Goal: Task Accomplishment & Management: Use online tool/utility

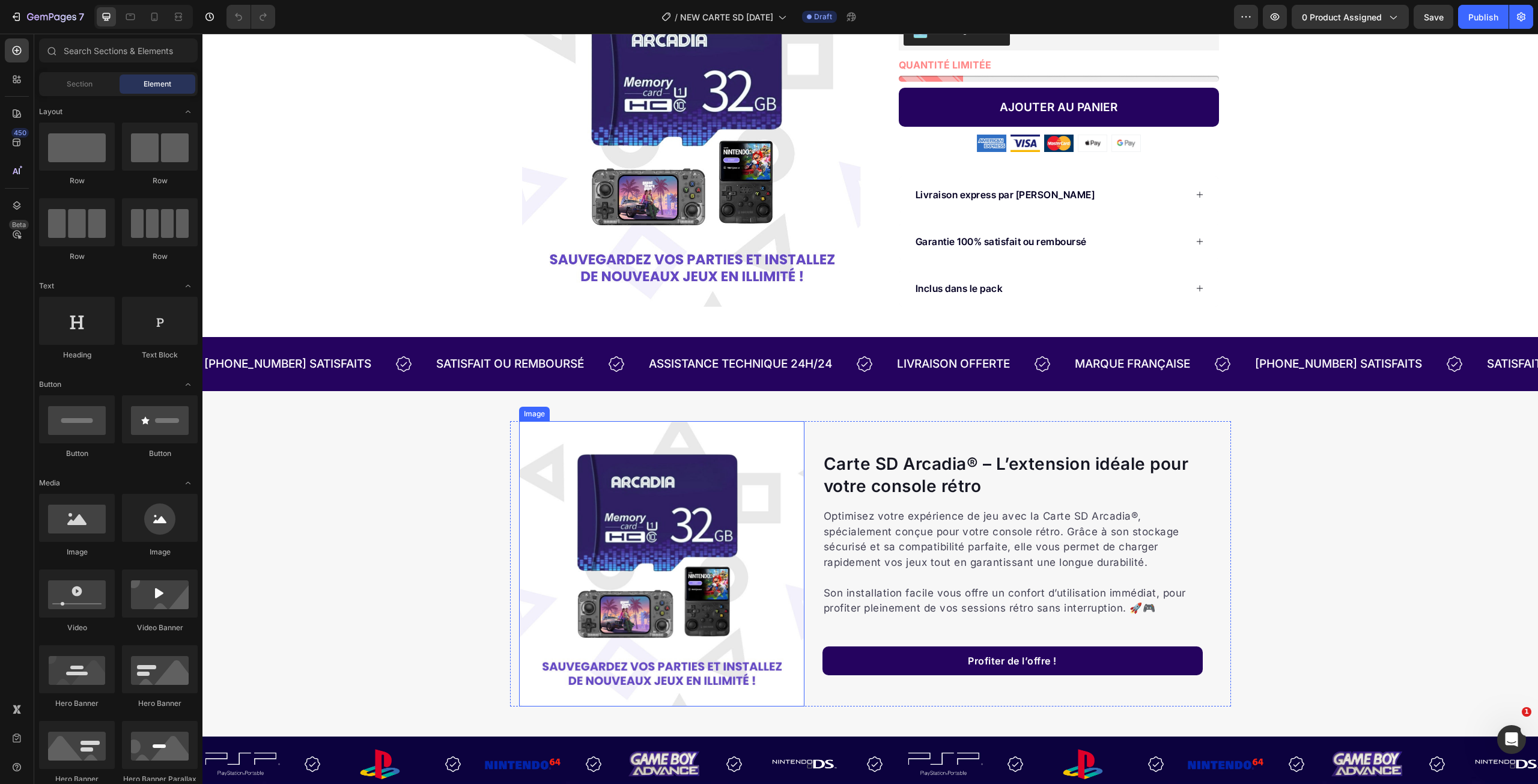
scroll to position [91, 0]
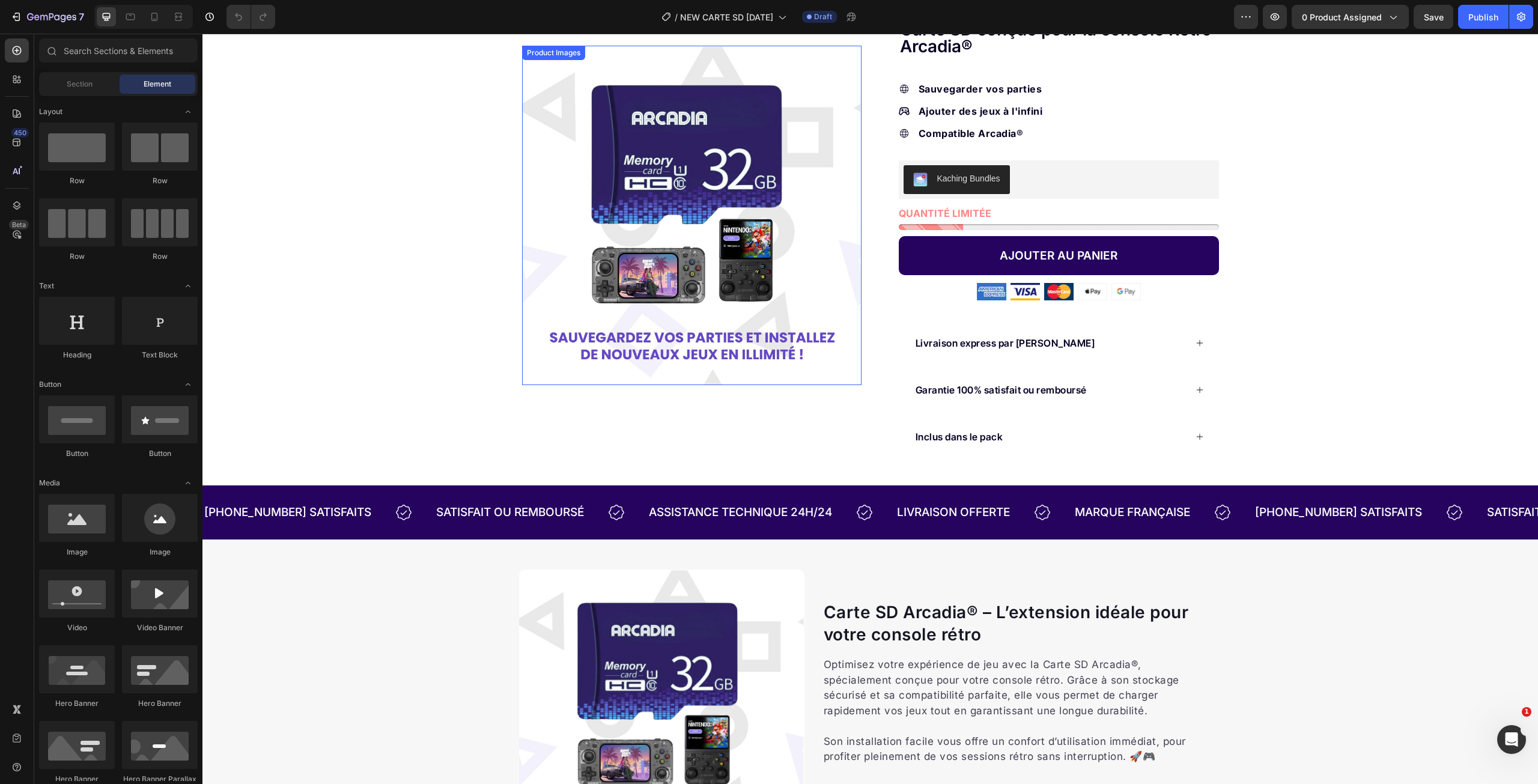
click at [712, 249] on img at bounding box center [692, 216] width 340 height 339
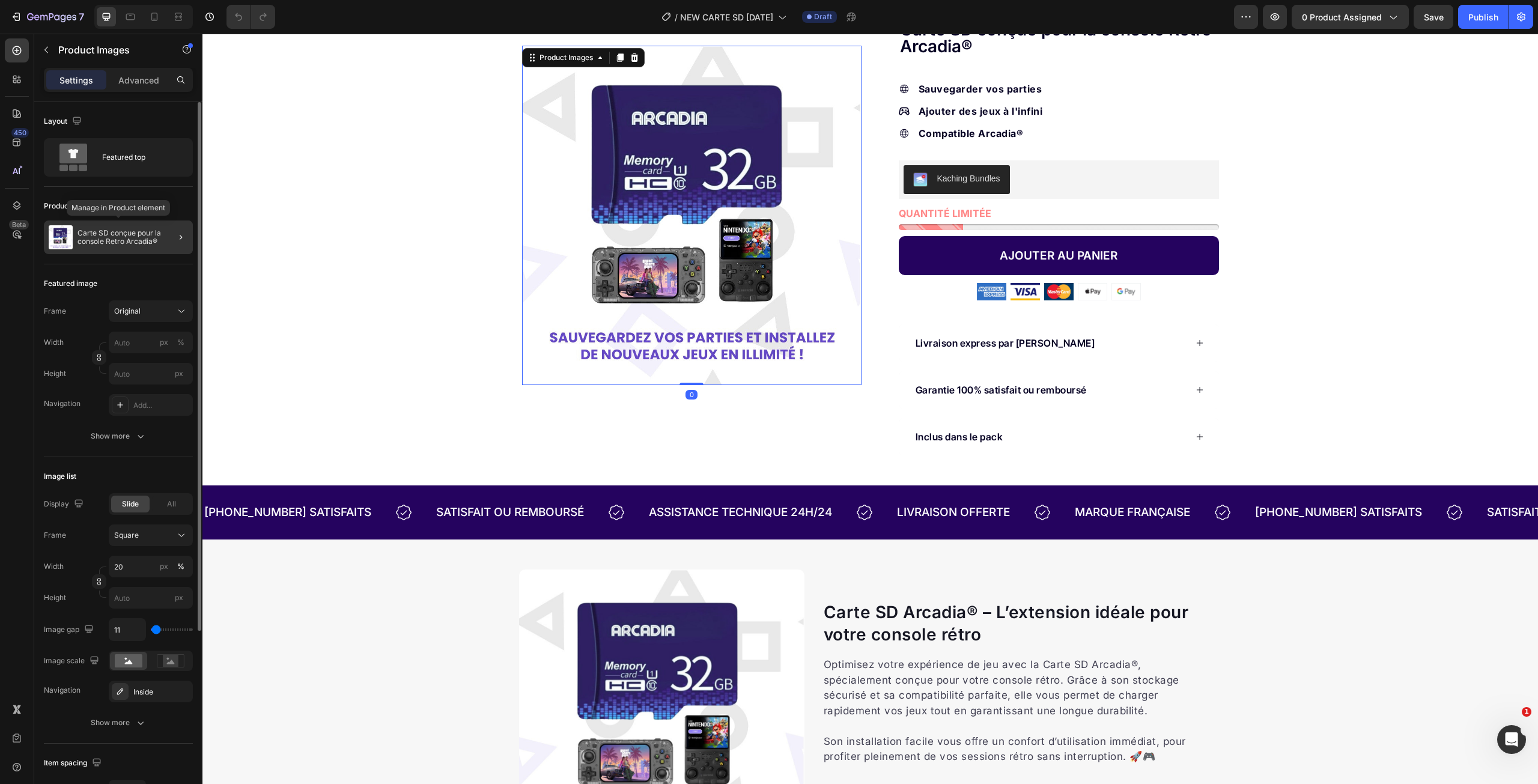
click at [140, 236] on p "Carte SD conçue pour la console Retro Arcadia®" at bounding box center [133, 237] width 111 height 17
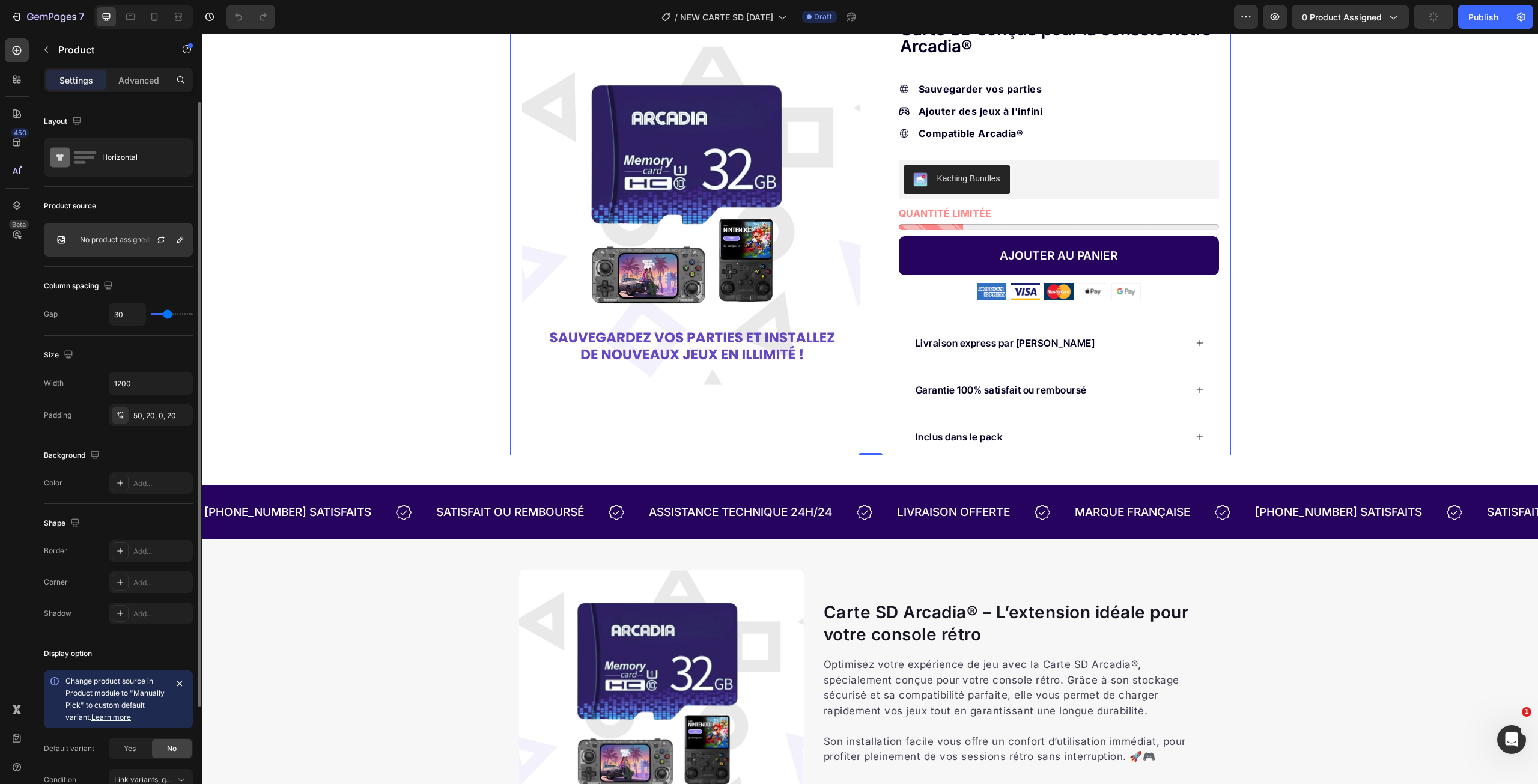
click at [127, 234] on div "No product assigned" at bounding box center [118, 240] width 149 height 34
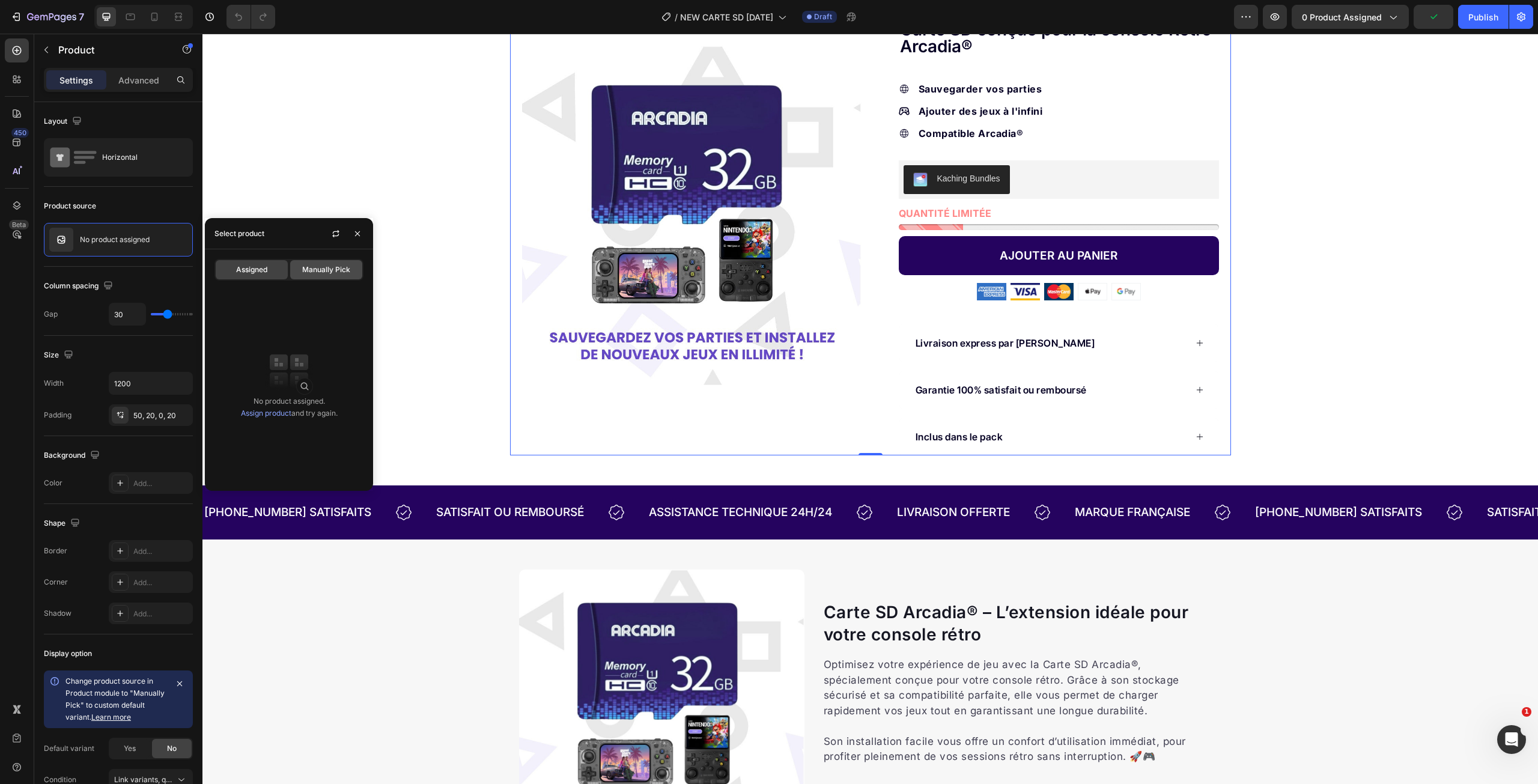
click at [315, 264] on span "Manually Pick" at bounding box center [326, 270] width 48 height 11
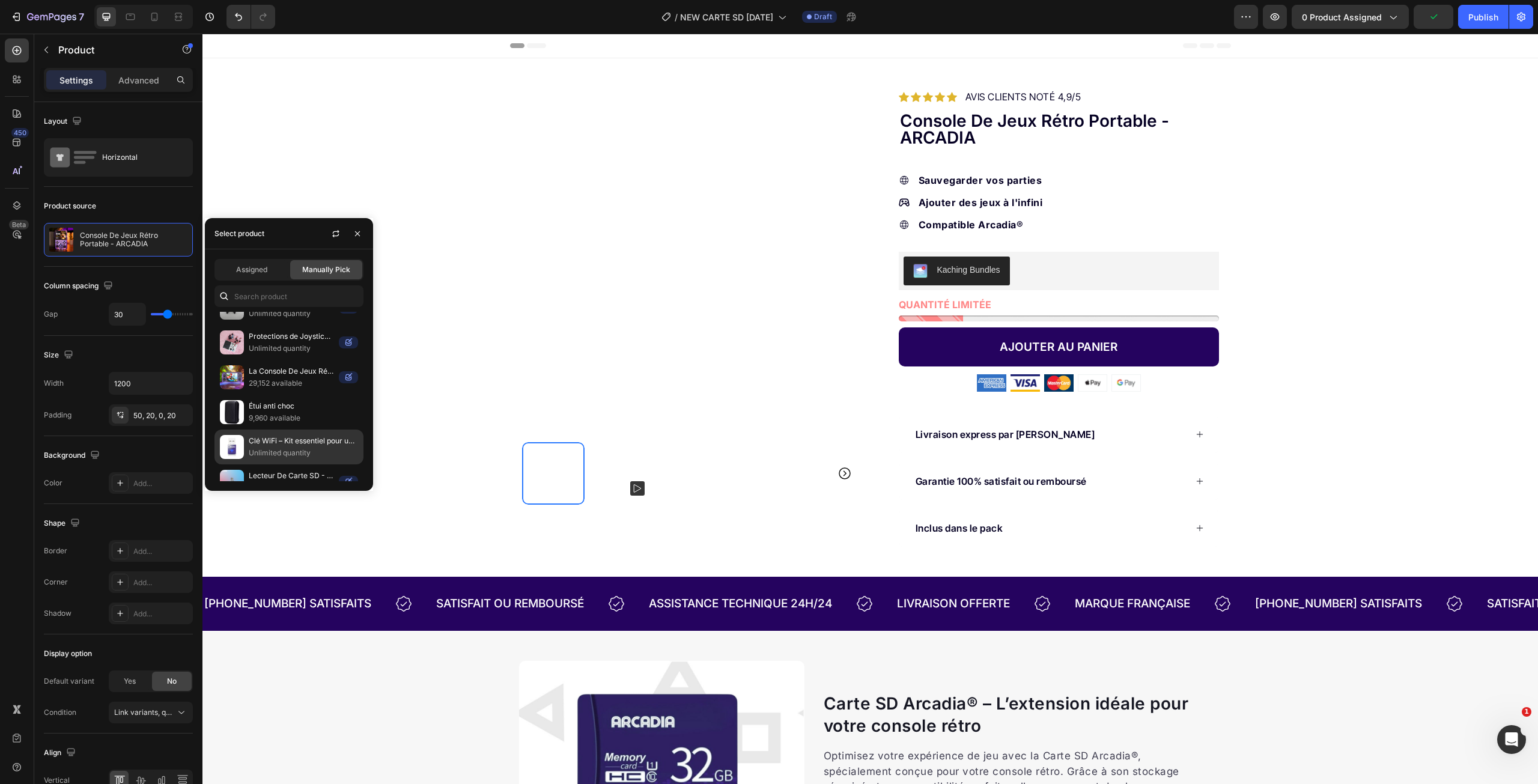
scroll to position [596, 0]
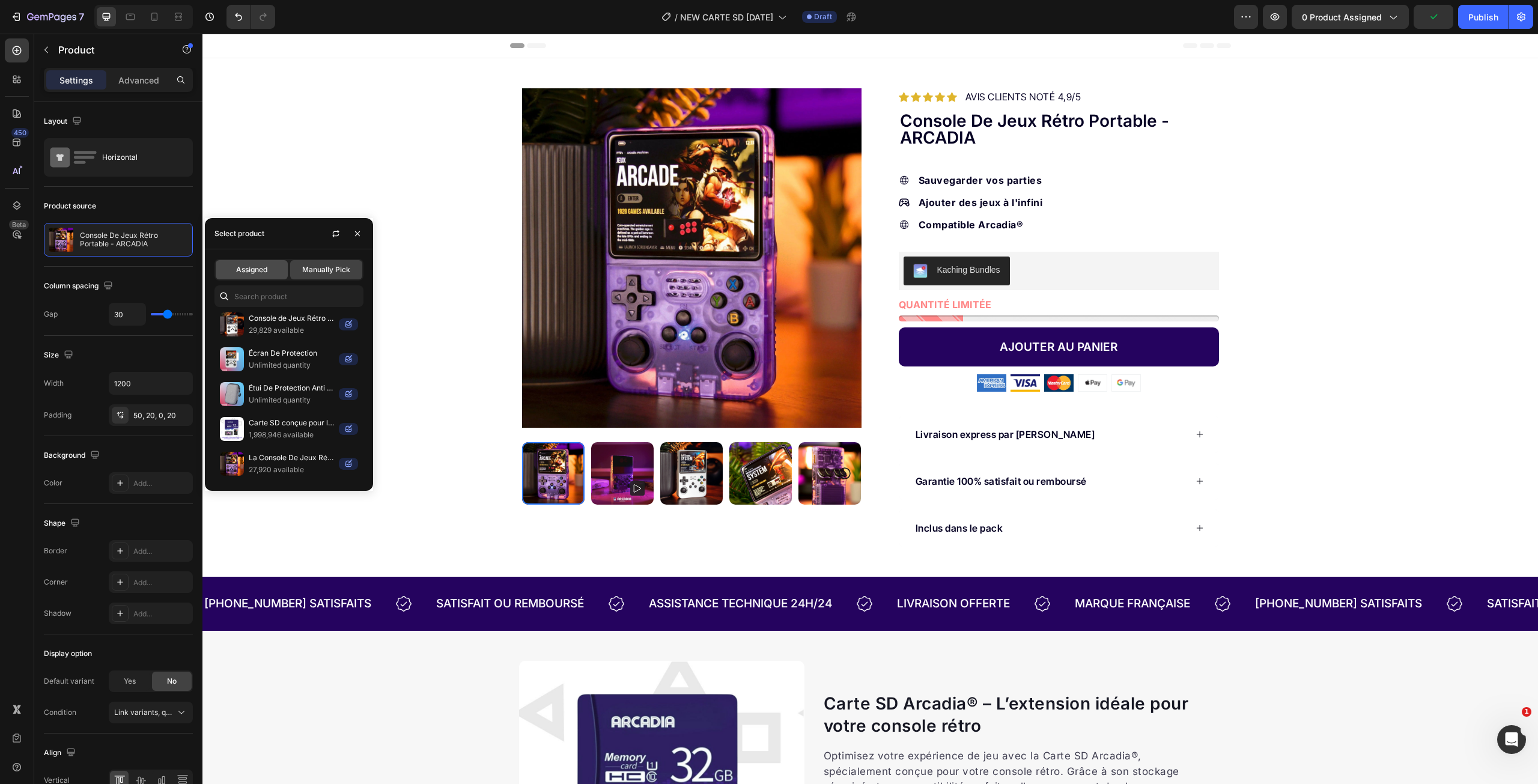
click at [271, 268] on div "Assigned" at bounding box center [251, 269] width 72 height 19
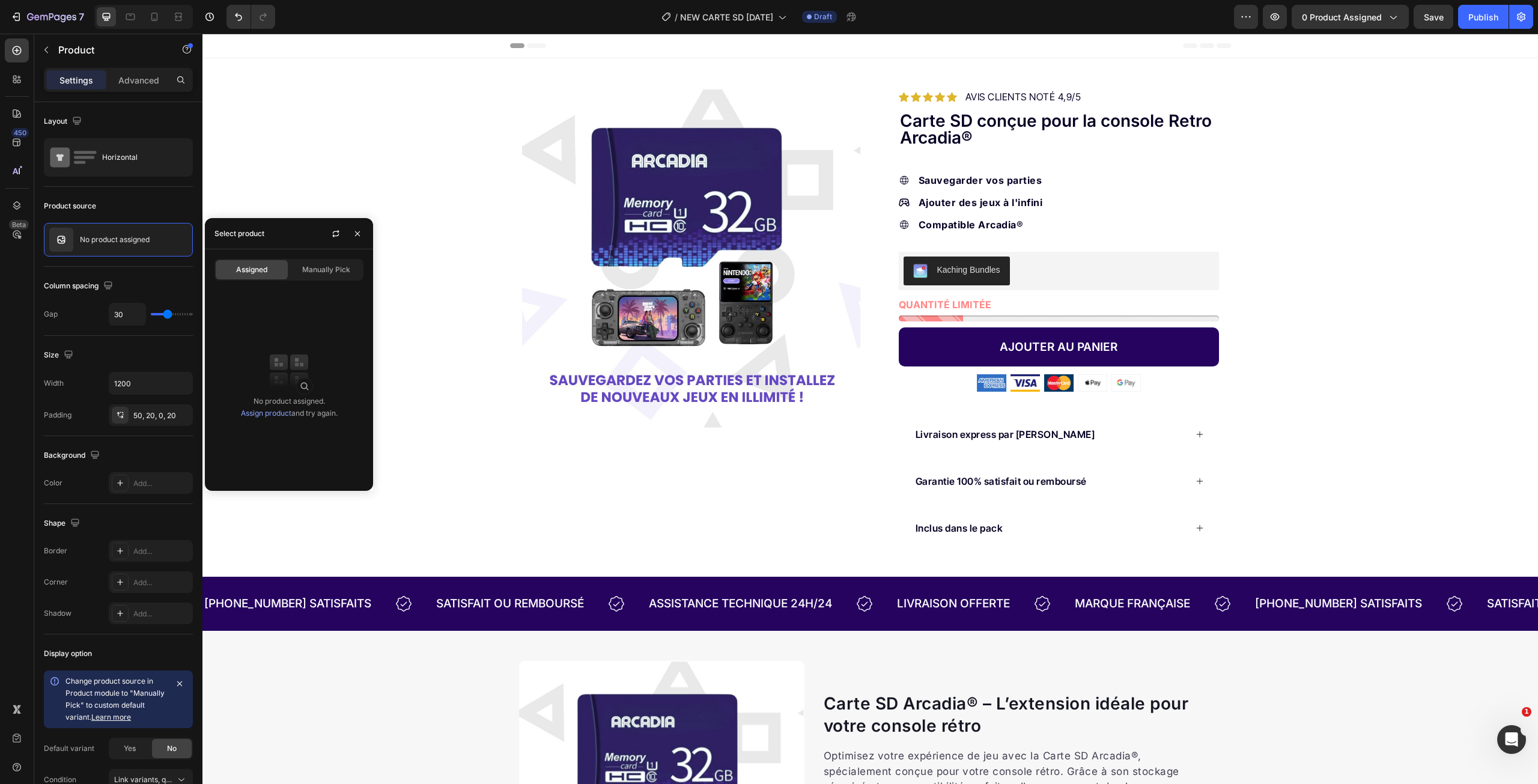
click at [275, 413] on link "Assign product" at bounding box center [266, 413] width 51 height 9
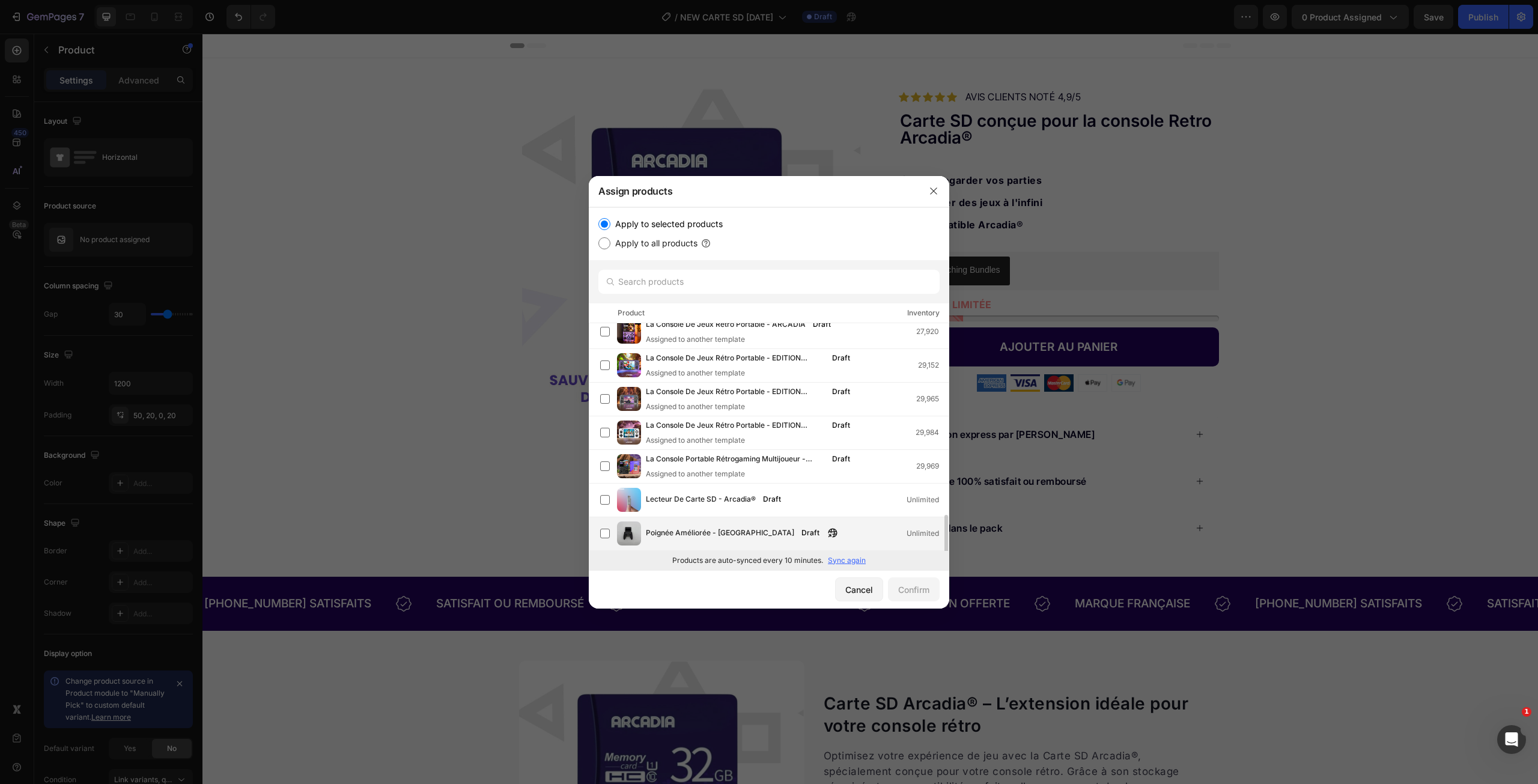
scroll to position [512, 0]
click at [851, 556] on p "Sync again" at bounding box center [846, 561] width 38 height 11
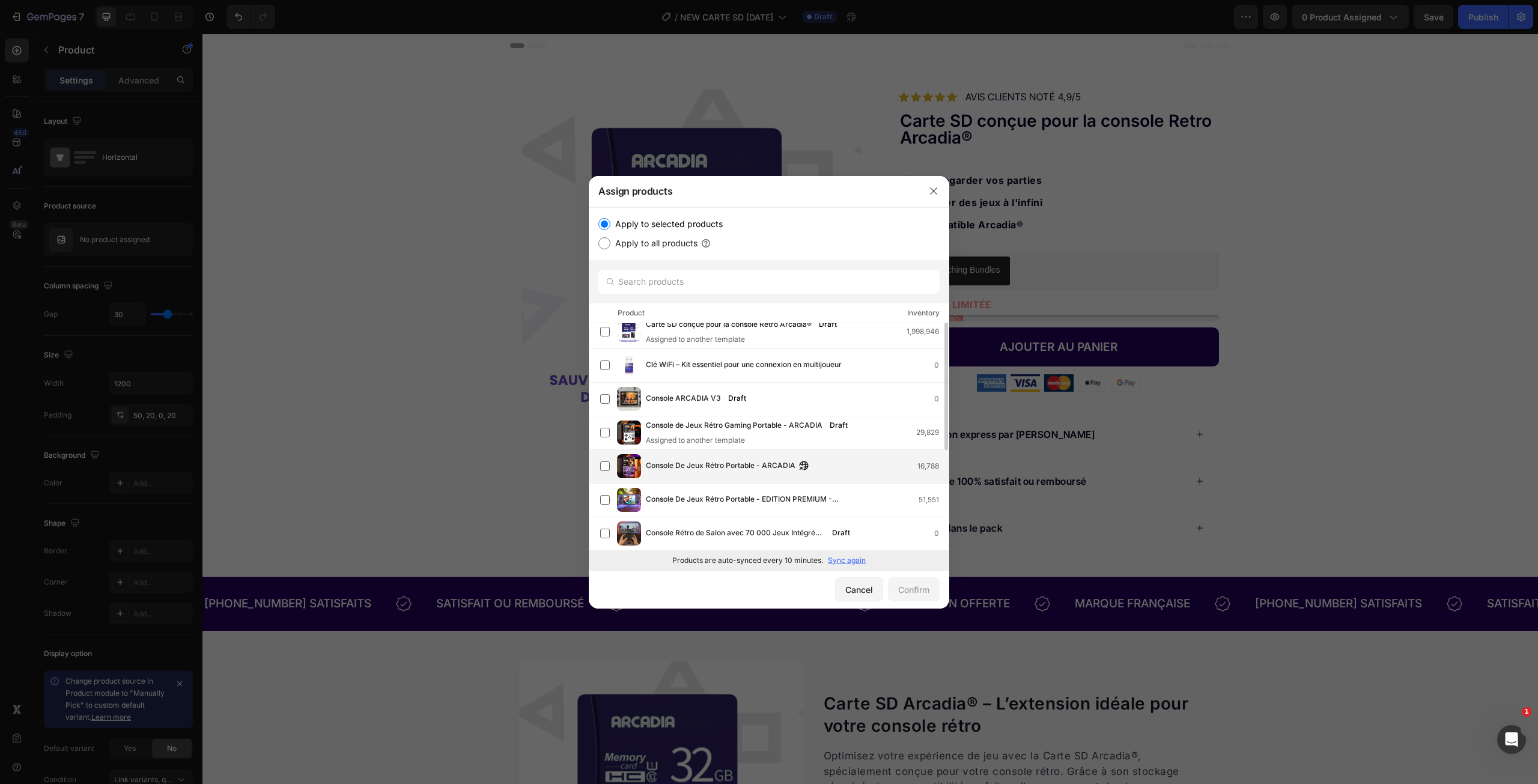
scroll to position [0, 0]
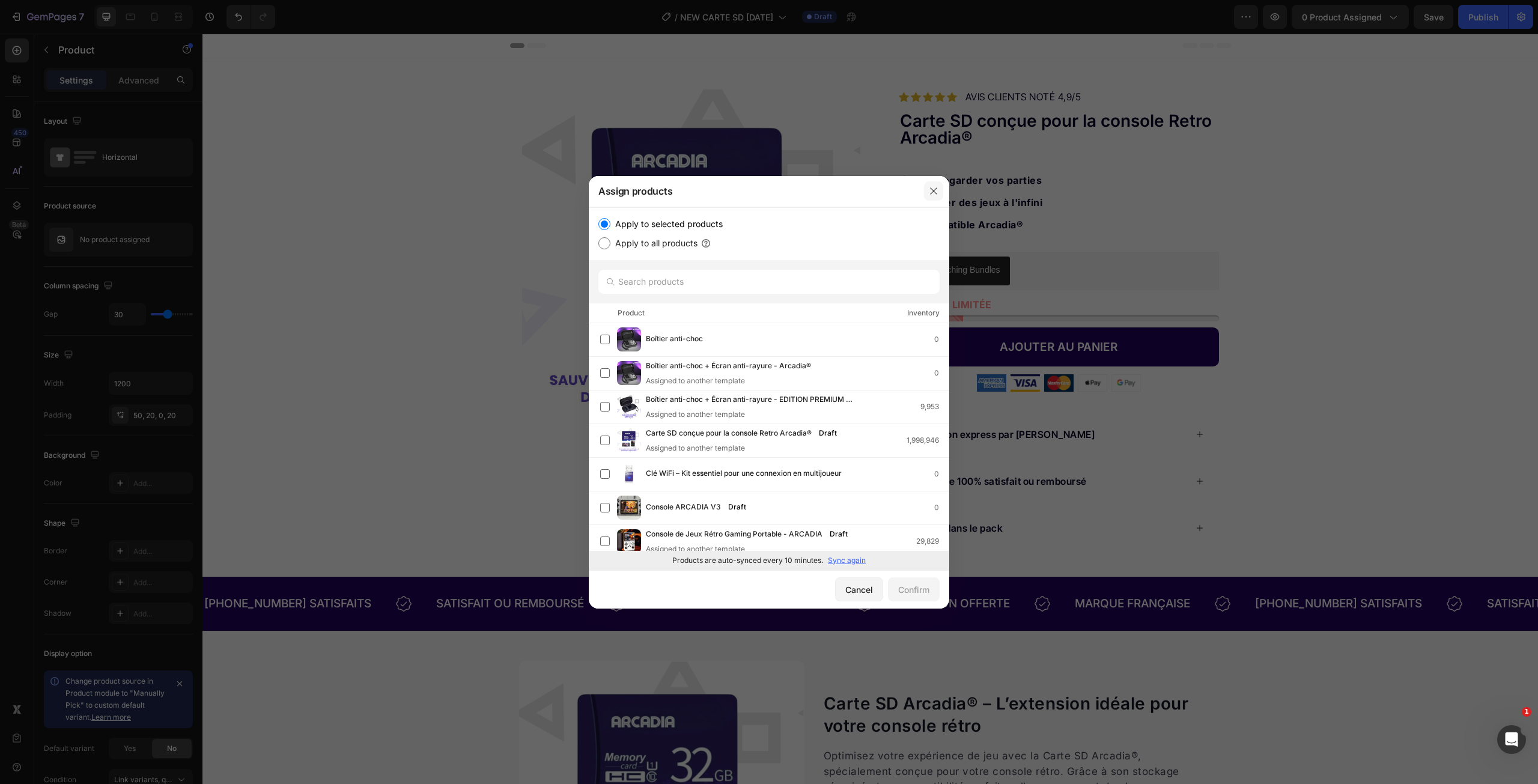
click at [934, 193] on icon "button" at bounding box center [934, 190] width 9 height 9
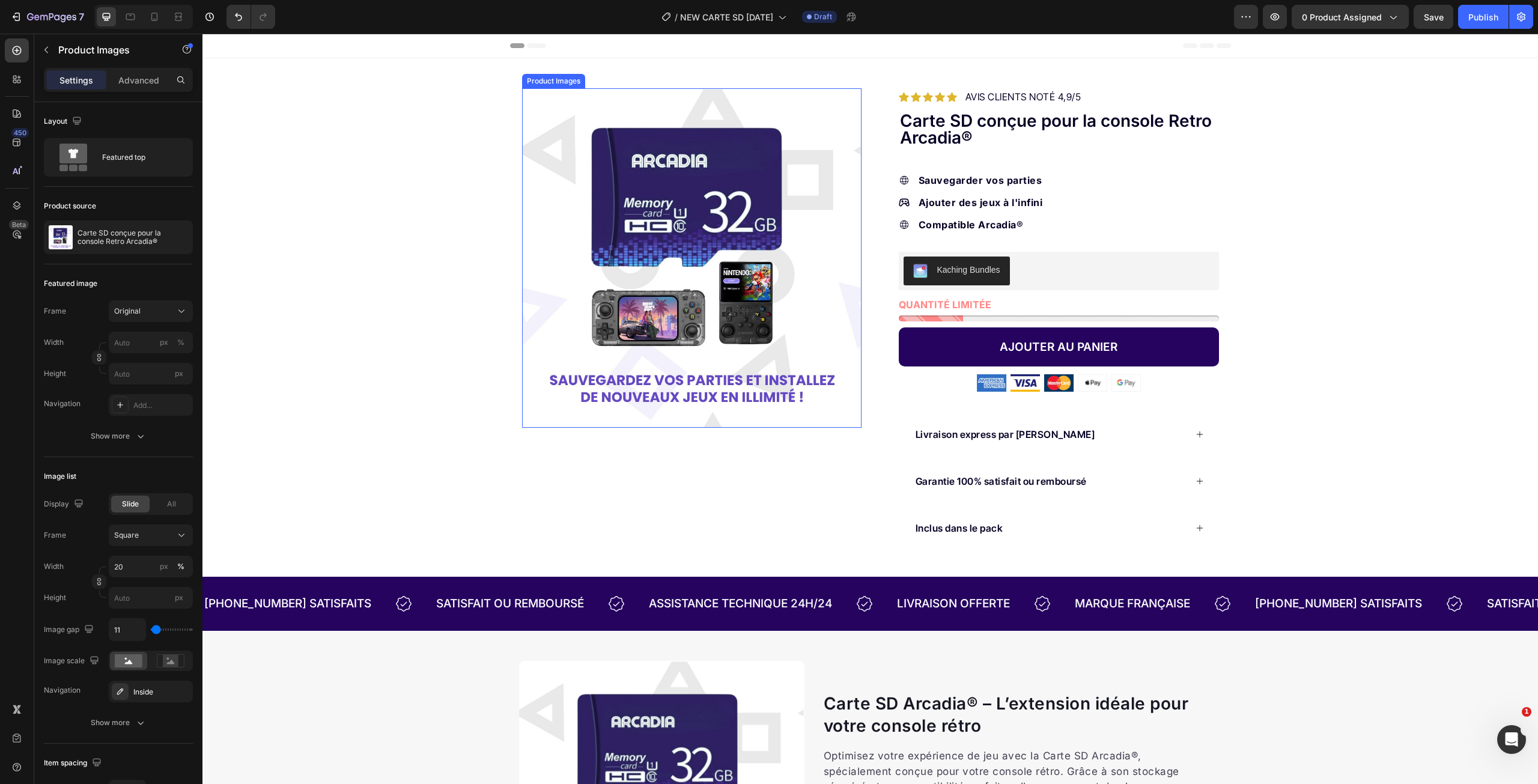
click at [701, 303] on img at bounding box center [692, 258] width 340 height 339
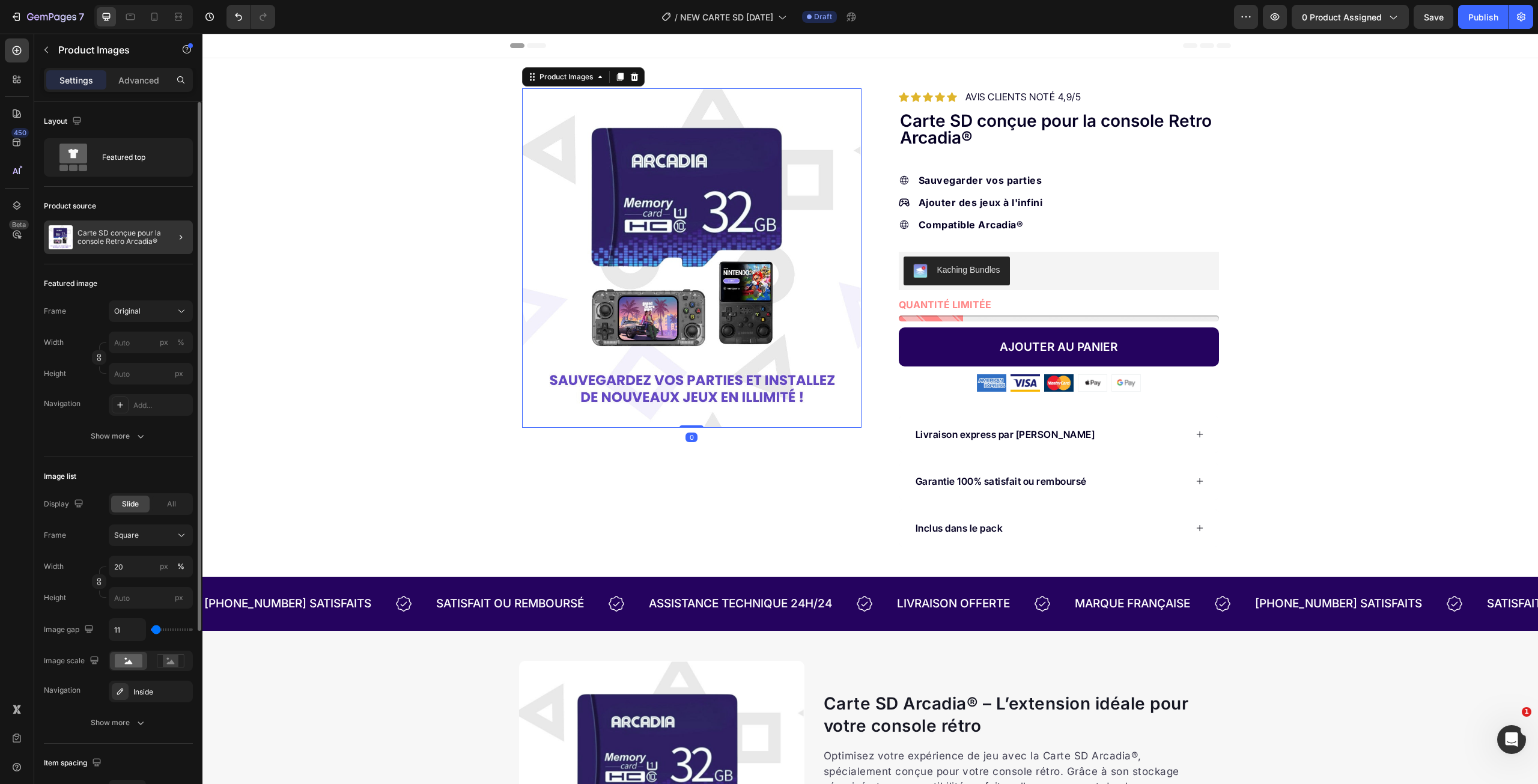
click at [161, 243] on div at bounding box center [176, 237] width 34 height 34
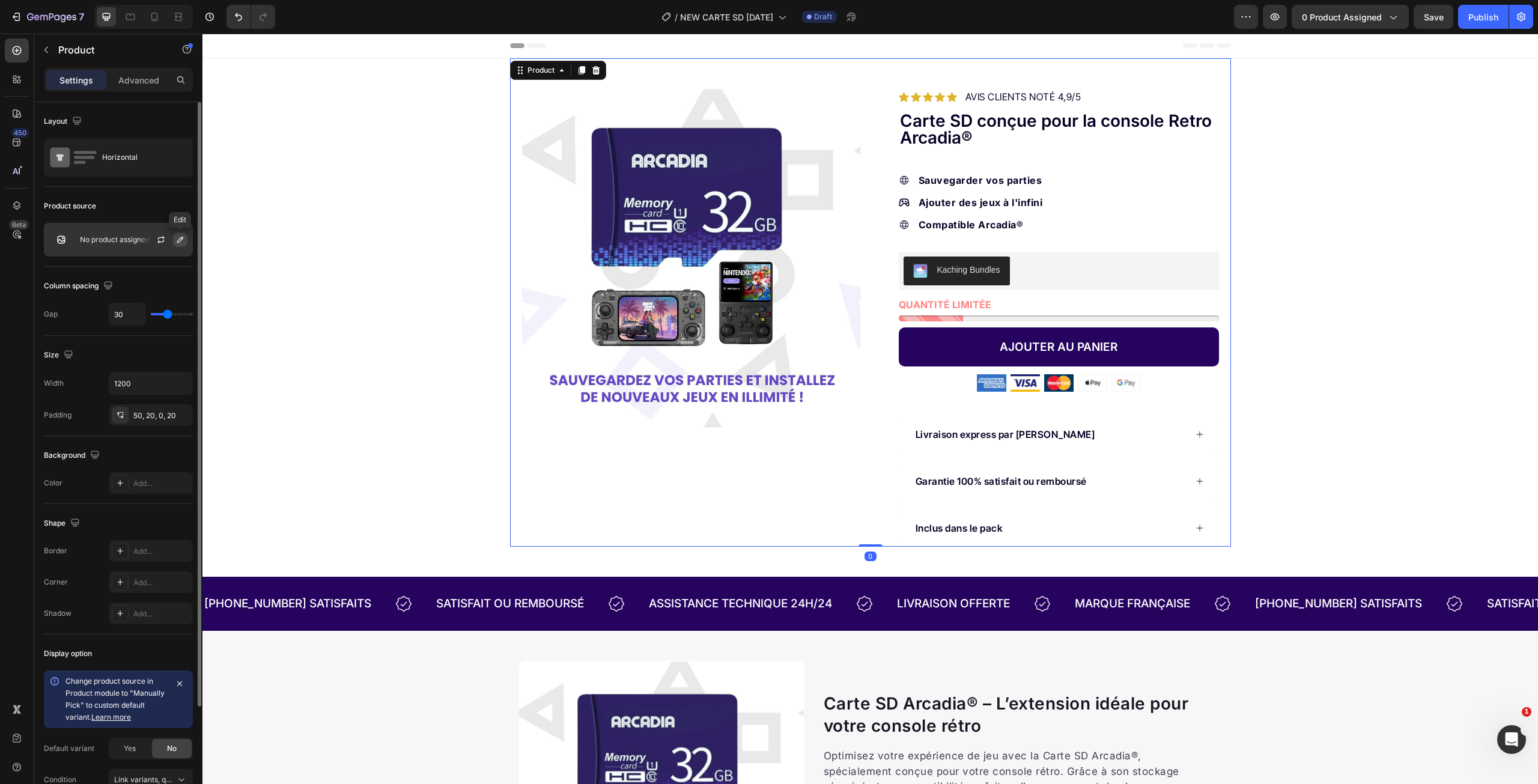
click at [180, 241] on icon "button" at bounding box center [180, 239] width 6 height 6
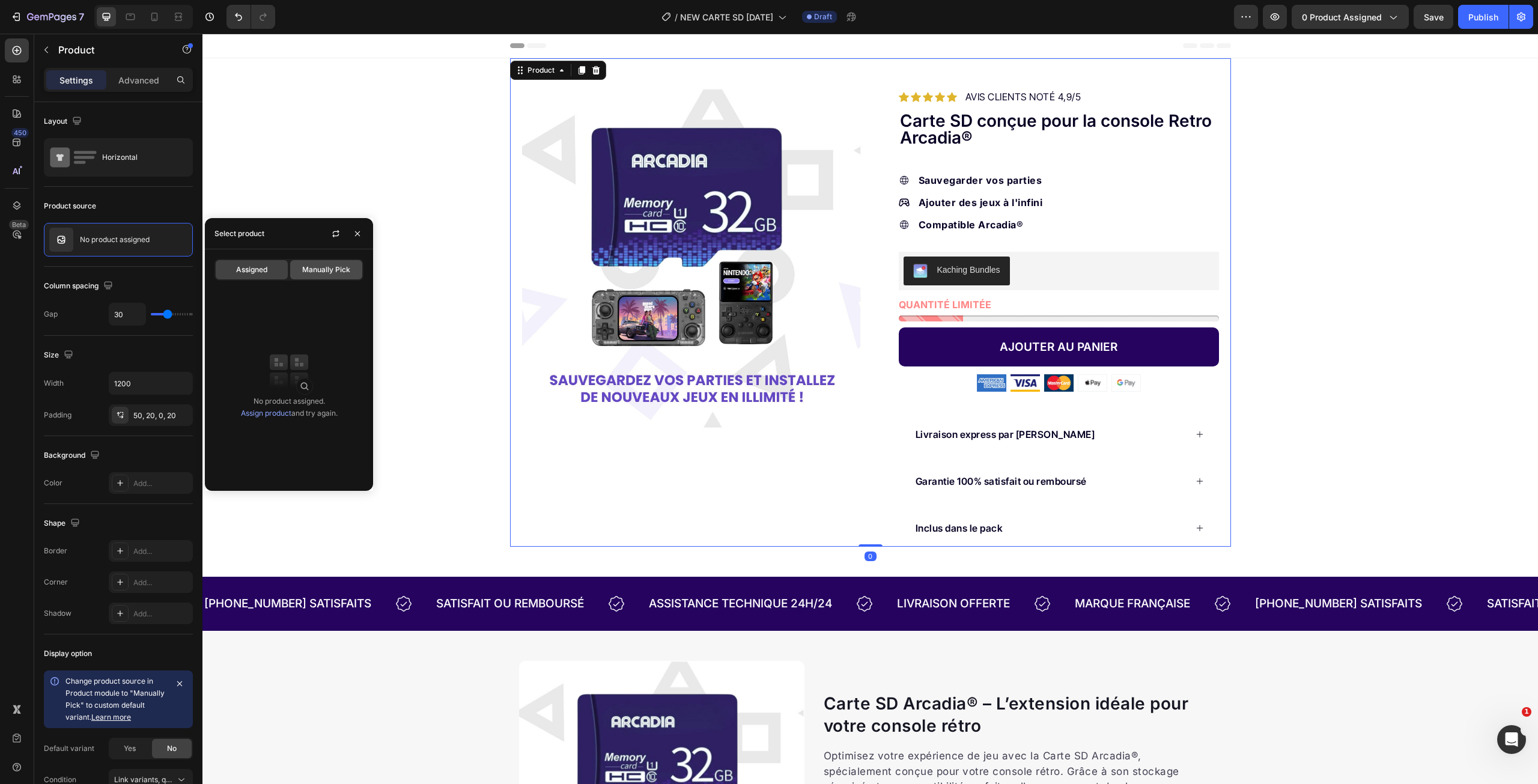
click at [335, 268] on span "Manually Pick" at bounding box center [326, 270] width 48 height 11
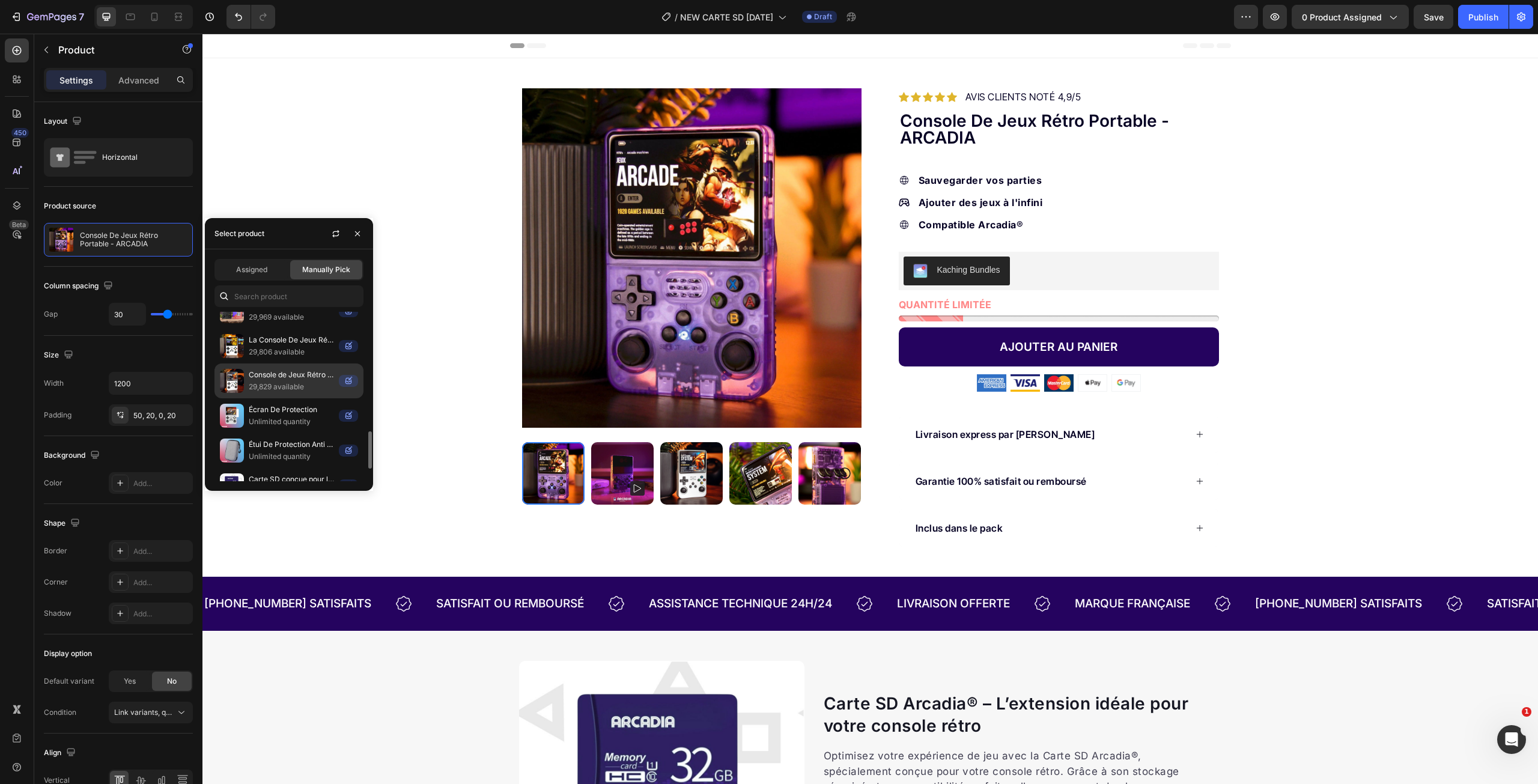
scroll to position [596, 0]
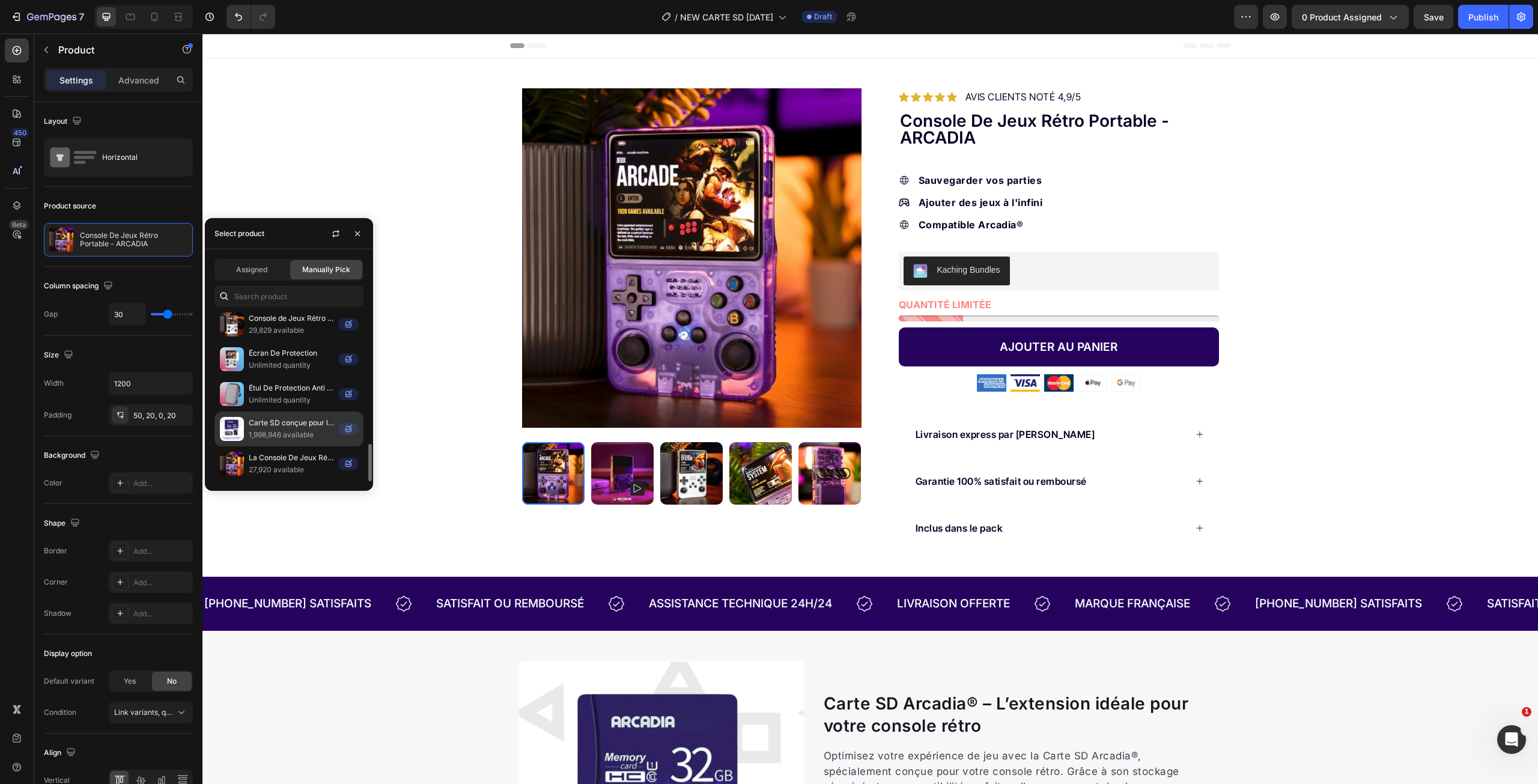
click at [286, 427] on p "Carte SD conçue pour la console Retro Arcadia®" at bounding box center [291, 422] width 85 height 12
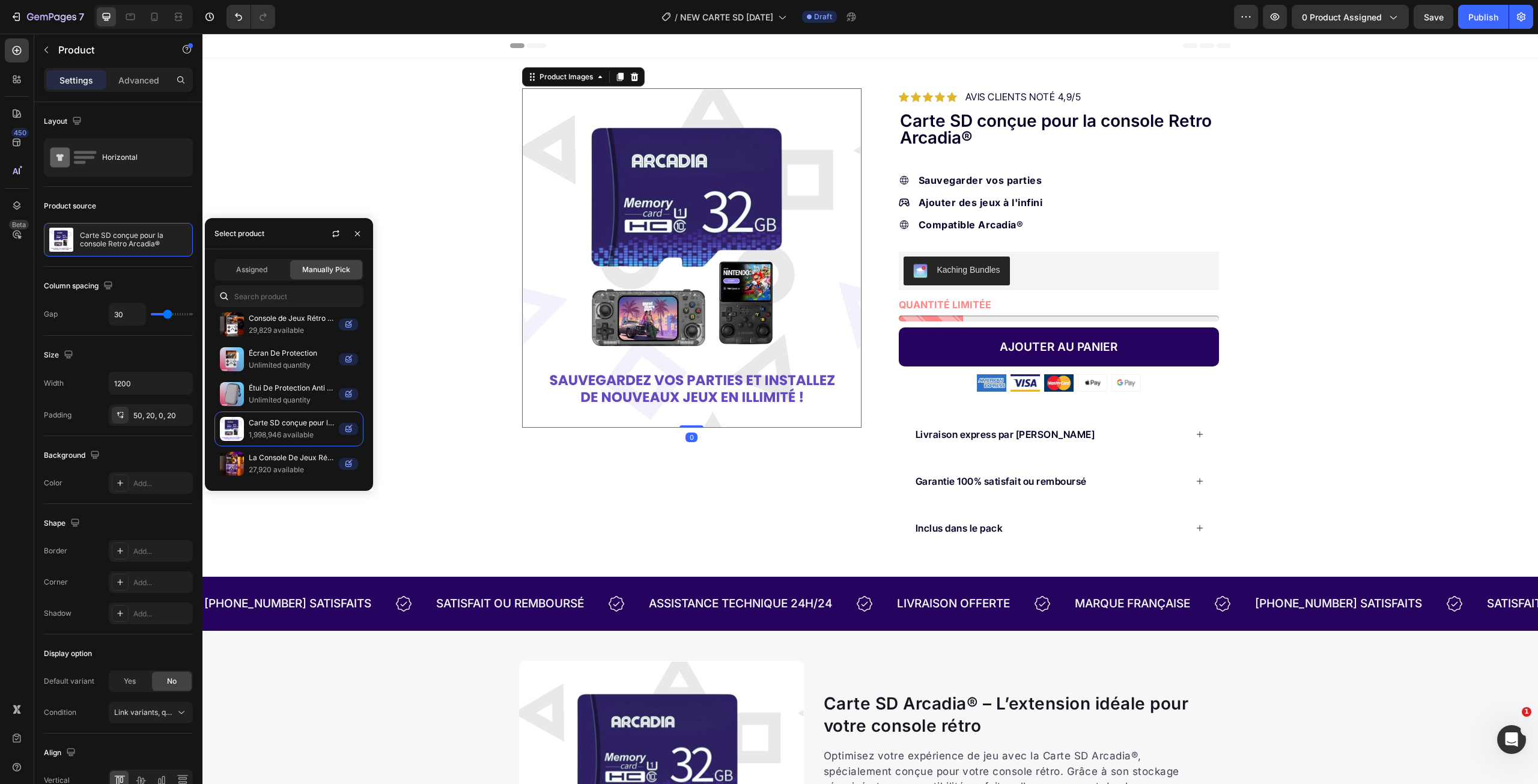
click at [651, 273] on img at bounding box center [692, 258] width 340 height 339
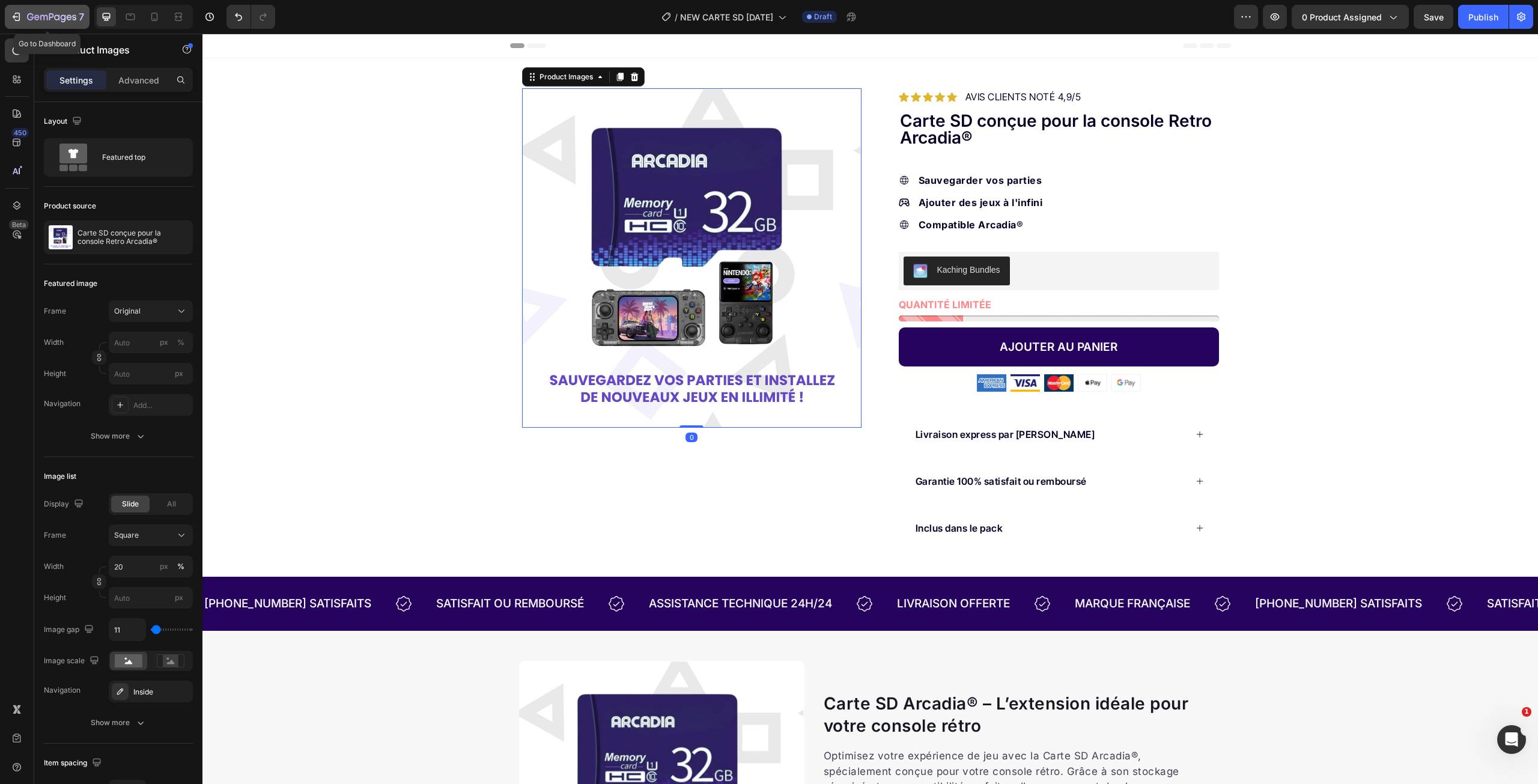
click at [27, 17] on icon "button" at bounding box center [30, 17] width 7 height 8
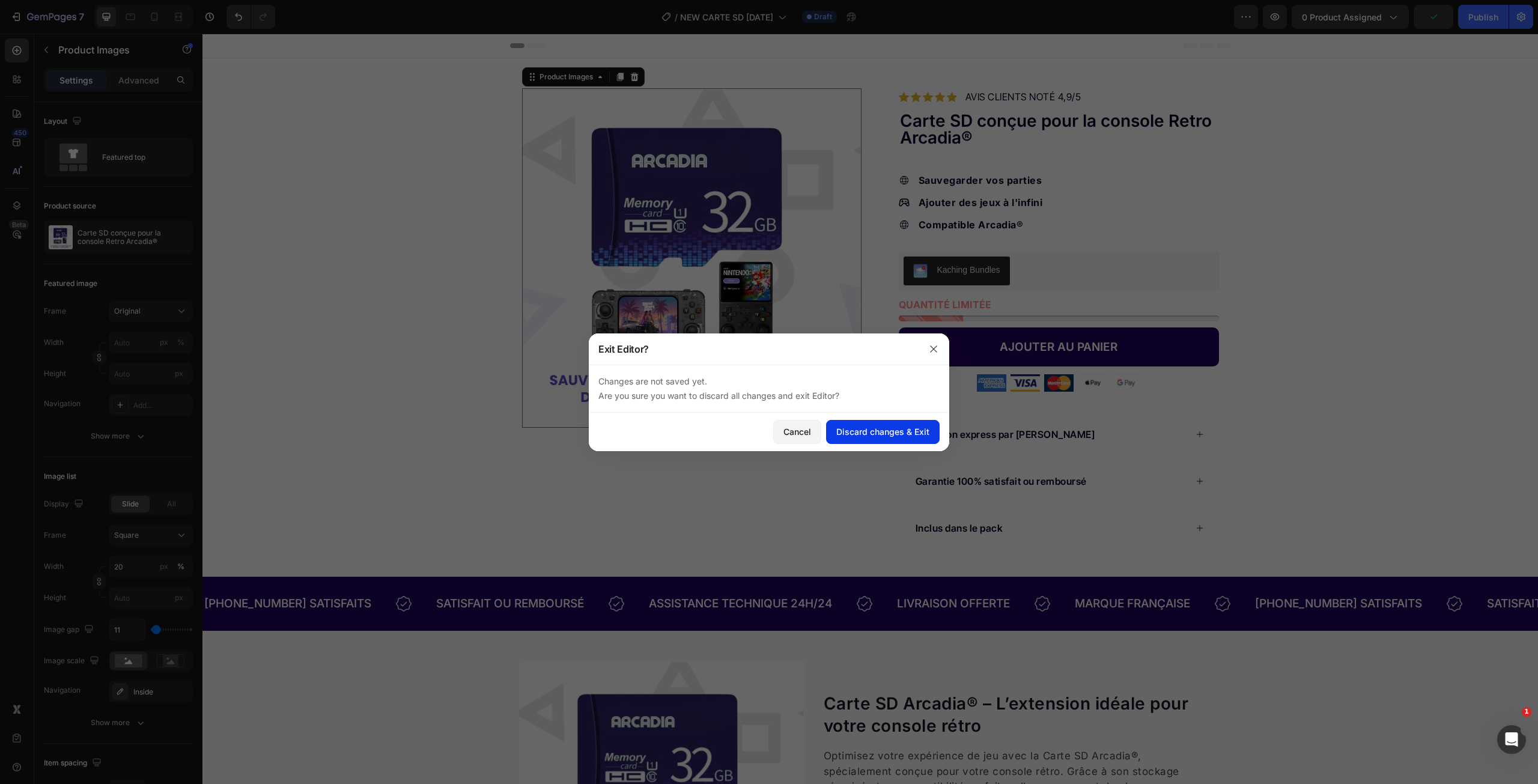
click at [861, 435] on div "Discard changes & Exit" at bounding box center [882, 430] width 93 height 12
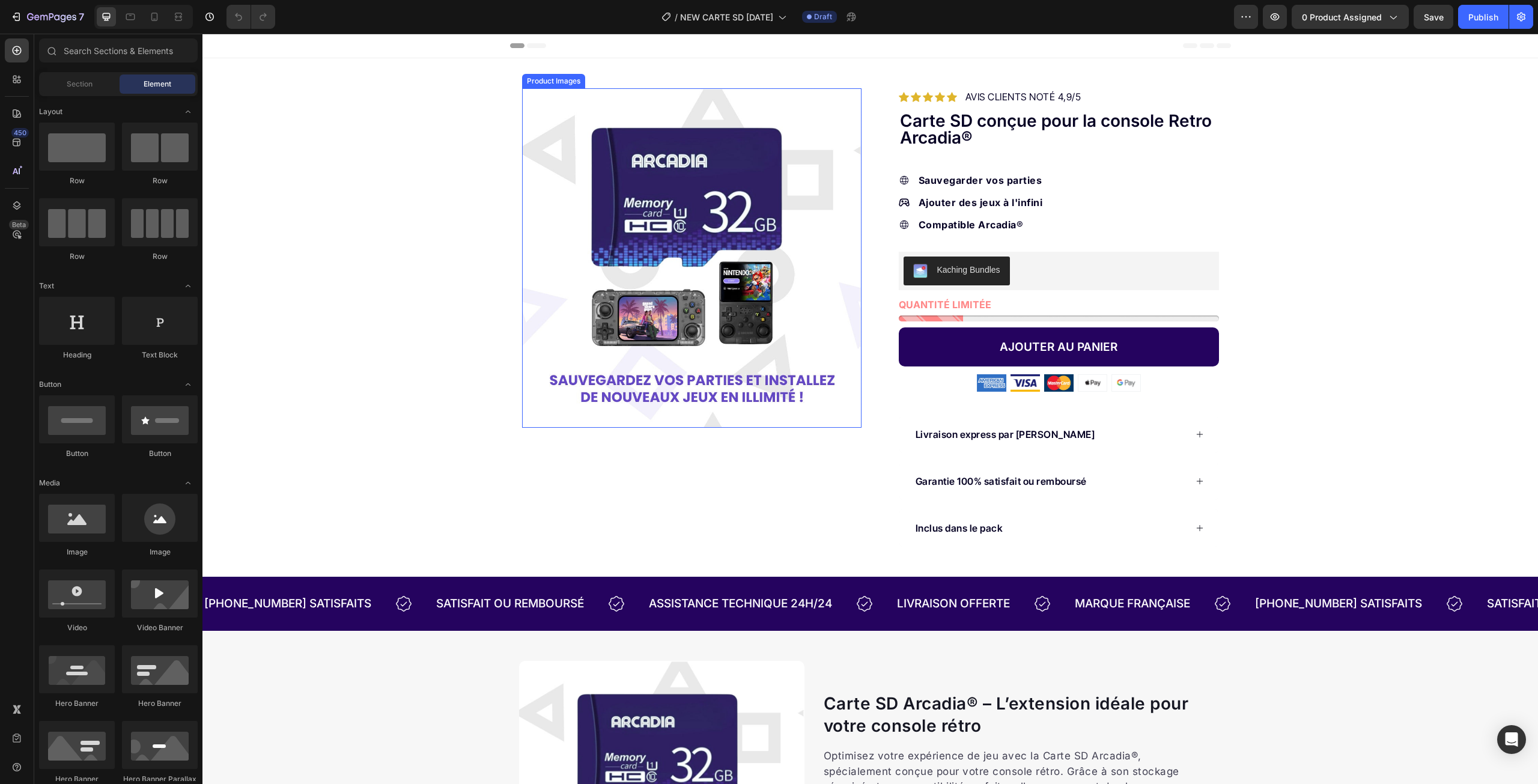
click at [695, 284] on img at bounding box center [692, 258] width 340 height 339
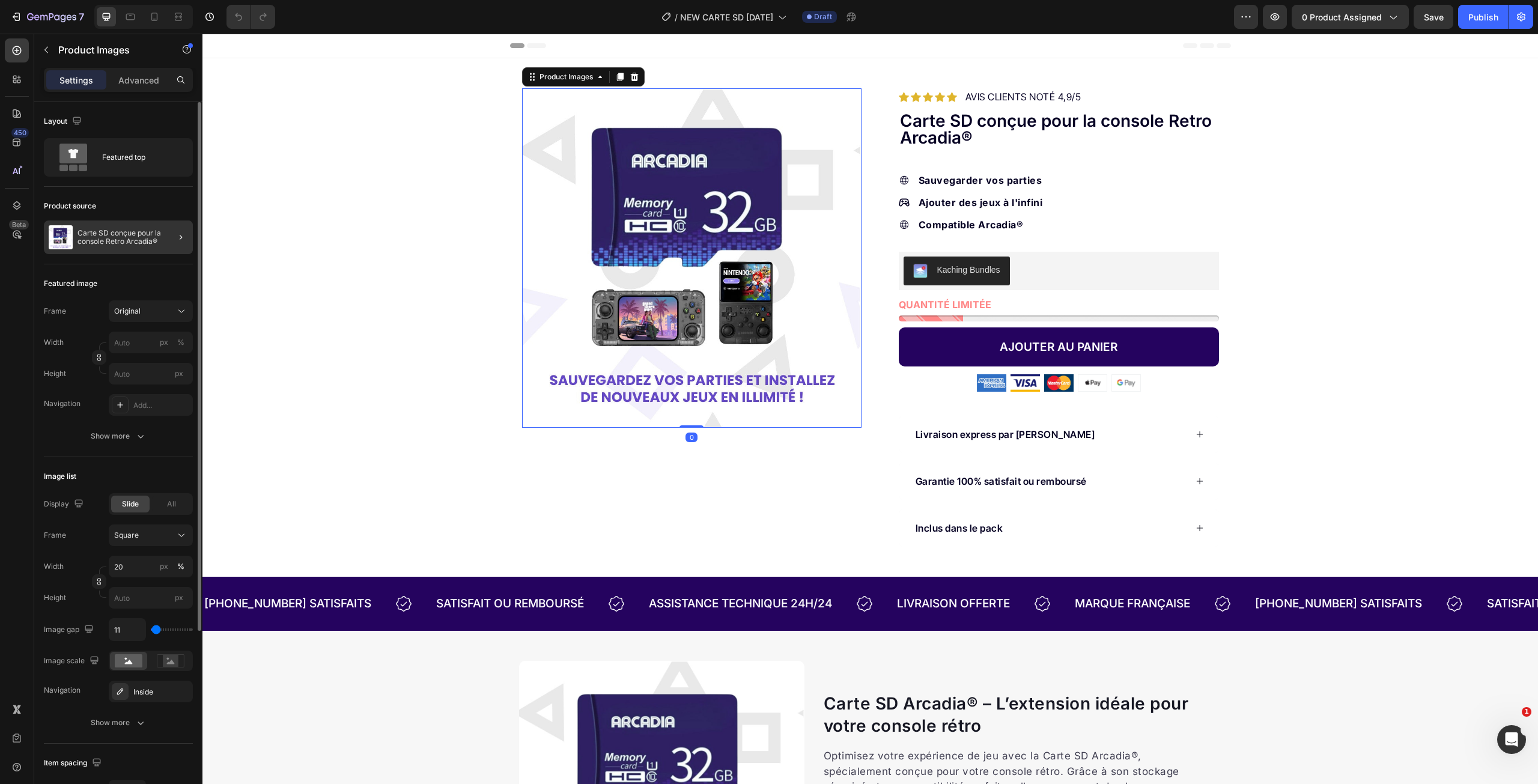
click at [168, 242] on div at bounding box center [176, 237] width 34 height 34
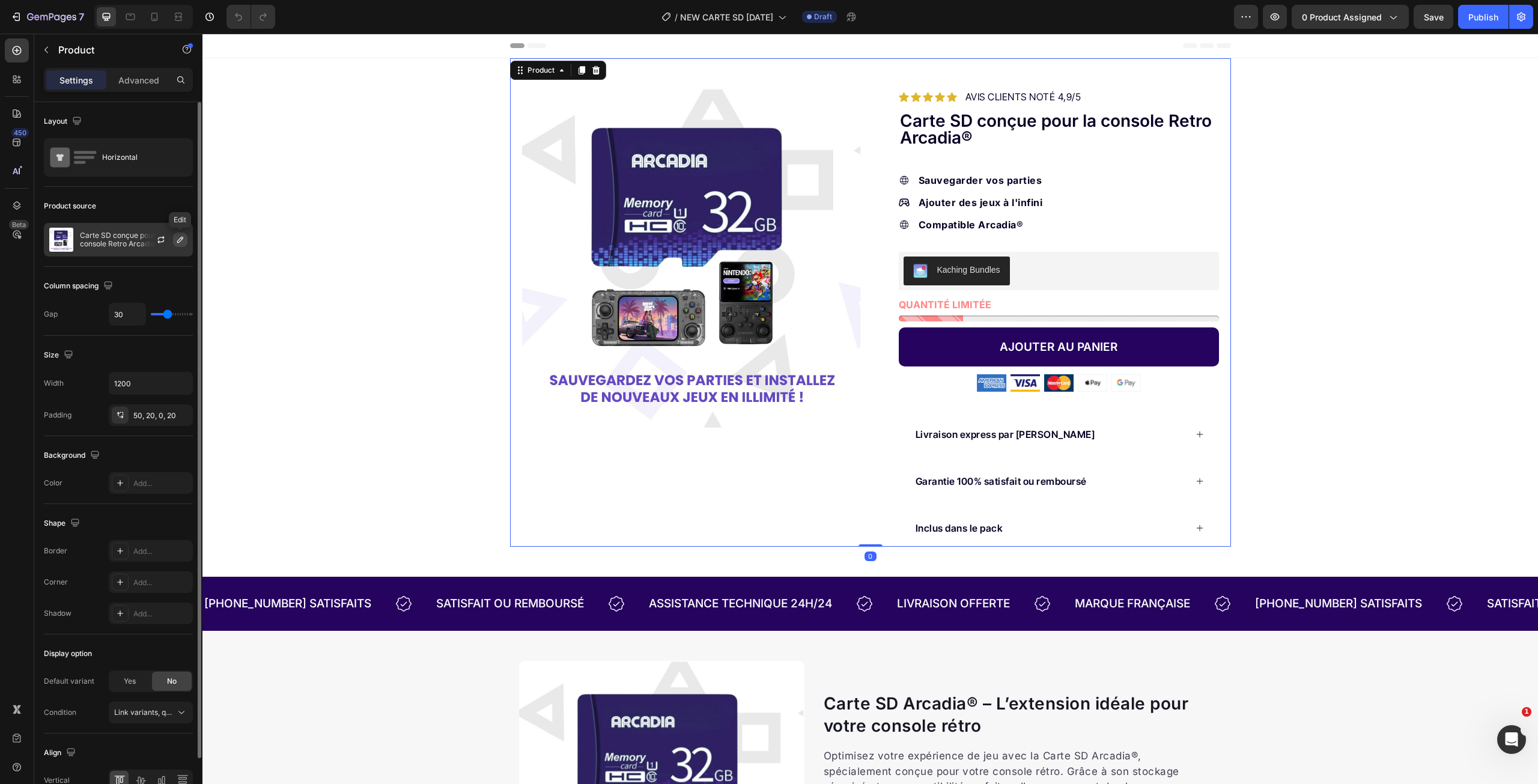
click at [178, 238] on icon "button" at bounding box center [180, 239] width 9 height 9
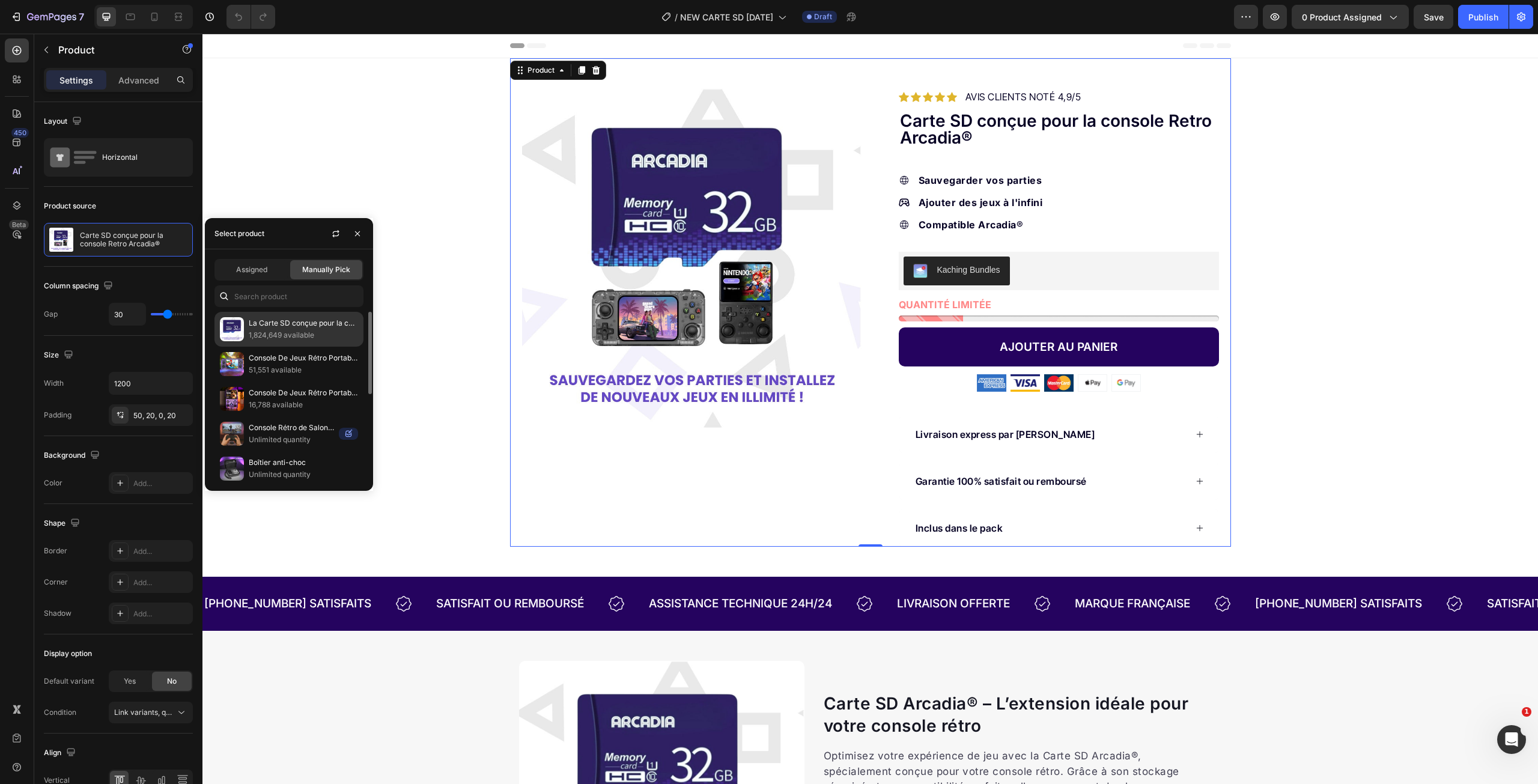
click at [294, 328] on p "La Carte SD conçue pour la console Retro Arcadia®" at bounding box center [303, 323] width 110 height 12
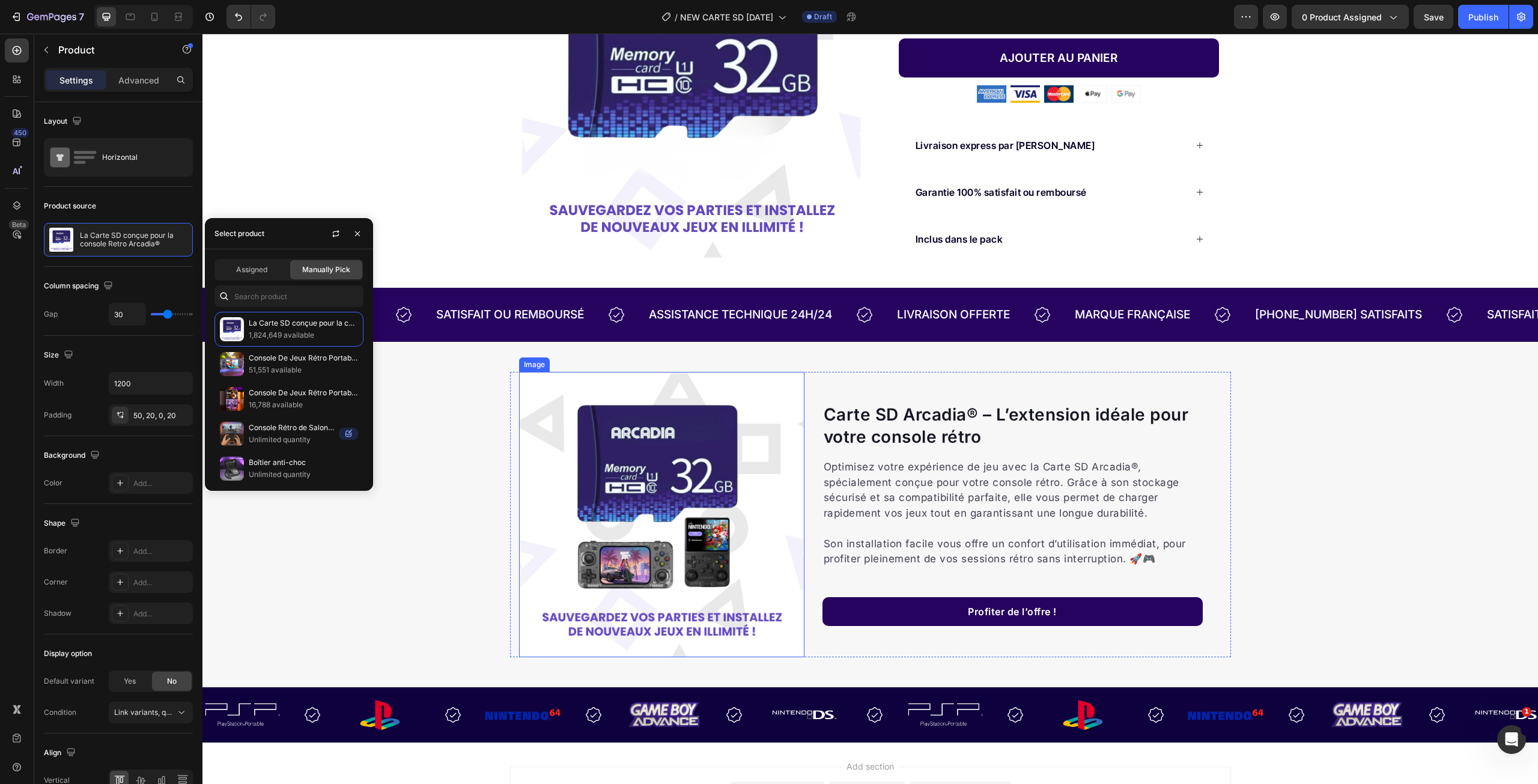
scroll to position [300, 0]
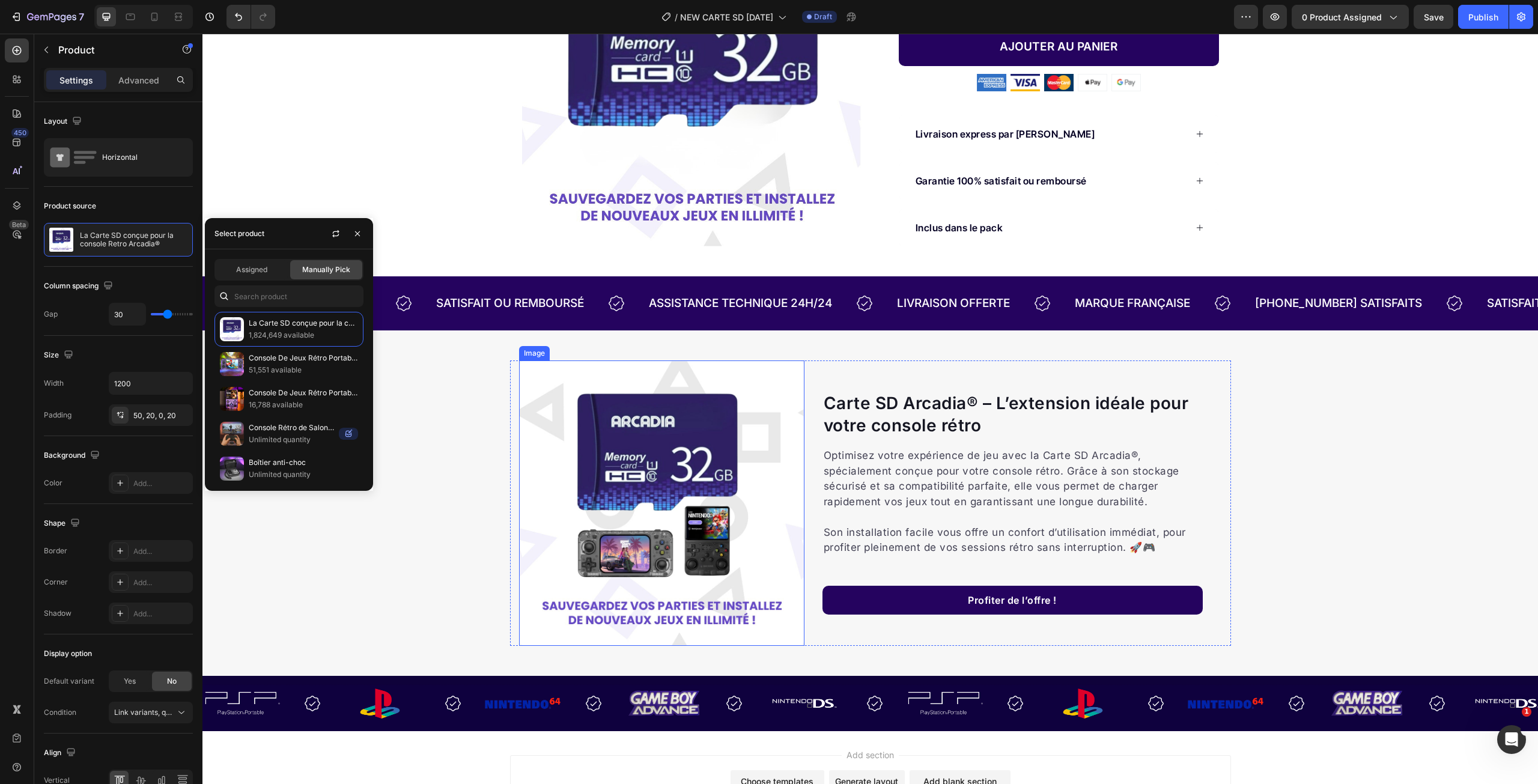
click at [693, 508] on img at bounding box center [662, 503] width 285 height 285
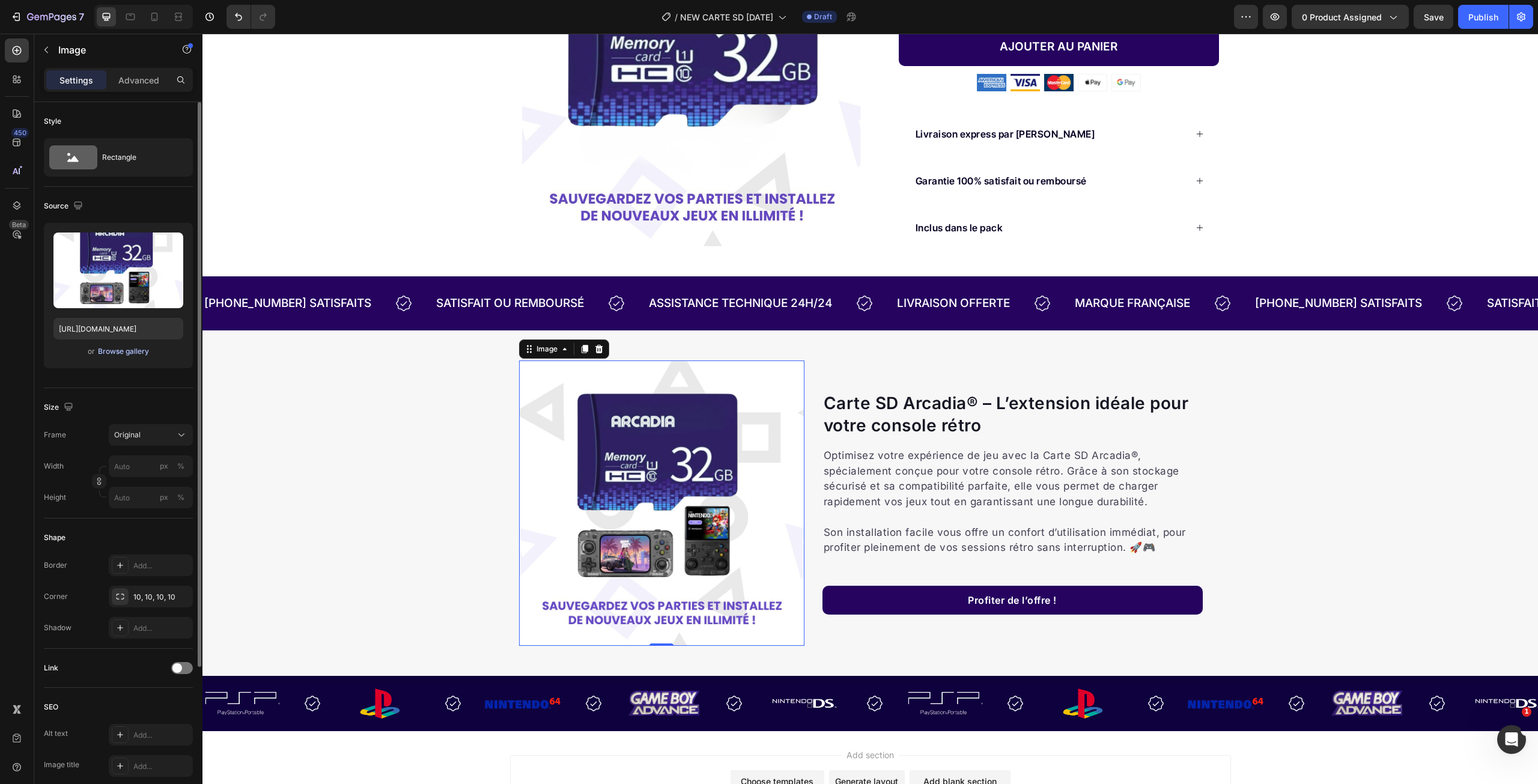
click at [147, 351] on div "Browse gallery" at bounding box center [123, 352] width 51 height 11
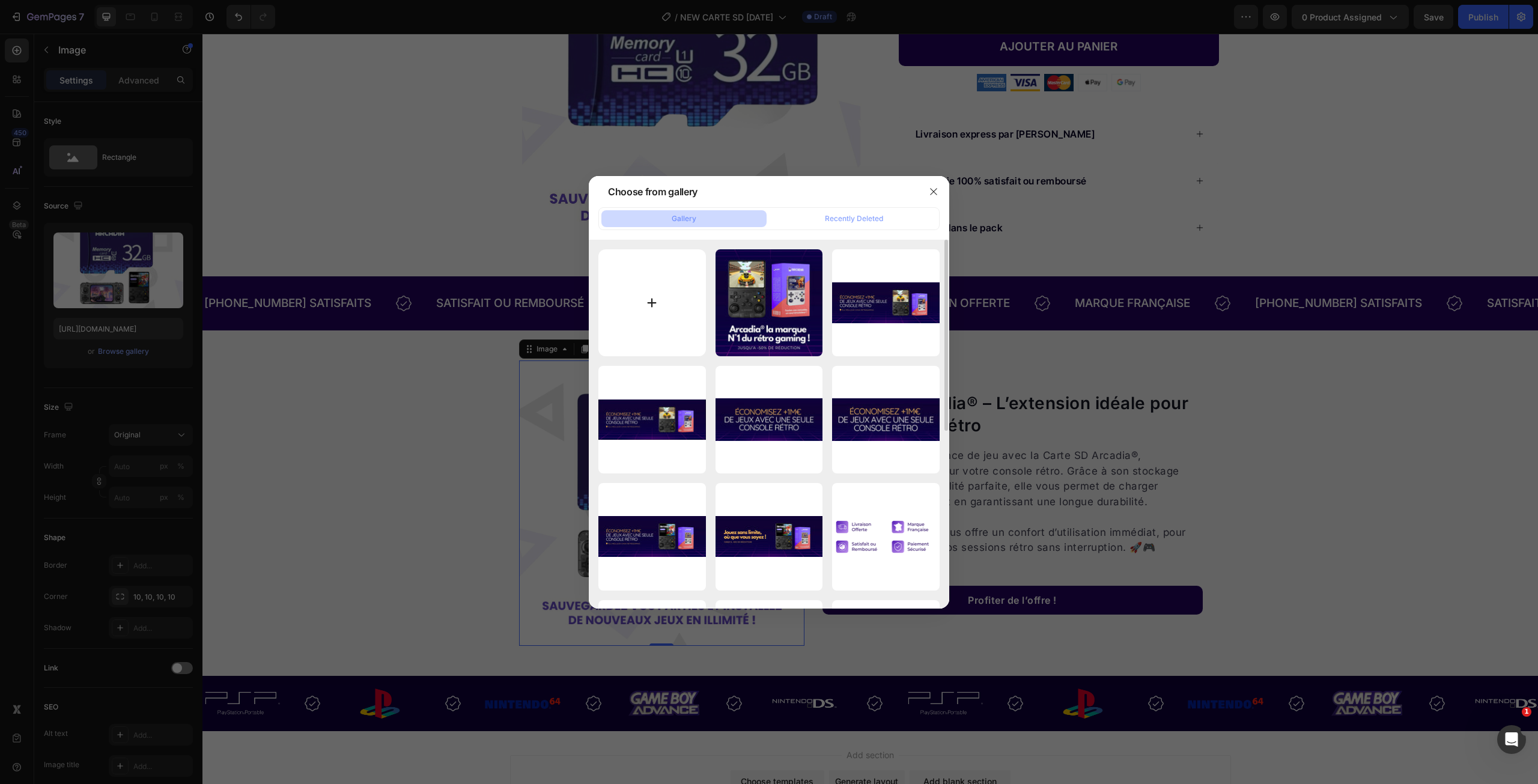
click at [662, 282] on input "file" at bounding box center [652, 303] width 108 height 108
type input "C:\fakepath\Design sans titre (15).png"
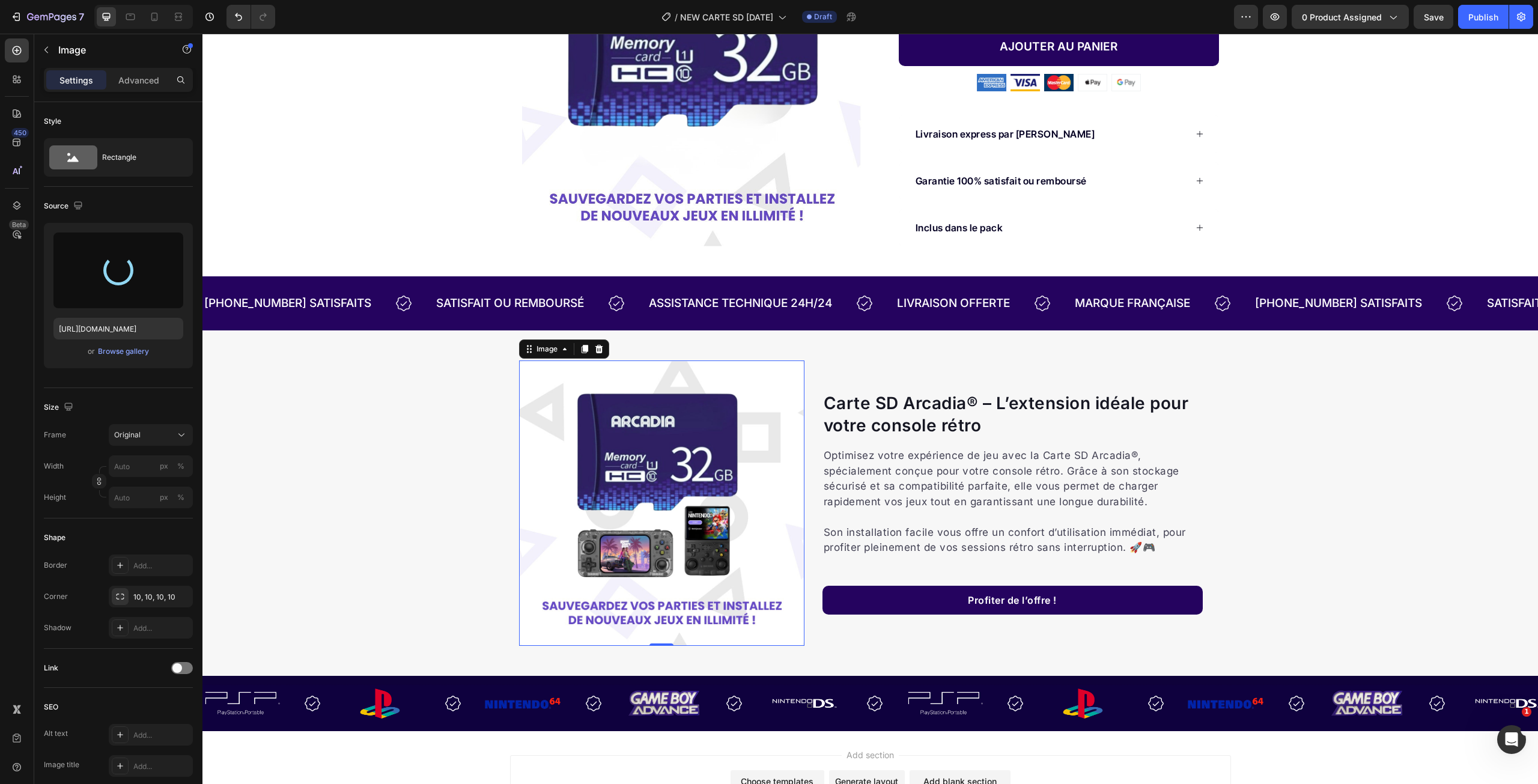
type input "https://cdn.shopify.com/s/files/1/0908/0782/8815/files/gempages_553285915523417…"
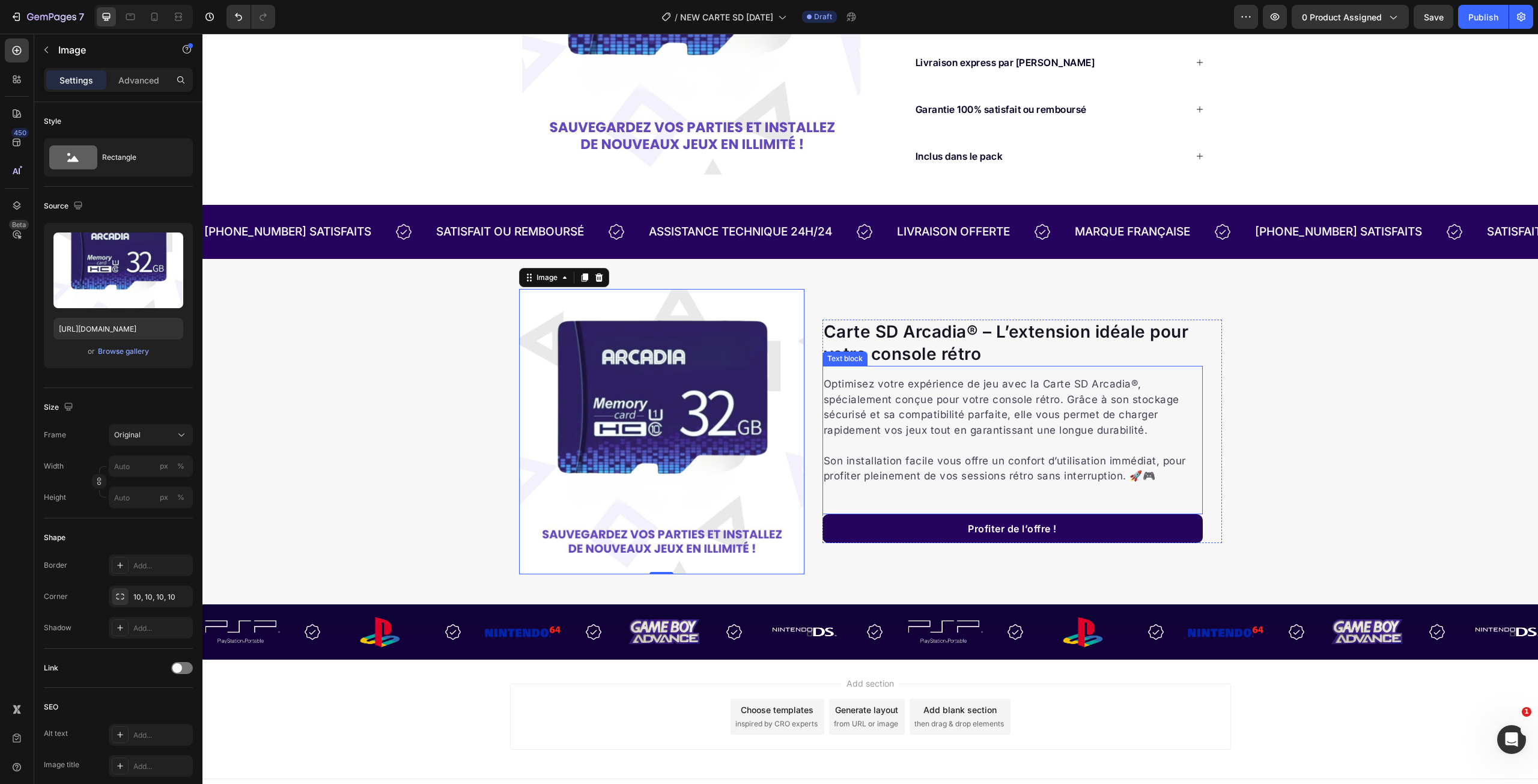
scroll to position [391, 0]
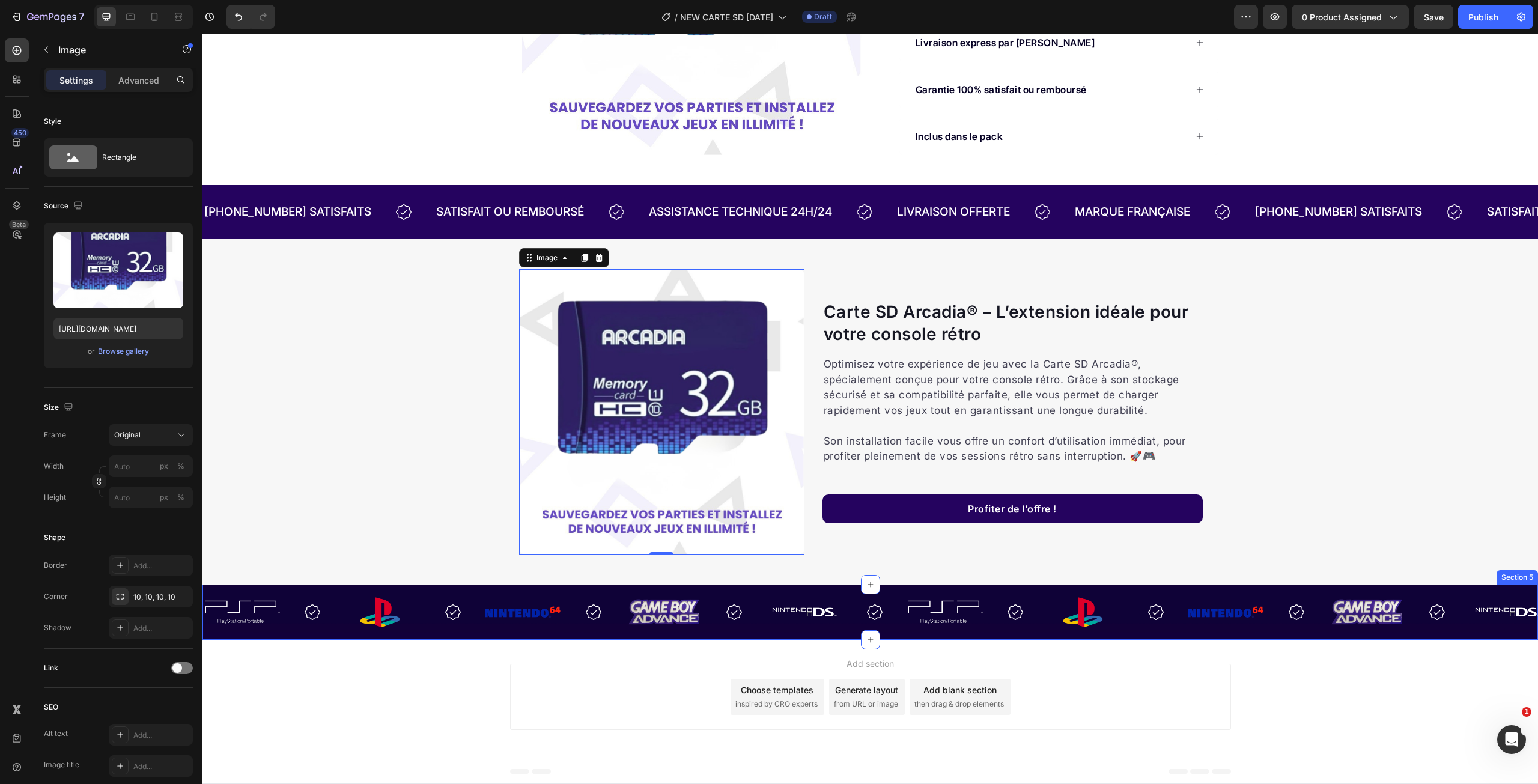
click at [815, 587] on div "Image Image Image Image Image Image Image Image Image Image Image Image Image I…" at bounding box center [870, 611] width 1335 height 55
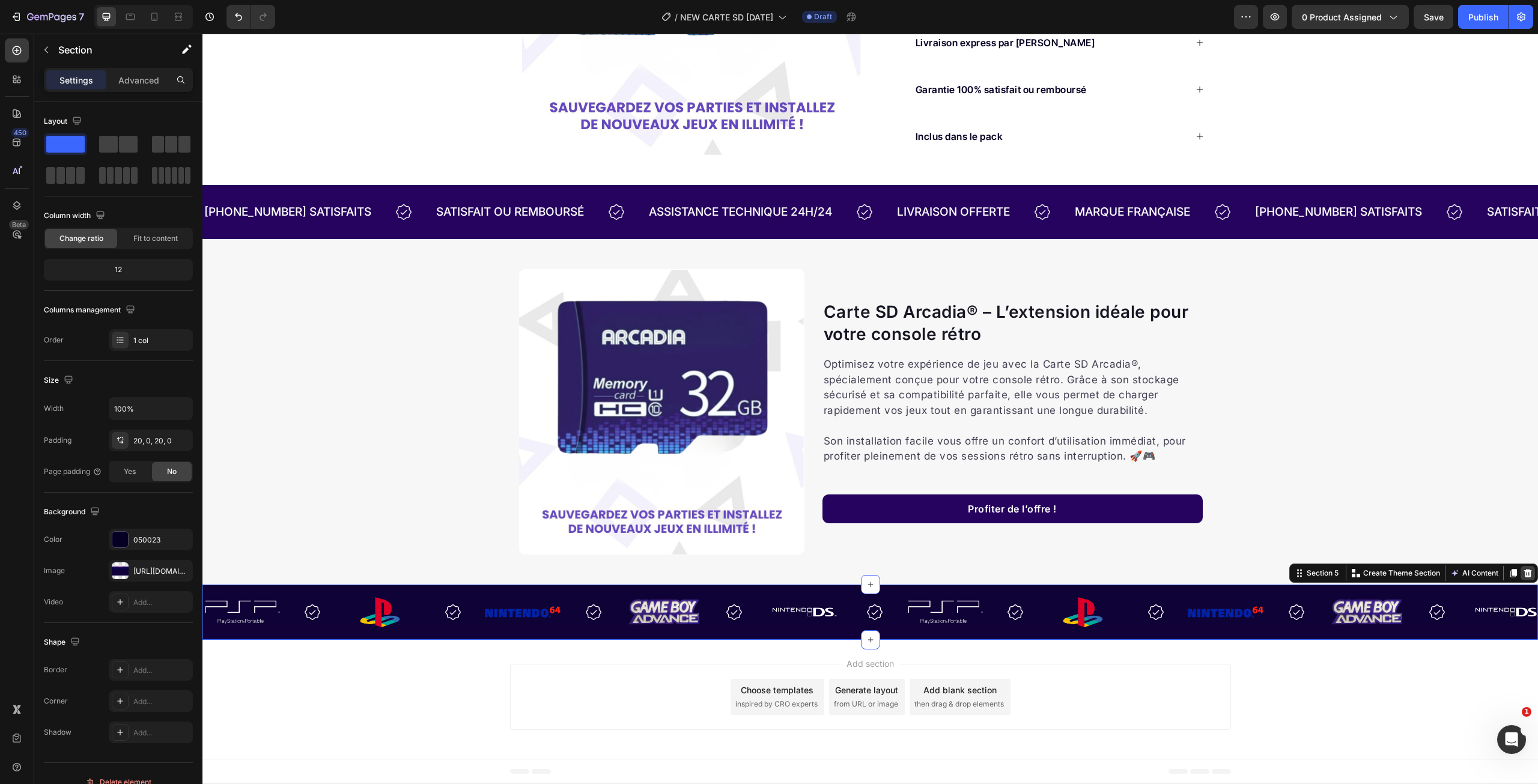
click at [1524, 577] on icon at bounding box center [1528, 572] width 8 height 8
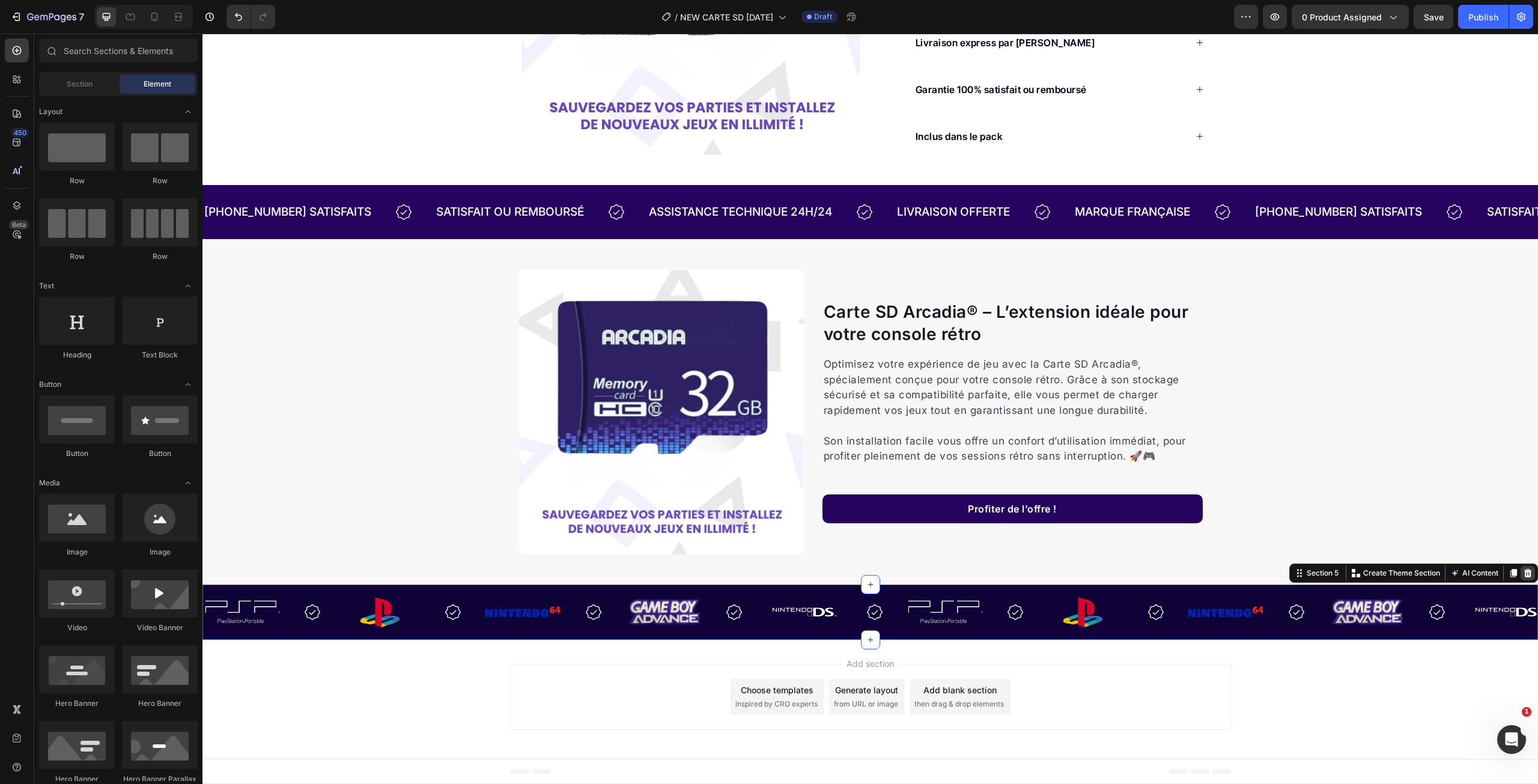
scroll to position [337, 0]
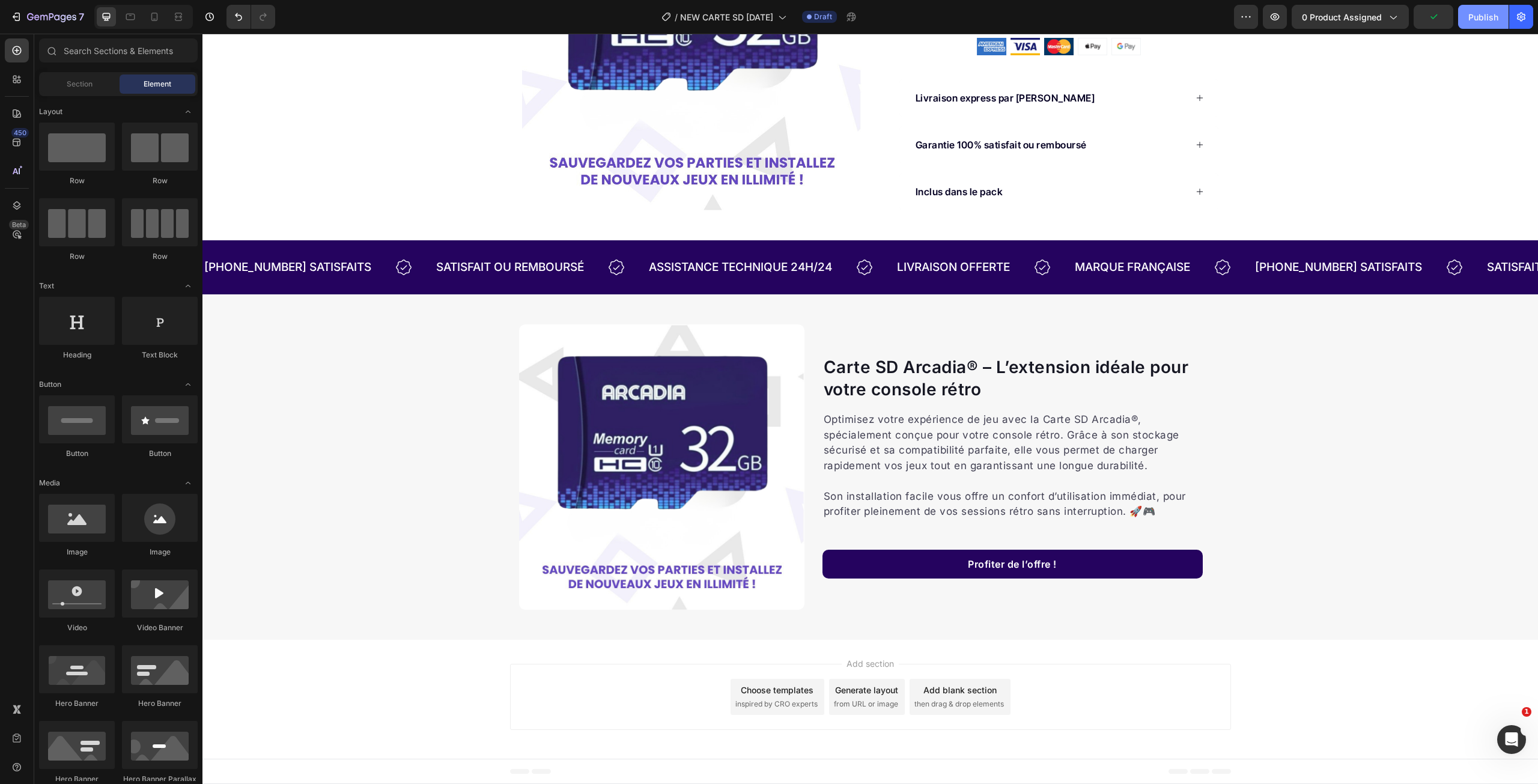
click at [1481, 14] on div "Publish" at bounding box center [1484, 17] width 30 height 12
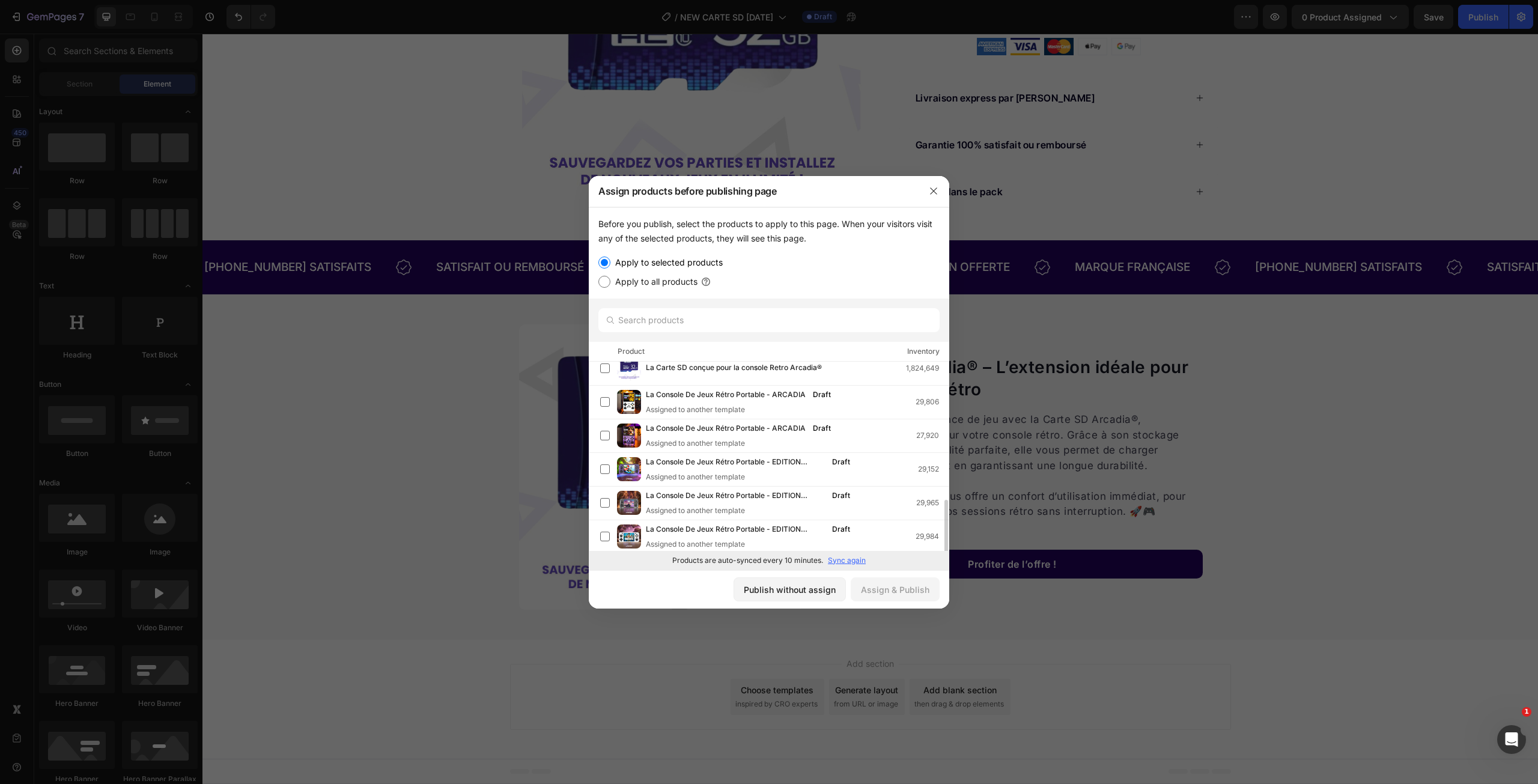
scroll to position [481, 0]
click at [815, 590] on div "Publish without assign" at bounding box center [790, 589] width 92 height 12
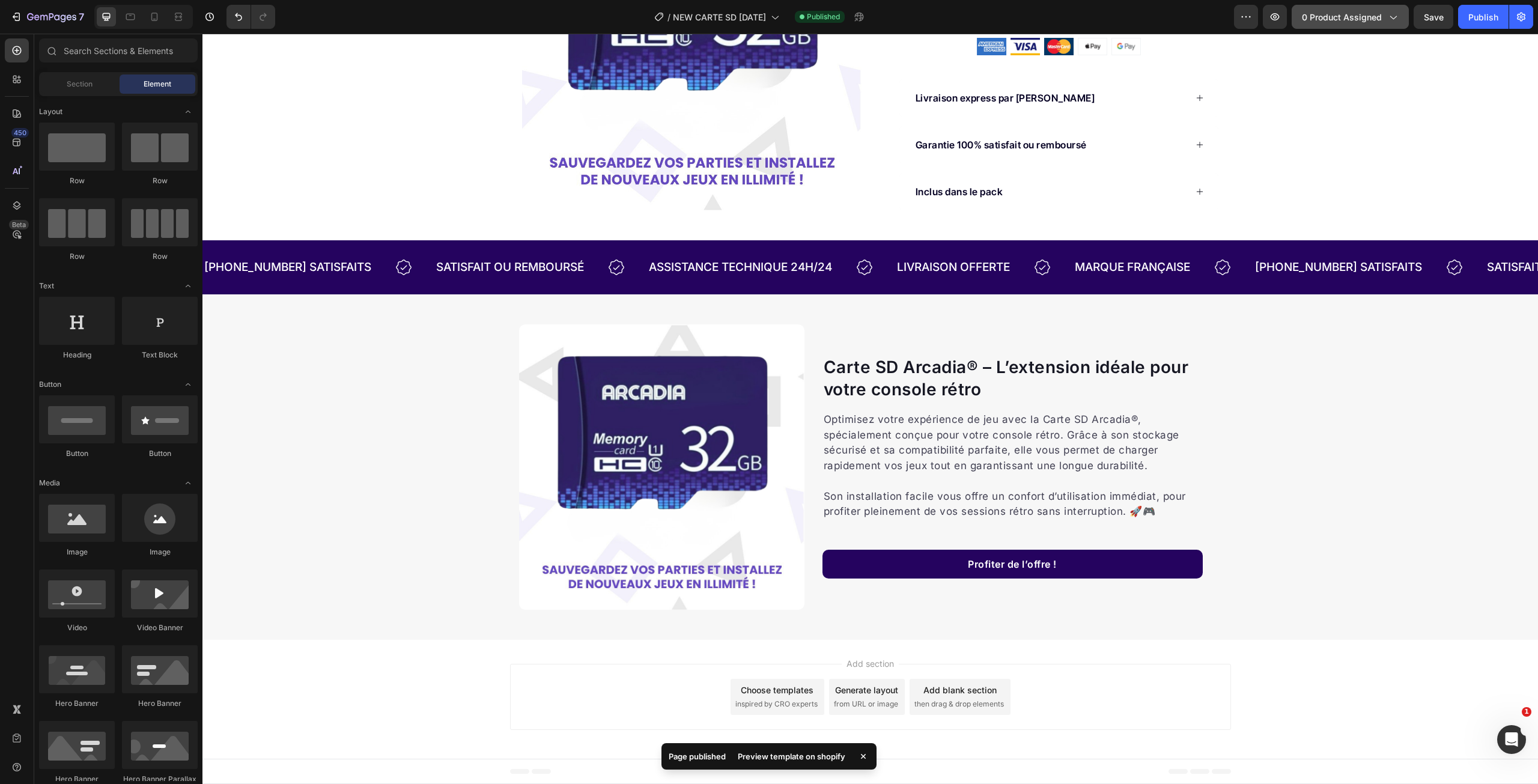
click at [1400, 16] on button "0 product assigned" at bounding box center [1350, 17] width 117 height 24
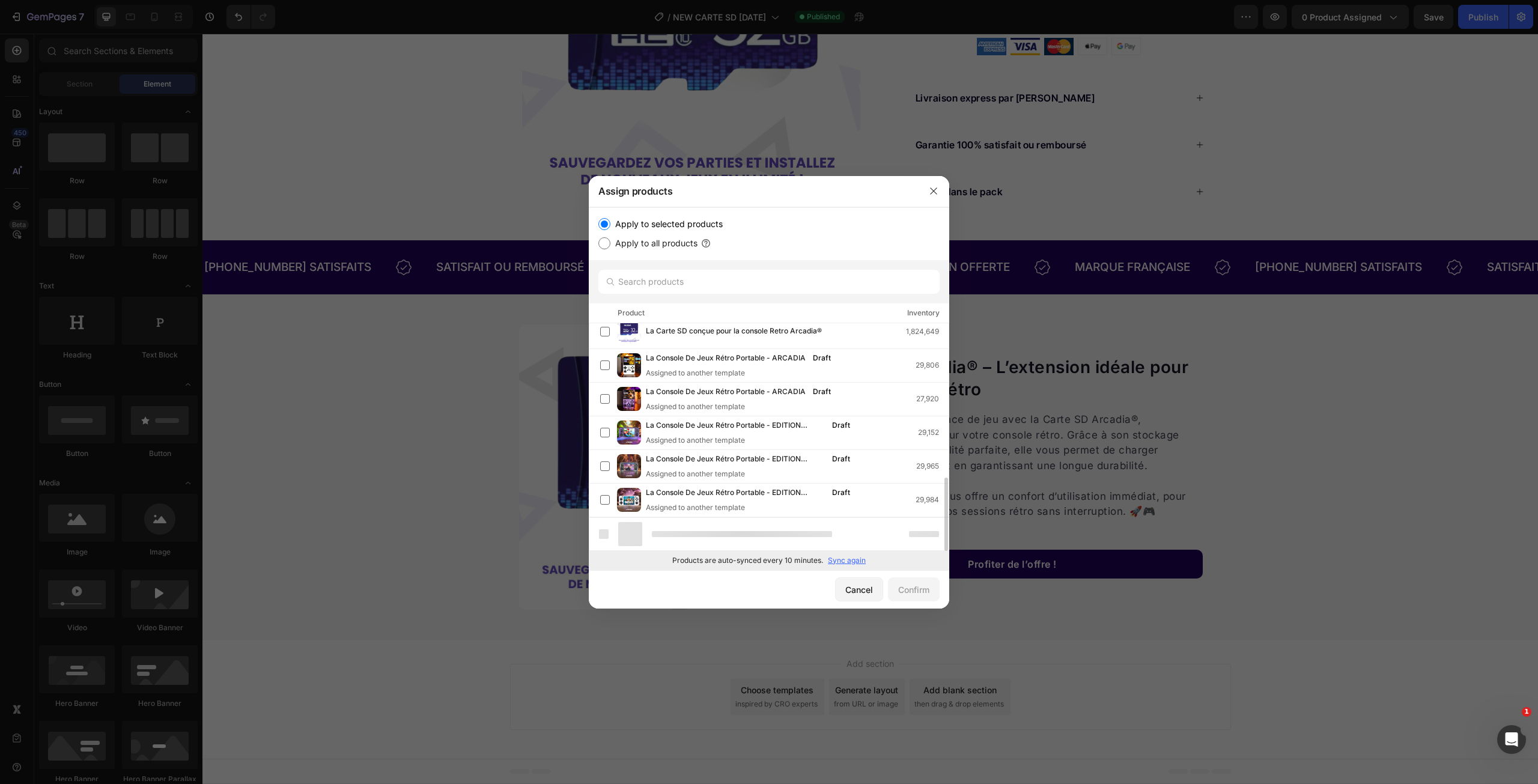
scroll to position [445, 0]
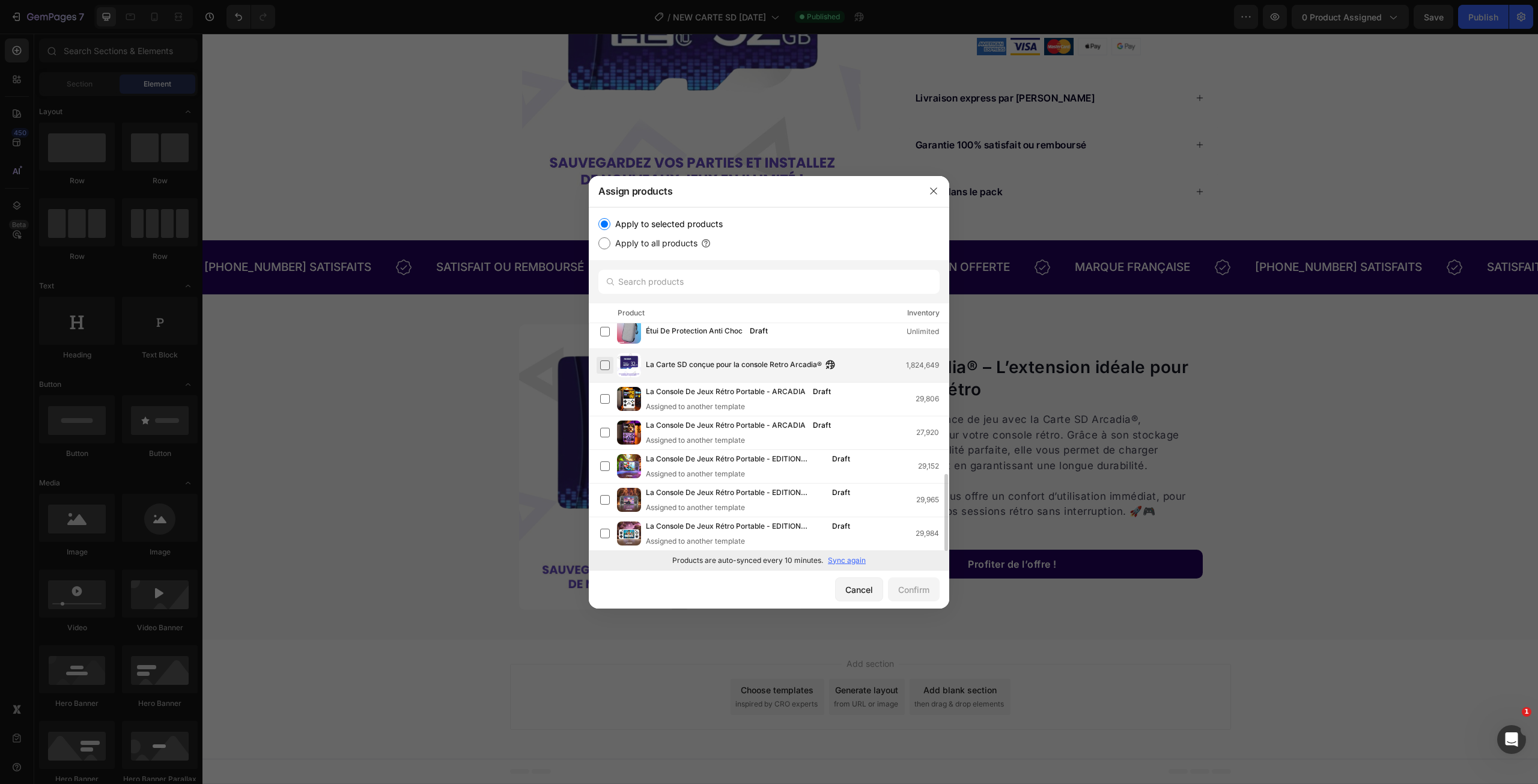
click at [609, 366] on label at bounding box center [605, 365] width 9 height 9
click at [911, 595] on div "Confirm" at bounding box center [913, 589] width 31 height 12
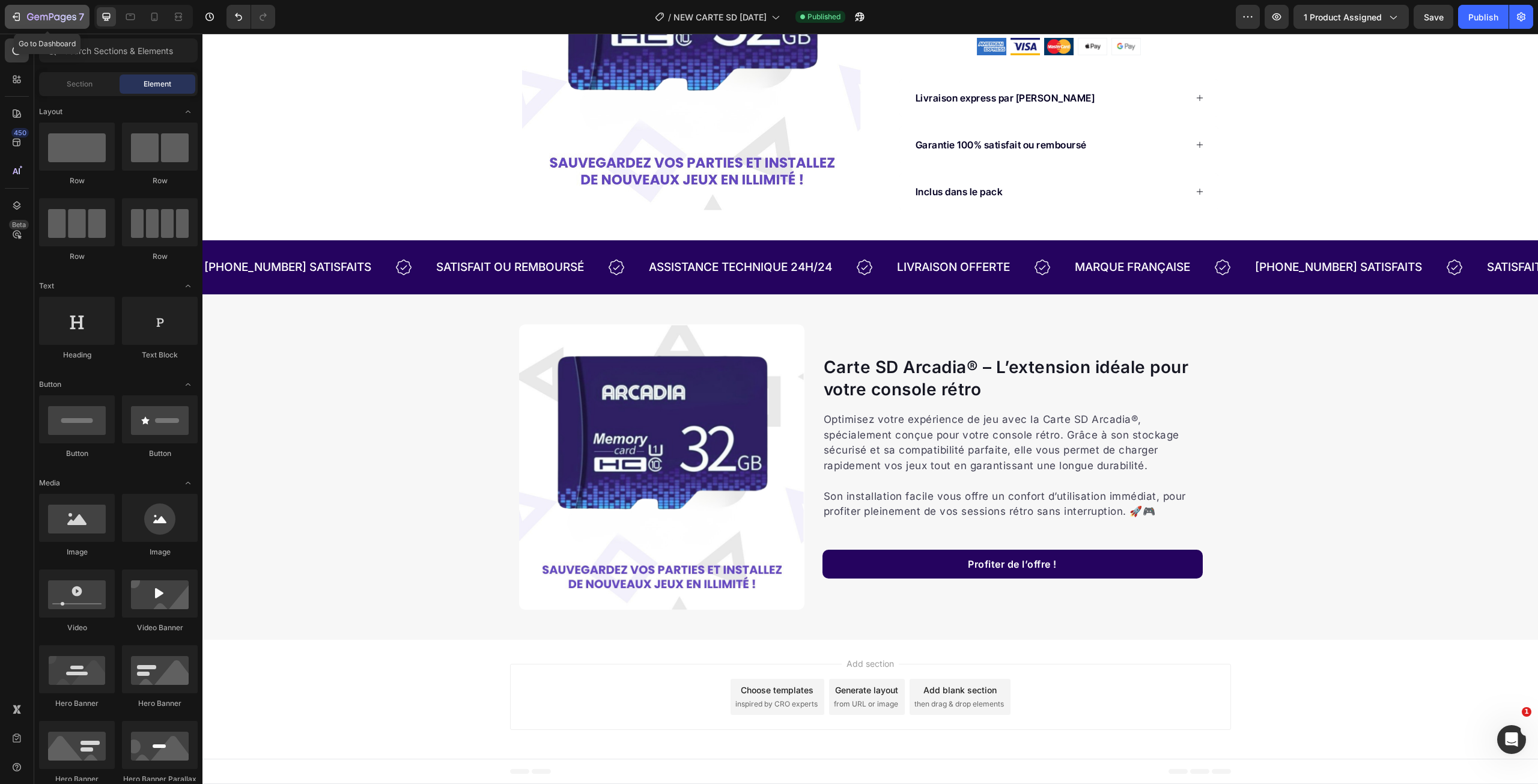
click at [27, 14] on icon "button" at bounding box center [52, 17] width 49 height 10
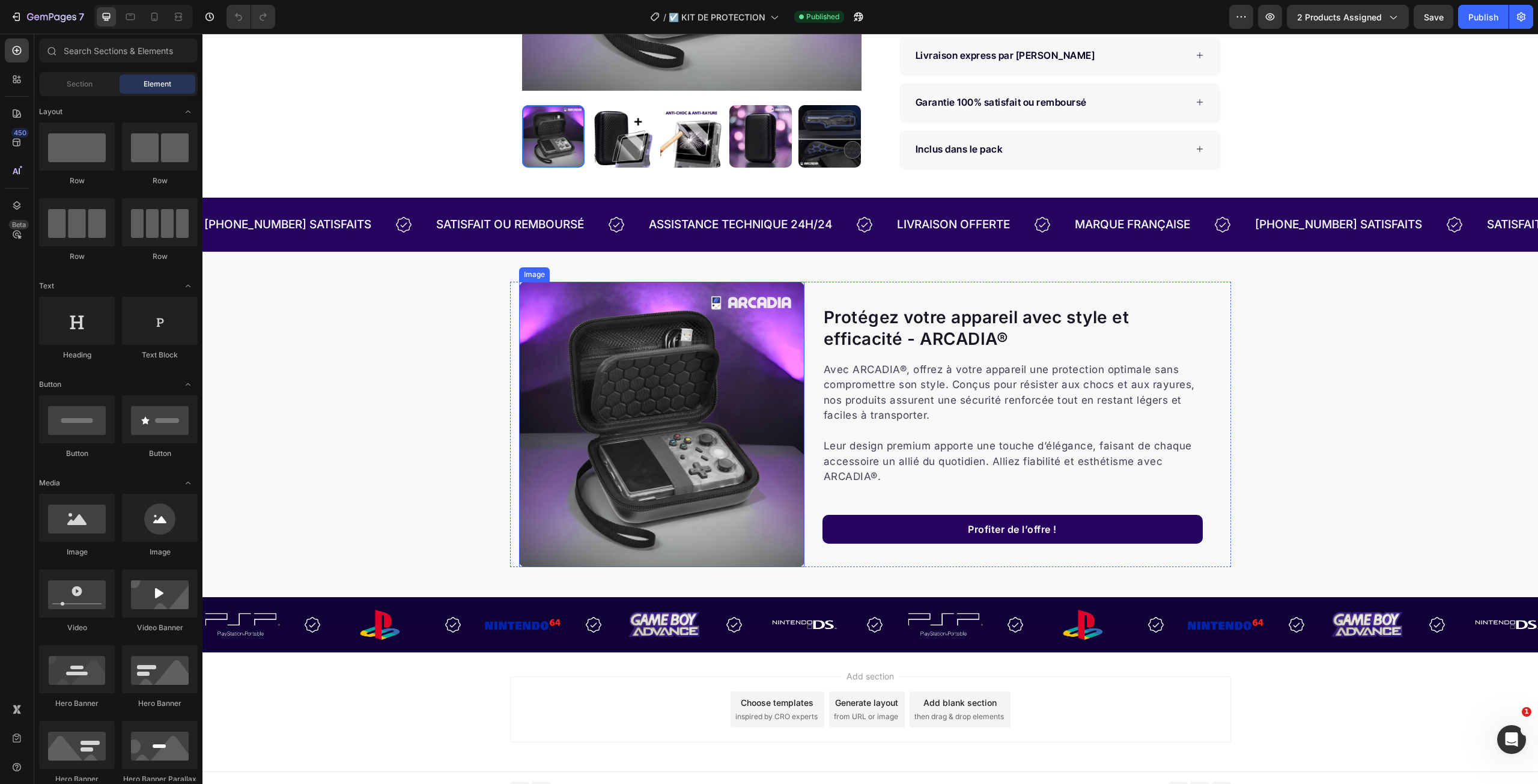
scroll to position [420, 0]
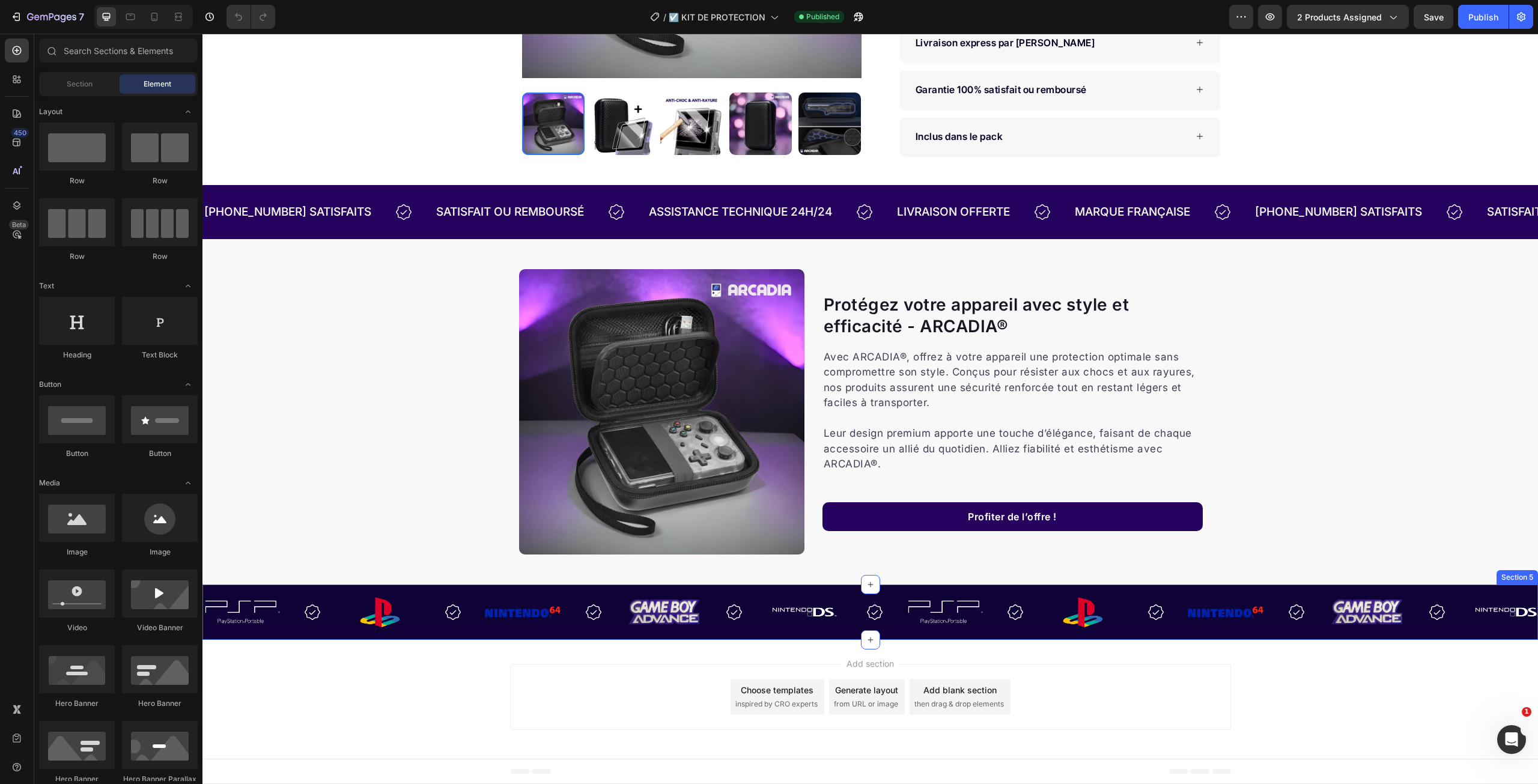
click at [375, 587] on div "Image Image Image Image Image Image Image Image Image Image Image Image Image I…" at bounding box center [870, 611] width 1335 height 55
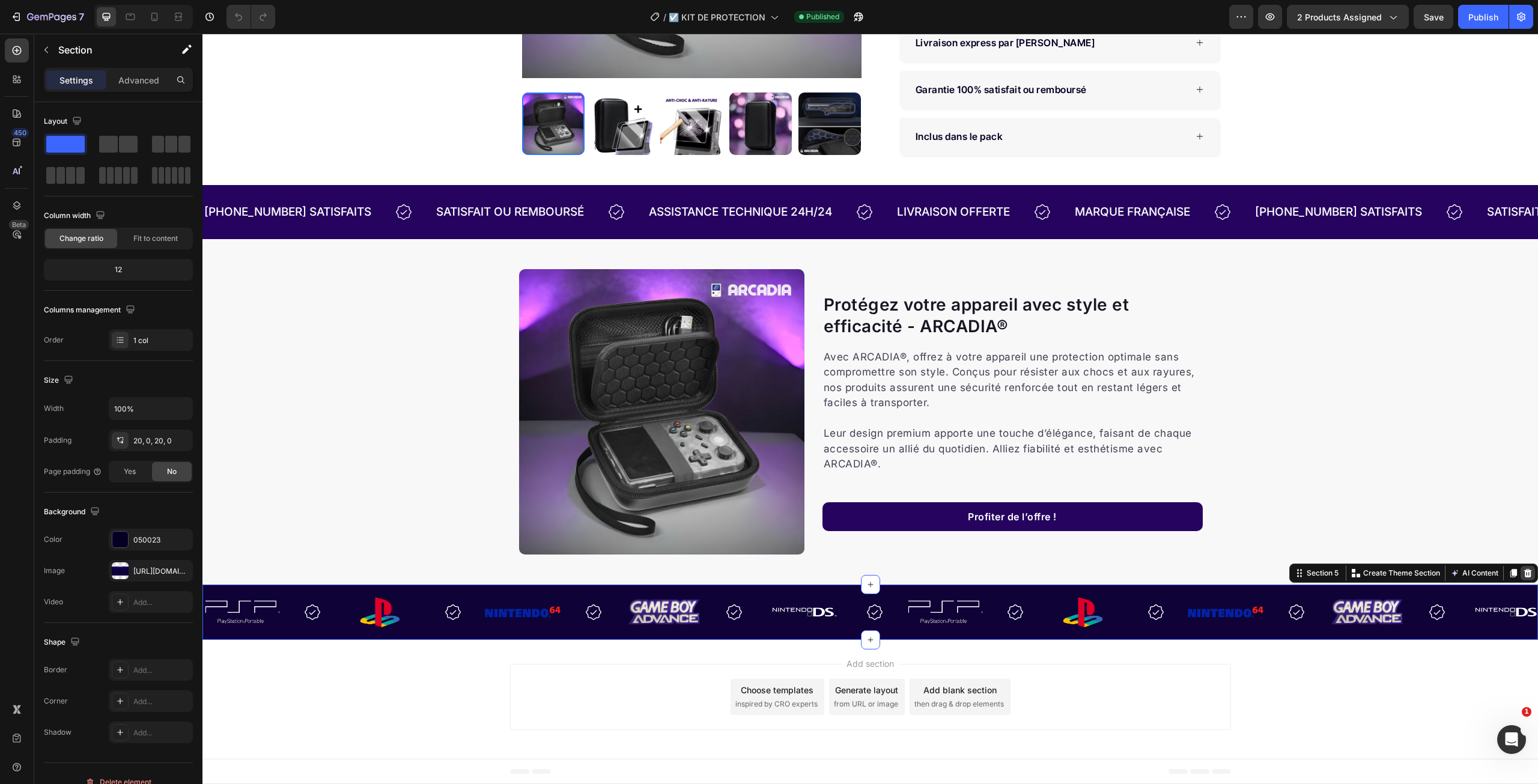
click at [1523, 573] on icon at bounding box center [1528, 573] width 9 height 9
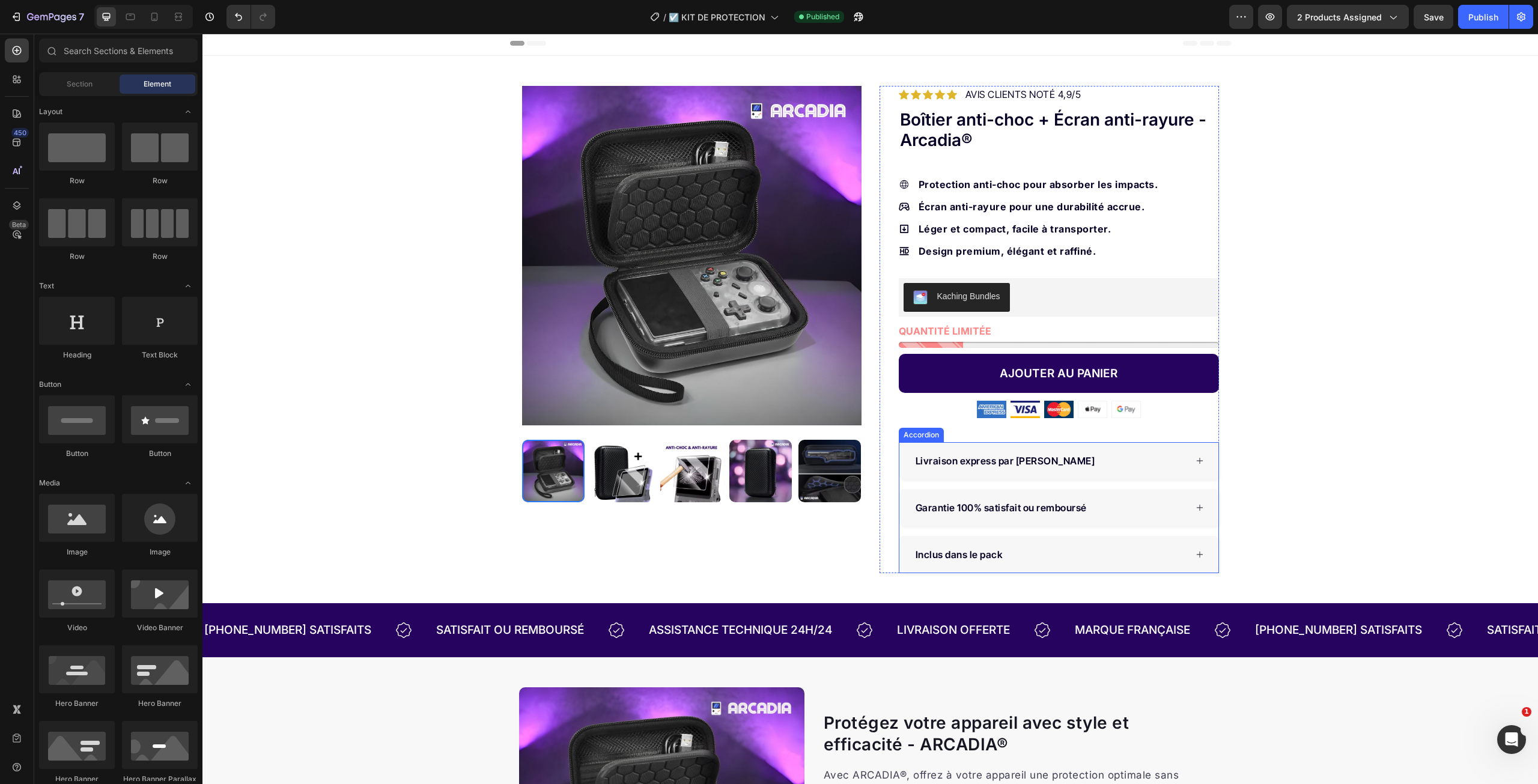
scroll to position [0, 0]
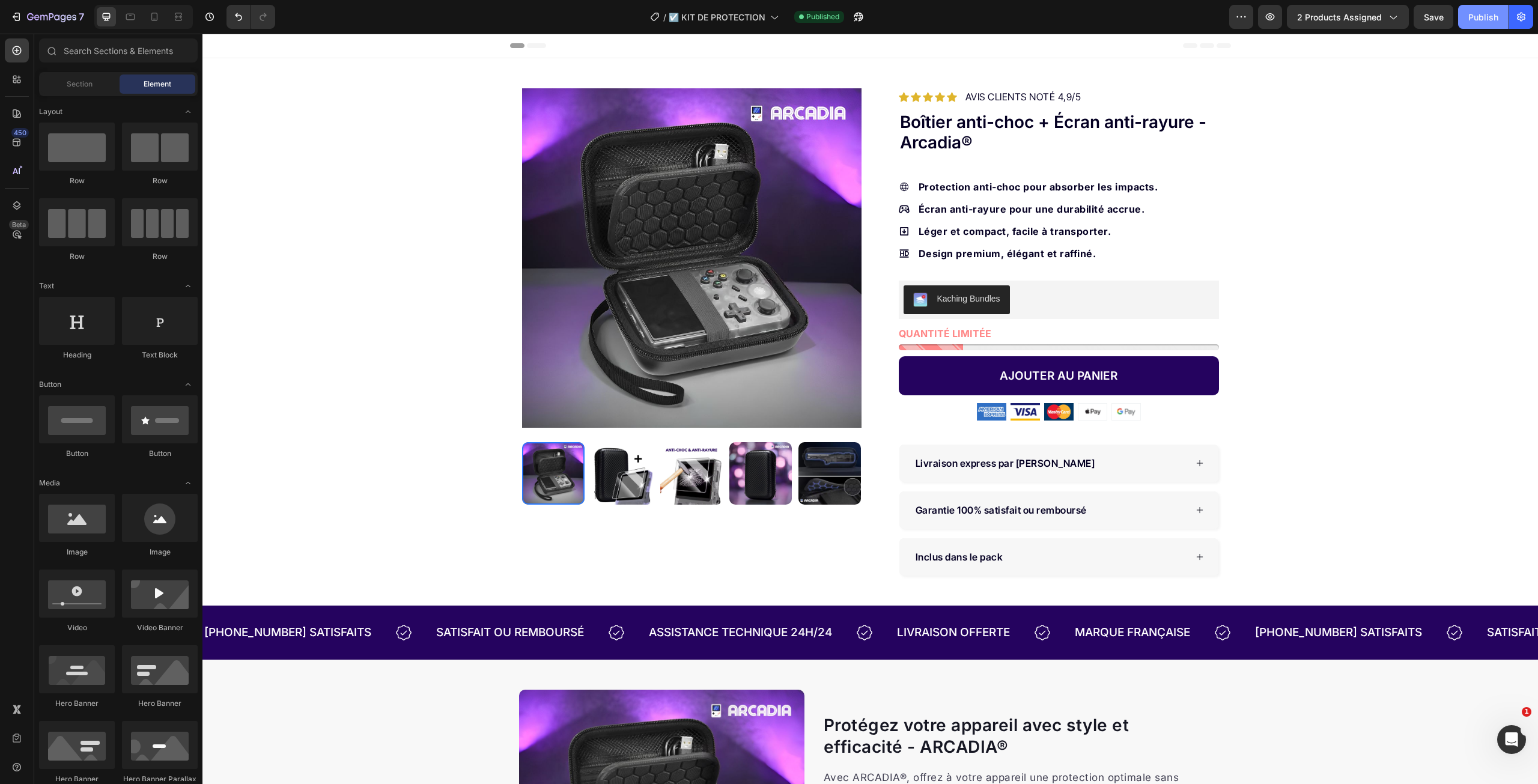
click at [1485, 15] on div "Publish" at bounding box center [1484, 17] width 30 height 12
click at [766, 16] on span "☑️ KIT DE PROTECTION" at bounding box center [717, 17] width 97 height 12
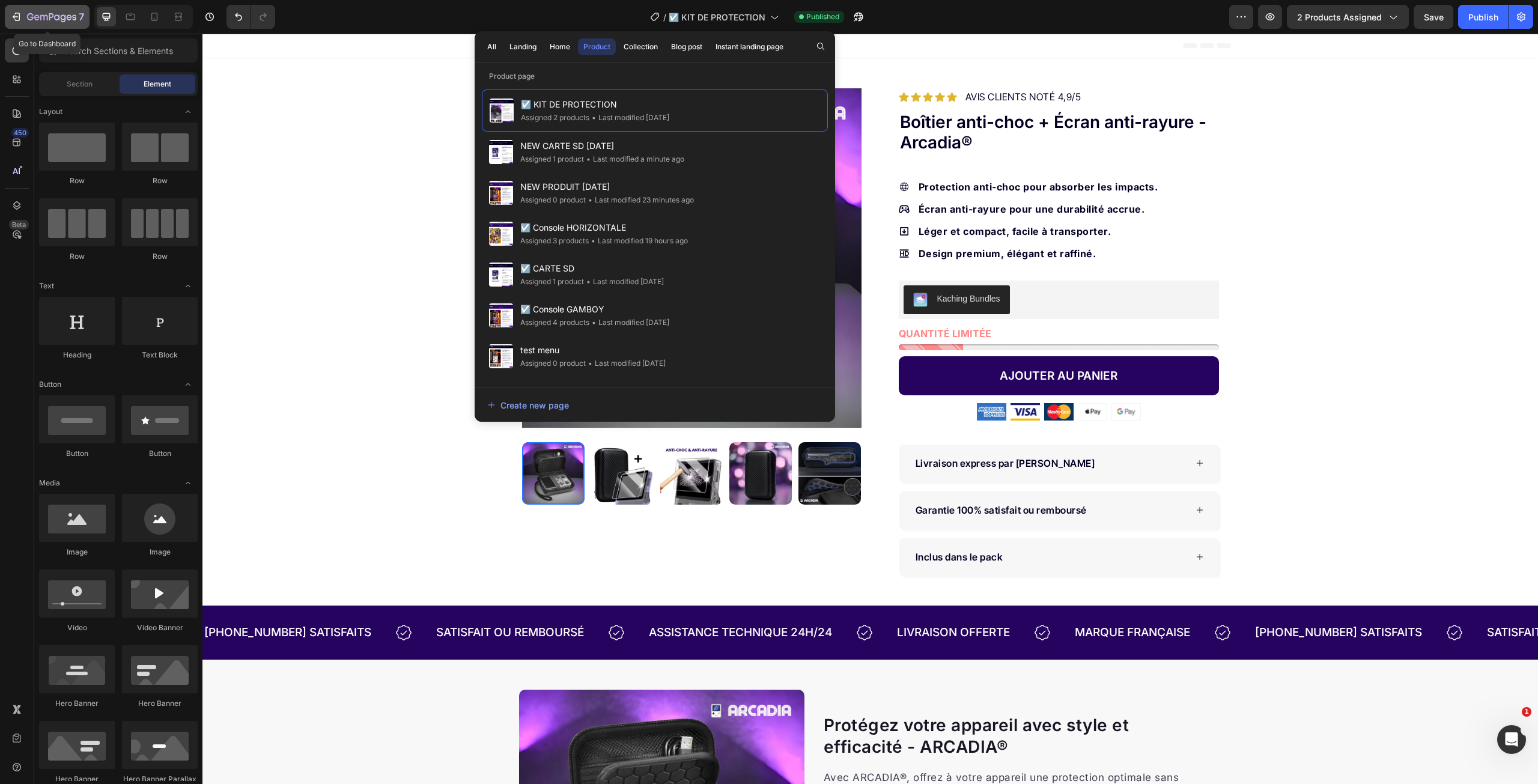
click at [61, 15] on icon "button" at bounding box center [52, 17] width 49 height 10
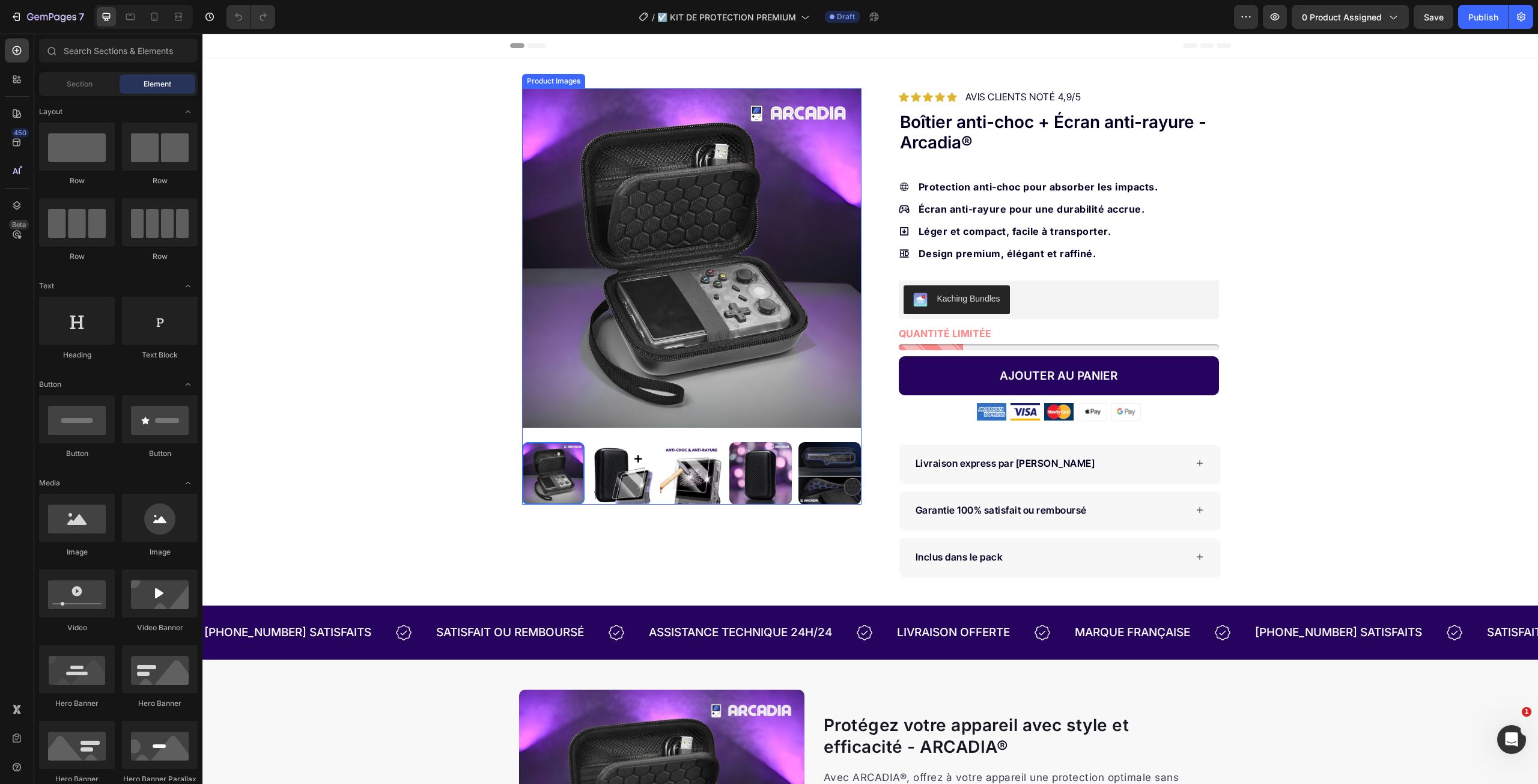
click at [701, 219] on img at bounding box center [692, 258] width 340 height 339
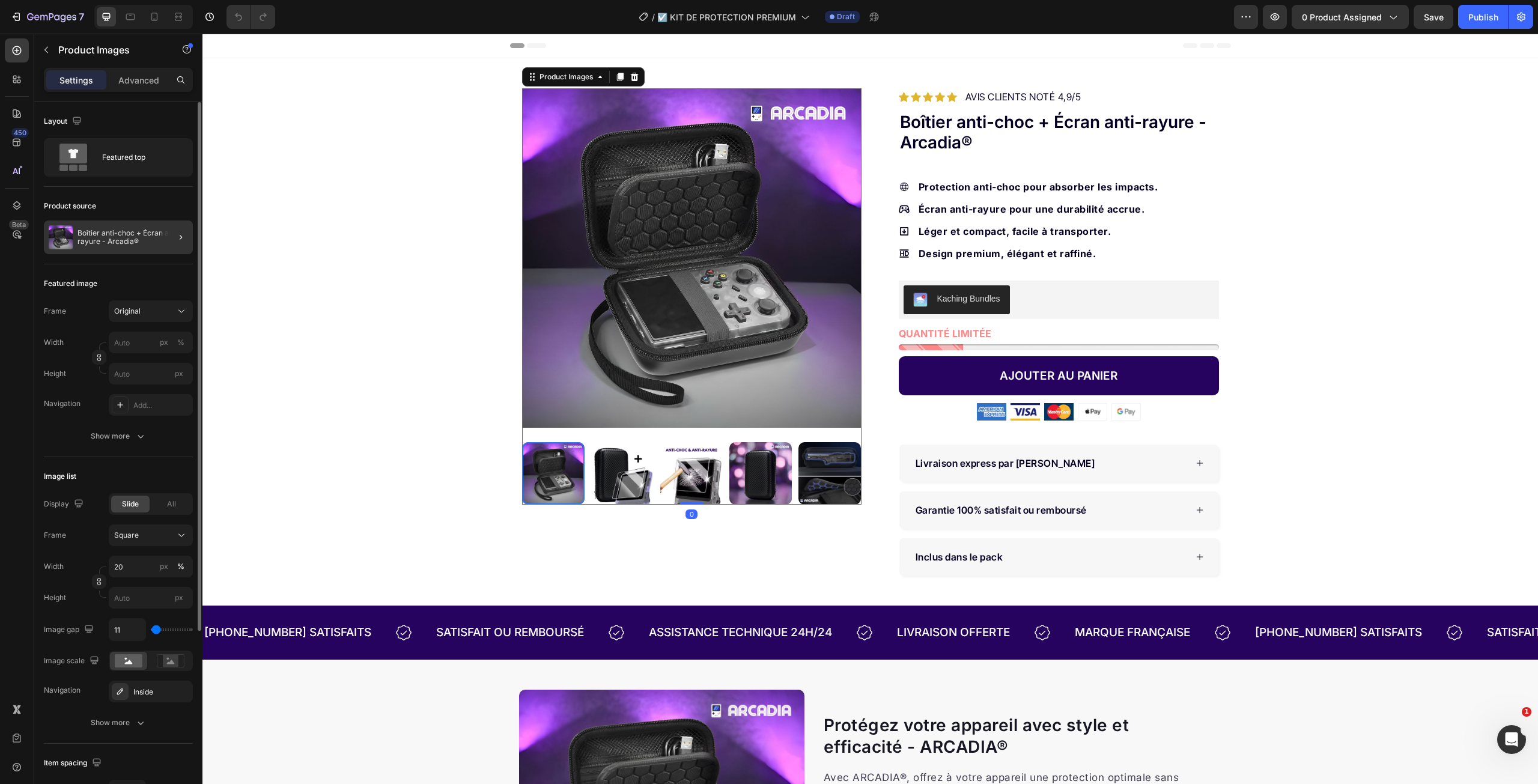
click at [169, 234] on div at bounding box center [176, 237] width 34 height 34
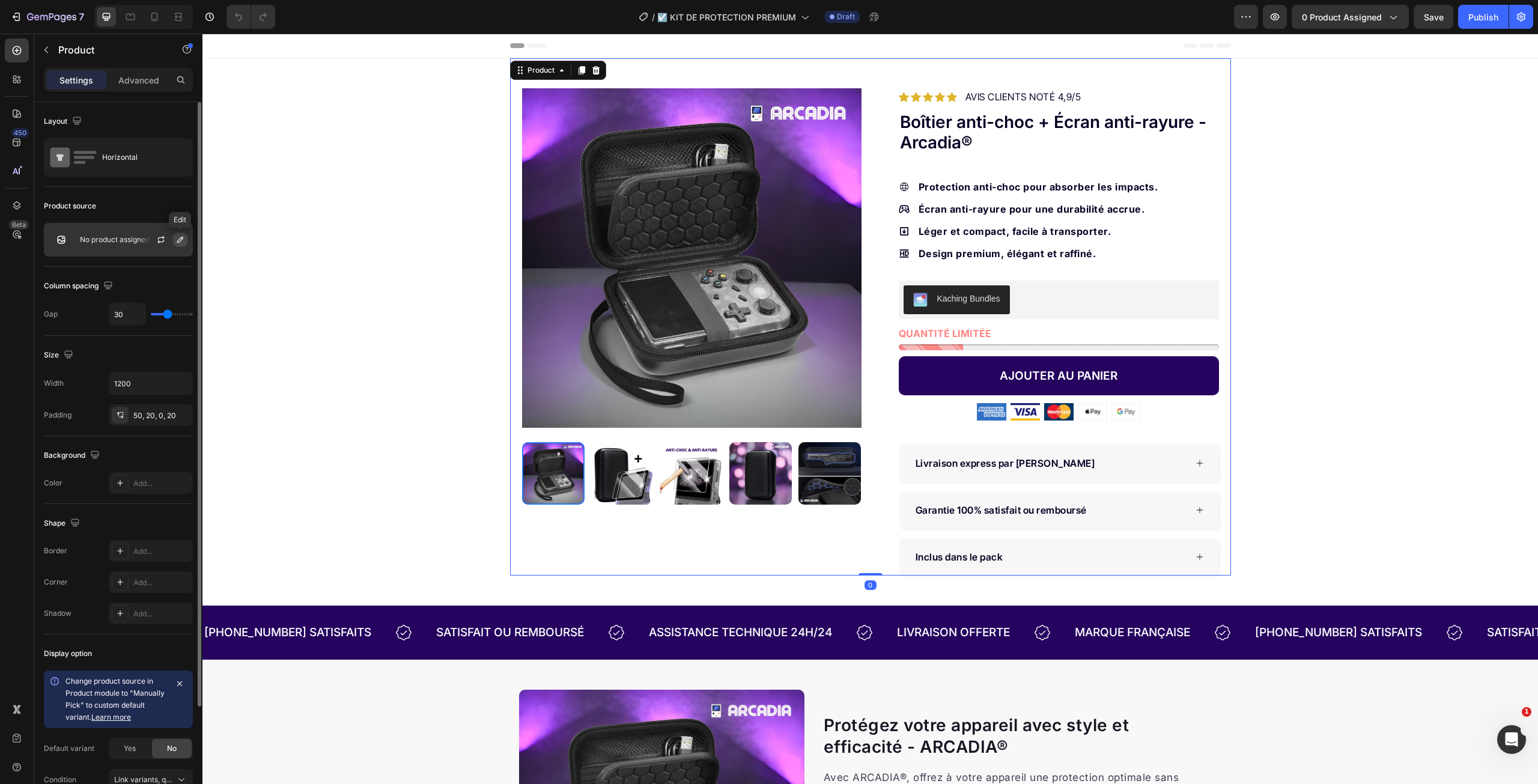
click at [178, 241] on icon "button" at bounding box center [180, 239] width 9 height 9
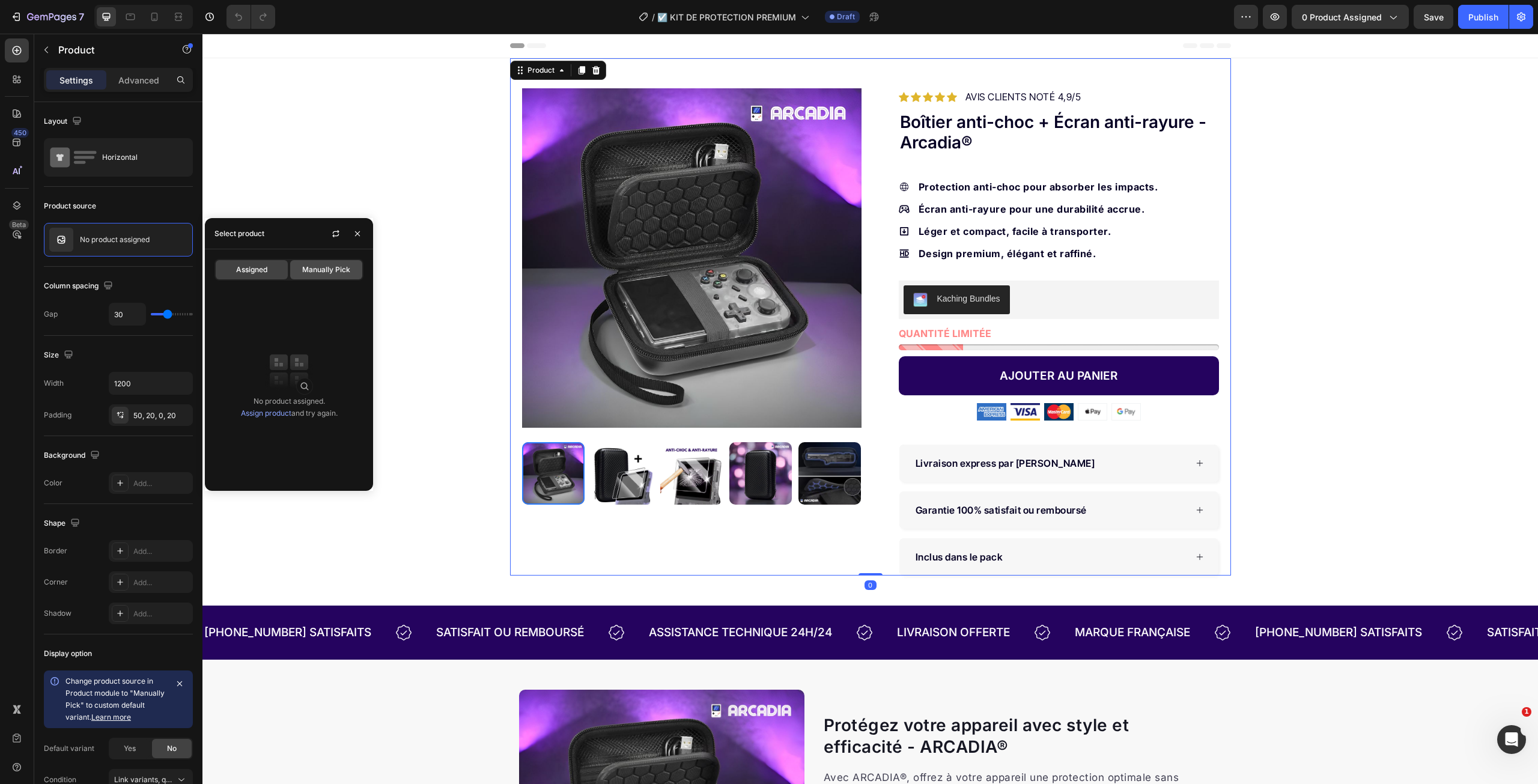
click at [317, 268] on span "Manually Pick" at bounding box center [326, 270] width 48 height 11
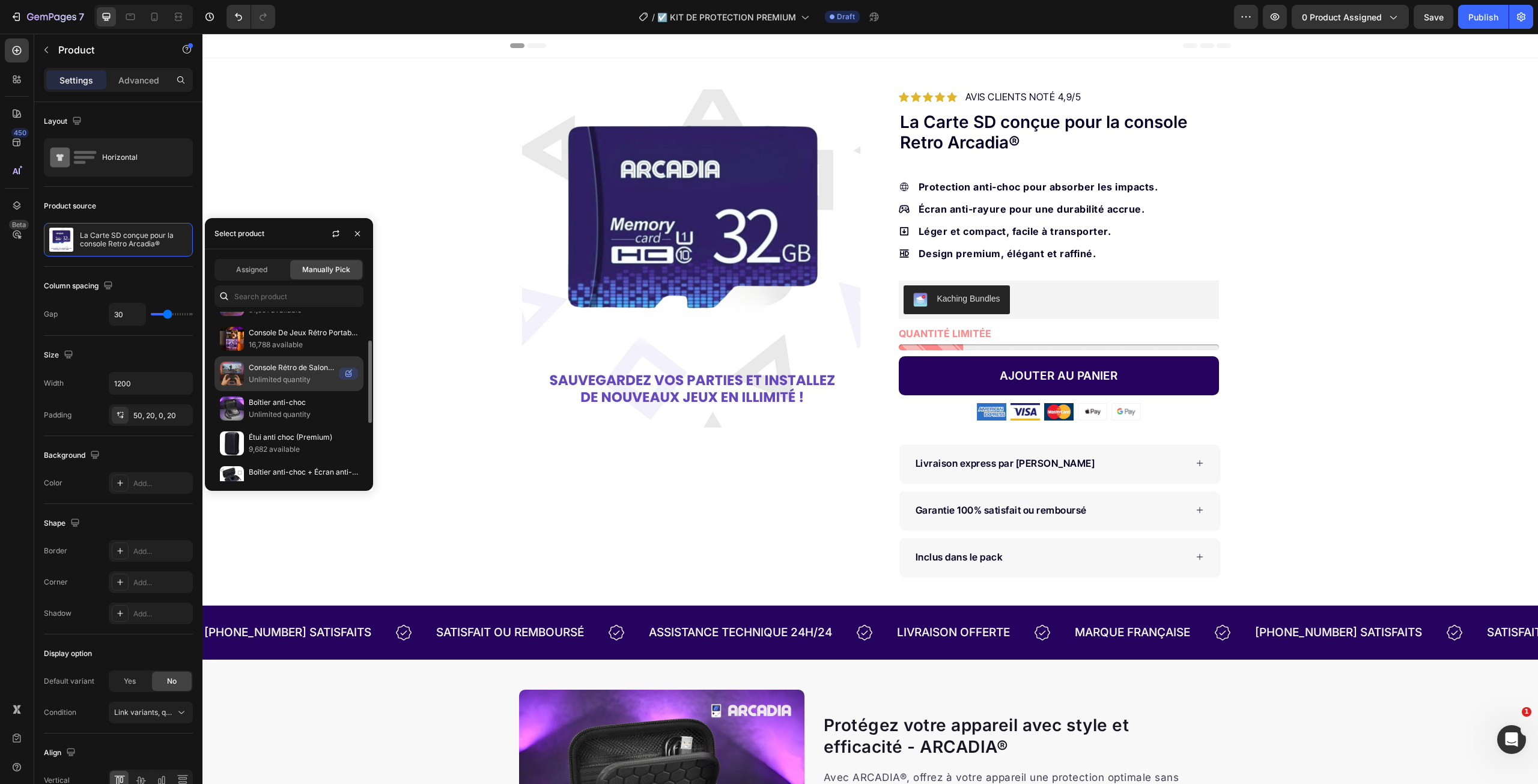
scroll to position [120, 0]
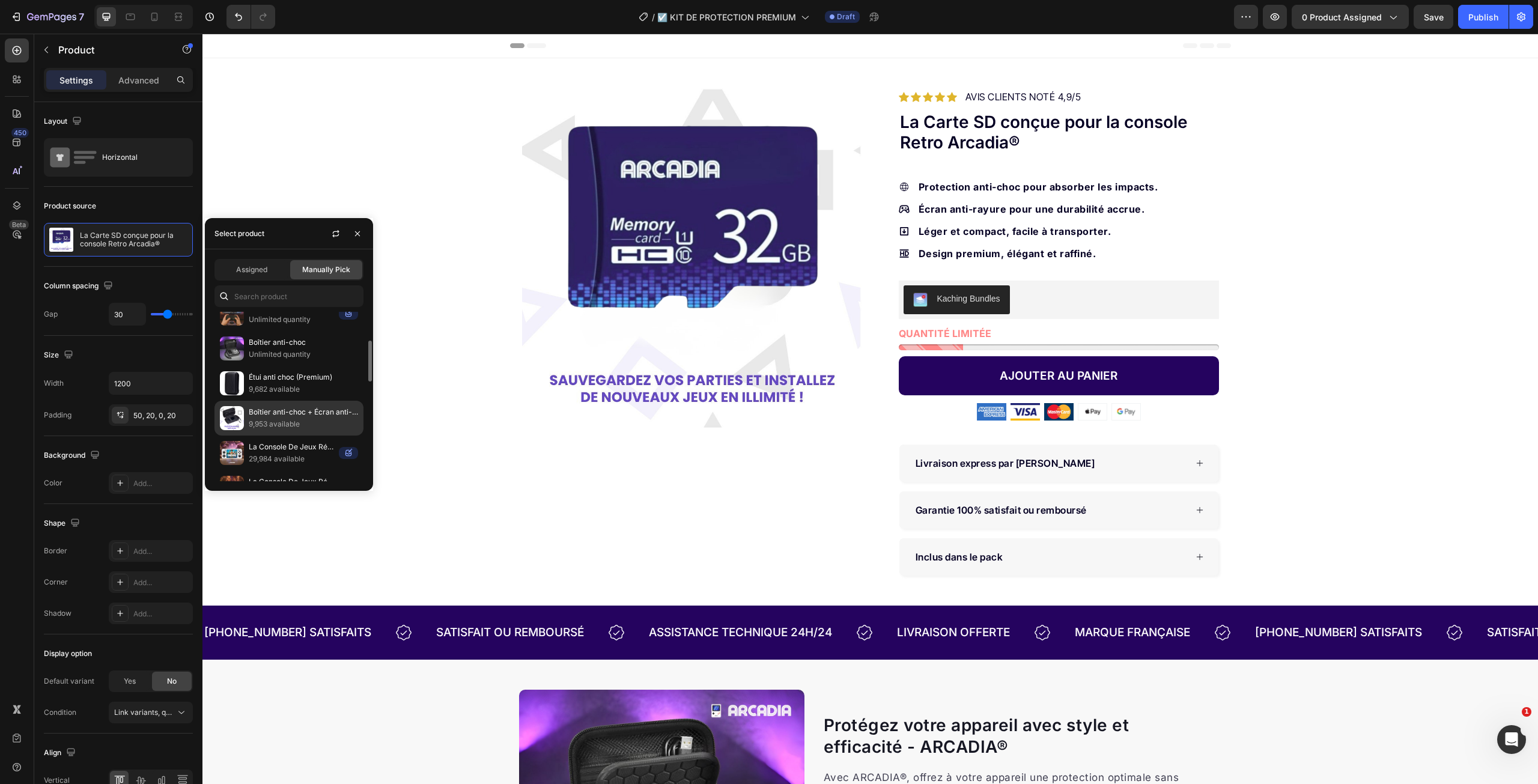
click at [303, 413] on p "Boîtier anti-choc + Écran anti-rayure - EDITION PREMIUM - Arcadia®" at bounding box center [303, 412] width 110 height 12
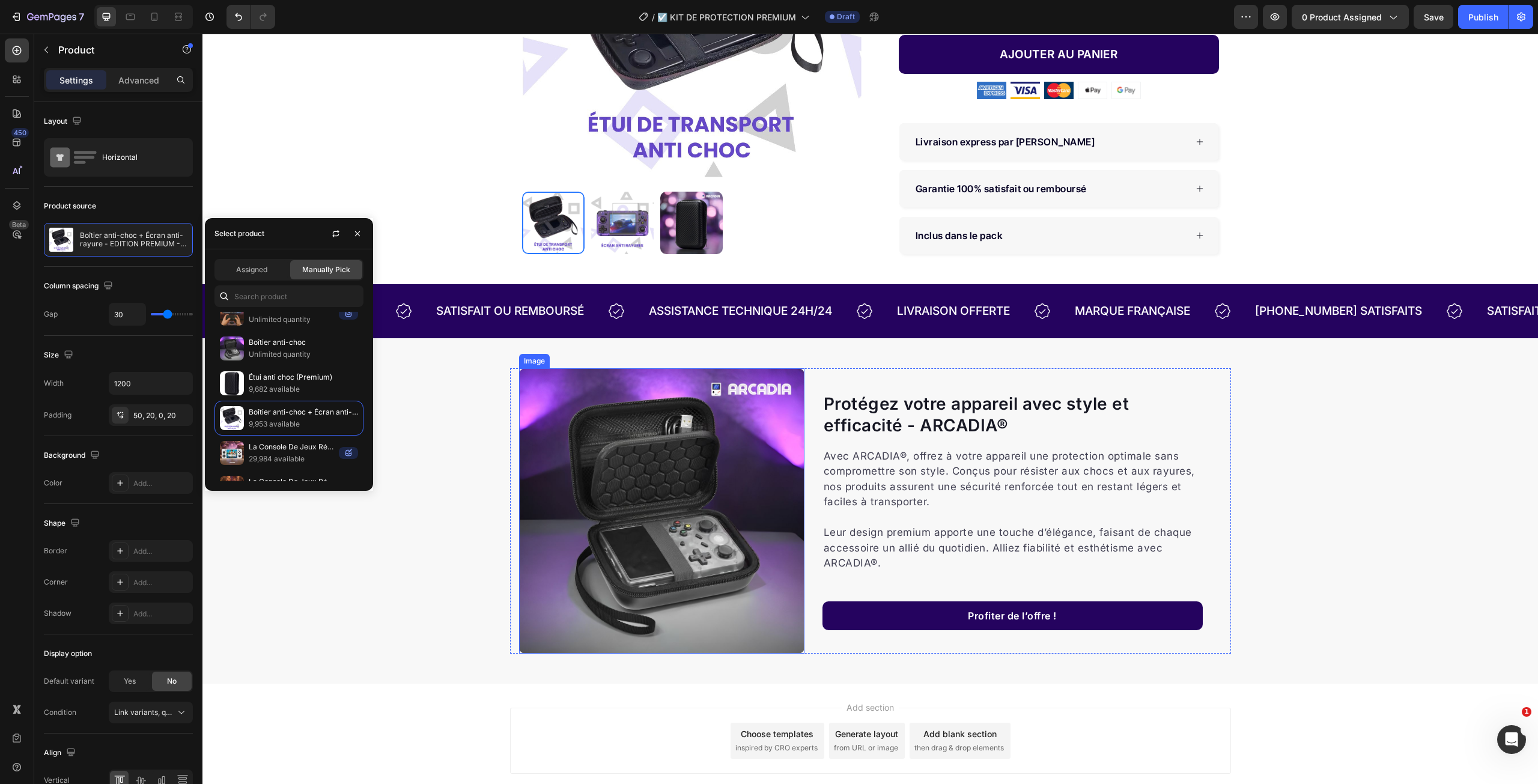
scroll to position [360, 0]
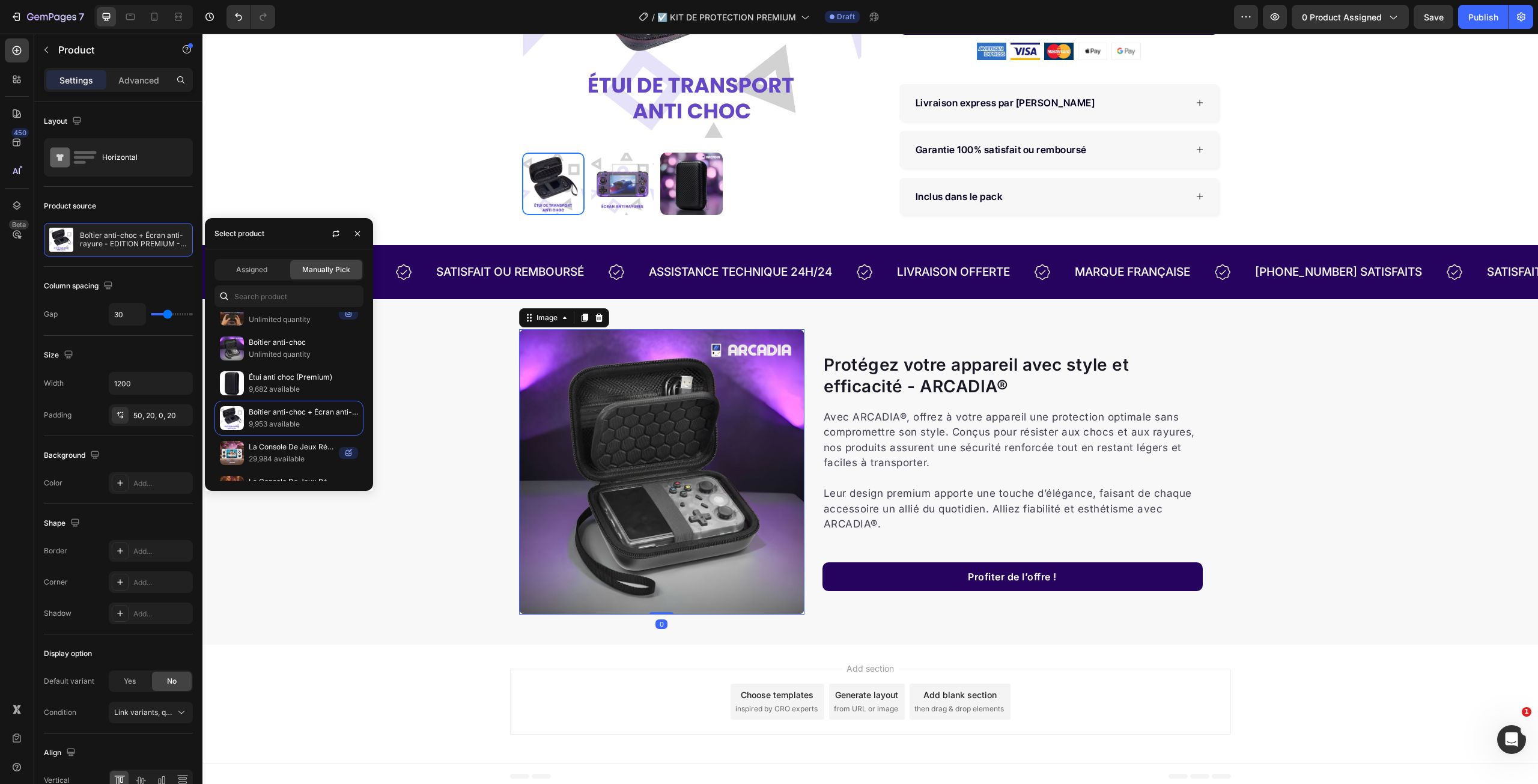
click at [671, 475] on img at bounding box center [662, 472] width 285 height 285
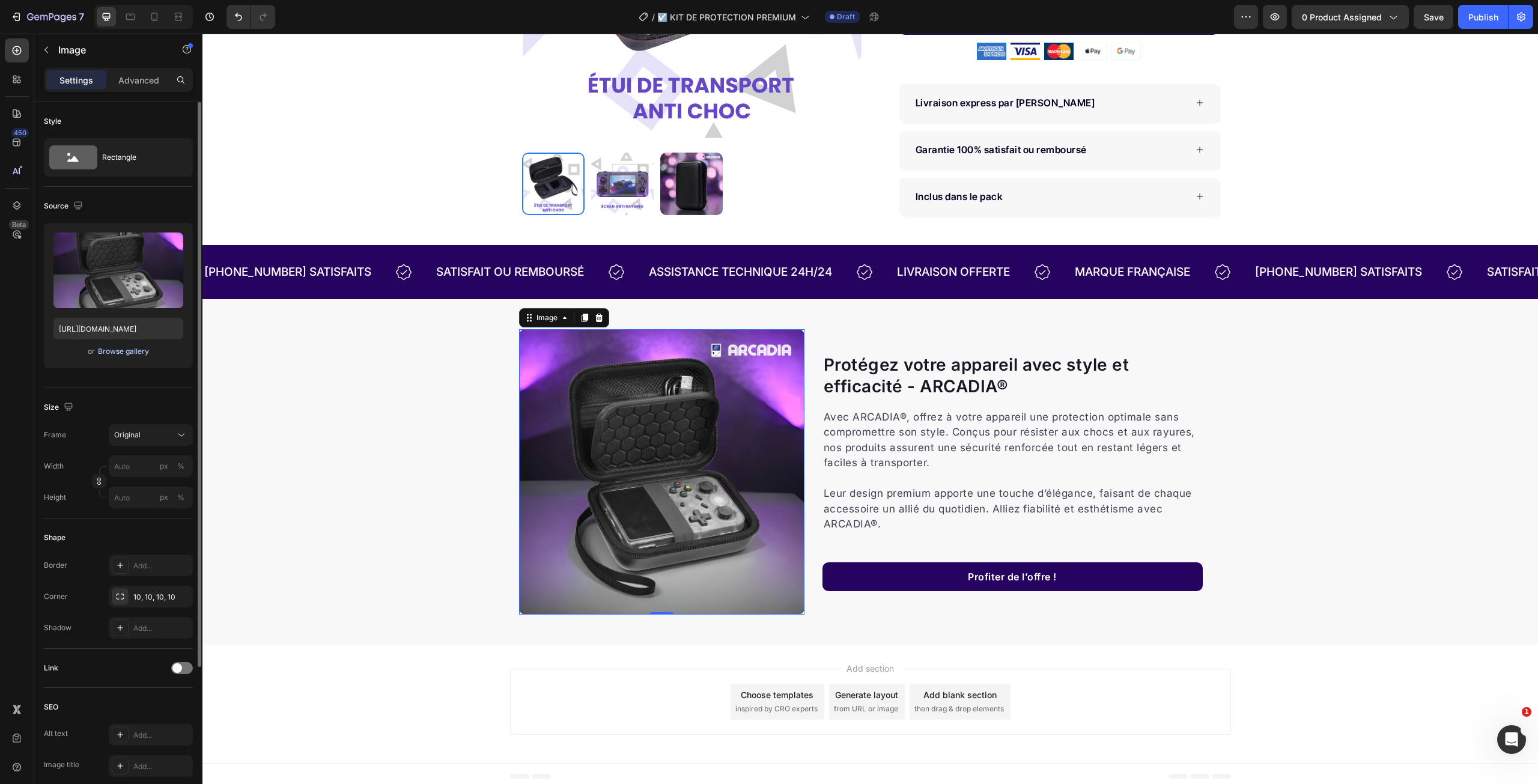
click at [134, 353] on div "Browse gallery" at bounding box center [123, 352] width 51 height 11
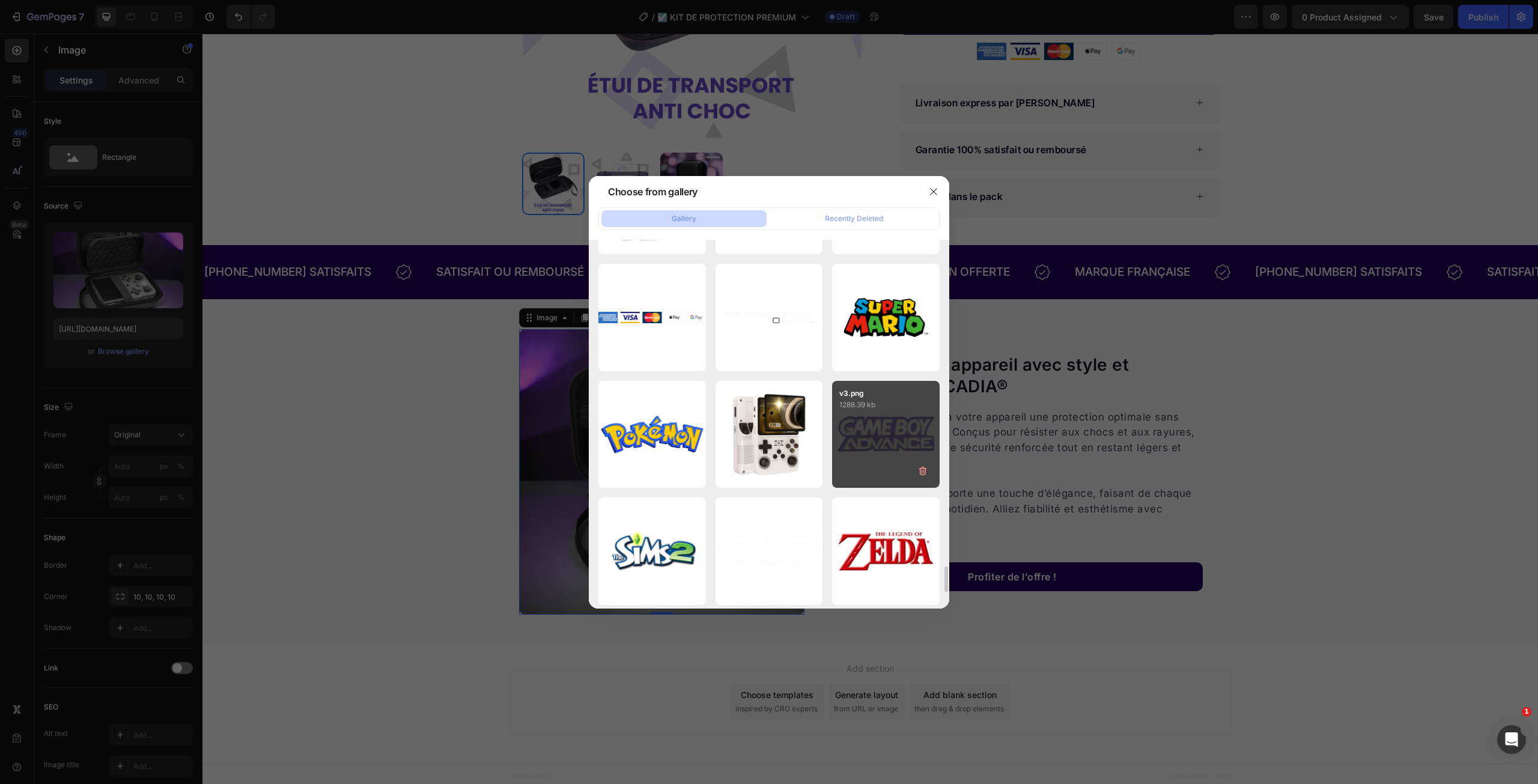
scroll to position [5017, 0]
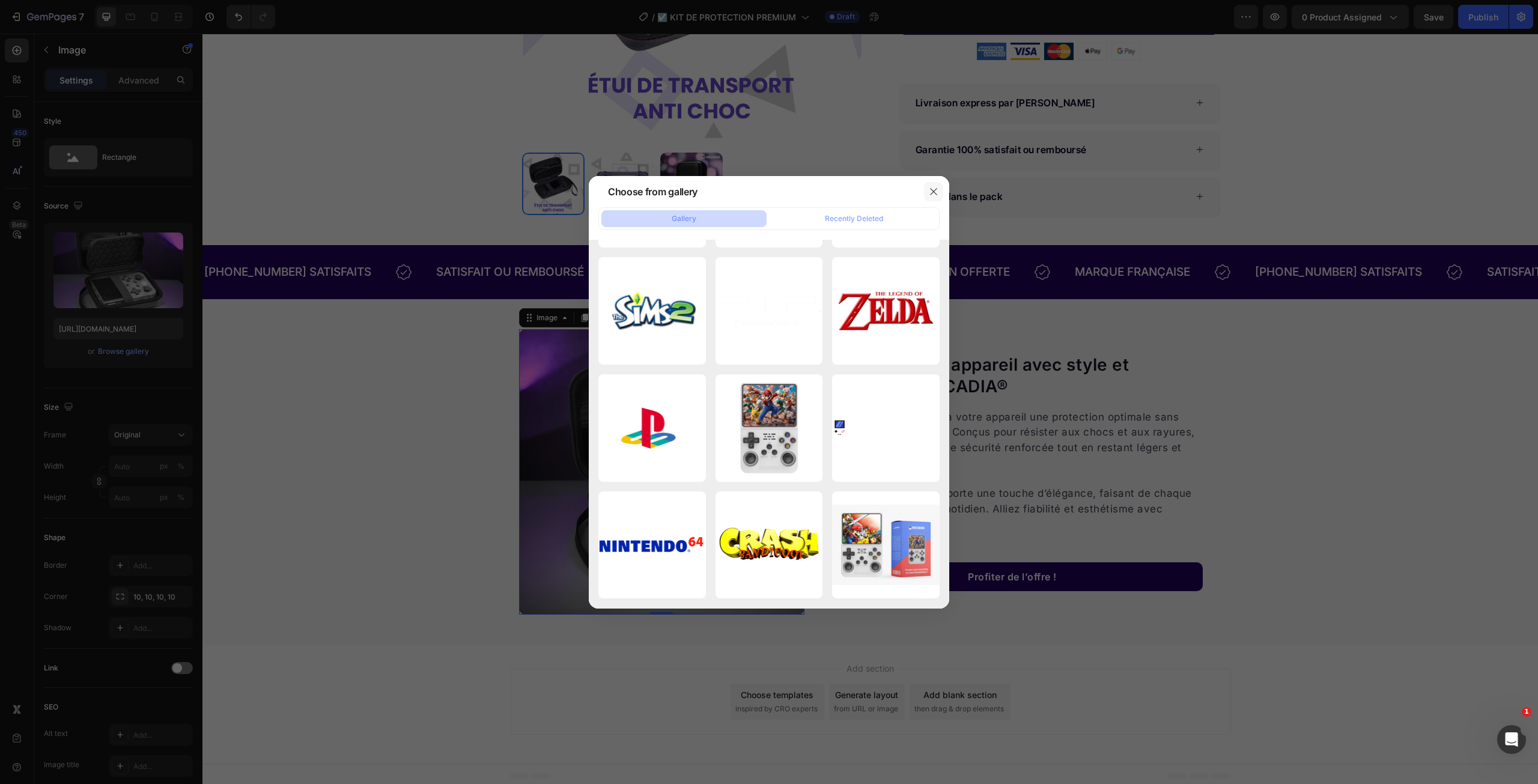
click at [937, 191] on icon "button" at bounding box center [934, 191] width 9 height 9
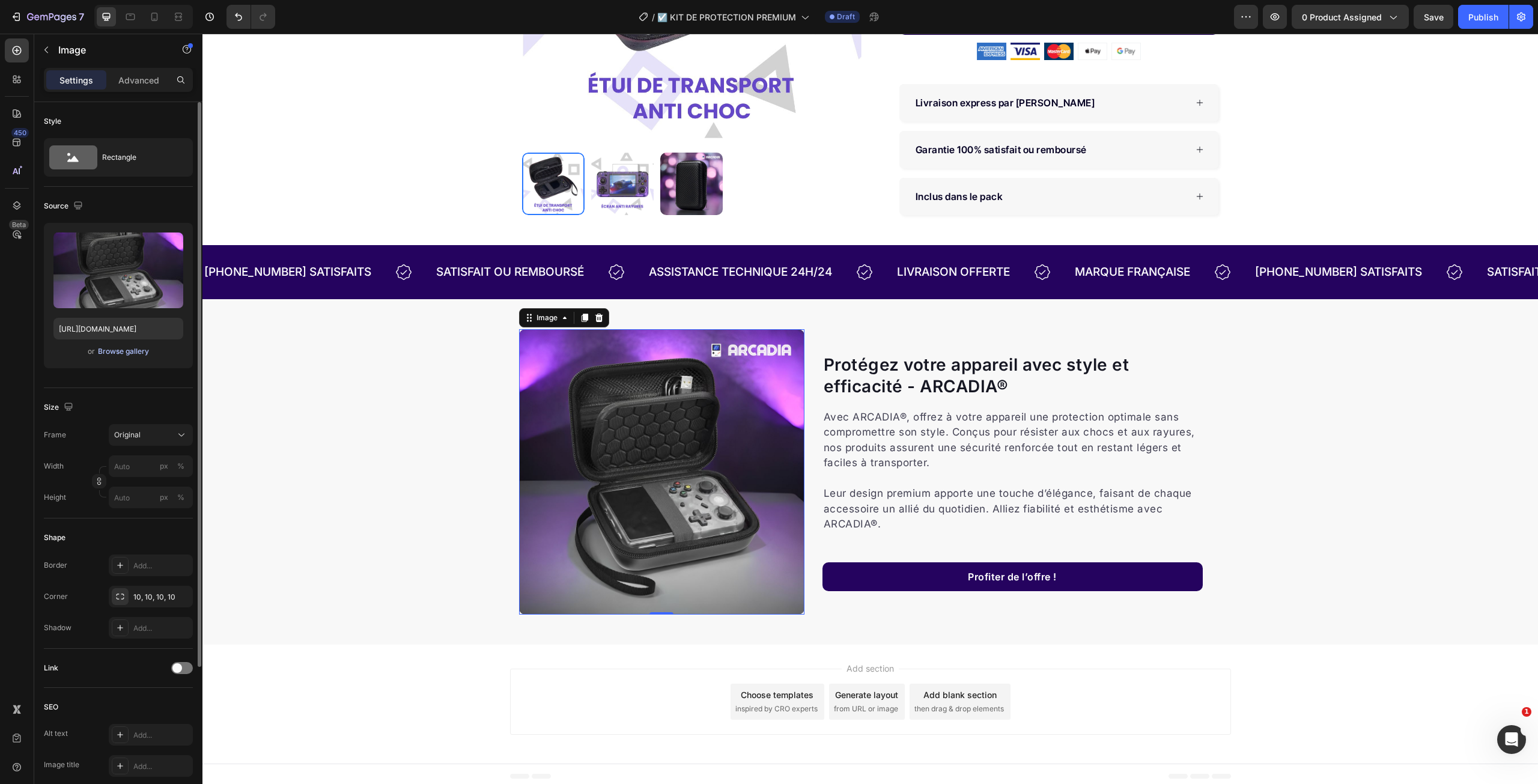
click at [131, 351] on div "Browse gallery" at bounding box center [123, 352] width 51 height 11
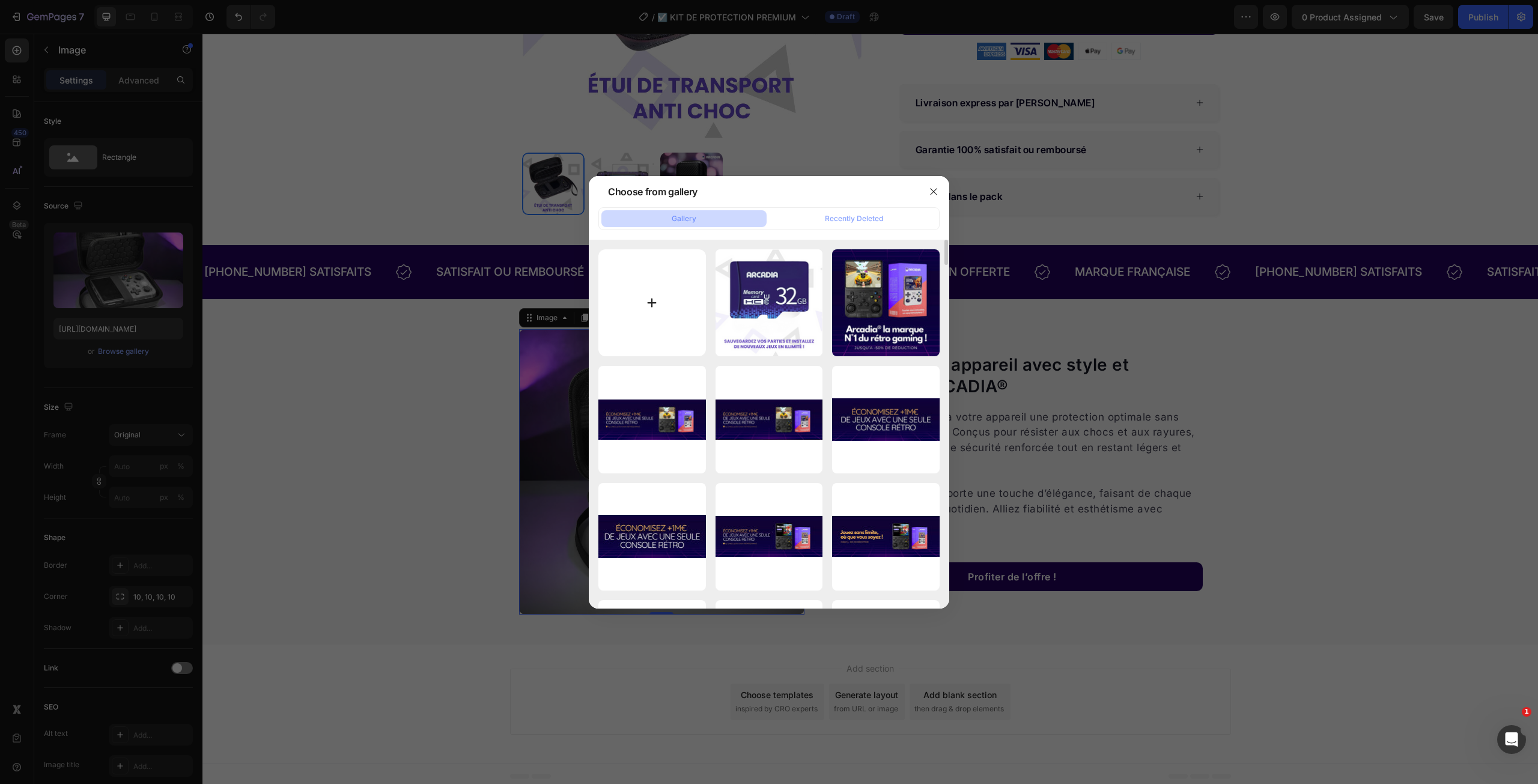
click at [678, 293] on input "file" at bounding box center [652, 303] width 108 height 108
type input "C:\fakepath\Multijoueur_39.jpg"
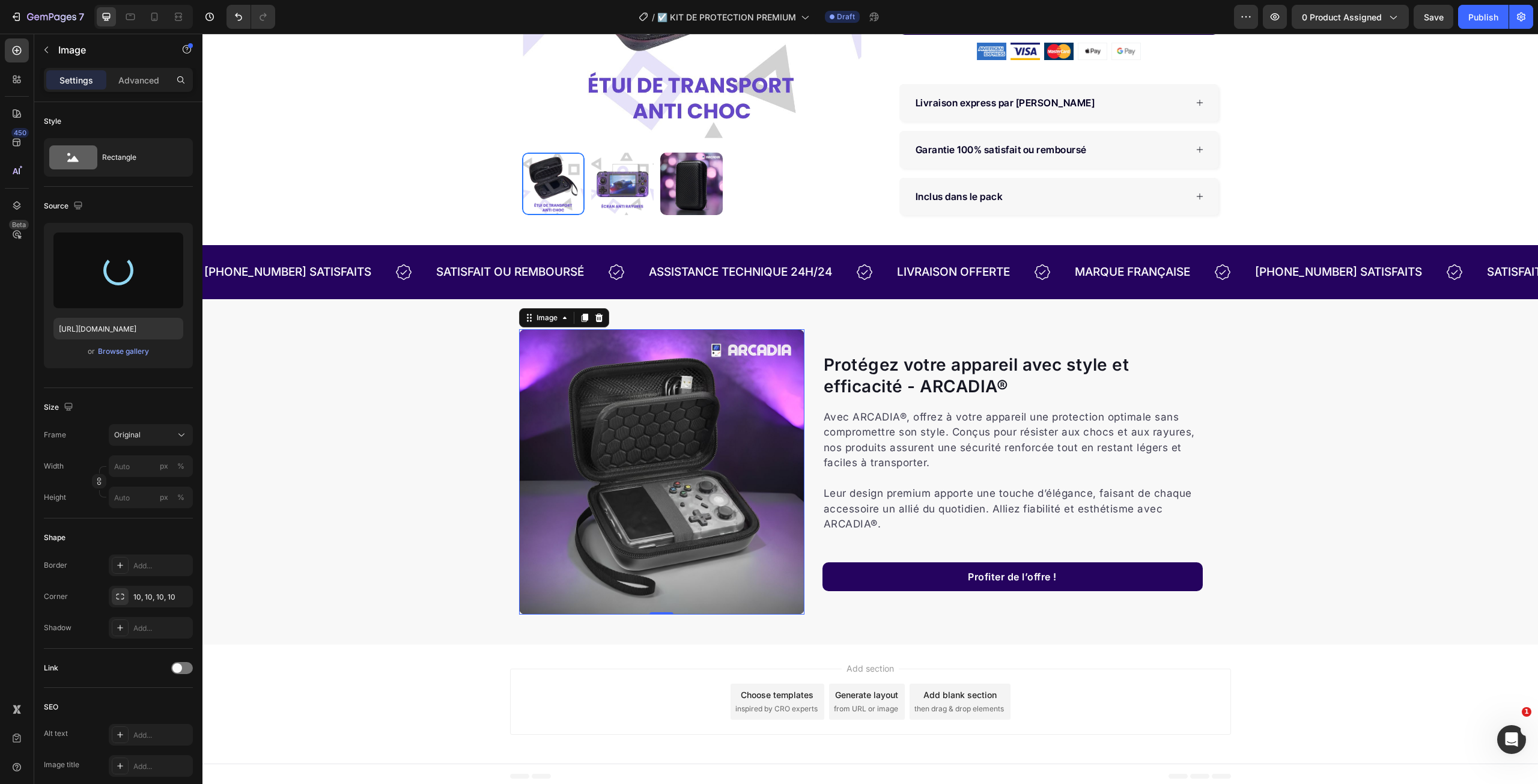
type input "https://cdn.shopify.com/s/files/1/0908/0782/8815/files/gempages_553285915523417…"
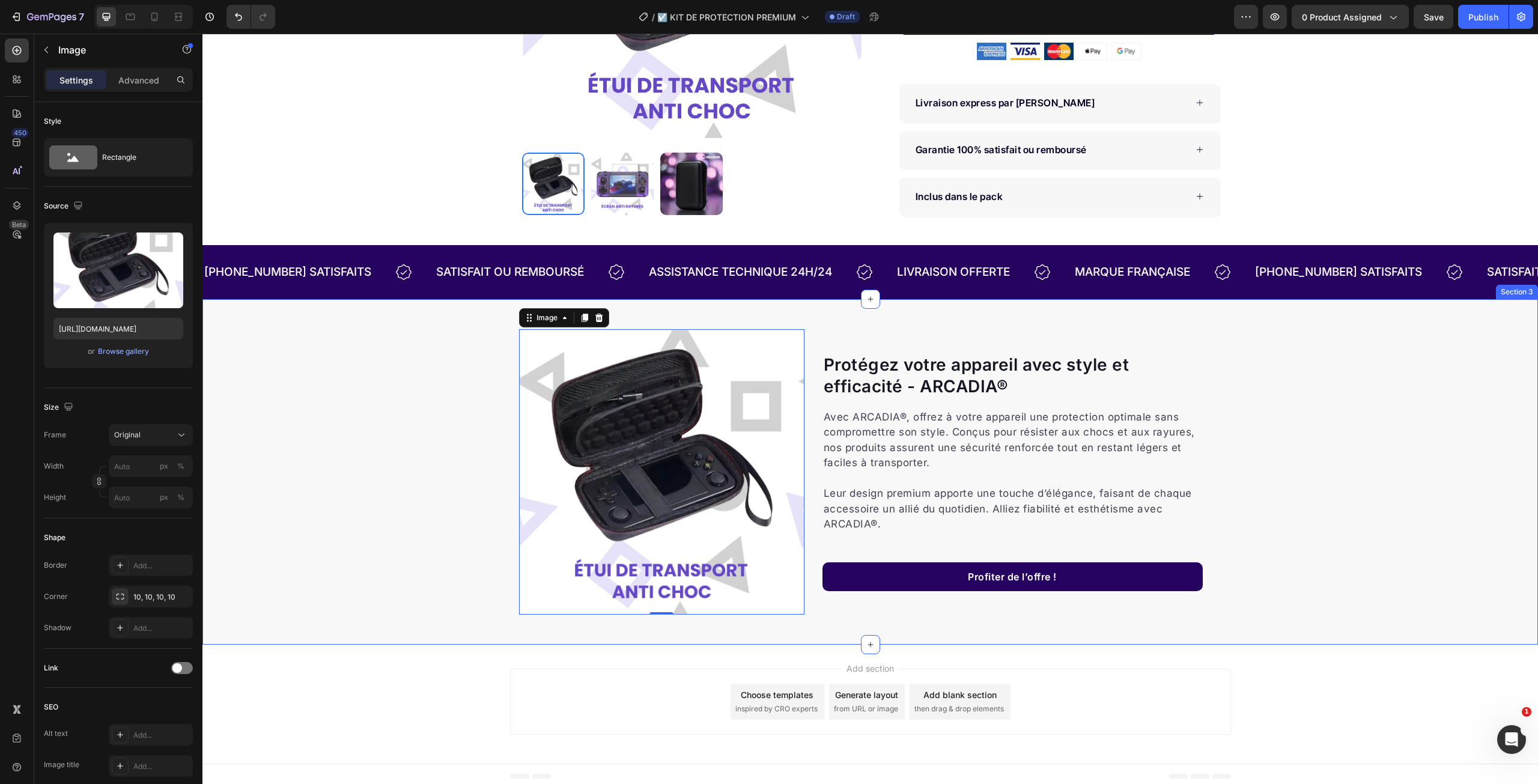
click at [428, 438] on div "Protégez votre appareil avec style et efficacité - ARCADIA® Heading Avec ARCADI…" at bounding box center [870, 472] width 1335 height 285
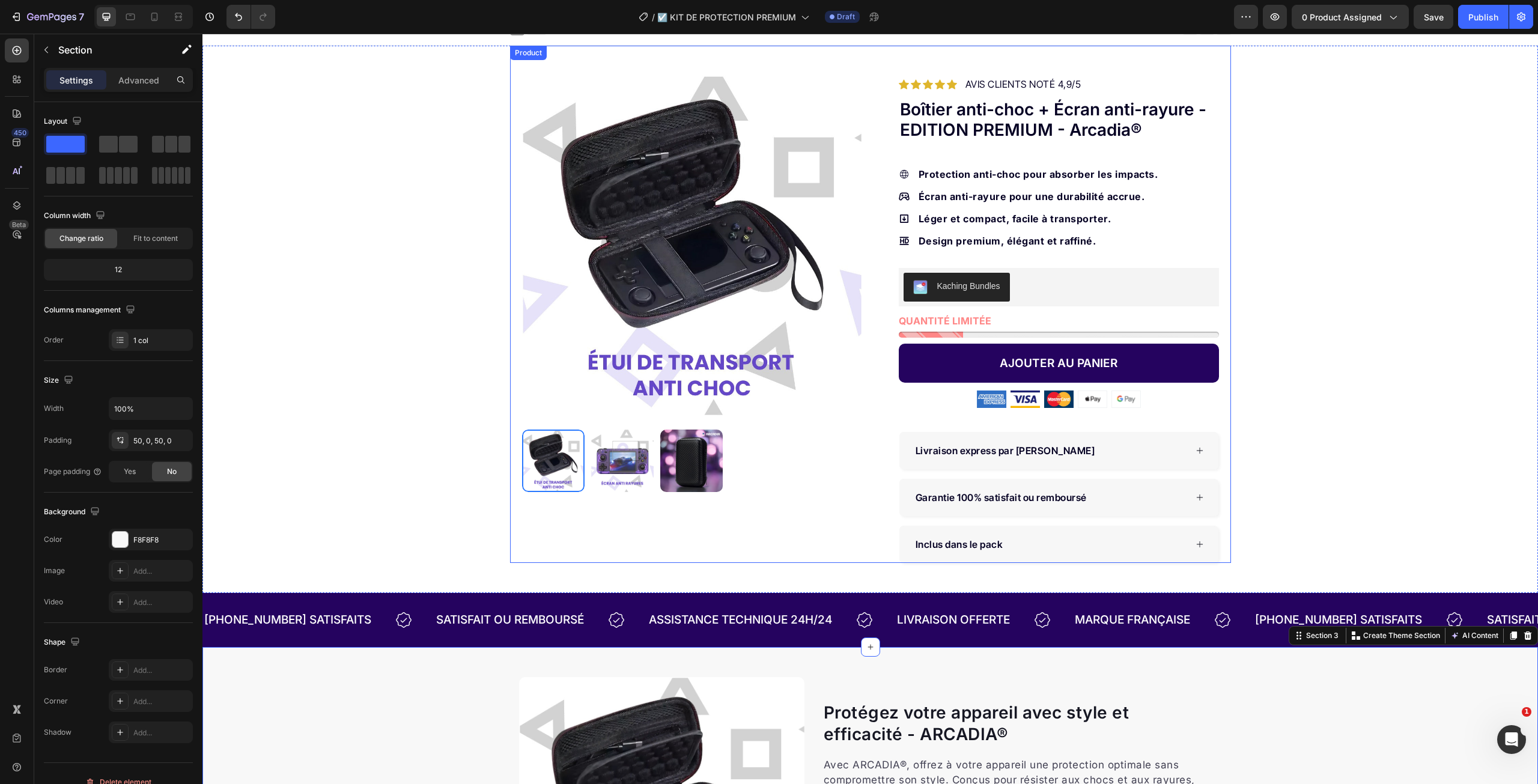
scroll to position [0, 0]
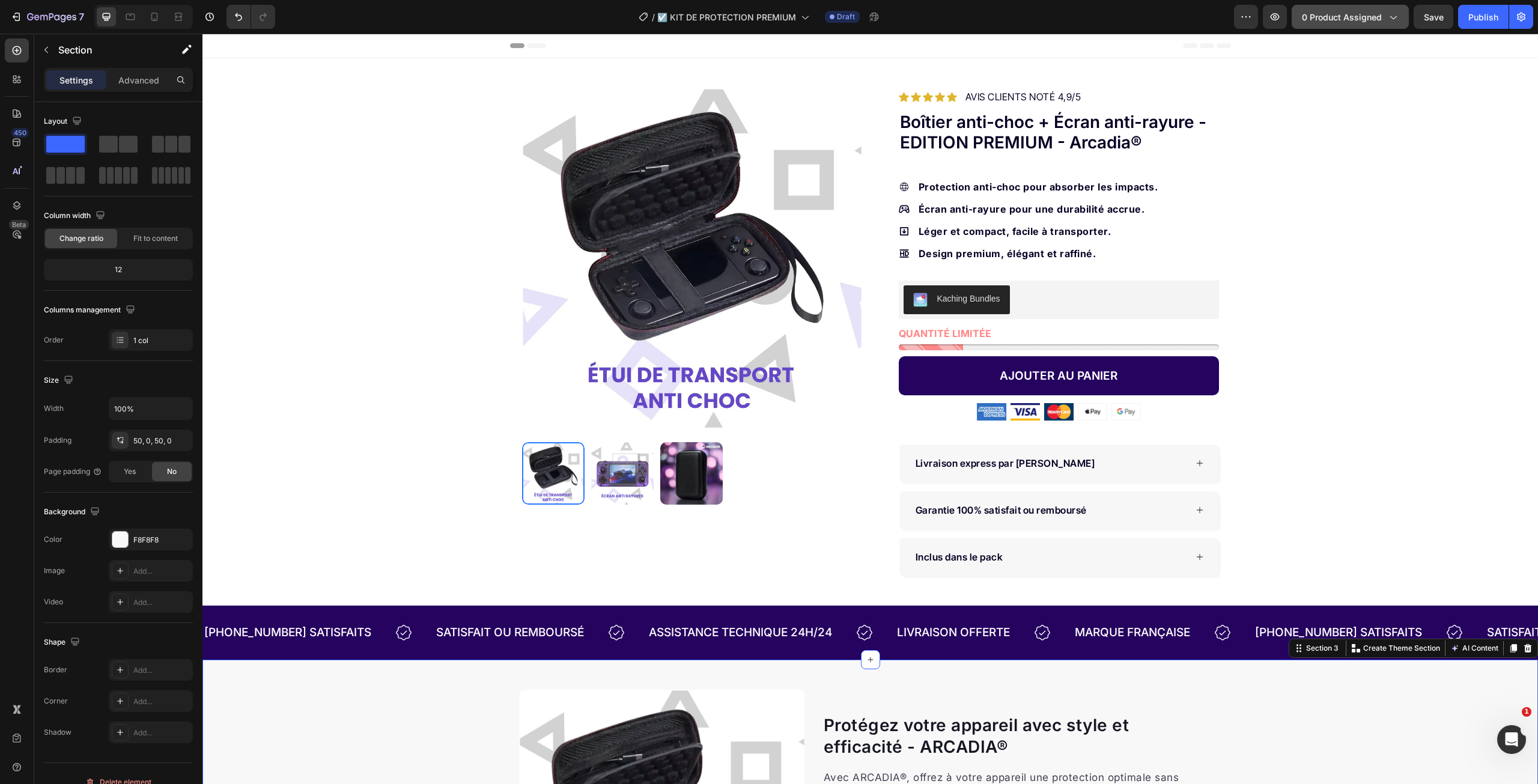
click at [1364, 16] on span "0 product assigned" at bounding box center [1341, 17] width 80 height 12
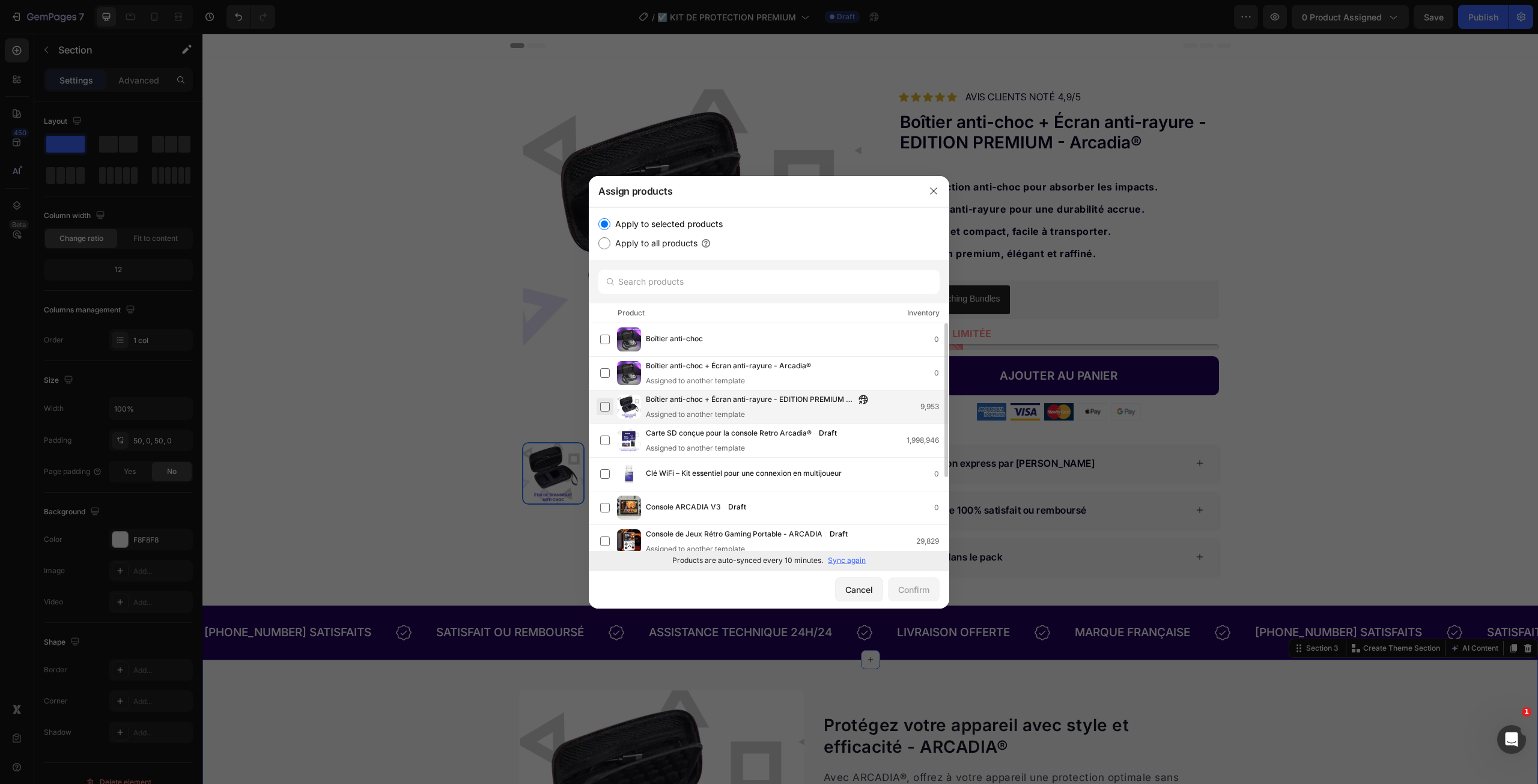
click at [607, 405] on label at bounding box center [605, 406] width 9 height 9
click at [917, 583] on div "Confirm" at bounding box center [913, 589] width 31 height 12
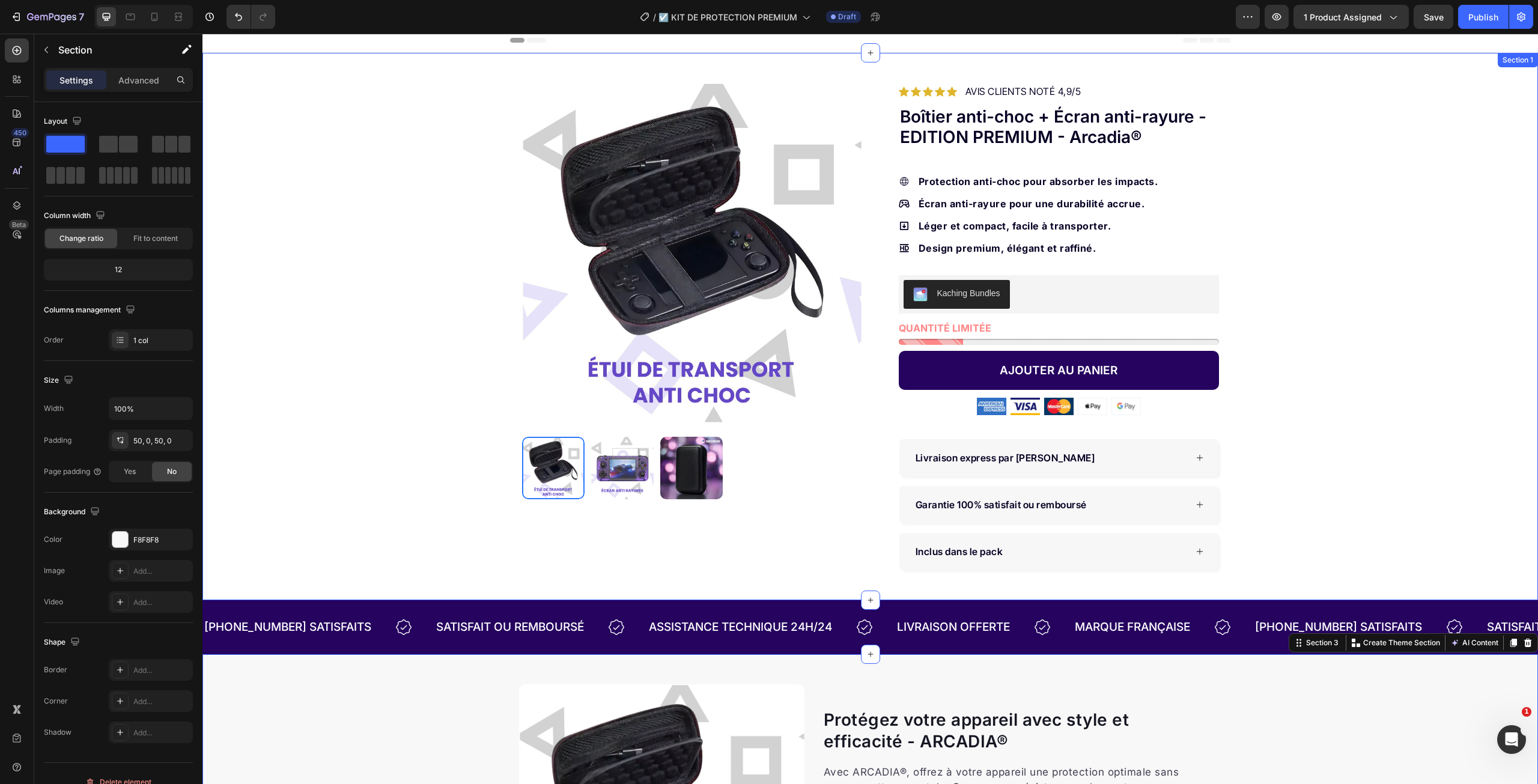
scroll to position [5, 0]
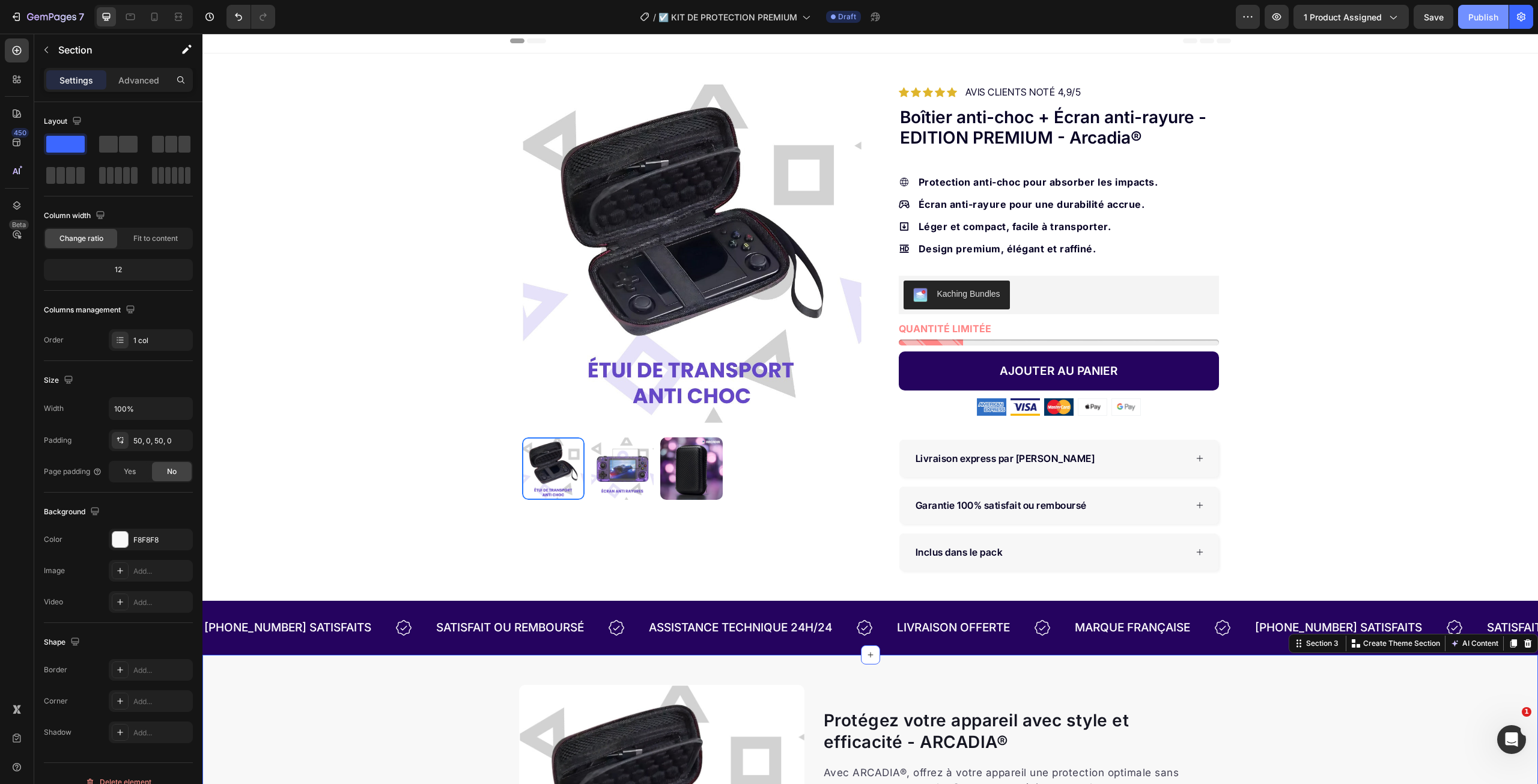
click at [1467, 16] on button "Publish" at bounding box center [1484, 17] width 51 height 24
click at [41, 18] on icon "button" at bounding box center [52, 17] width 49 height 10
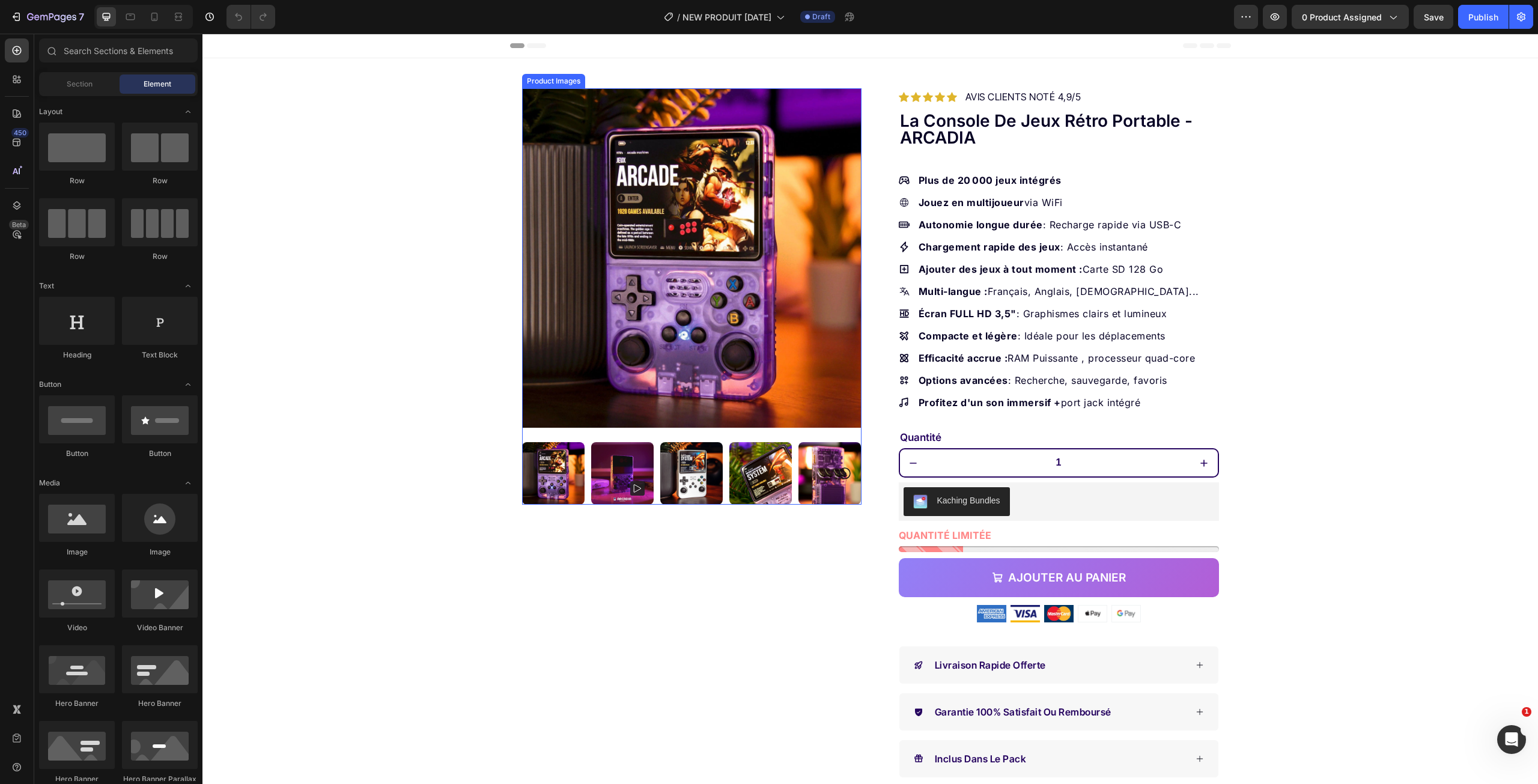
click at [753, 286] on img at bounding box center [692, 258] width 340 height 339
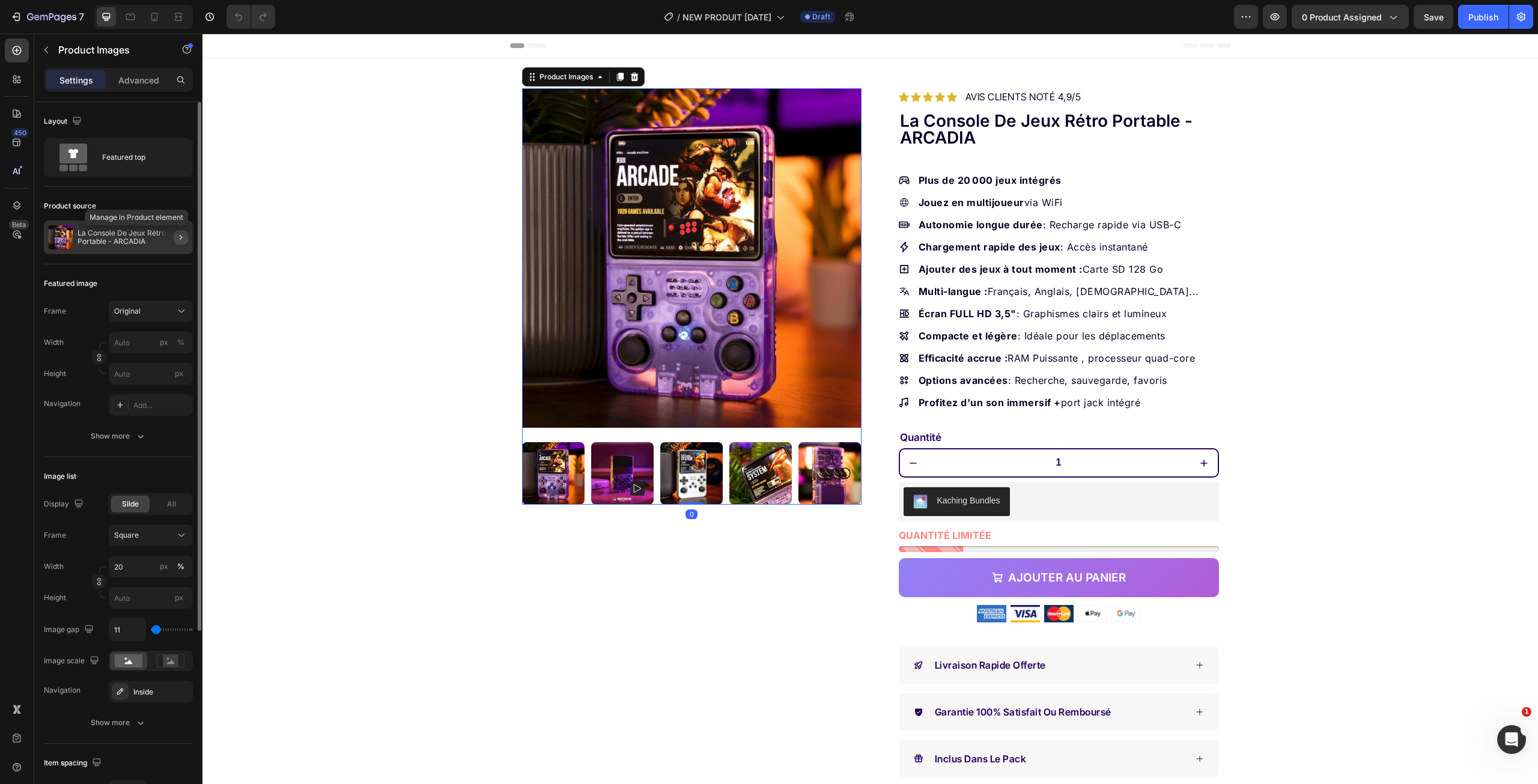
click at [179, 240] on icon "button" at bounding box center [181, 237] width 9 height 9
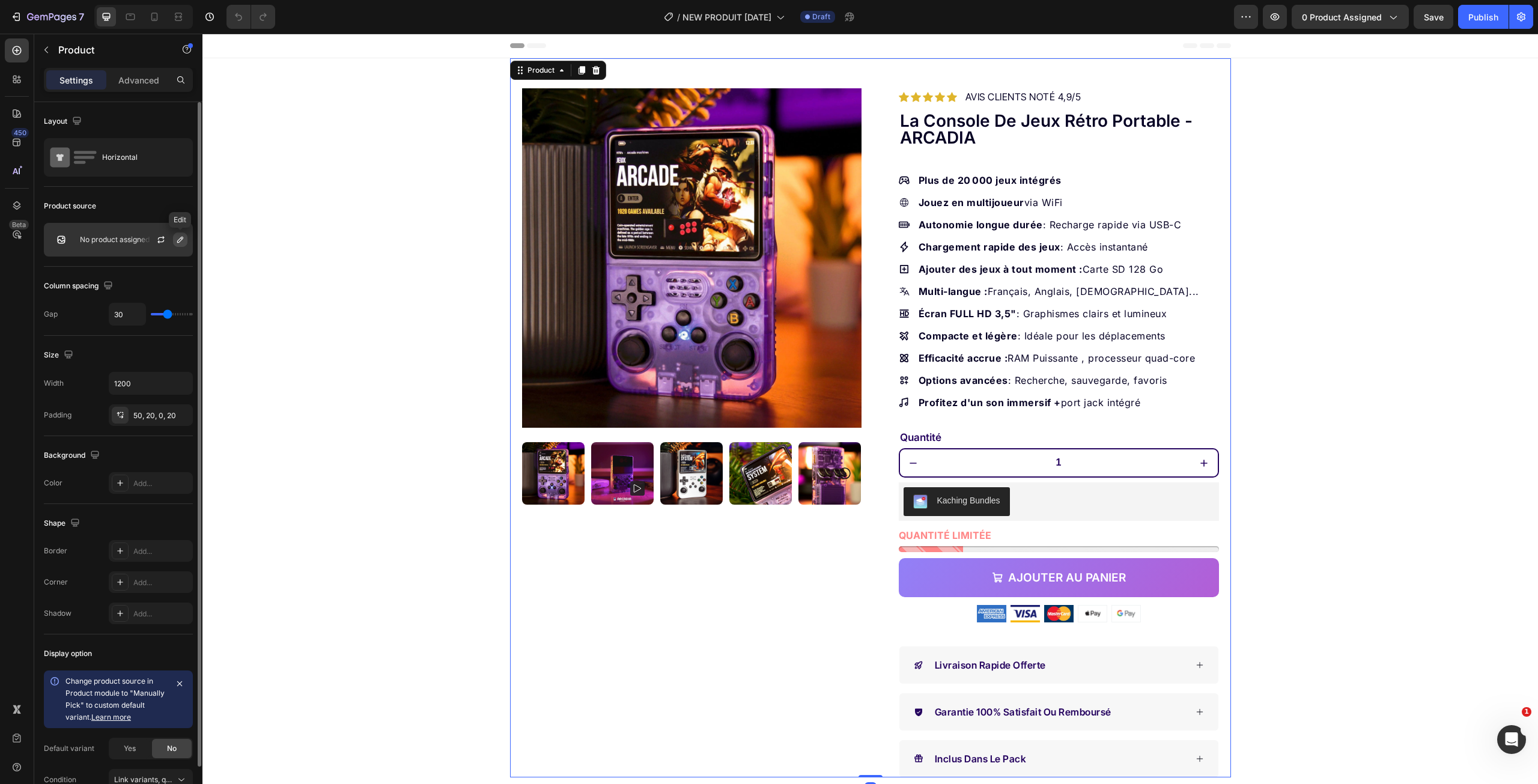
click at [181, 242] on icon "button" at bounding box center [180, 239] width 9 height 9
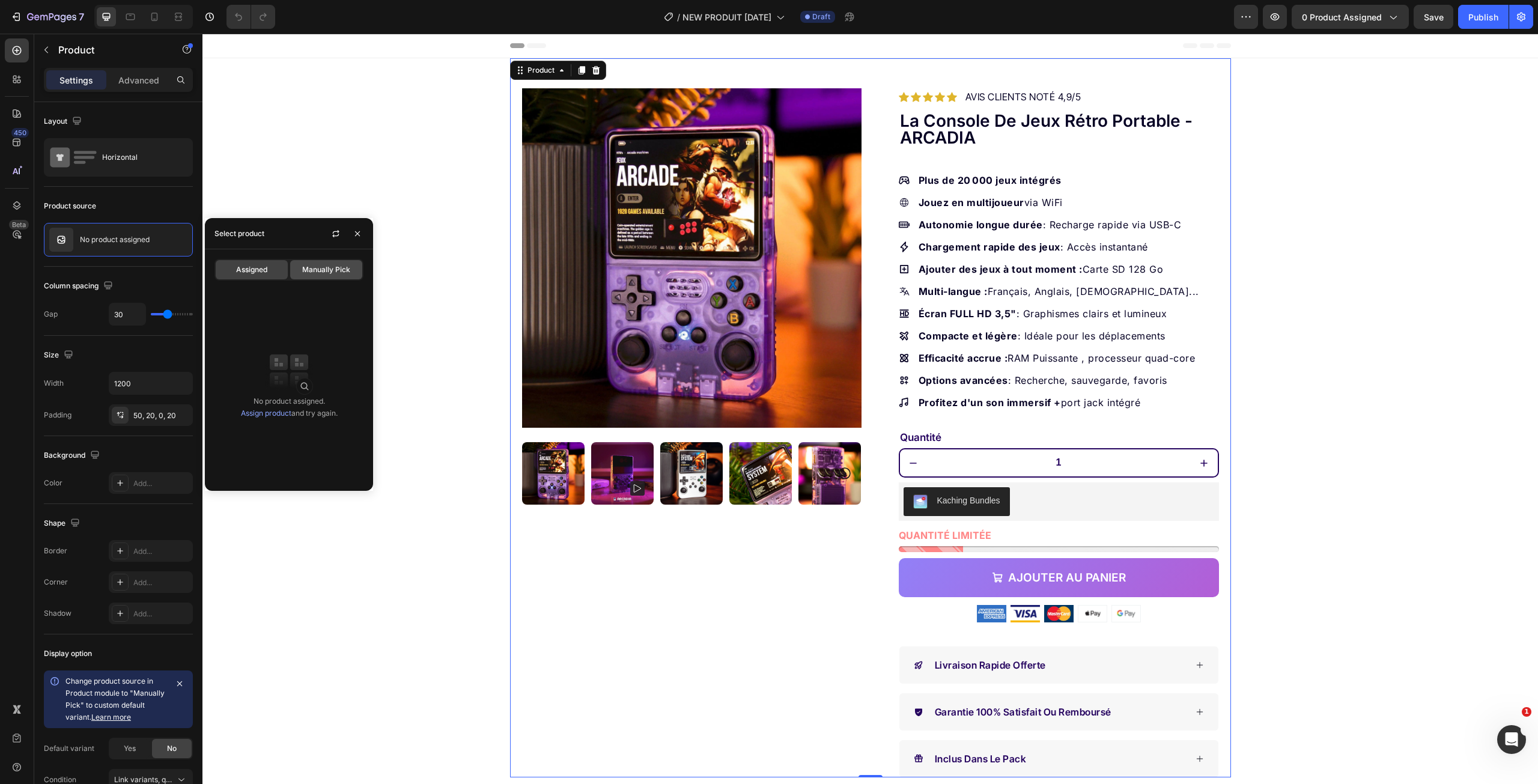
click at [311, 269] on span "Manually Pick" at bounding box center [326, 270] width 48 height 11
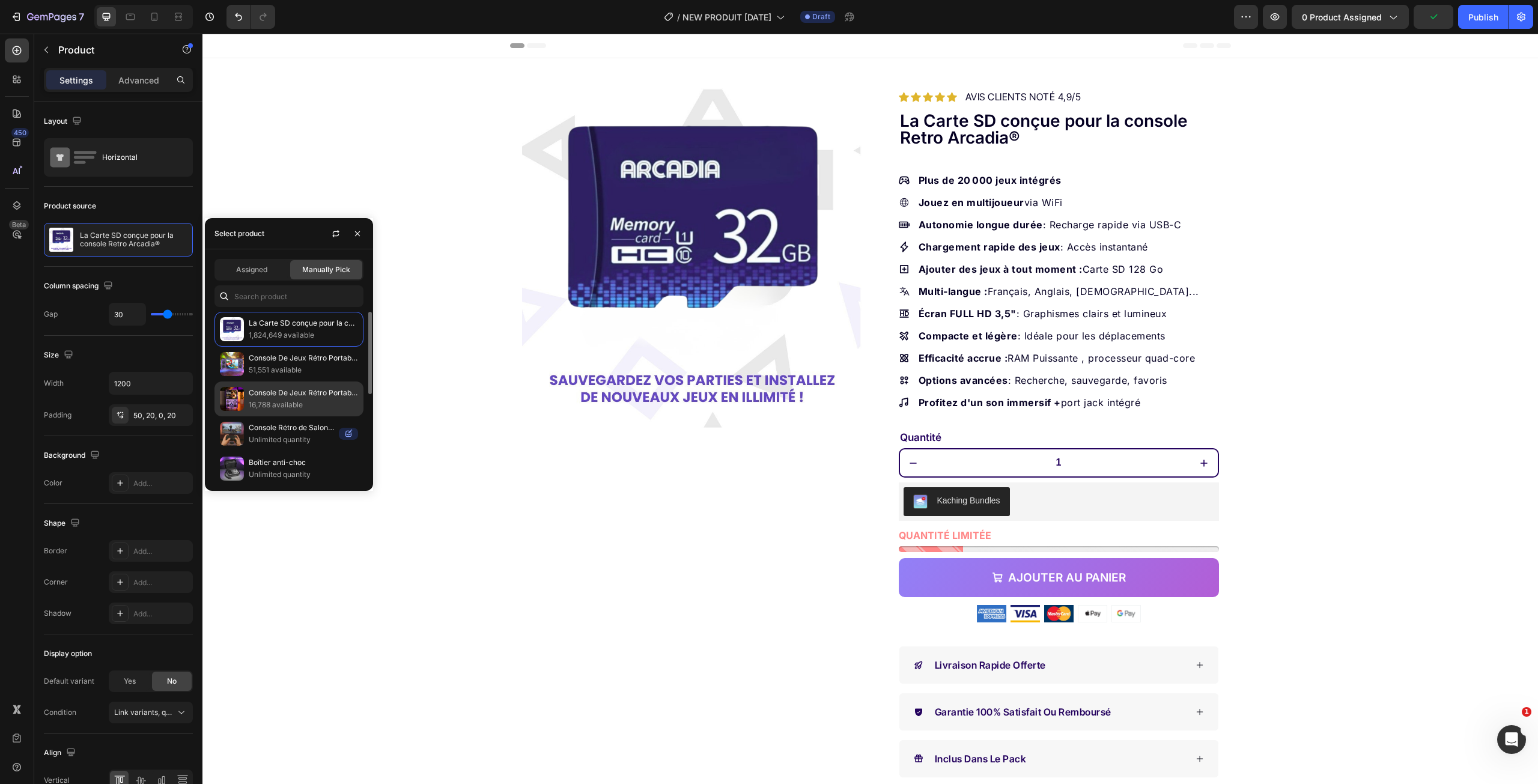
click at [314, 395] on p "Console De Jeux Rétro Portable - ARCADIA" at bounding box center [303, 392] width 110 height 12
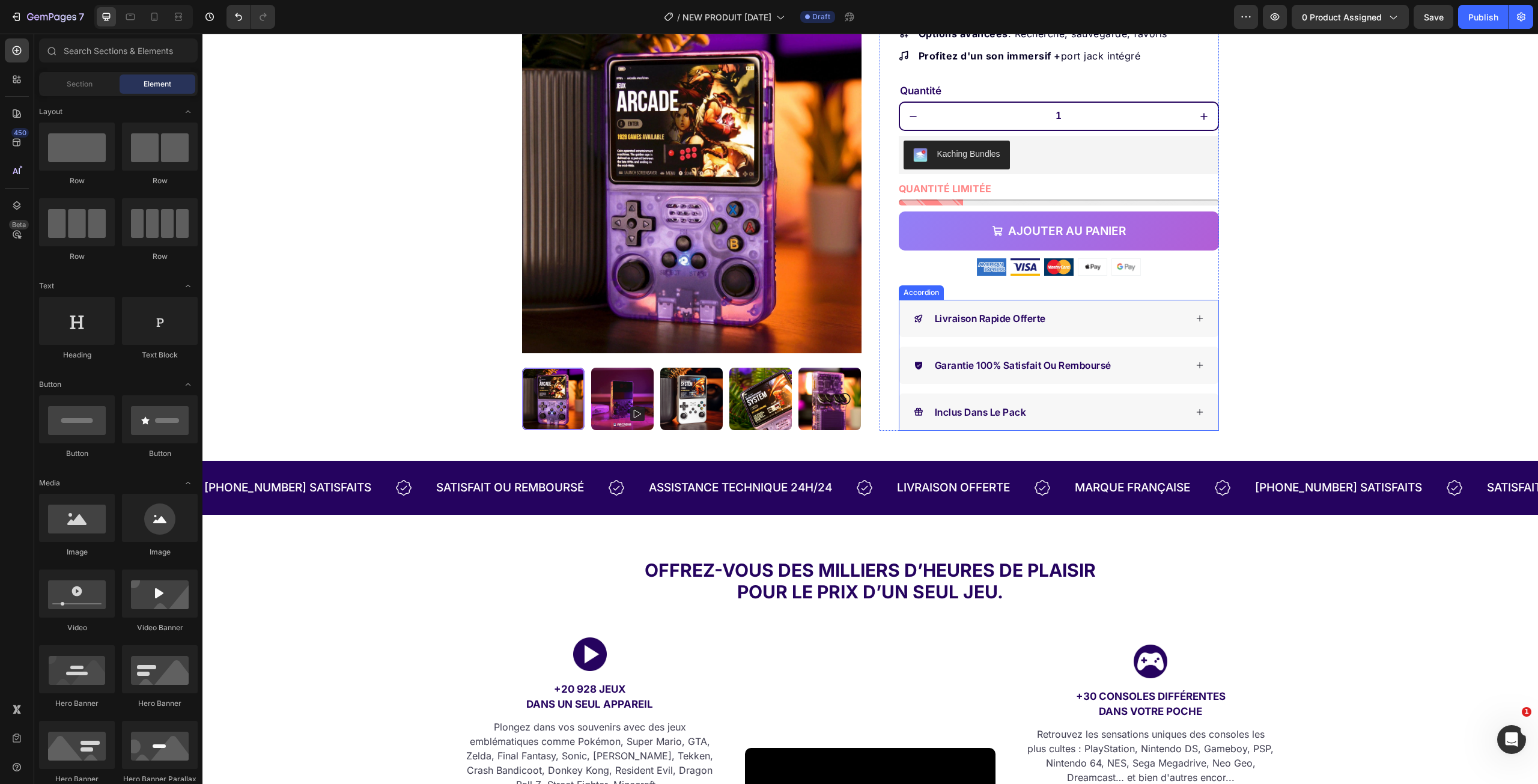
scroll to position [360, 0]
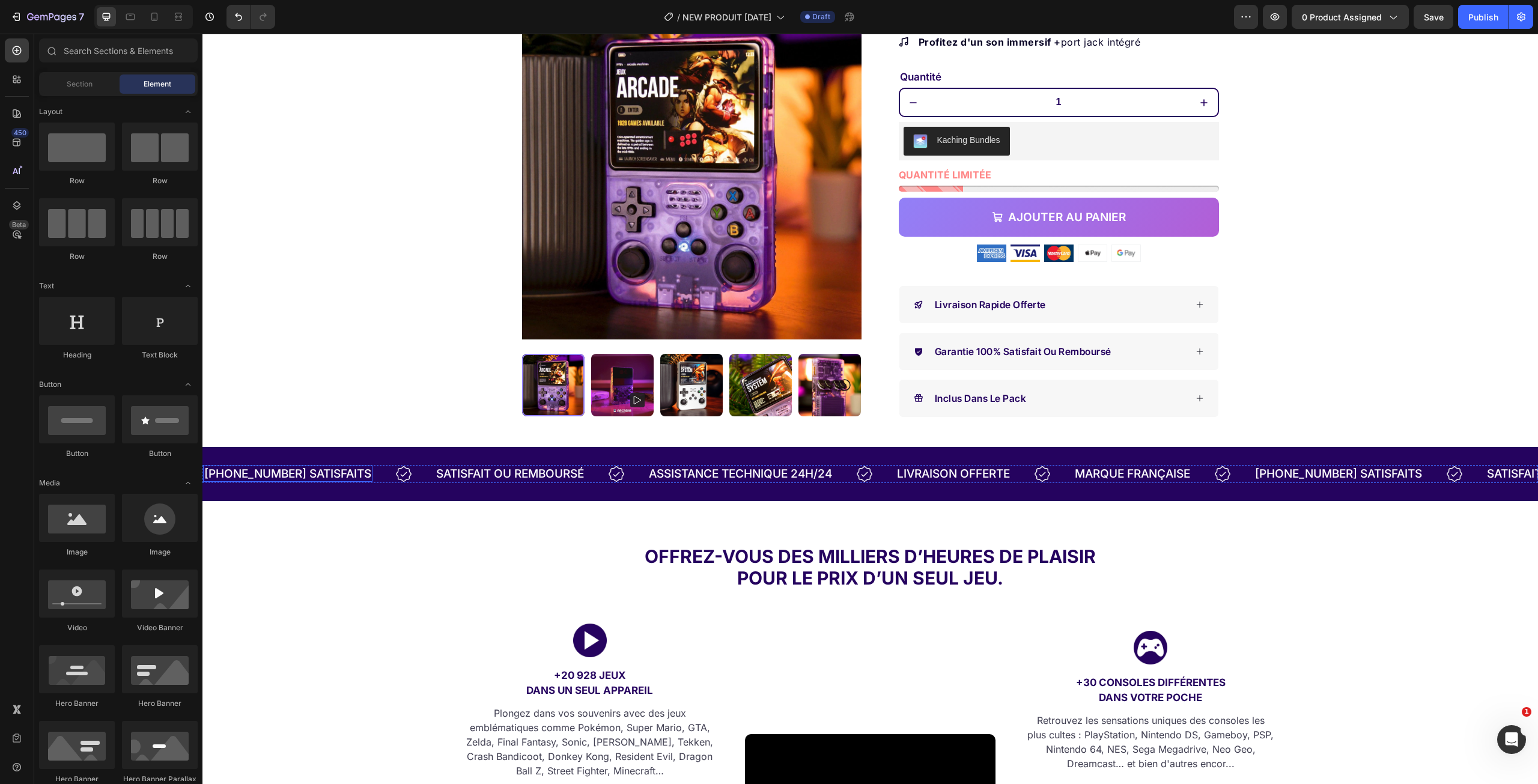
click at [226, 472] on p "[PHONE_NUMBER] satisfaits" at bounding box center [288, 473] width 167 height 14
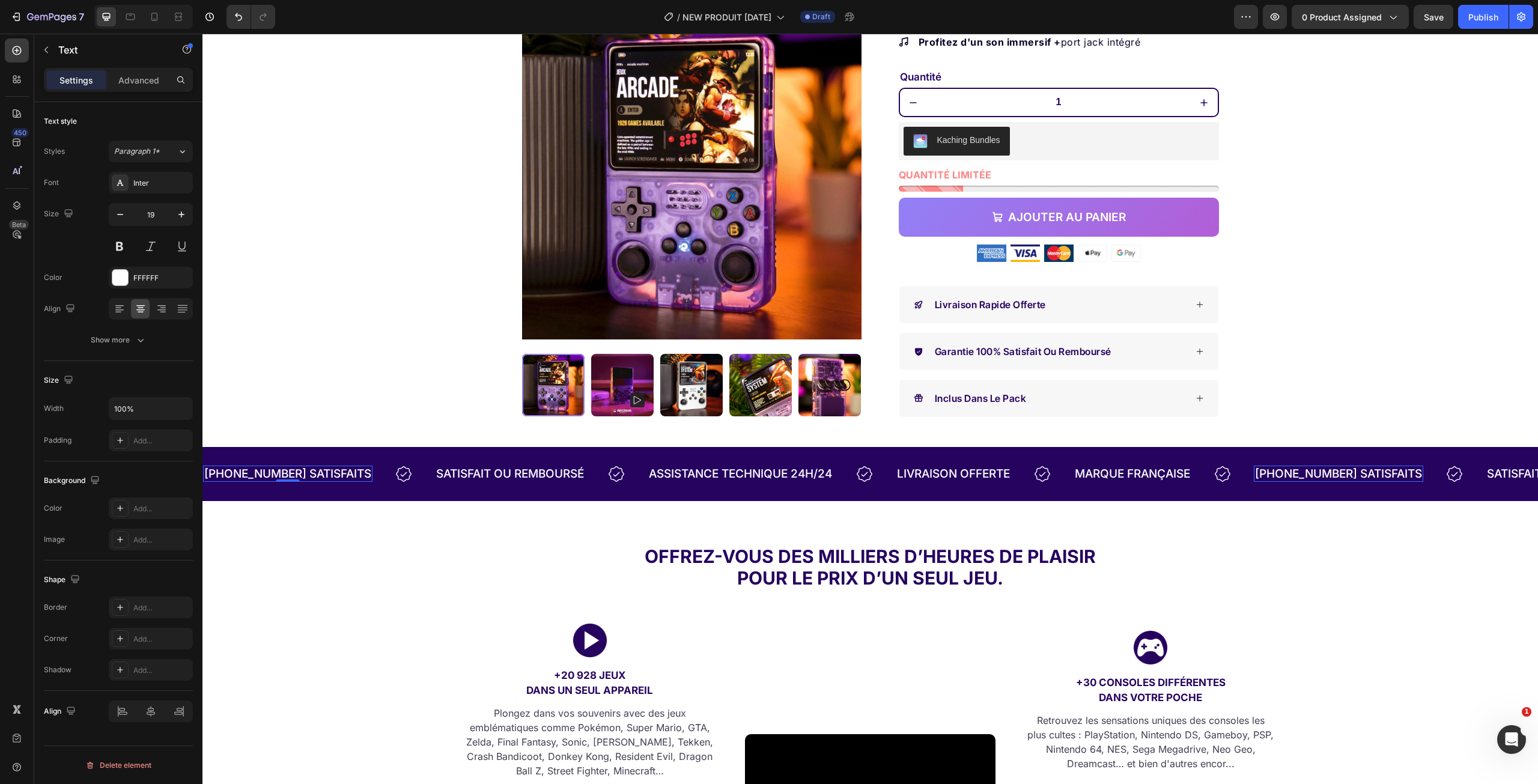
click at [221, 474] on p "[PHONE_NUMBER] satisfaits" at bounding box center [288, 473] width 167 height 14
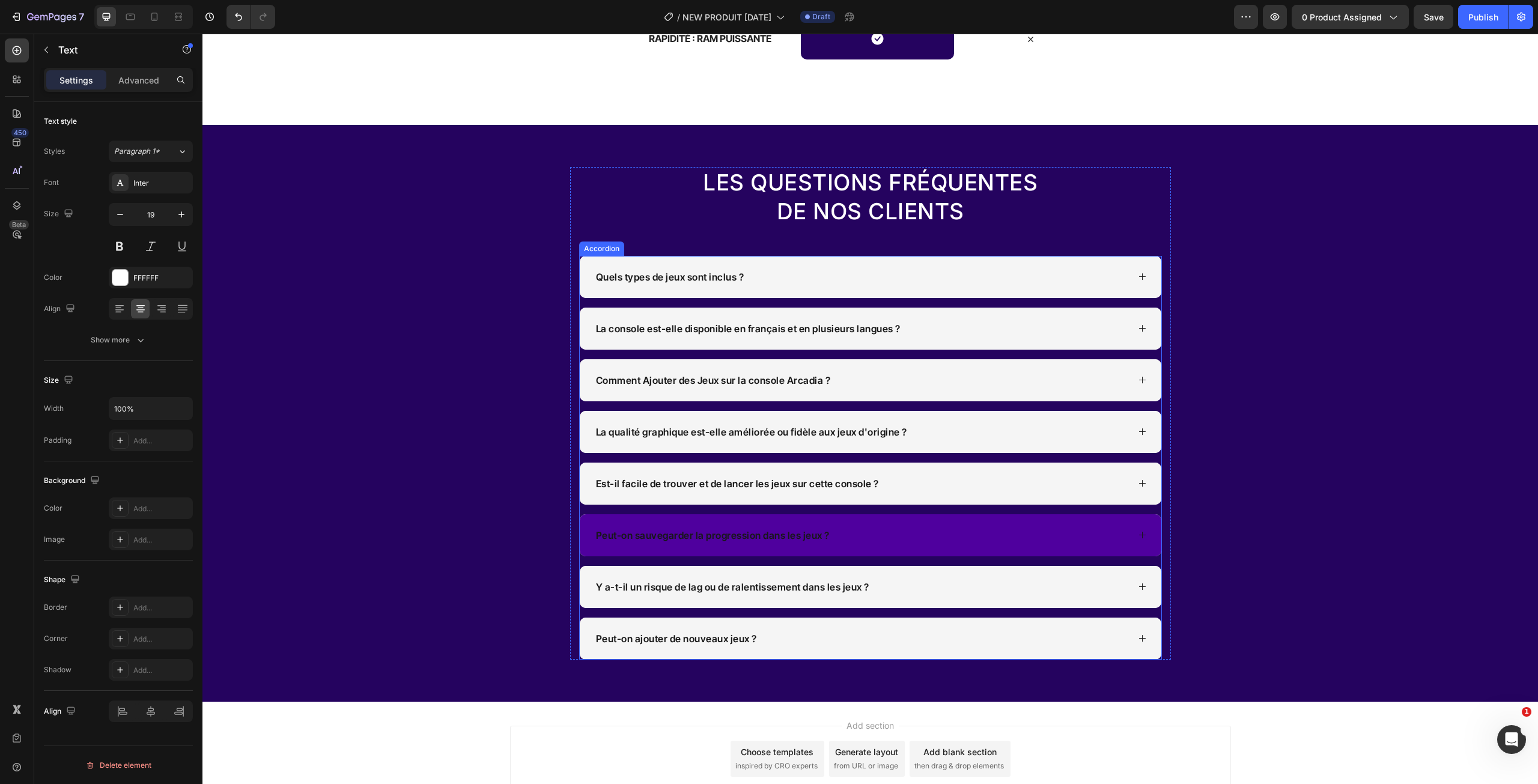
scroll to position [2437, 0]
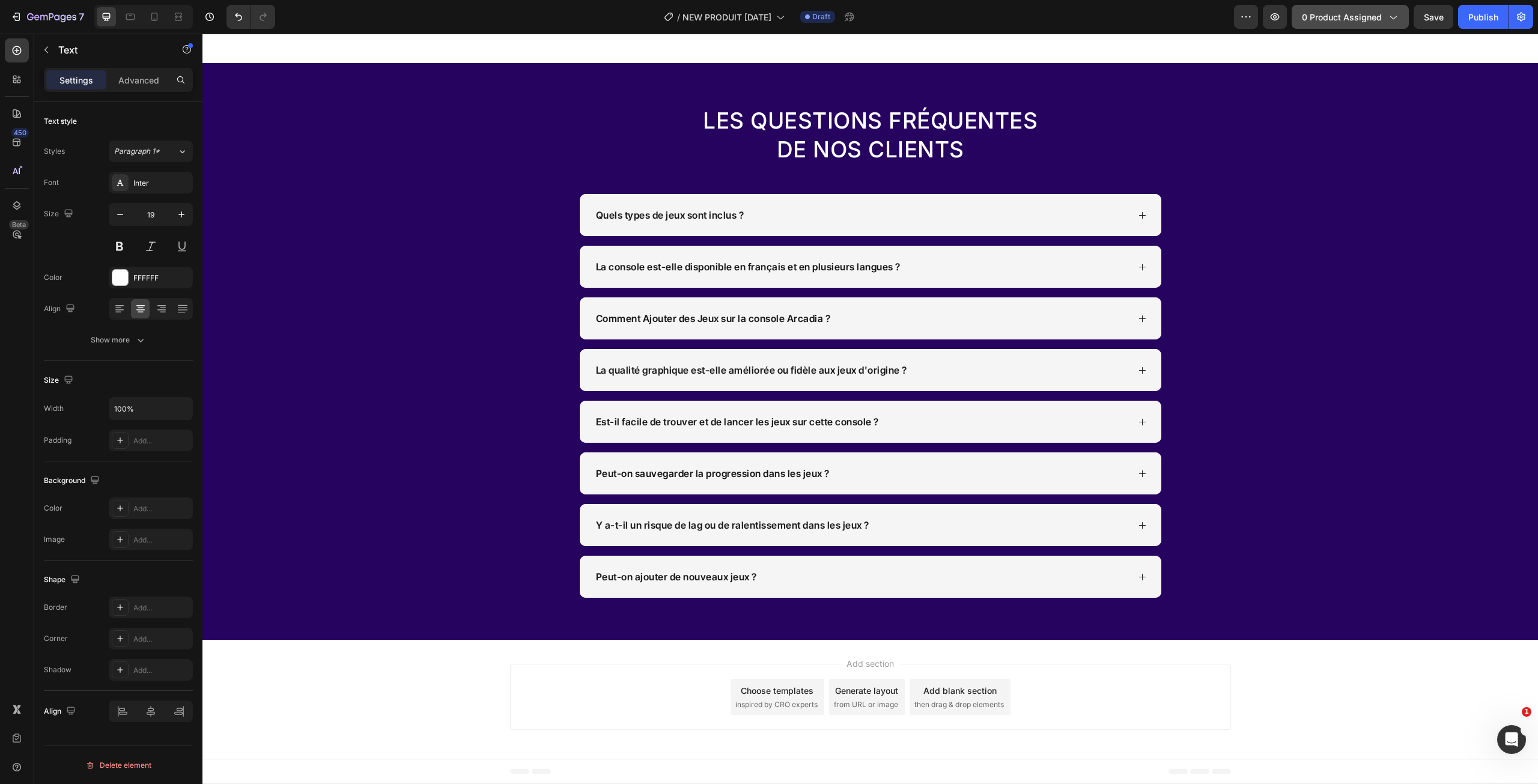
click at [1389, 21] on icon "button" at bounding box center [1393, 17] width 12 height 12
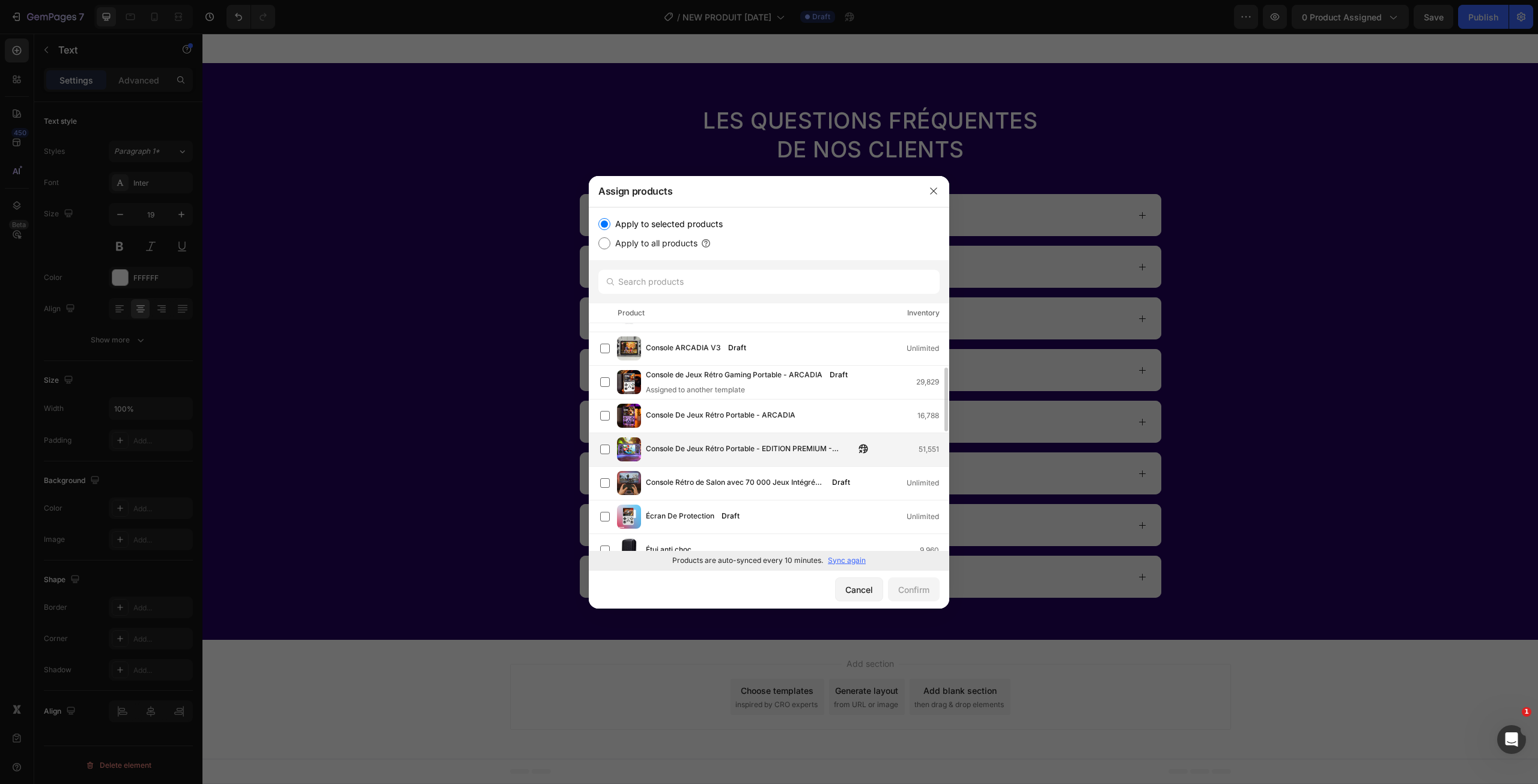
scroll to position [99, 0]
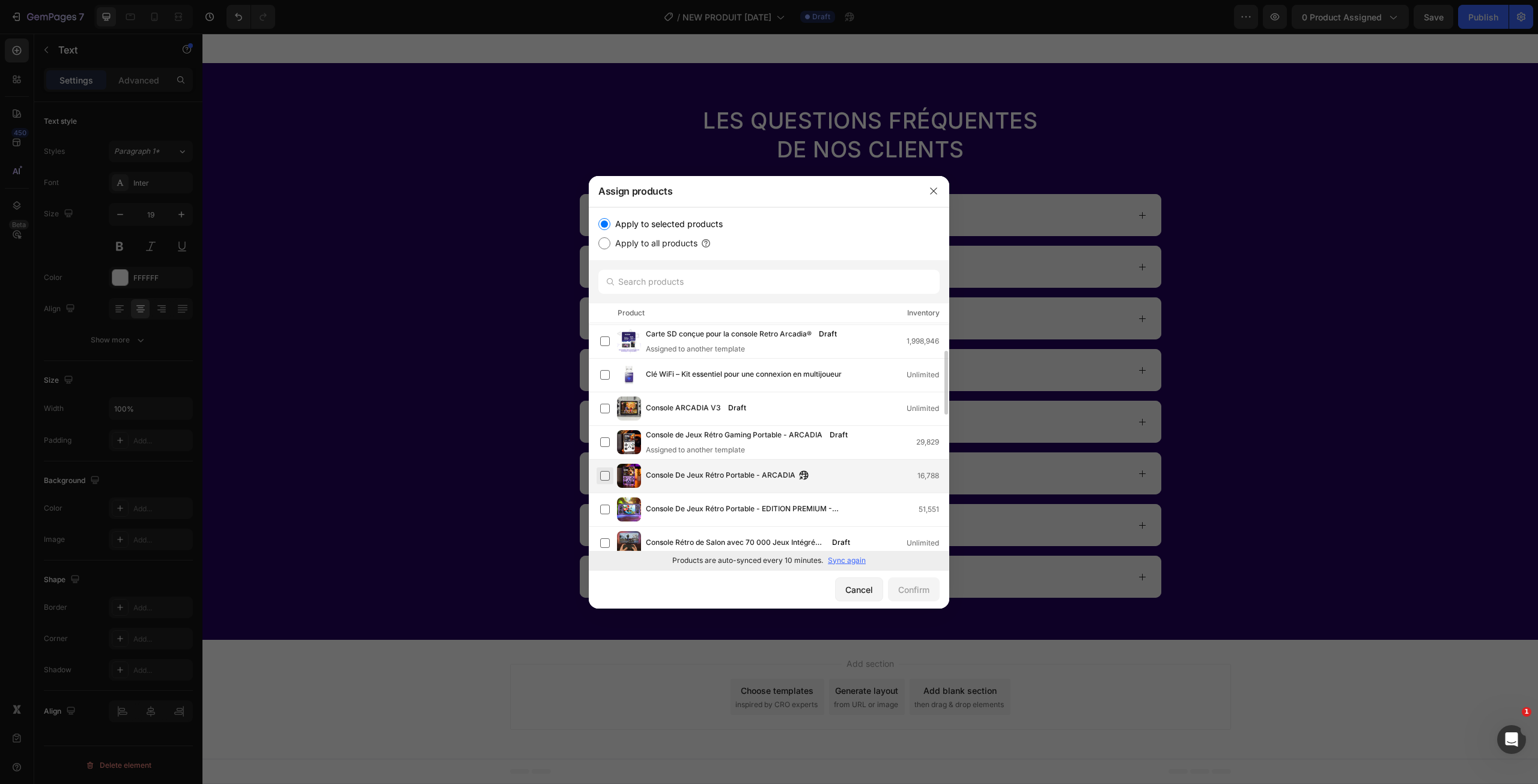
click at [604, 474] on label at bounding box center [605, 475] width 9 height 9
click at [909, 584] on div "Confirm" at bounding box center [913, 589] width 31 height 12
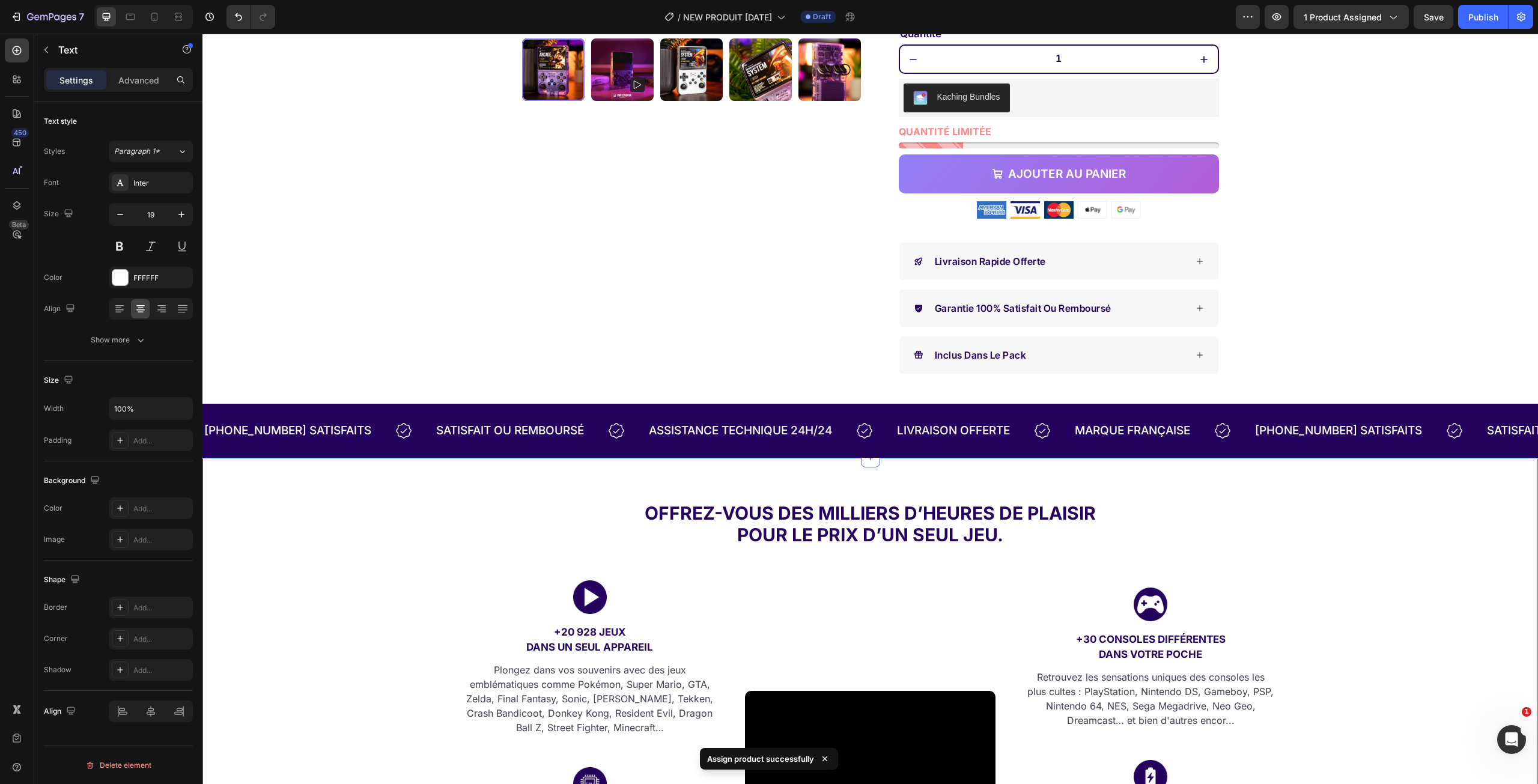
scroll to position [0, 0]
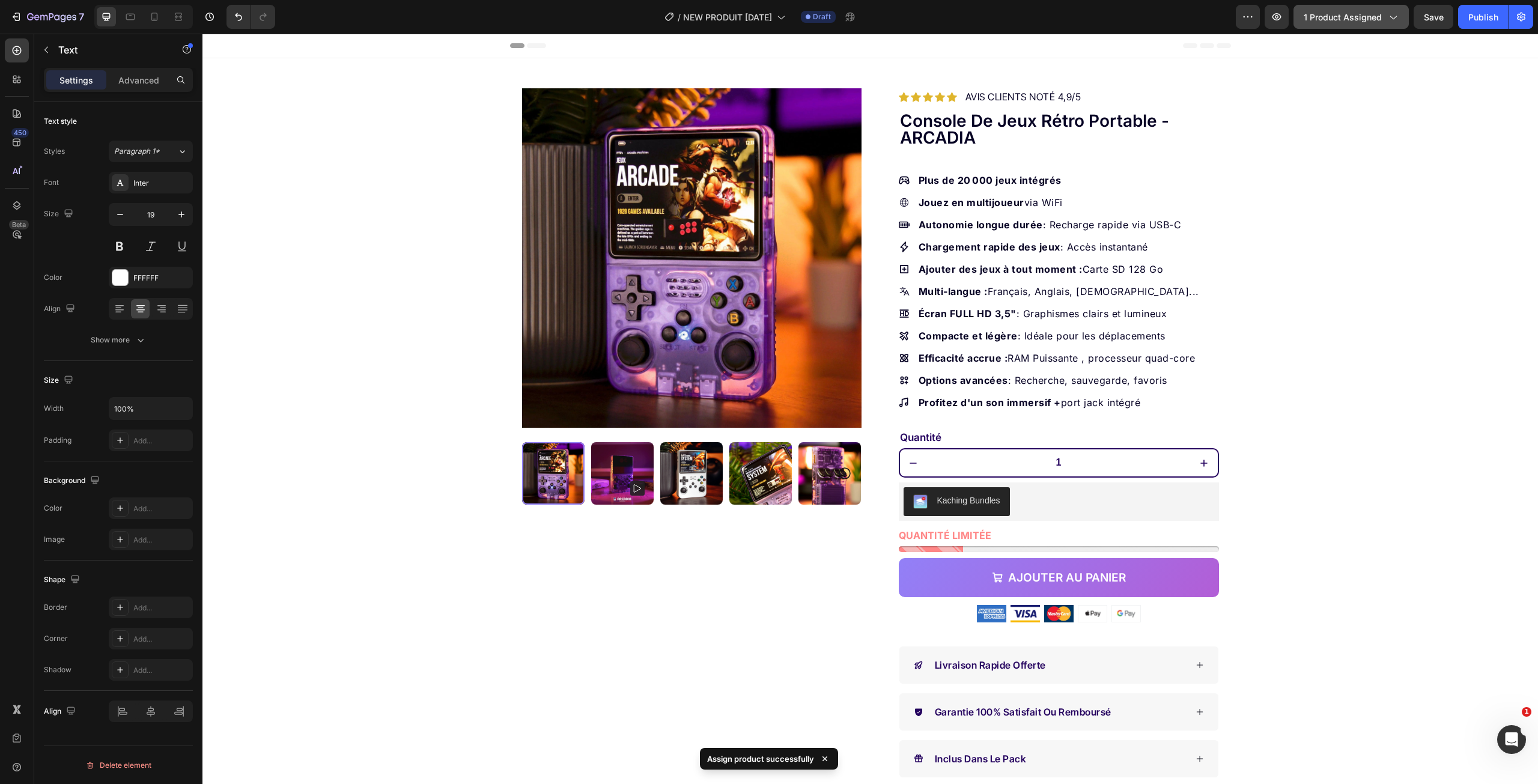
click at [1372, 23] on span "1 product assigned" at bounding box center [1342, 17] width 78 height 12
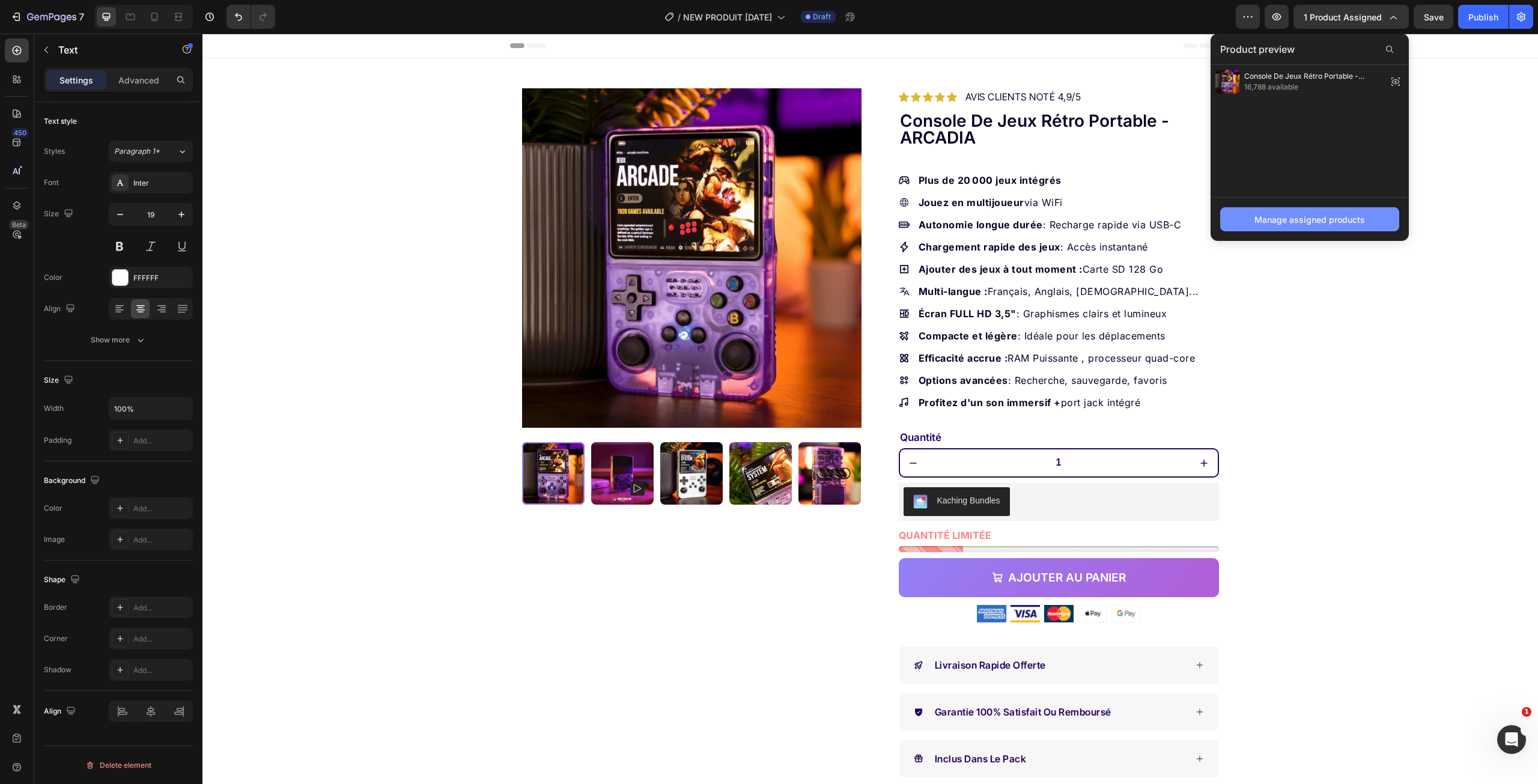
click at [1356, 213] on div "Manage assigned products" at bounding box center [1310, 219] width 111 height 12
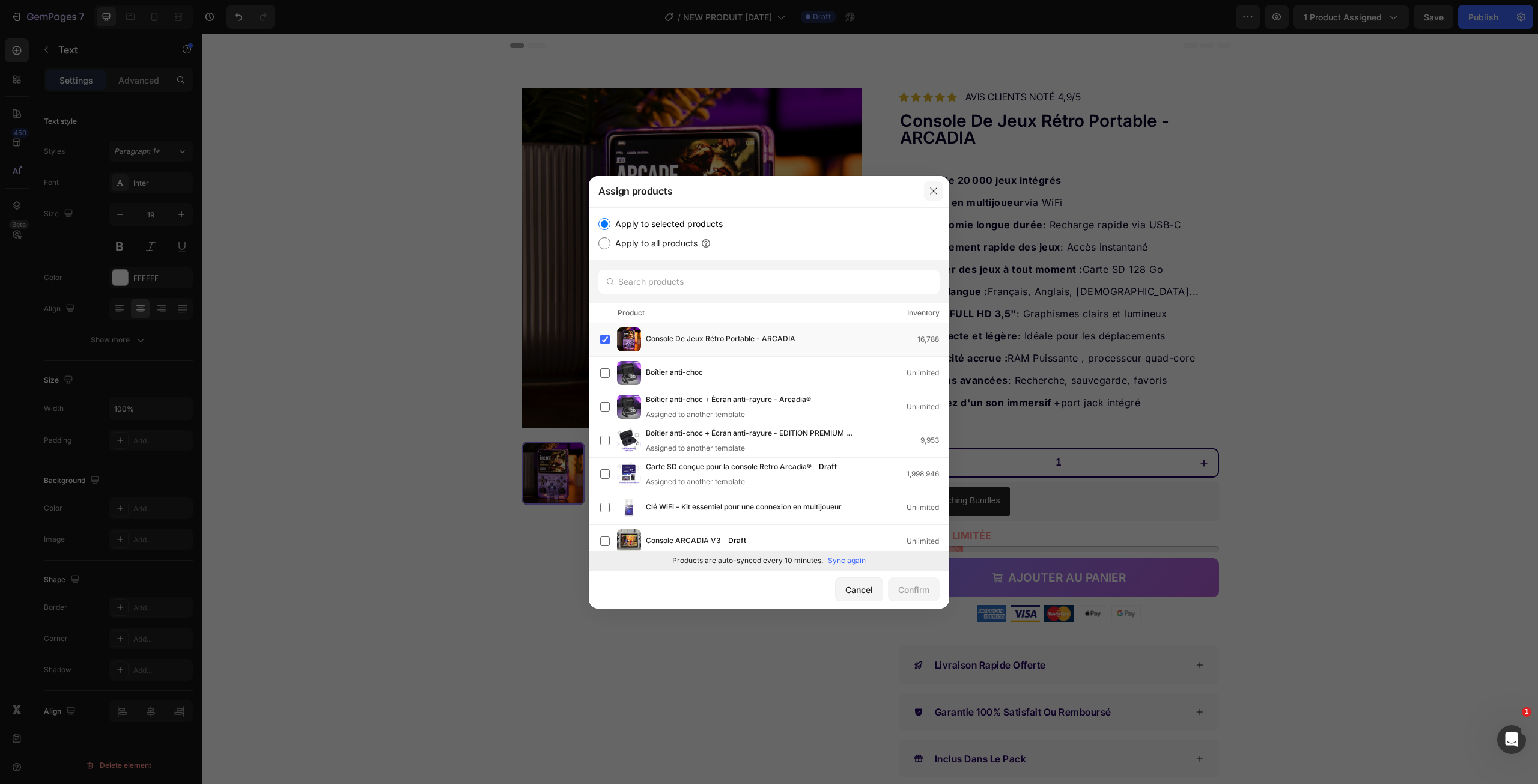
click at [935, 194] on icon "button" at bounding box center [934, 190] width 9 height 9
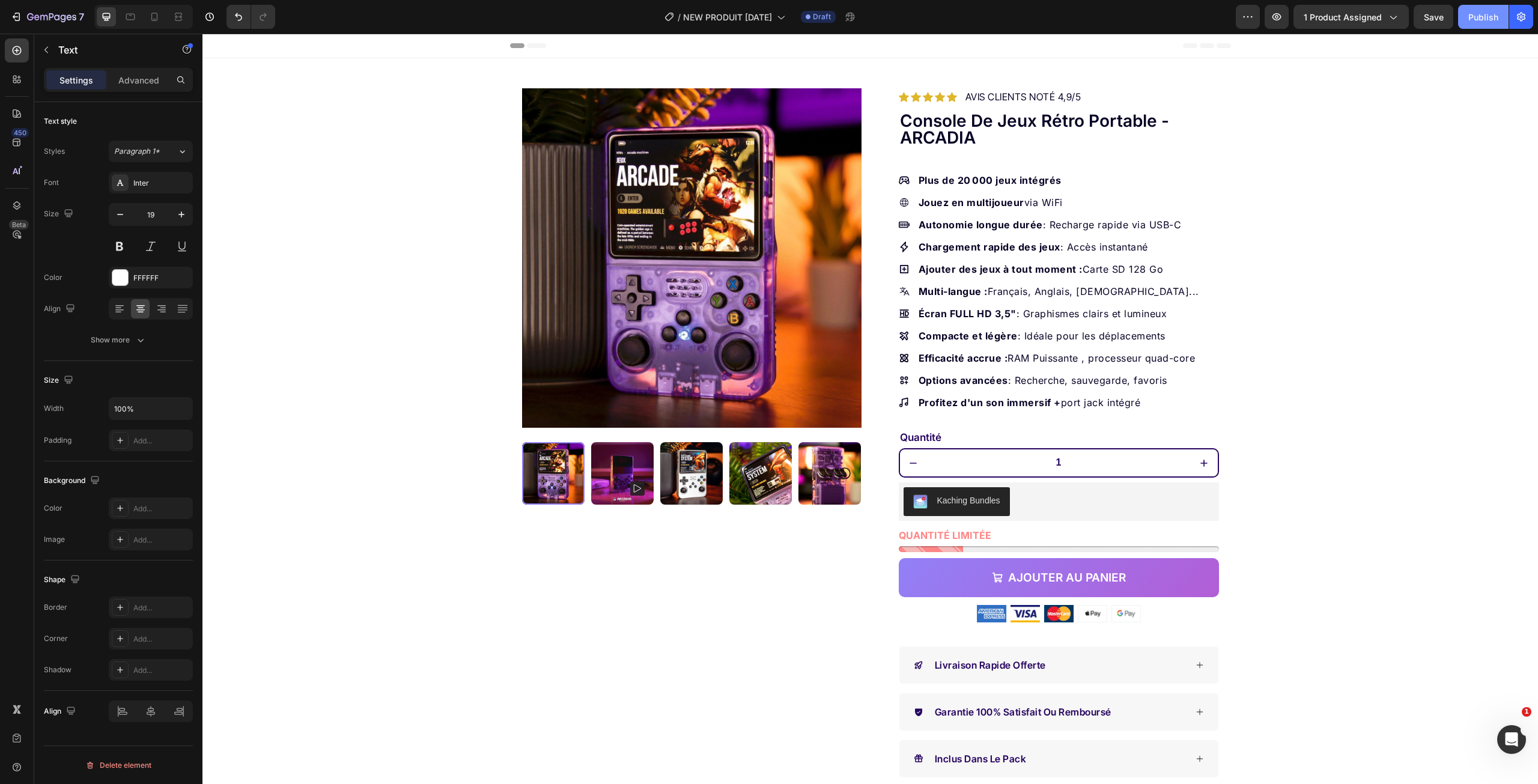
click at [1473, 23] on div "Publish" at bounding box center [1484, 17] width 30 height 12
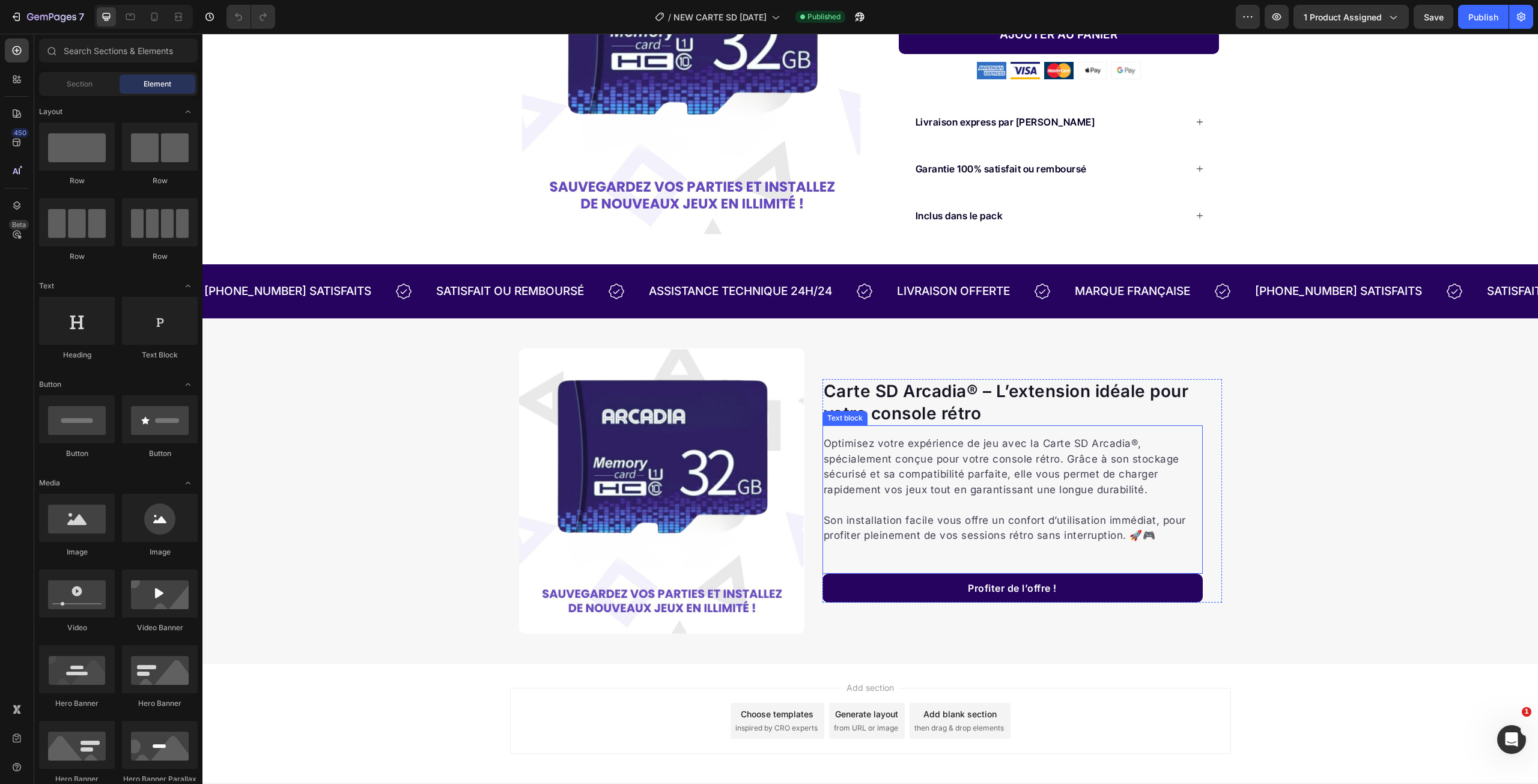
scroll to position [337, 0]
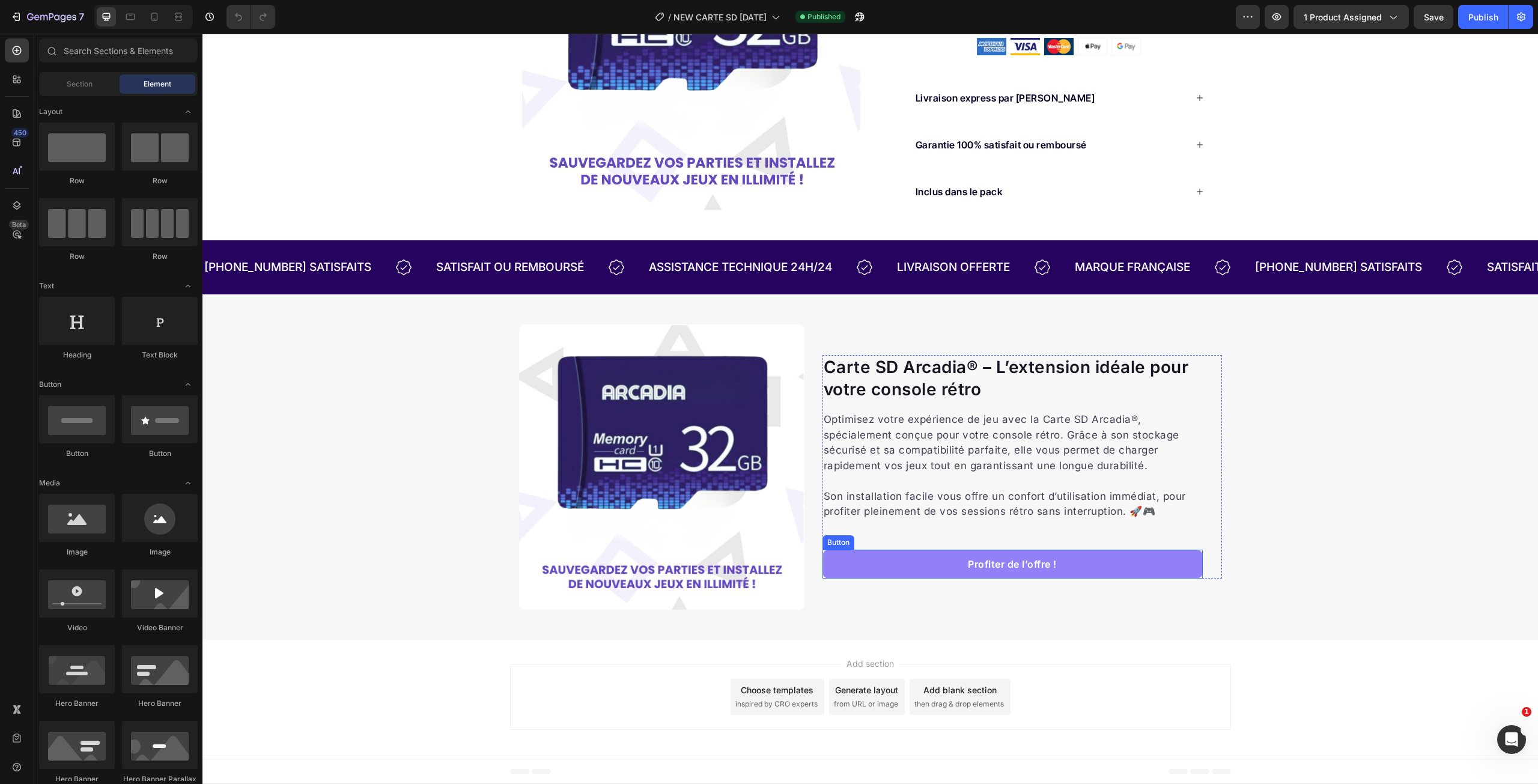
click at [1087, 560] on link "Profiter de l’offre !" at bounding box center [1012, 564] width 380 height 29
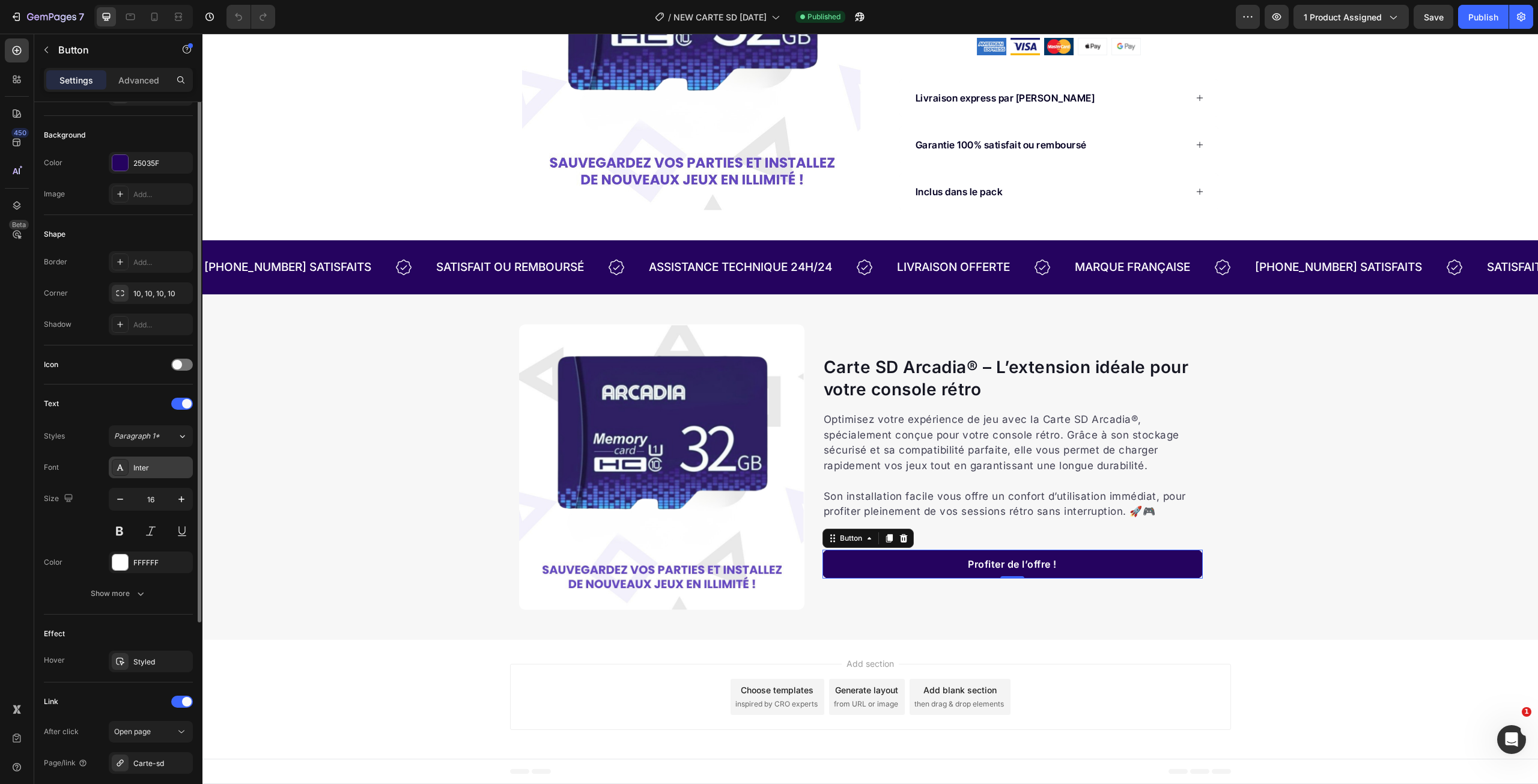
scroll to position [0, 0]
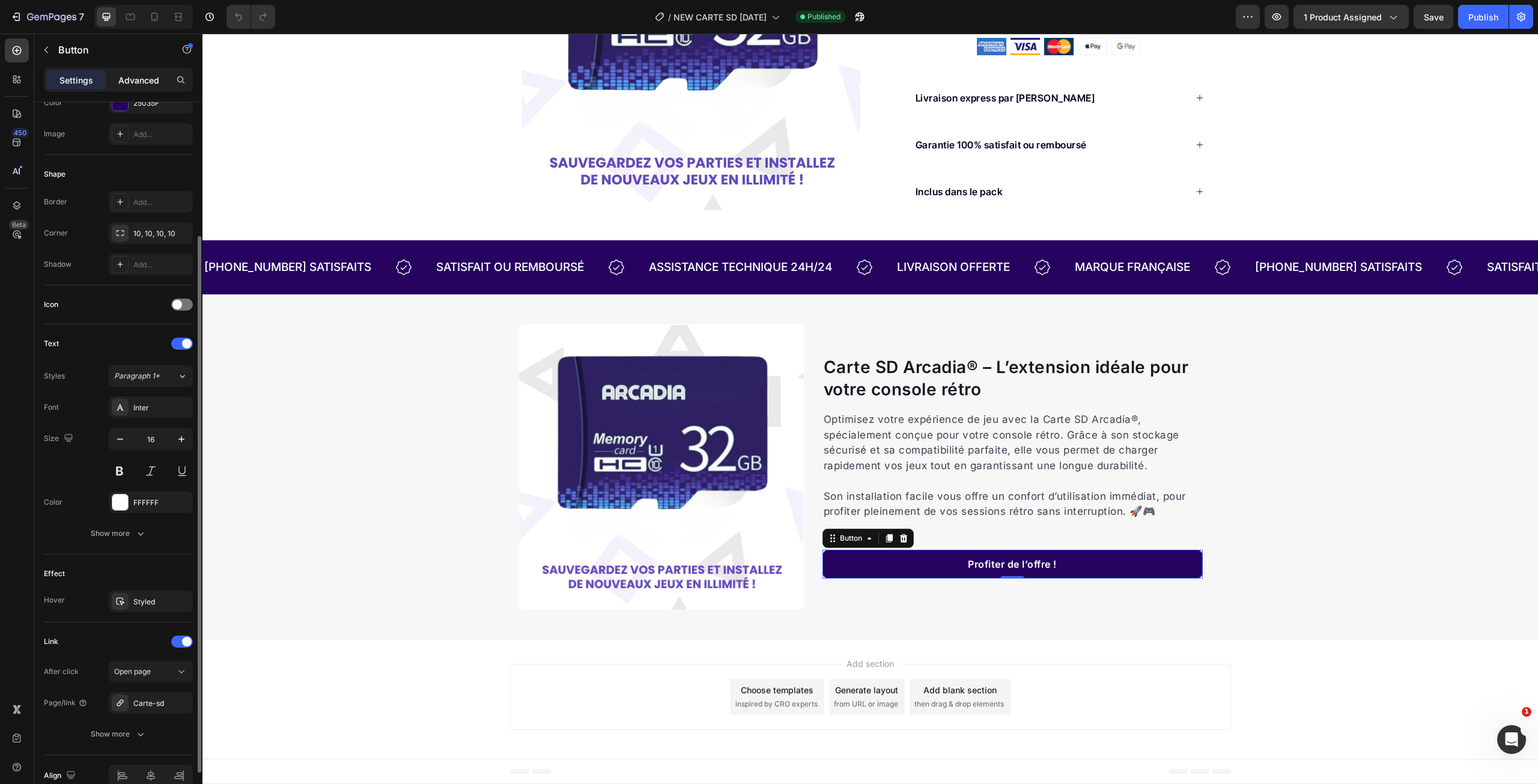
click at [145, 80] on p "Advanced" at bounding box center [139, 80] width 41 height 12
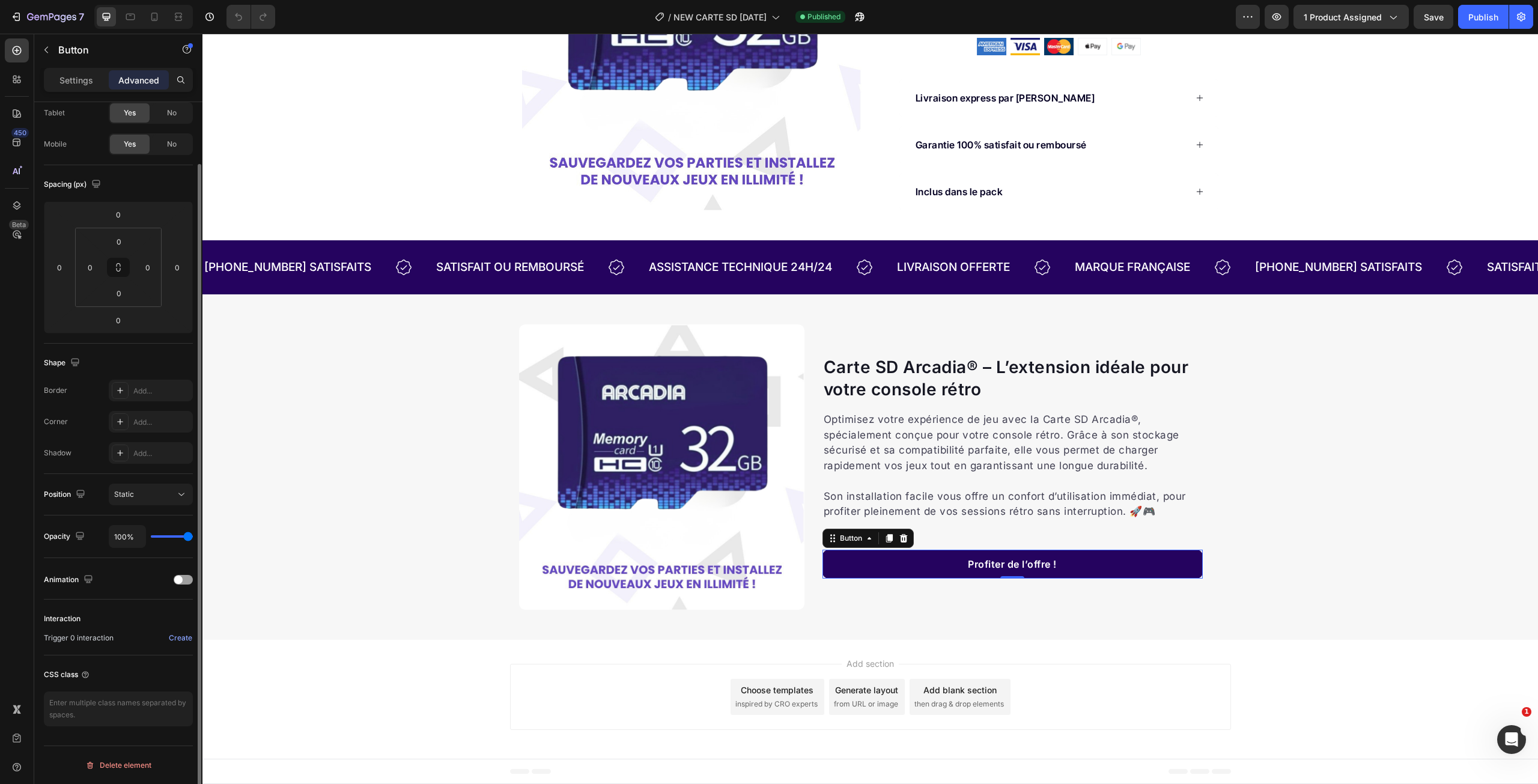
scroll to position [68, 0]
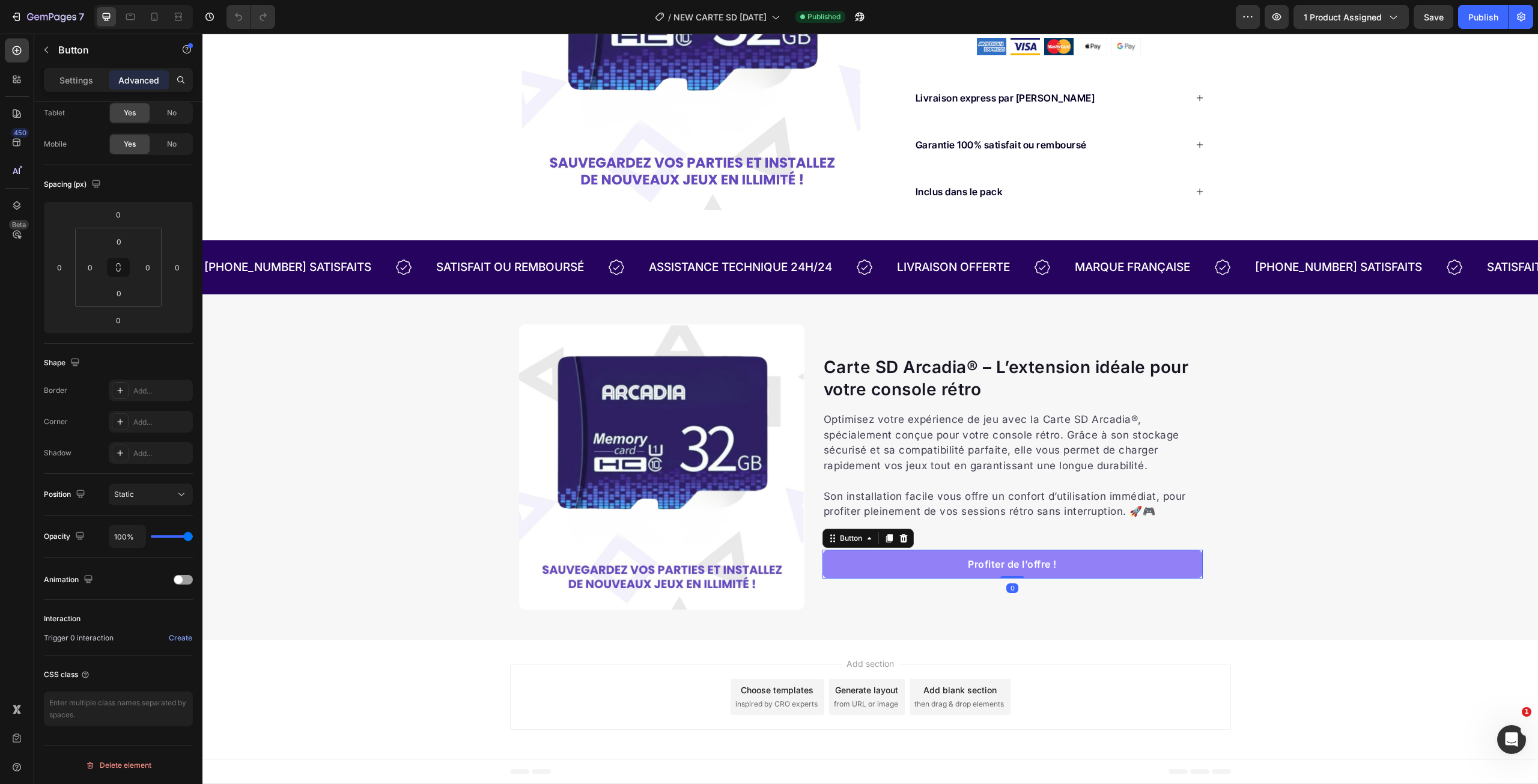
click at [1085, 569] on link "Profiter de l’offre !" at bounding box center [1012, 564] width 380 height 29
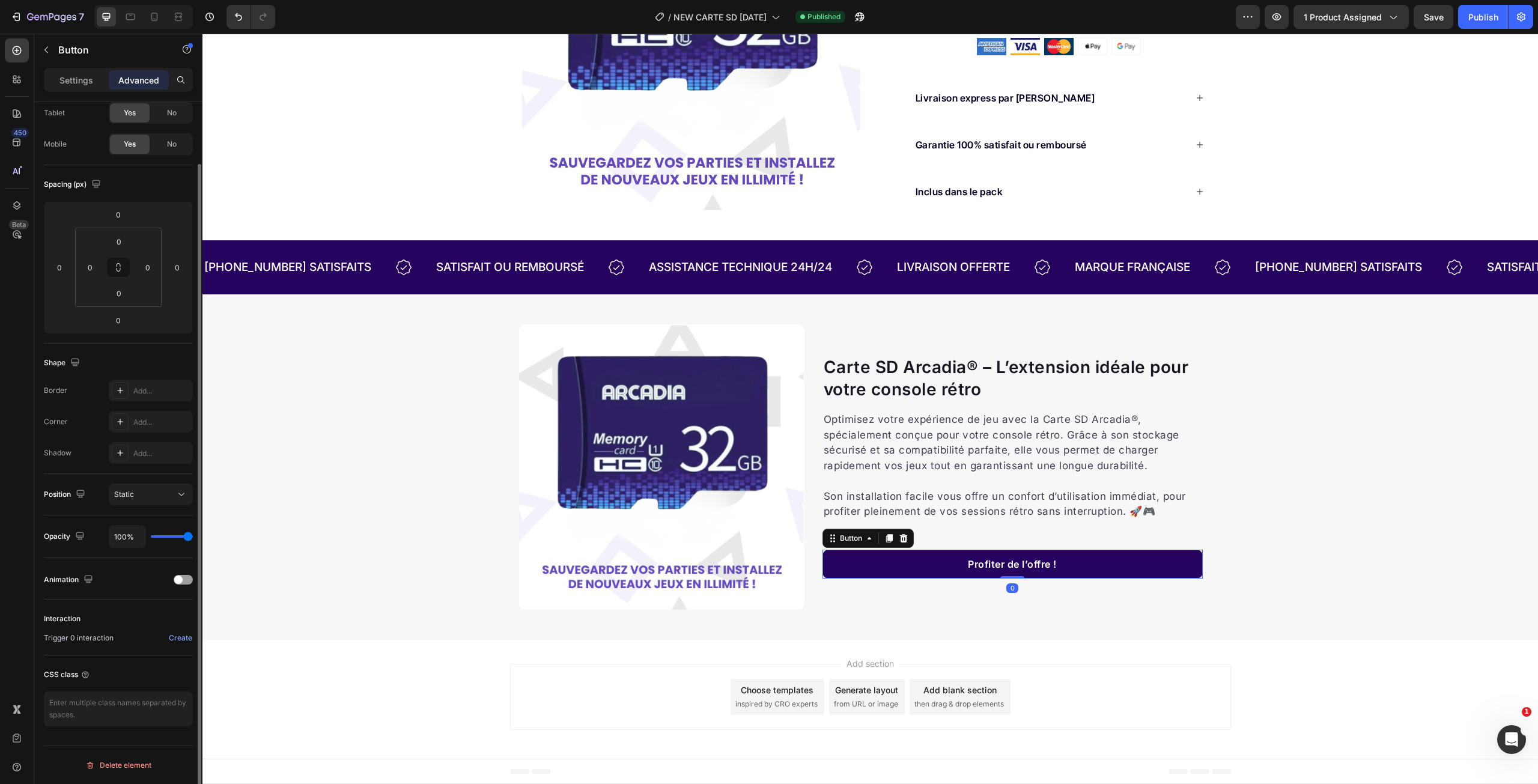
scroll to position [0, 0]
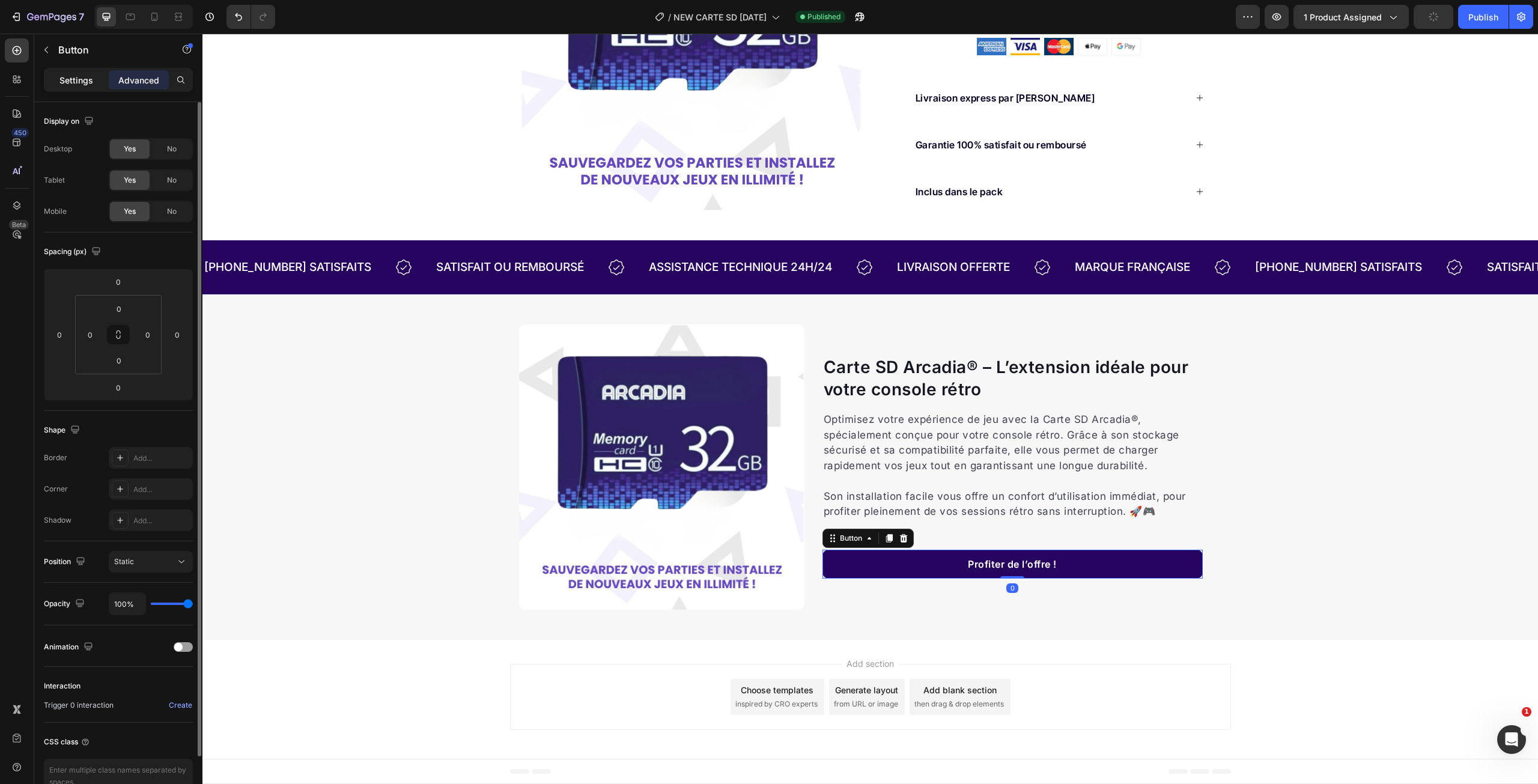
click at [92, 86] on p "Settings" at bounding box center [76, 80] width 34 height 12
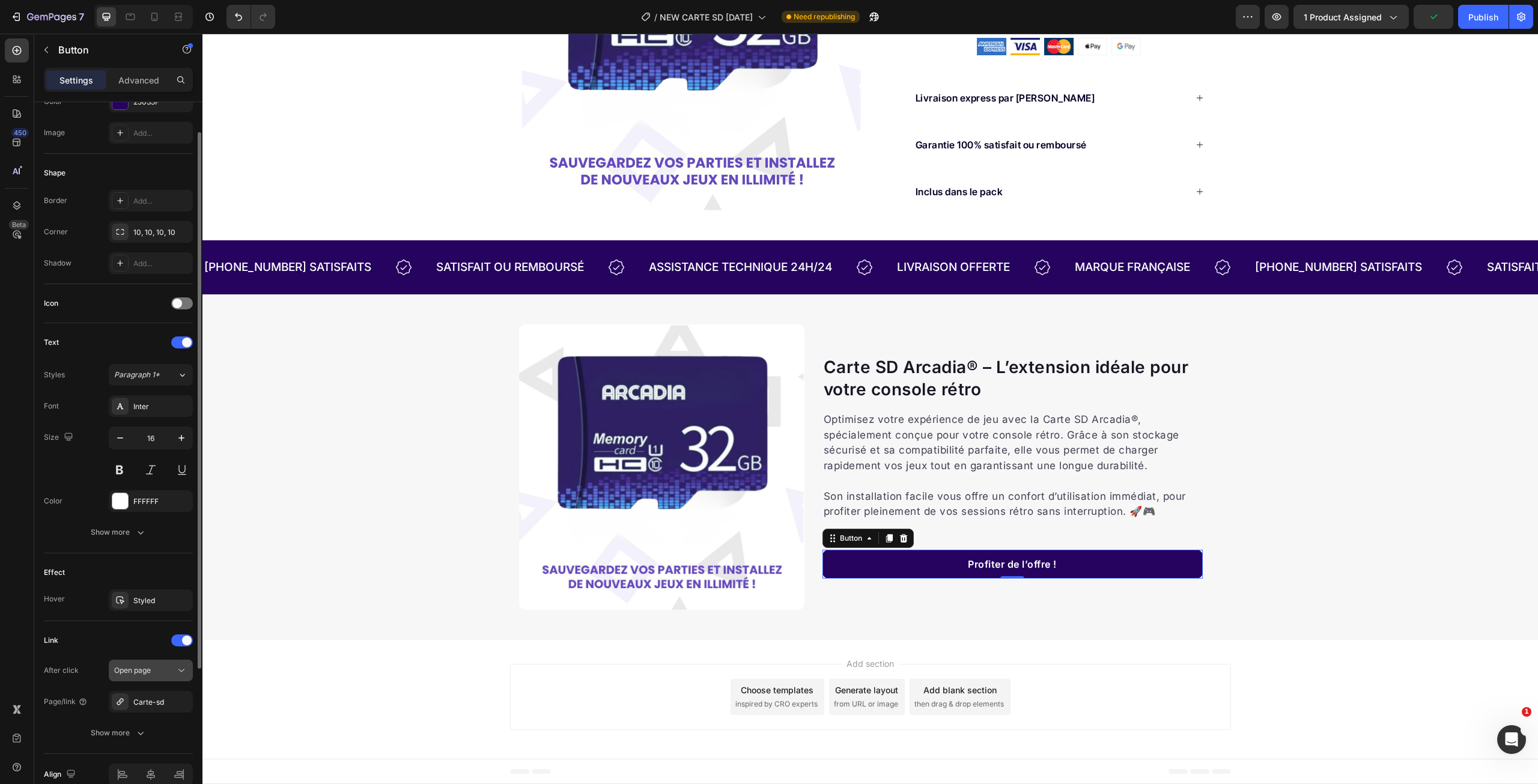
scroll to position [239, 0]
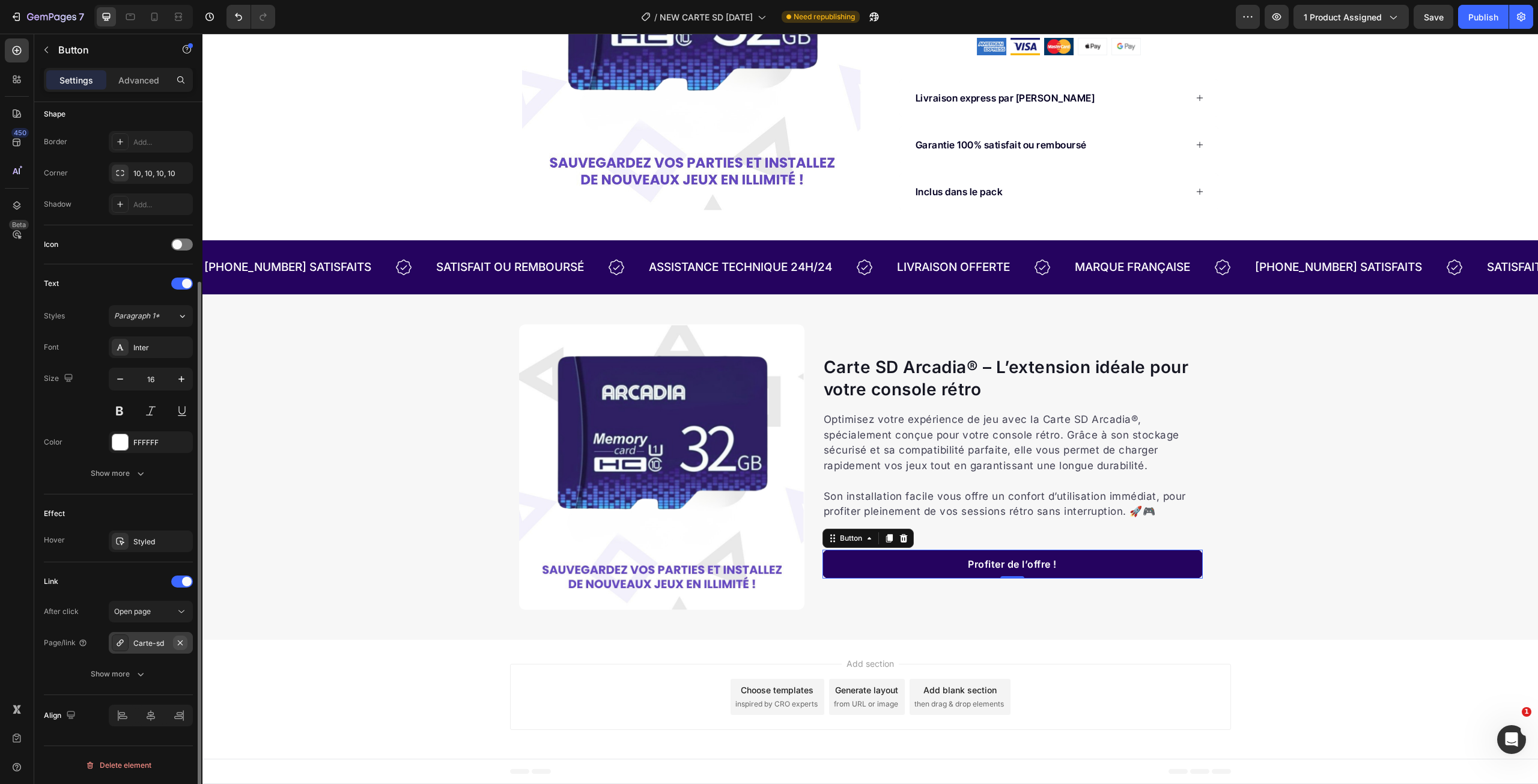
click at [180, 641] on icon "button" at bounding box center [180, 642] width 9 height 9
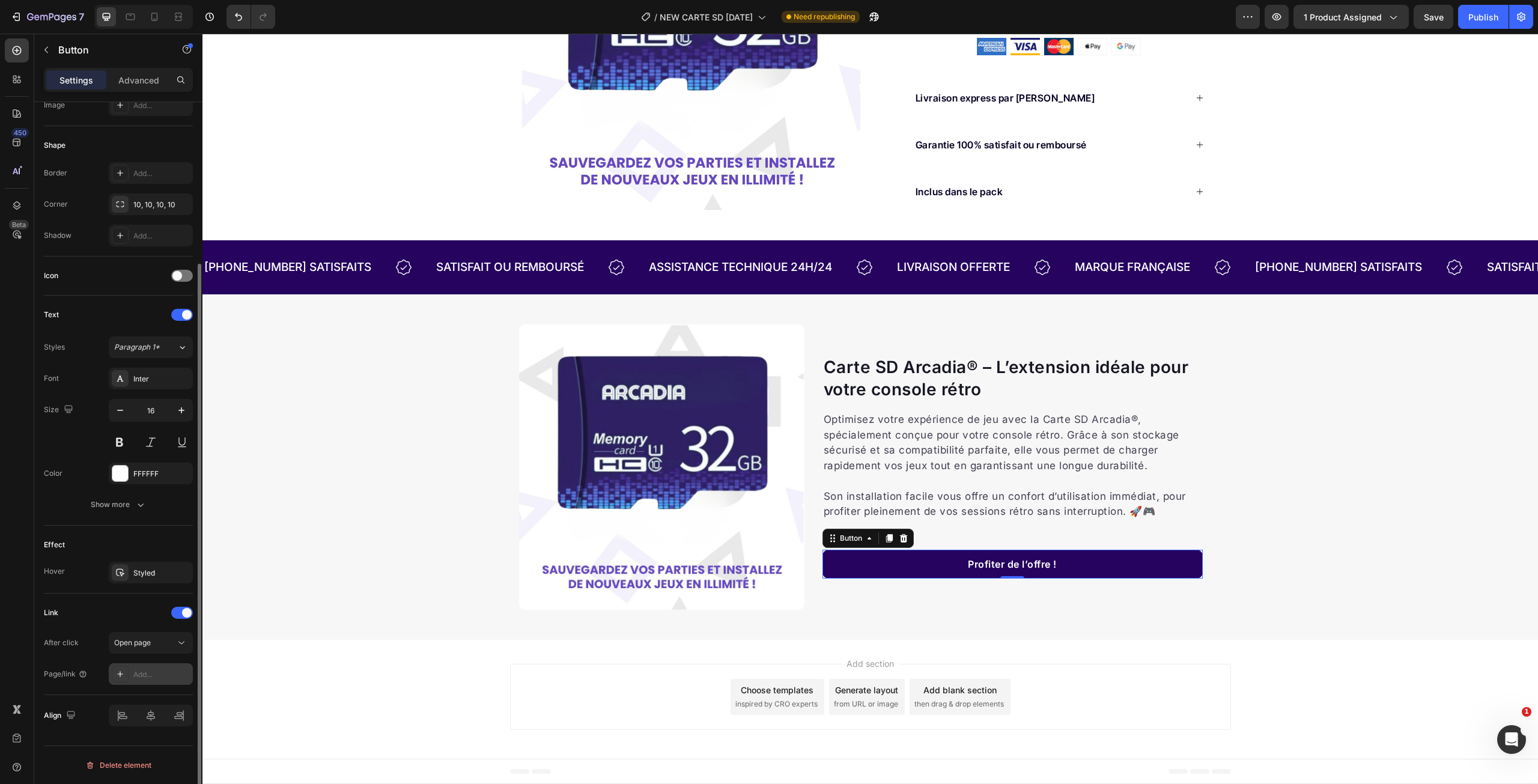
scroll to position [208, 0]
click at [147, 675] on div "Add..." at bounding box center [161, 674] width 56 height 11
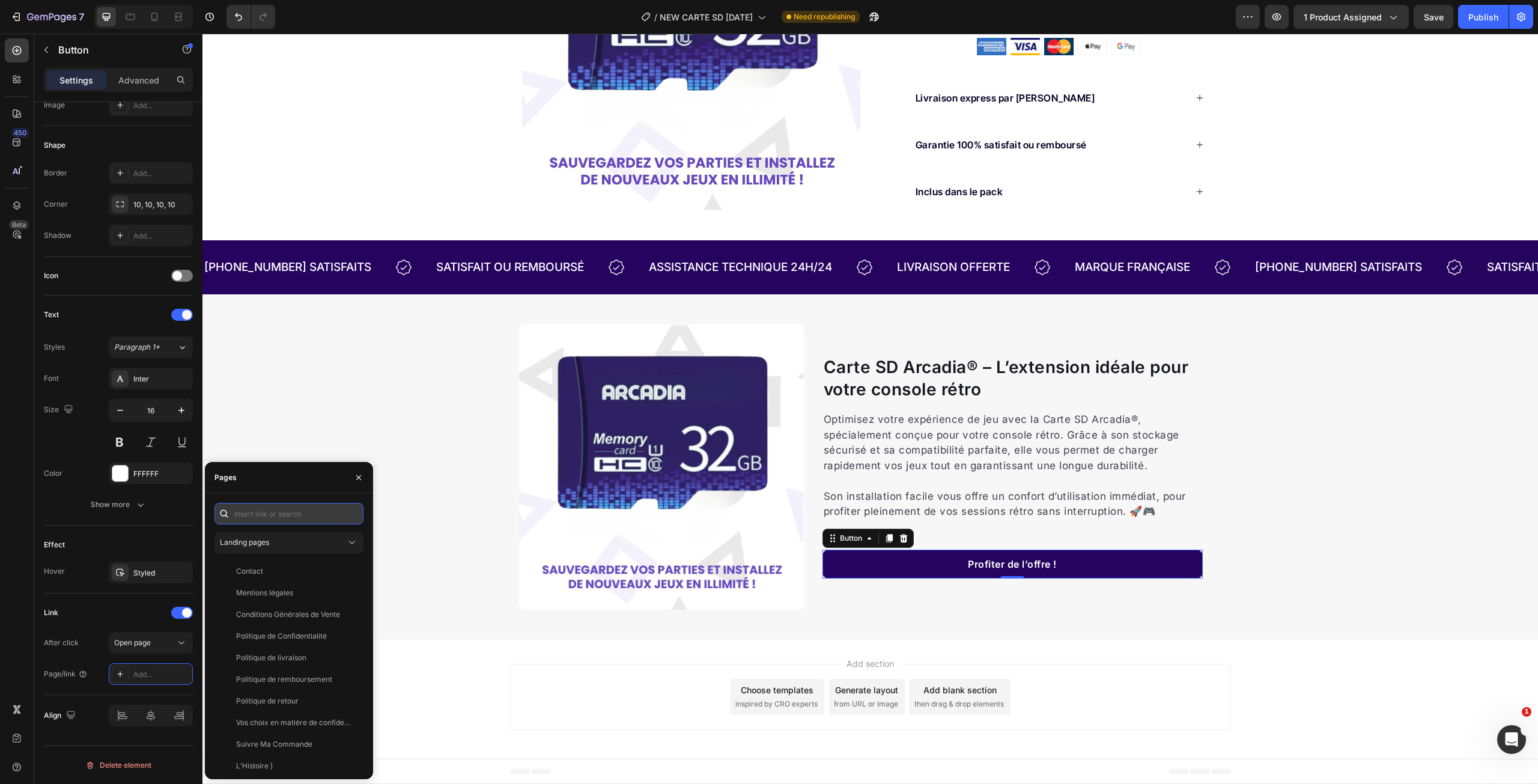
click at [281, 509] on input "text" at bounding box center [289, 513] width 149 height 22
paste input "https://infinitygame-france.com/products/la-carte-sd-concue-pour-la-console-ret…"
type input "https://infinitygame-france.com/products/la-carte-sd-concue-pour-la-console-ret…"
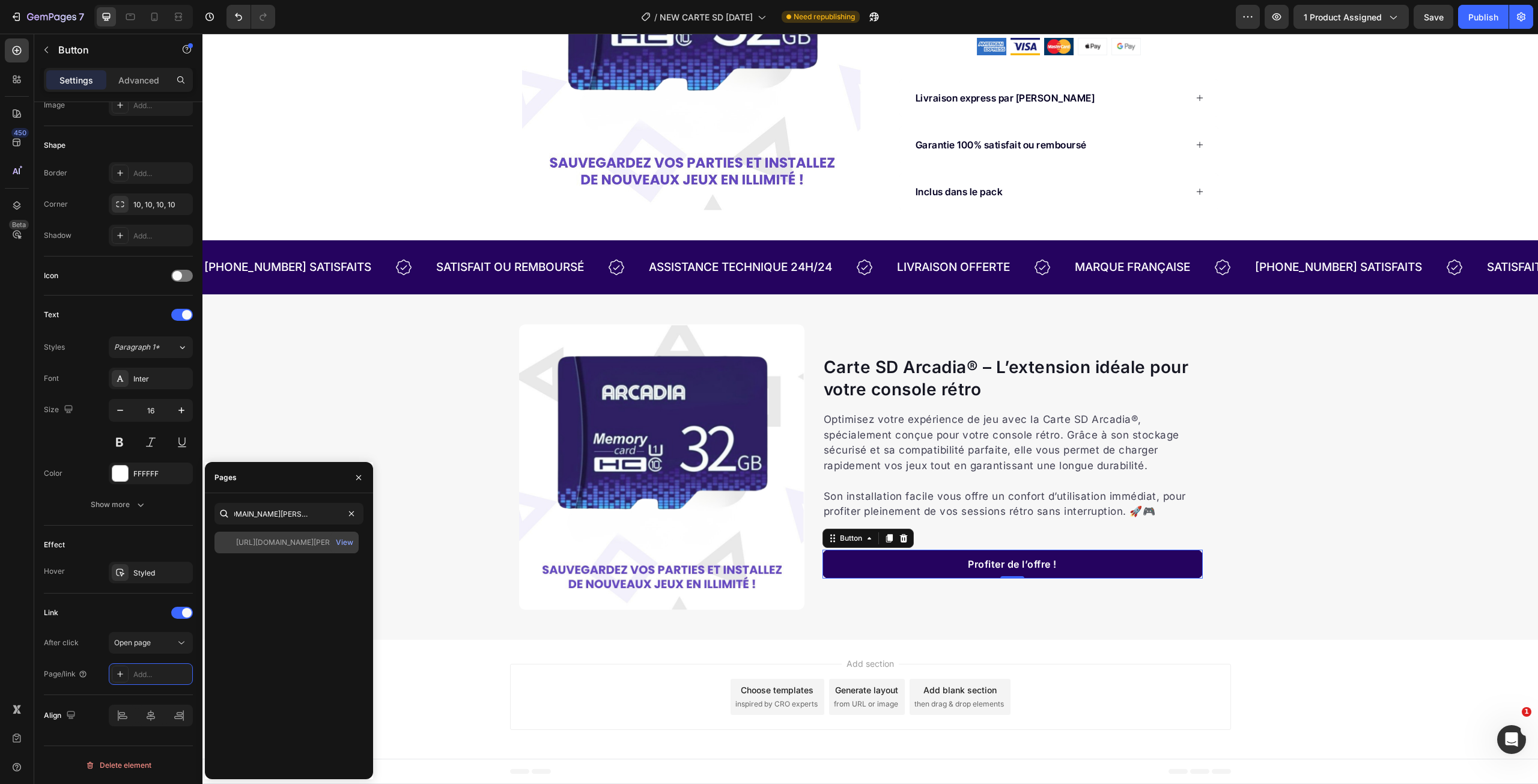
scroll to position [0, 0]
click at [297, 543] on div "https://infinitygame-france.com/products/la-carte-sd-concue-pour-la-console-ret…" at bounding box center [294, 542] width 115 height 11
click at [1479, 14] on div "Publish" at bounding box center [1484, 17] width 30 height 12
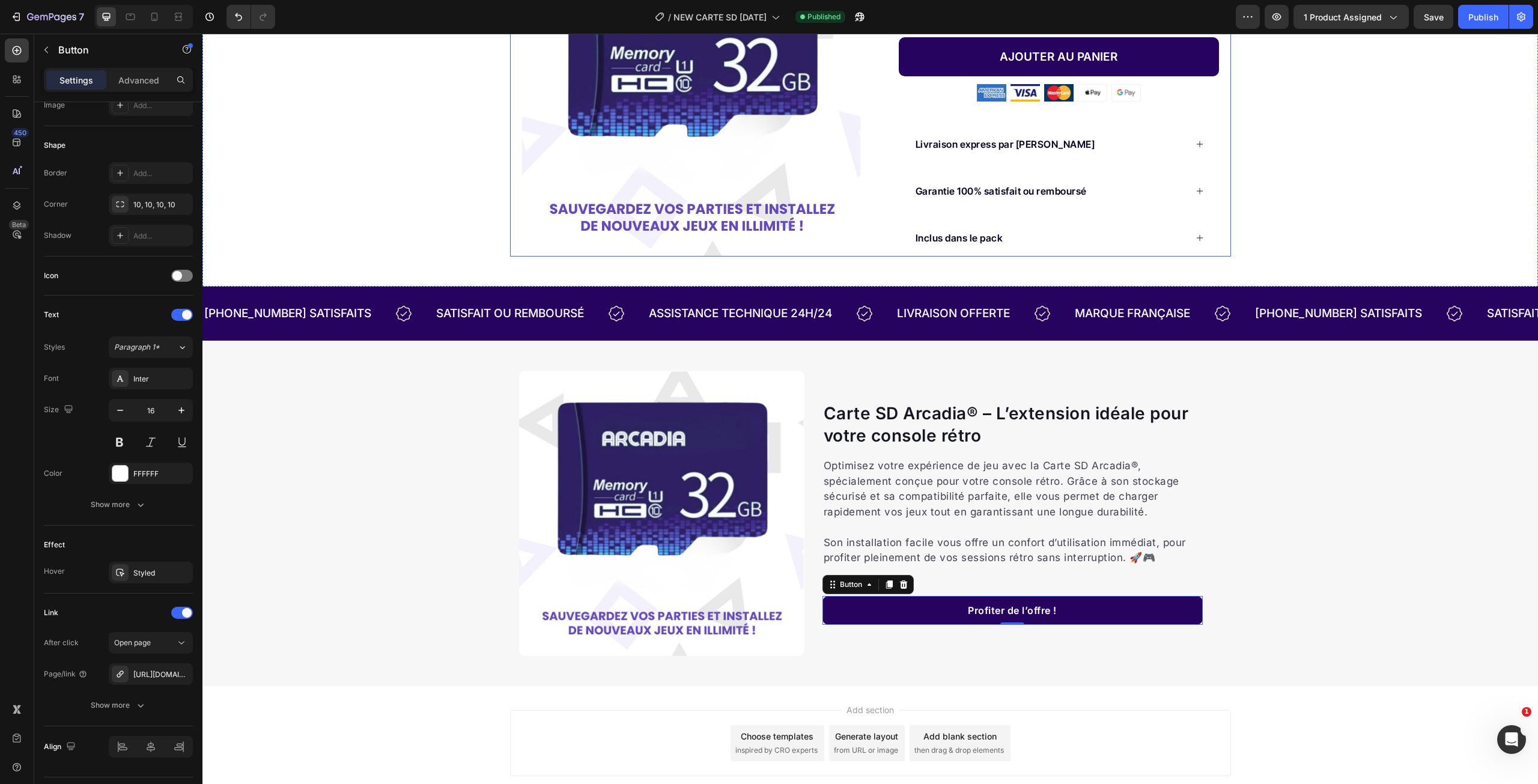
scroll to position [36, 0]
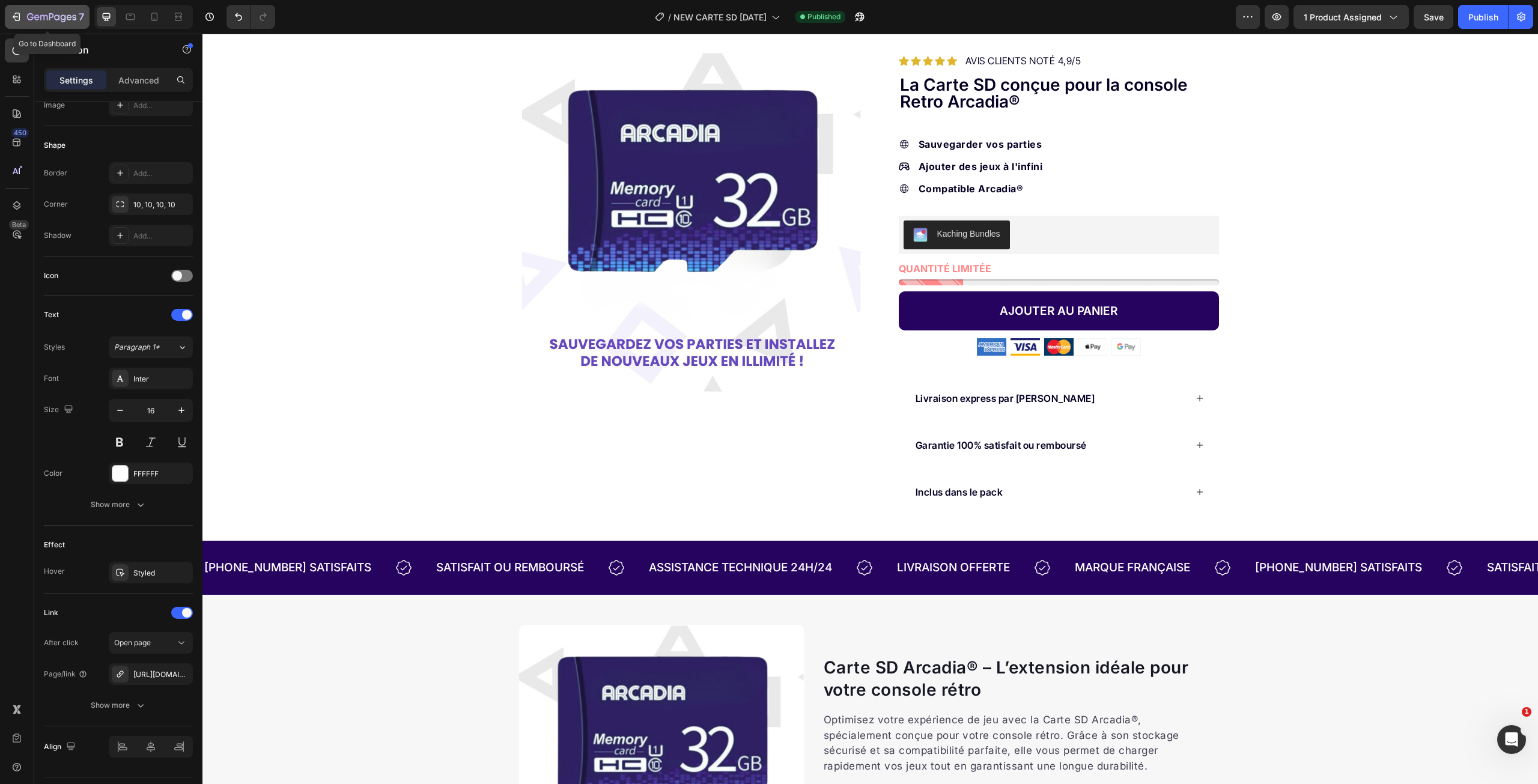
click at [42, 17] on icon "button" at bounding box center [52, 17] width 49 height 10
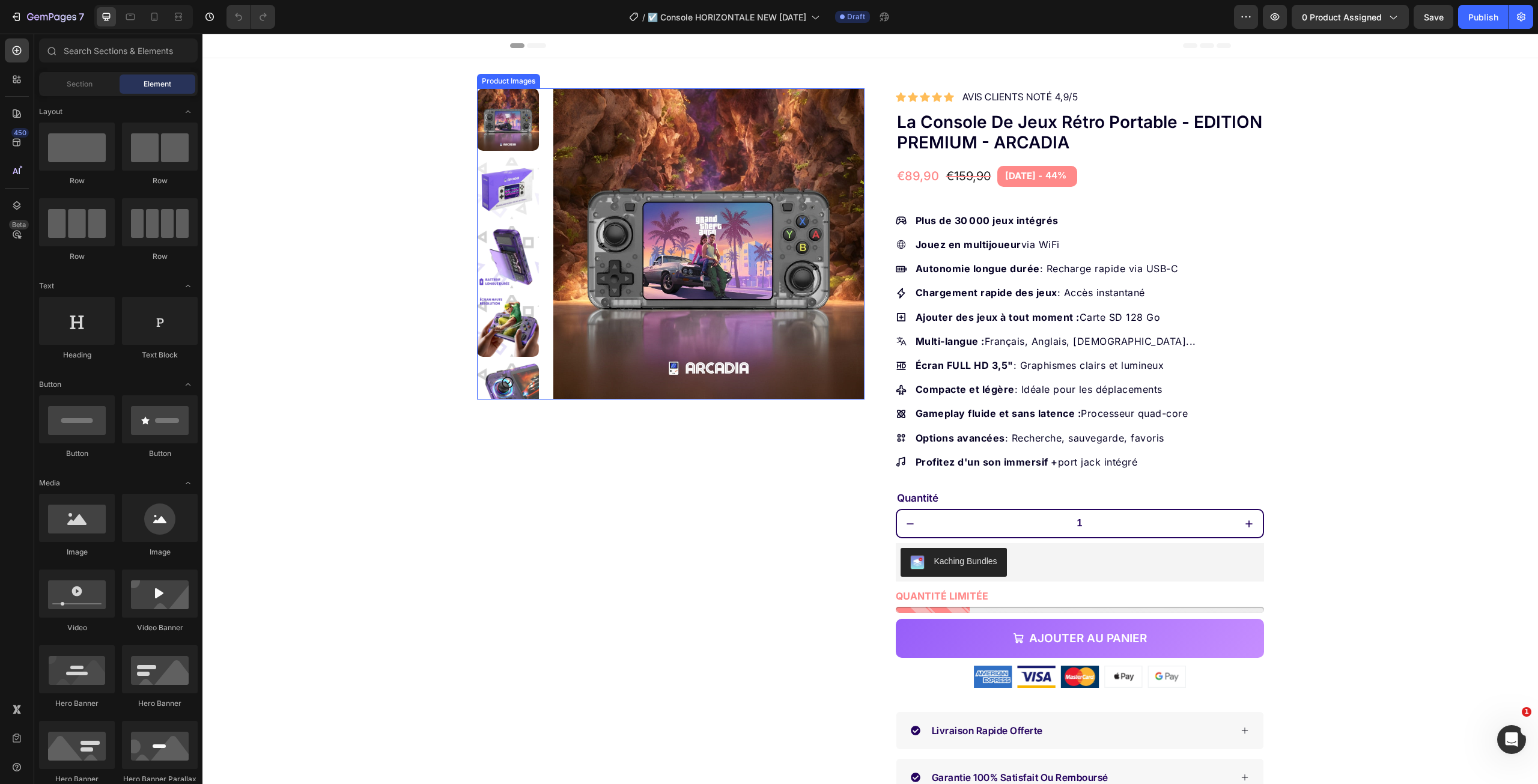
click at [713, 248] on img at bounding box center [709, 244] width 312 height 311
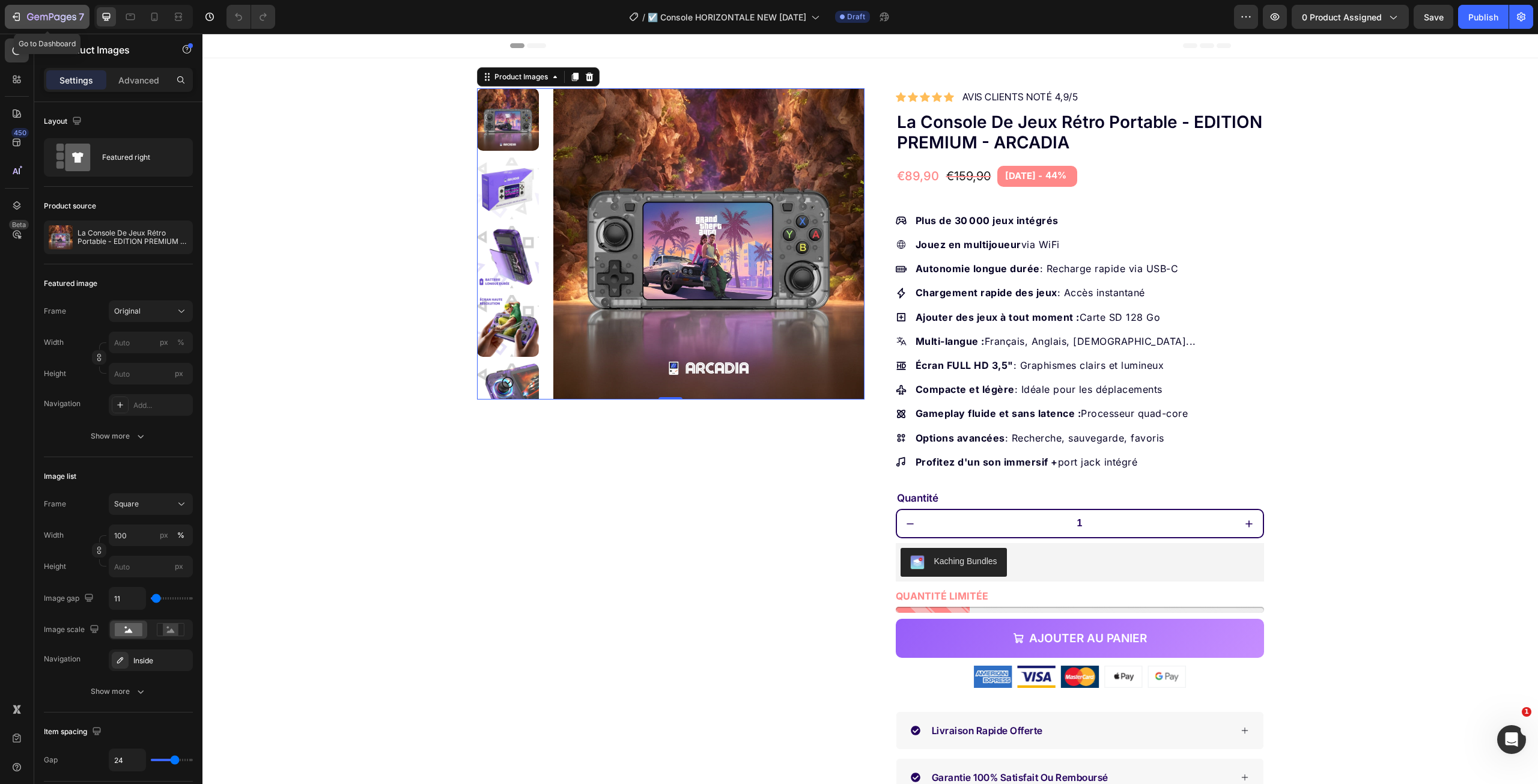
click at [74, 20] on icon "button" at bounding box center [74, 17] width 4 height 6
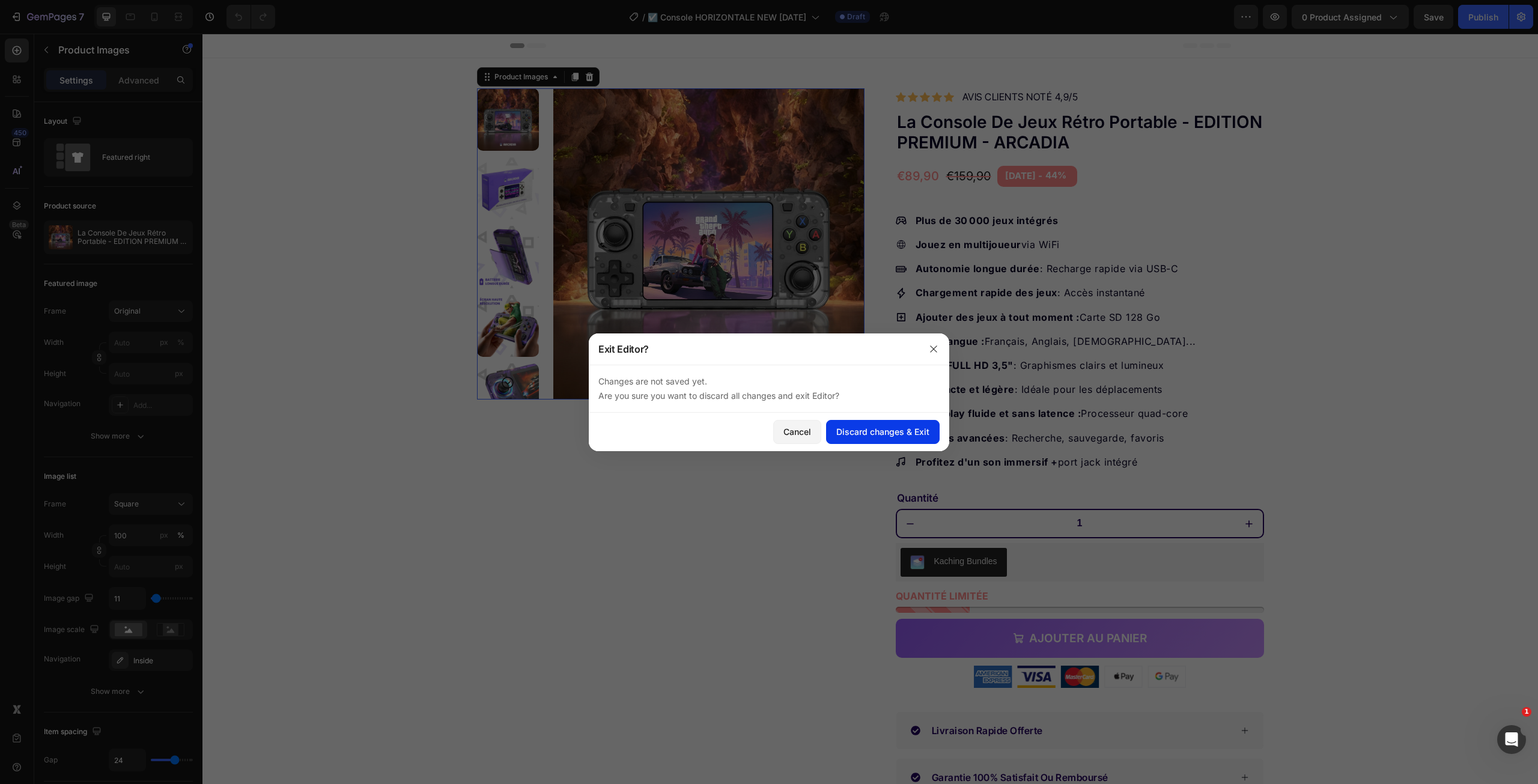
click at [862, 428] on div "Discard changes & Exit" at bounding box center [882, 430] width 93 height 12
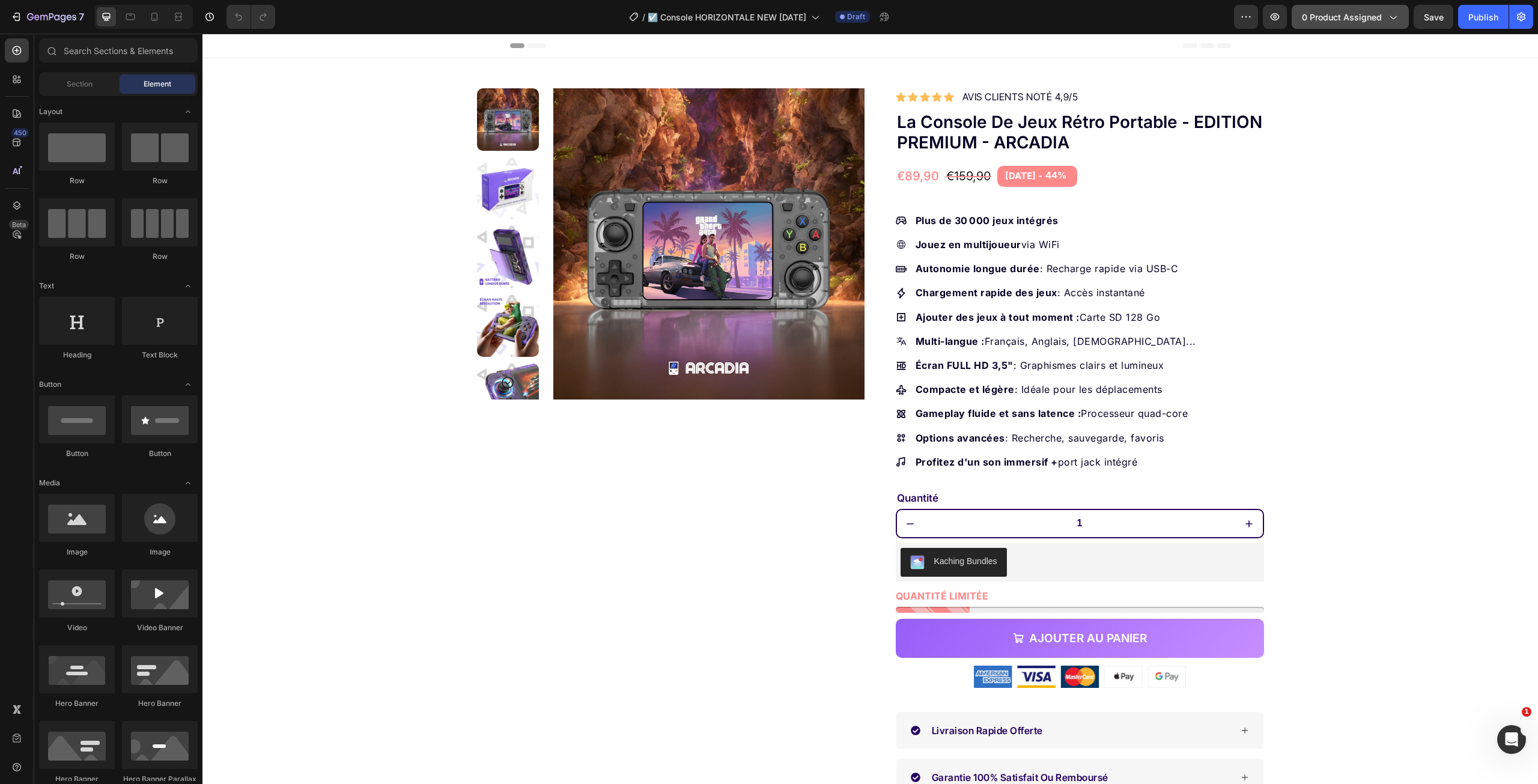
click at [1392, 14] on icon "button" at bounding box center [1393, 17] width 12 height 12
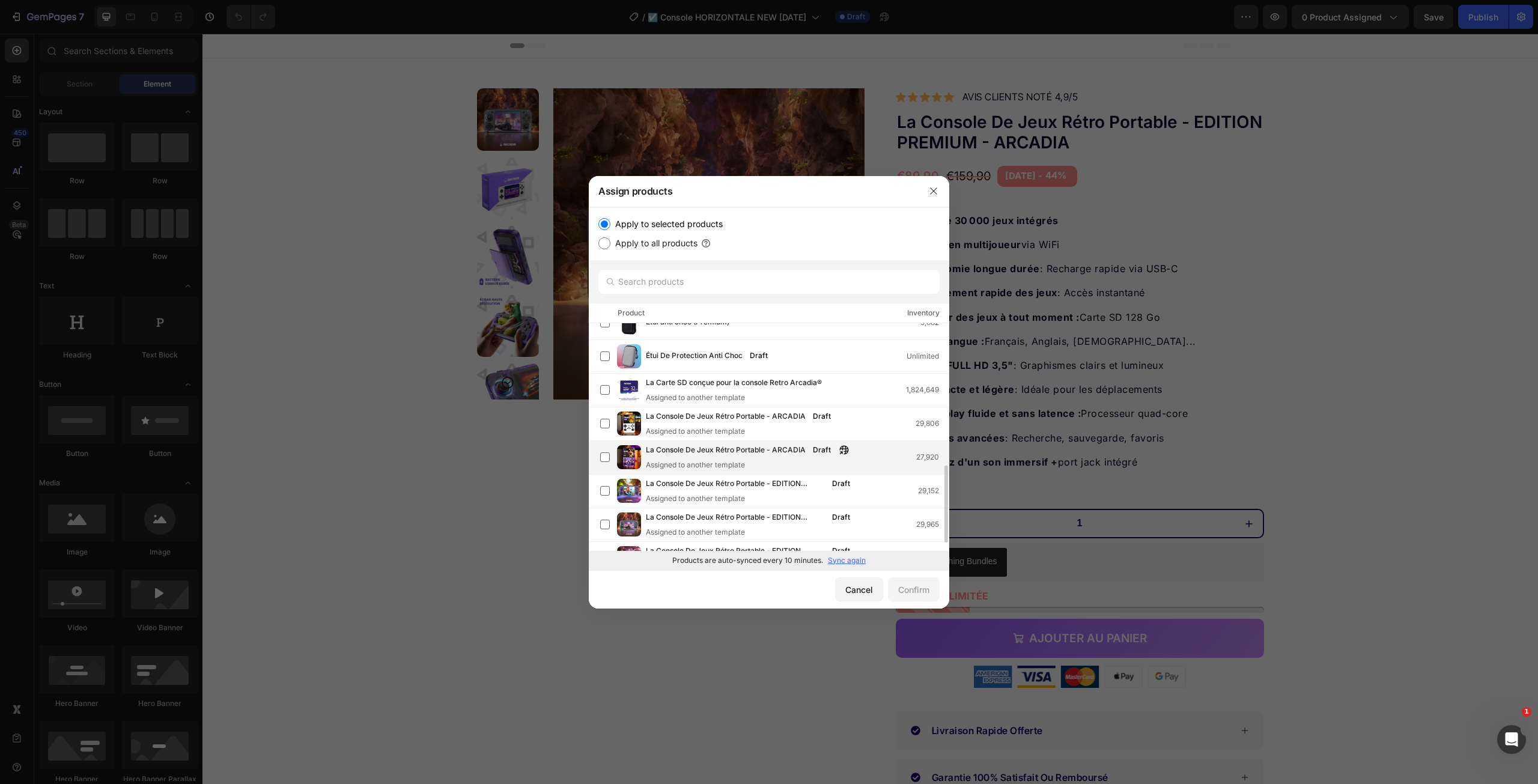
scroll to position [445, 0]
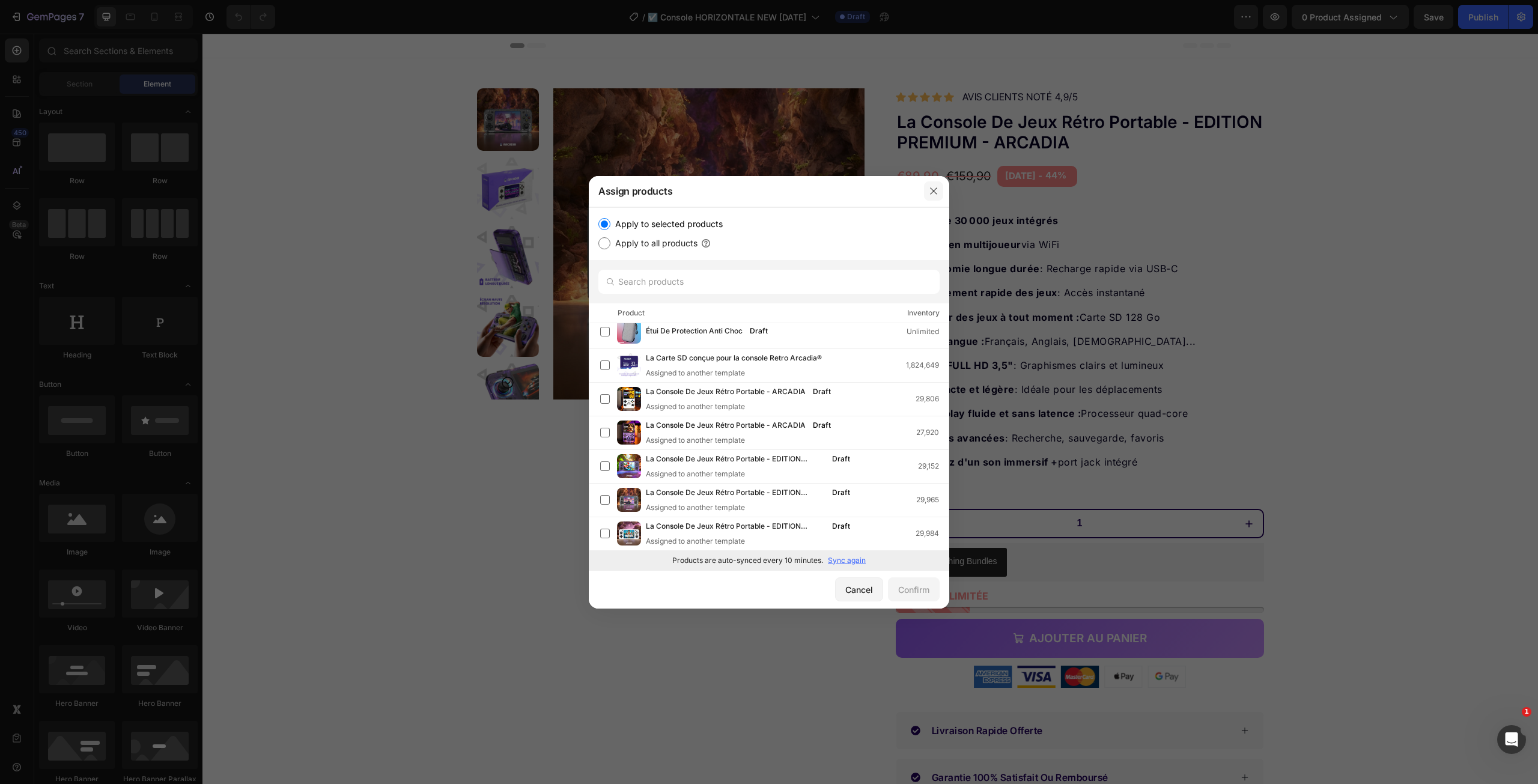
drag, startPoint x: 928, startPoint y: 189, endPoint x: 676, endPoint y: 170, distance: 252.7
click at [928, 189] on button "button" at bounding box center [934, 190] width 19 height 19
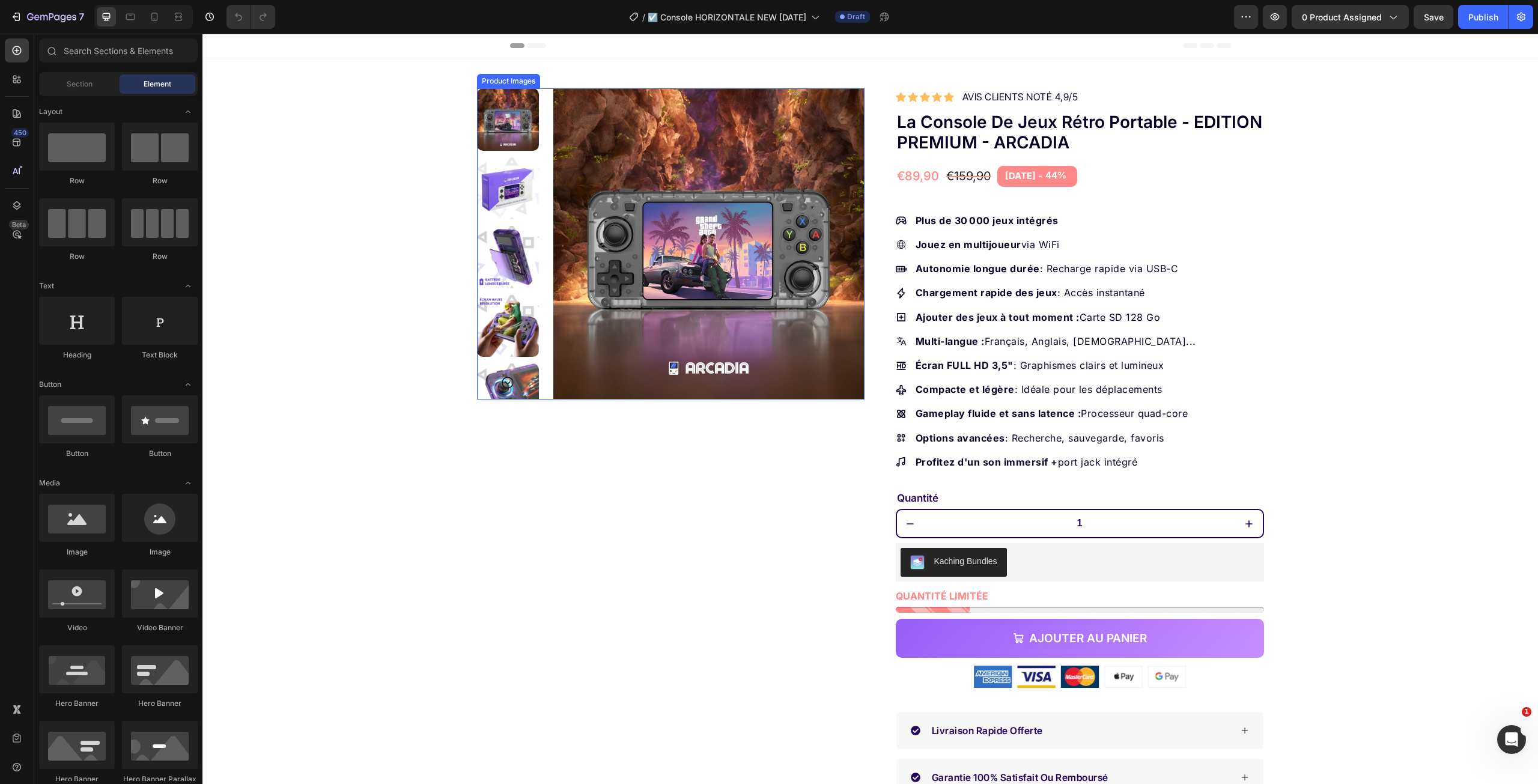
click at [648, 258] on img at bounding box center [709, 244] width 312 height 311
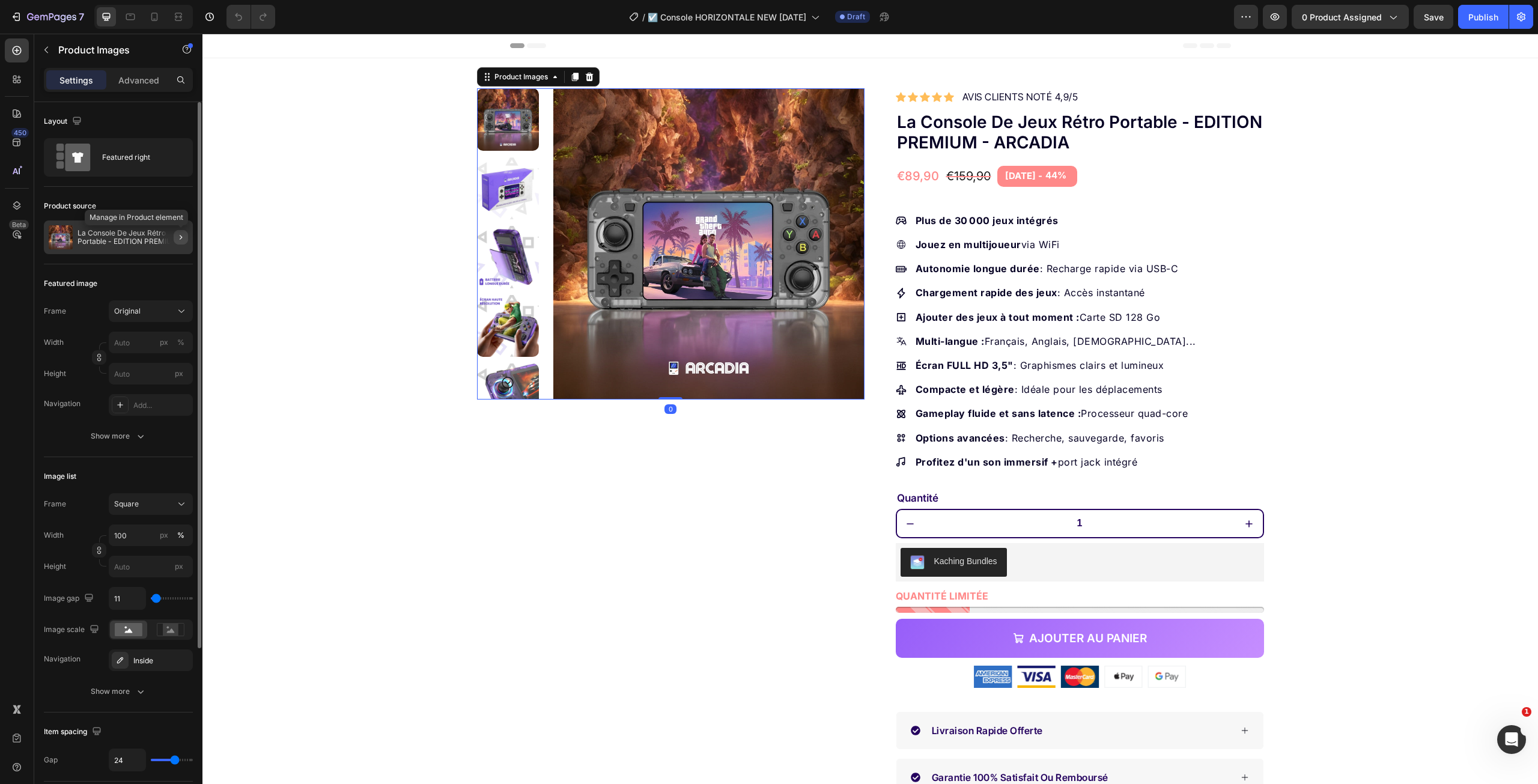
click at [185, 239] on icon "button" at bounding box center [181, 237] width 9 height 9
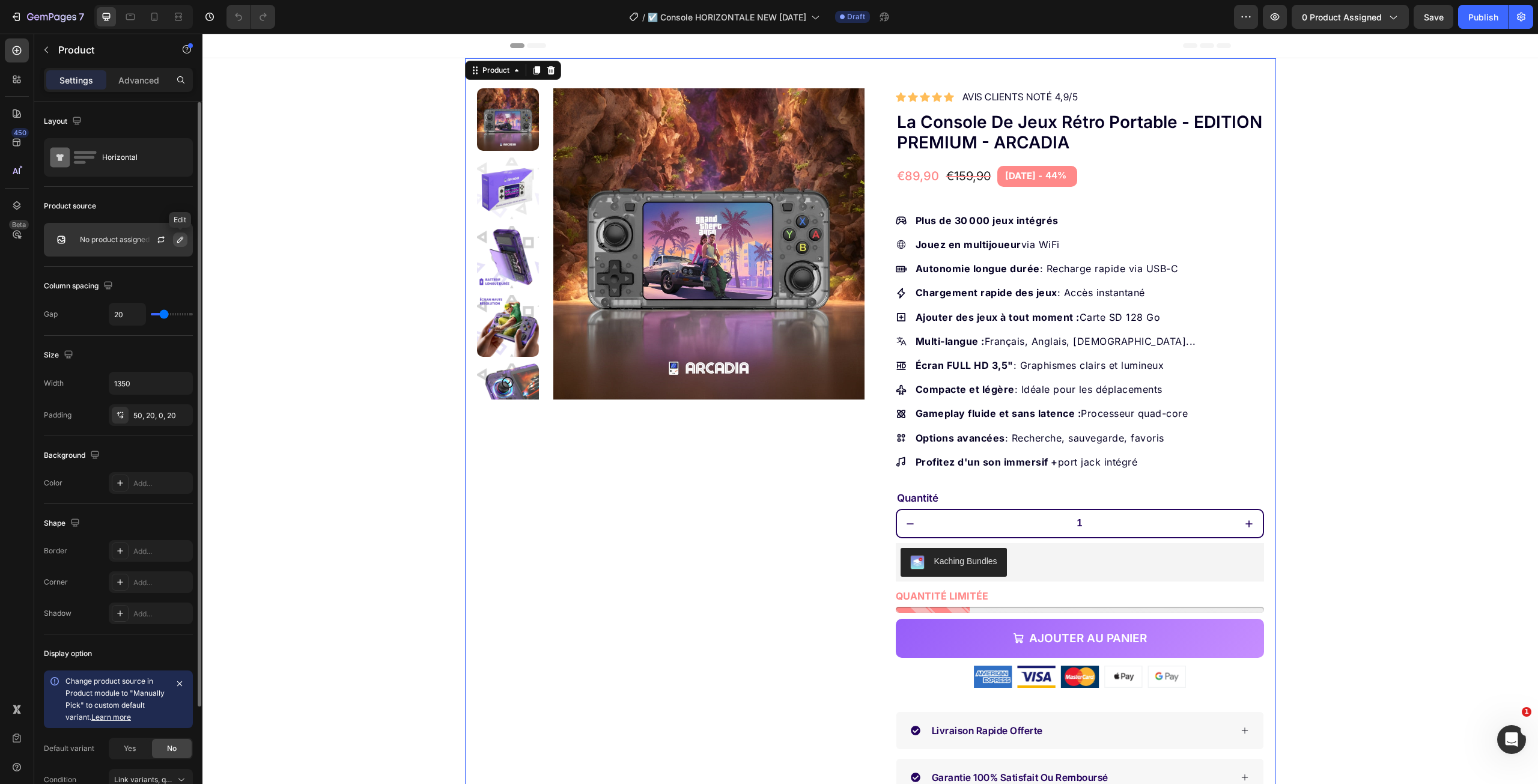
click at [177, 242] on icon "button" at bounding box center [180, 239] width 6 height 6
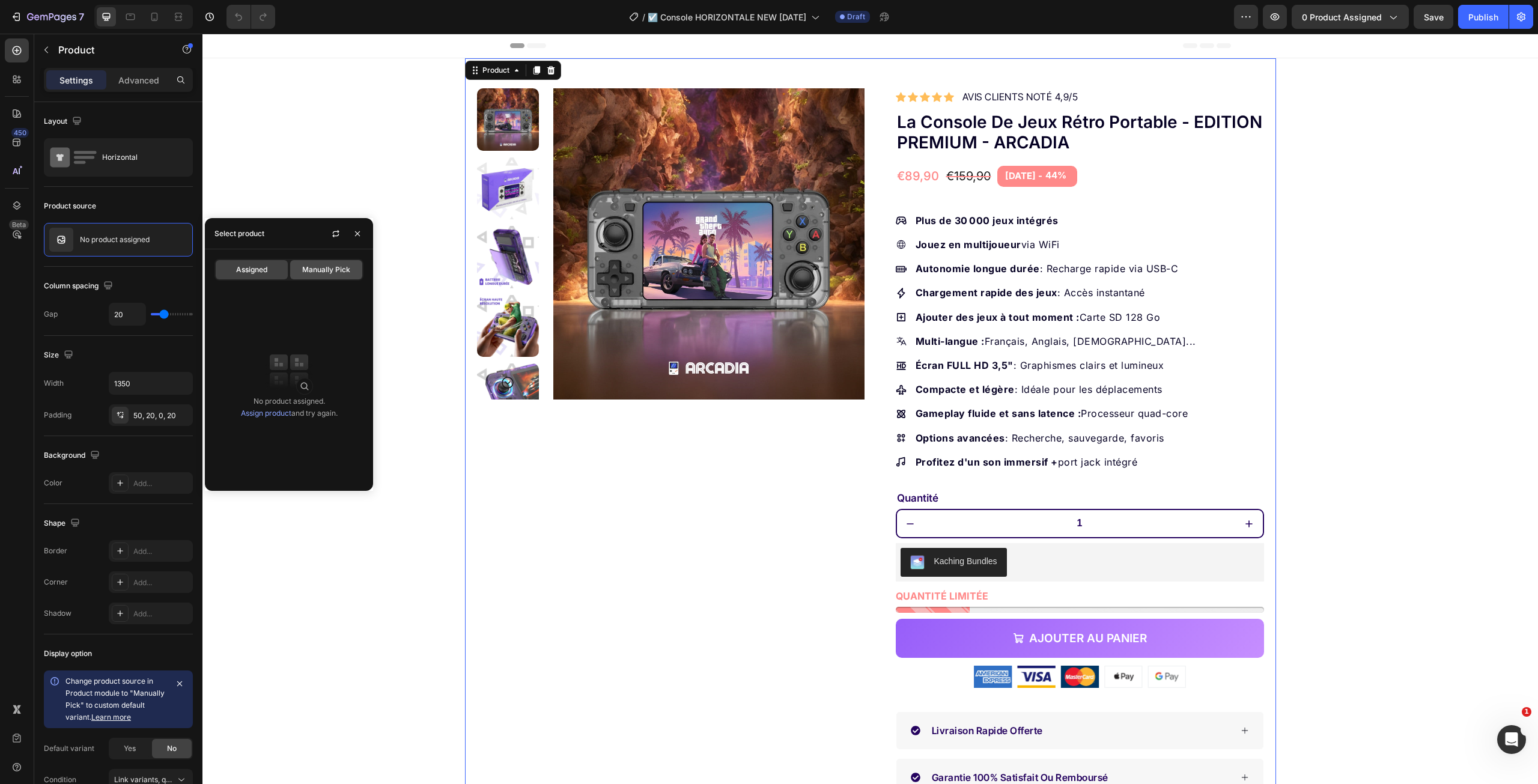
click at [313, 265] on span "Manually Pick" at bounding box center [326, 270] width 48 height 11
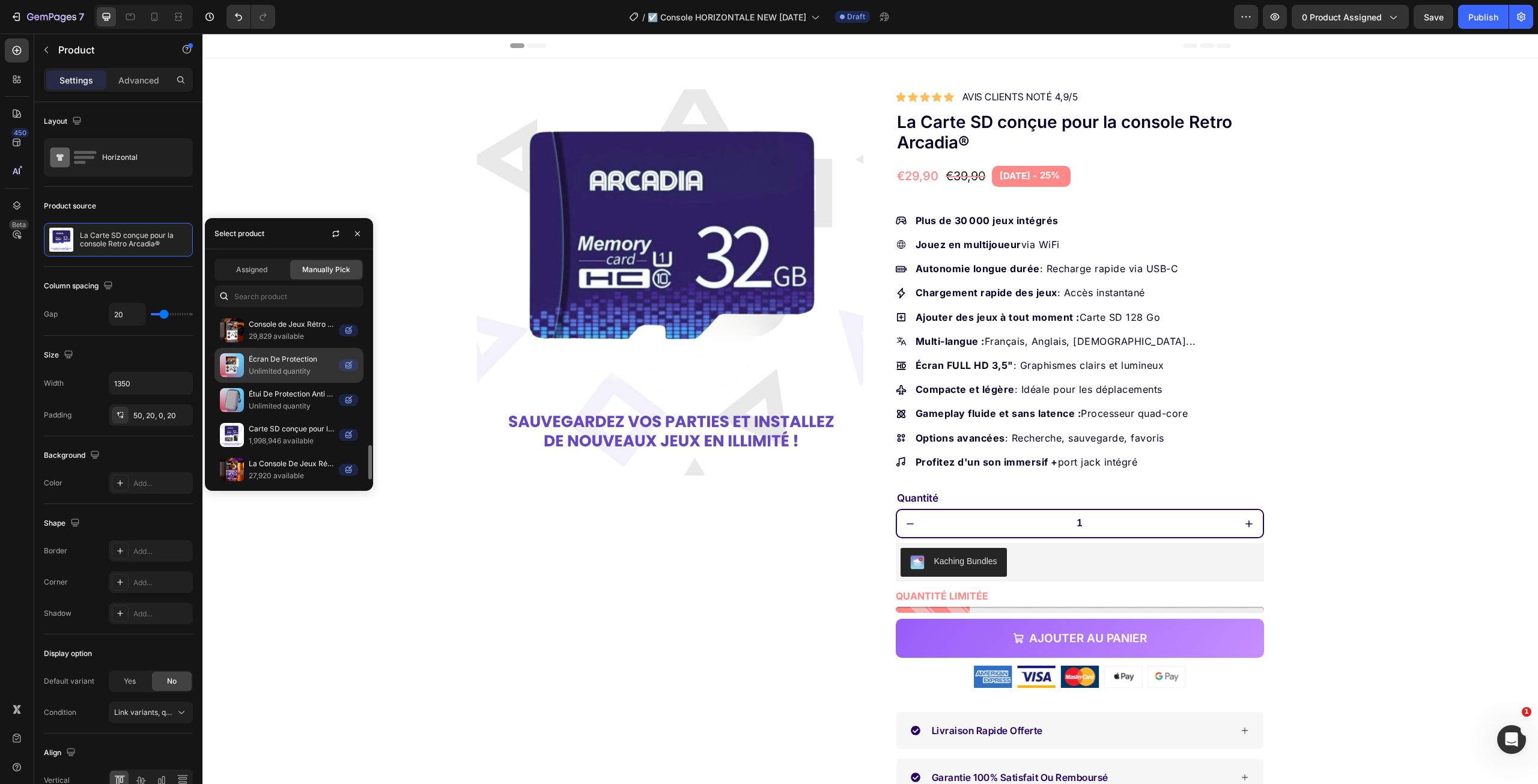
scroll to position [667, 0]
click at [273, 271] on div "Assigned" at bounding box center [251, 269] width 72 height 19
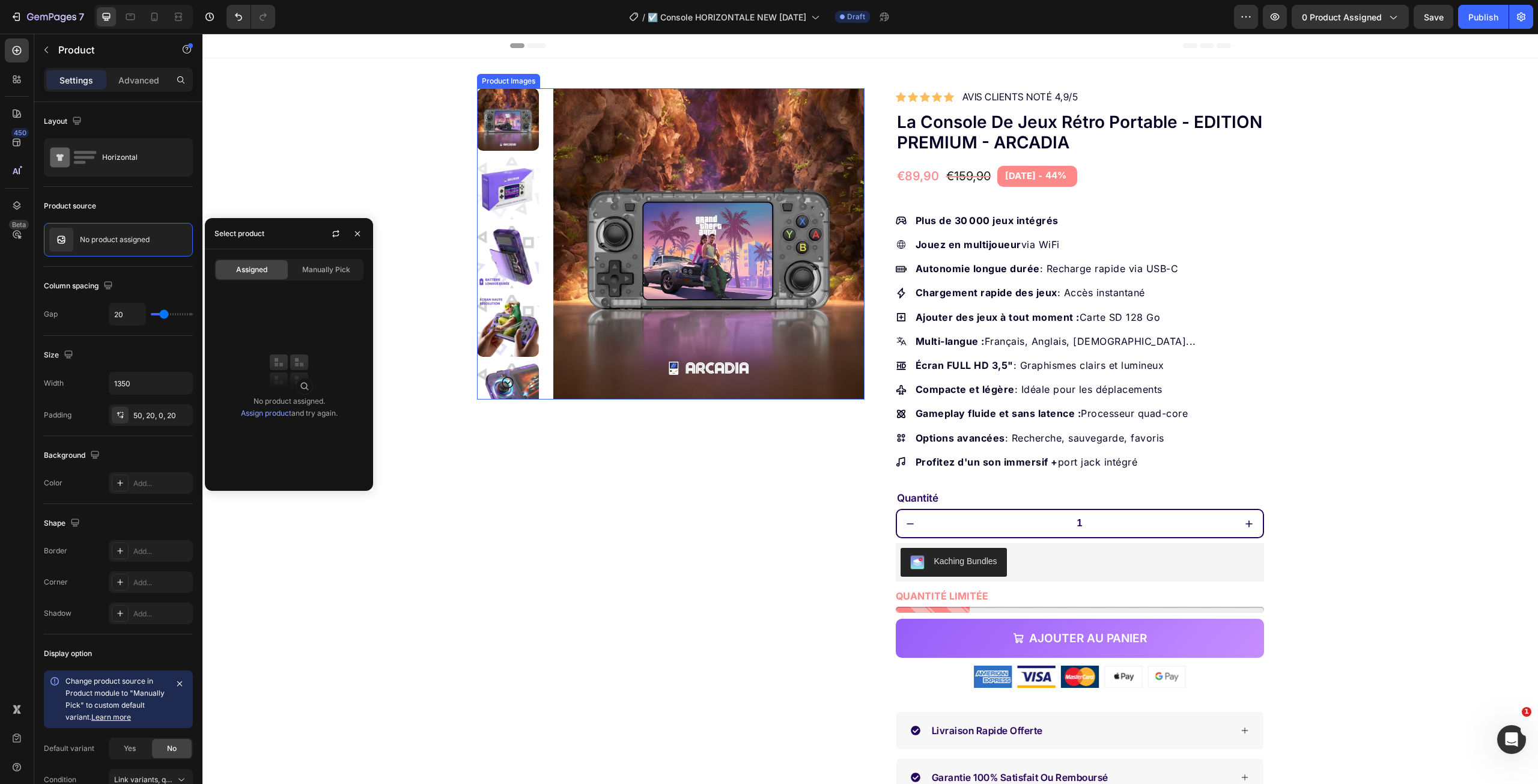
click at [706, 316] on img at bounding box center [709, 244] width 312 height 311
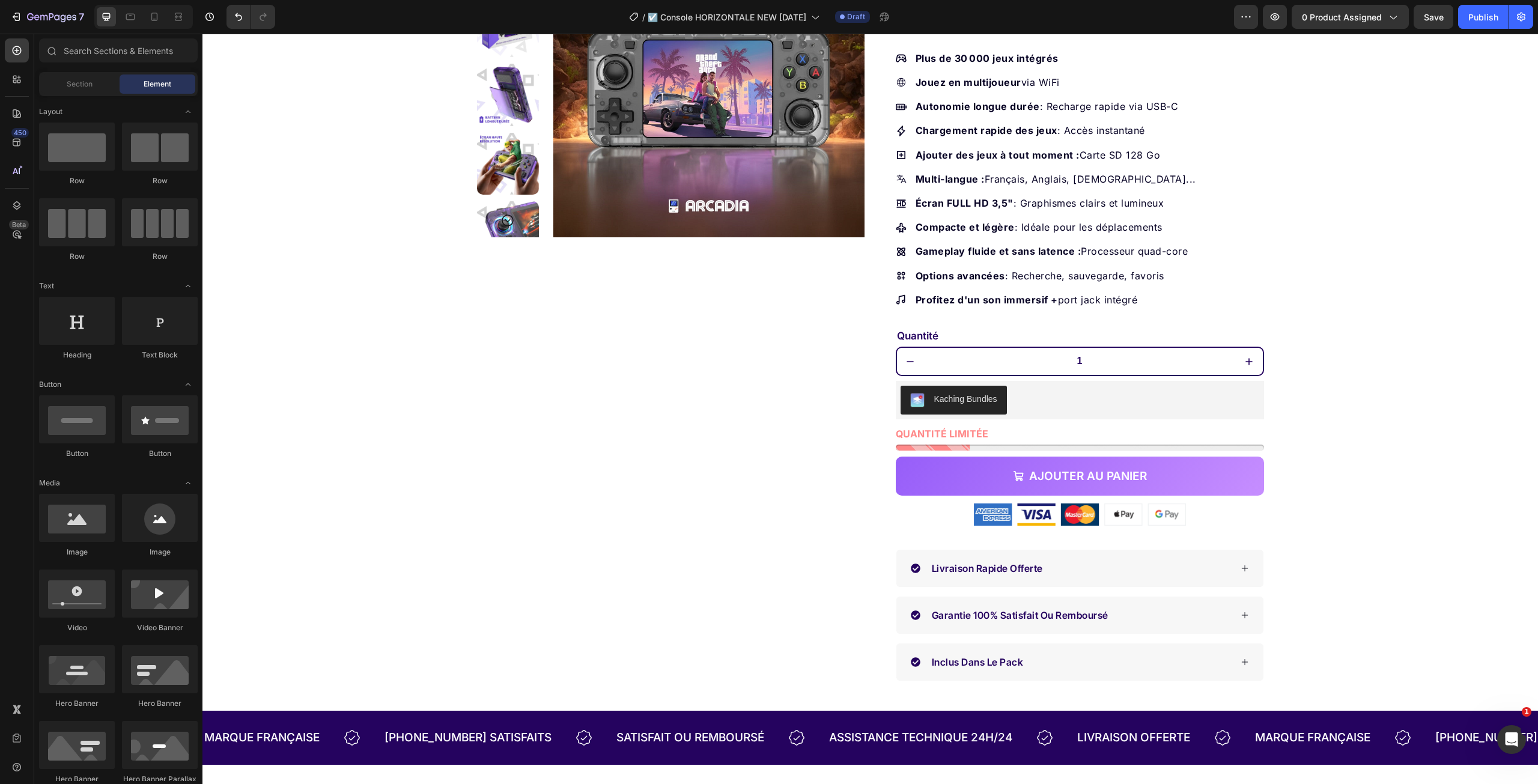
scroll to position [0, 0]
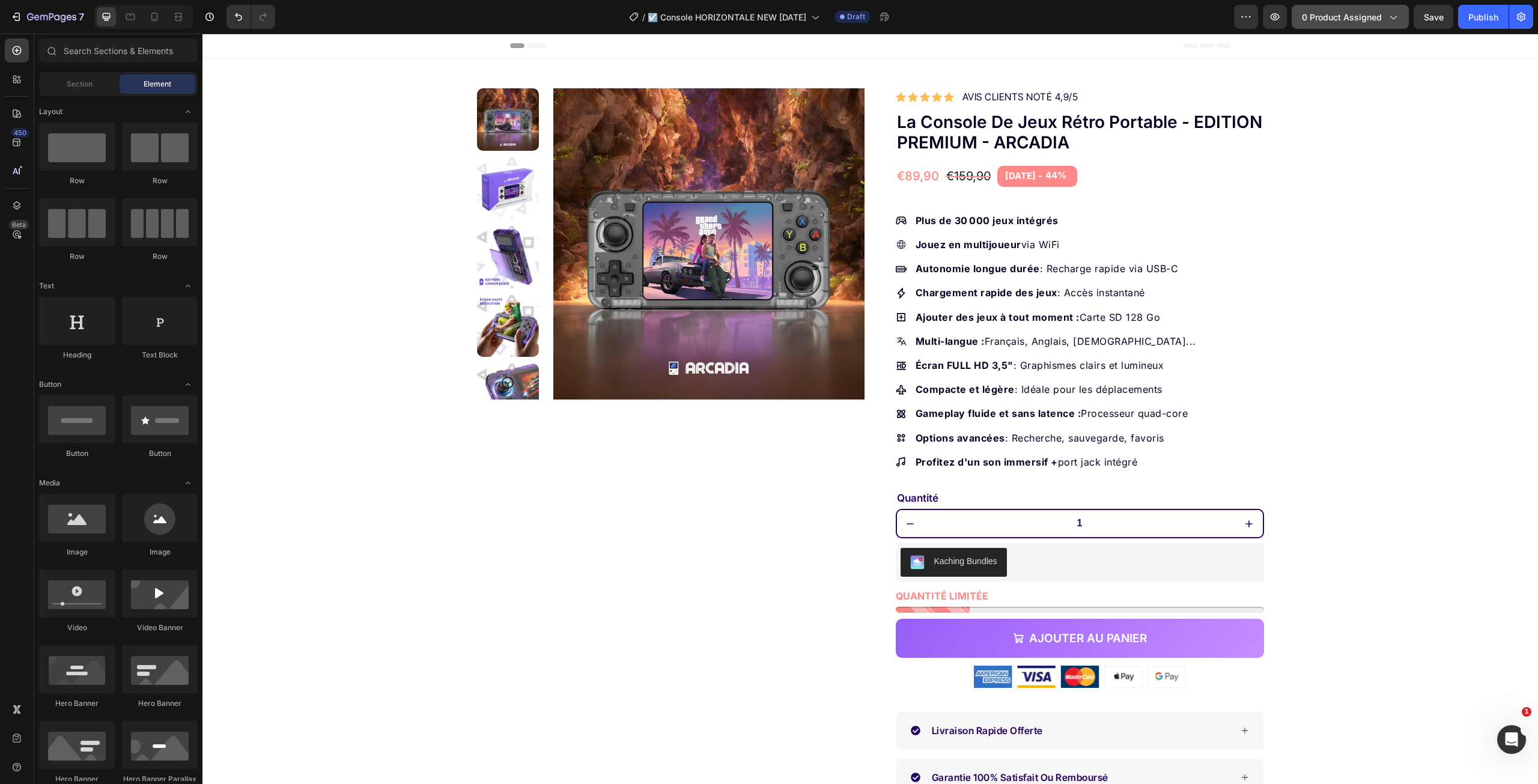
click at [1372, 16] on span "0 product assigned" at bounding box center [1341, 17] width 80 height 12
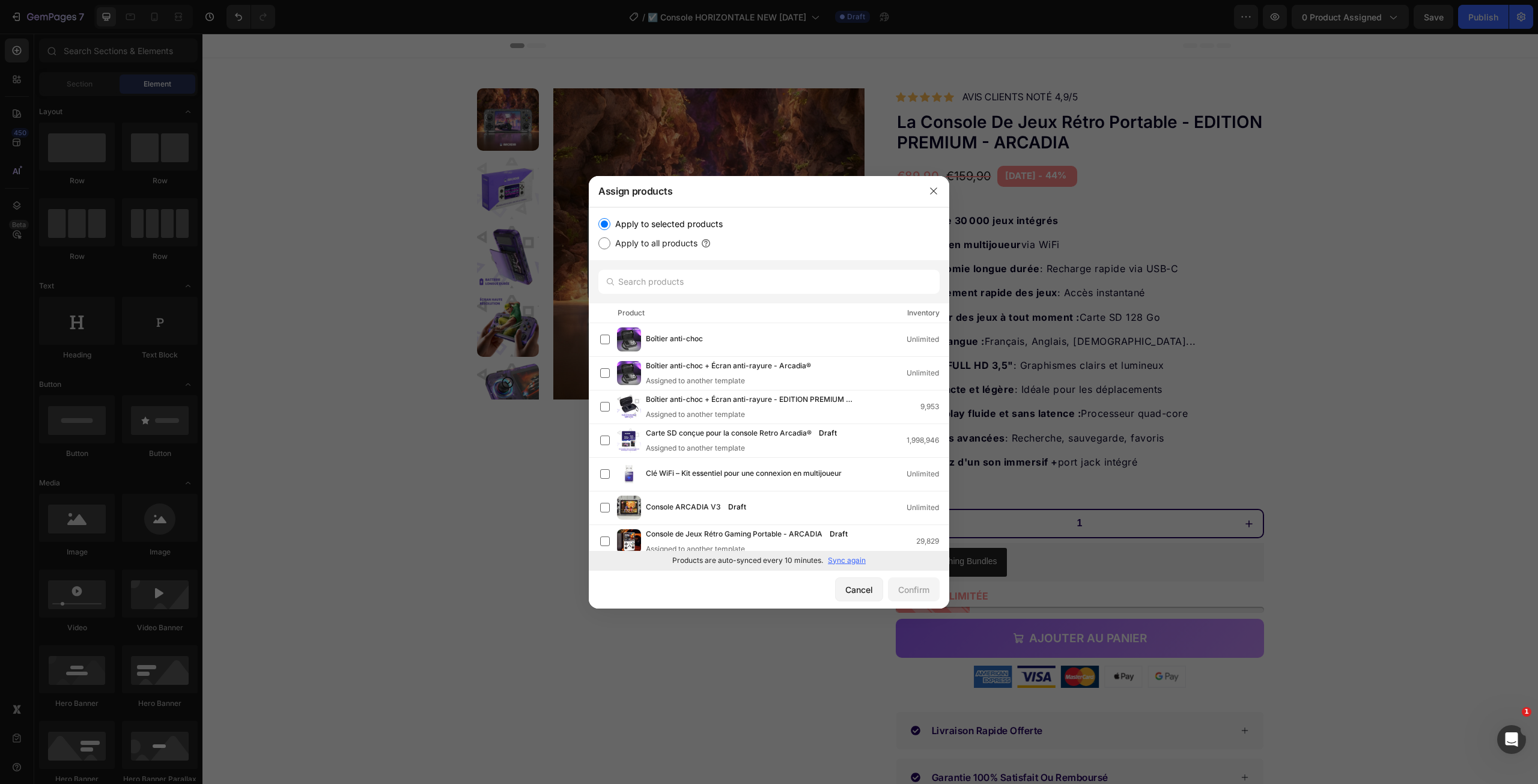
click at [849, 562] on p "Sync again" at bounding box center [846, 561] width 38 height 11
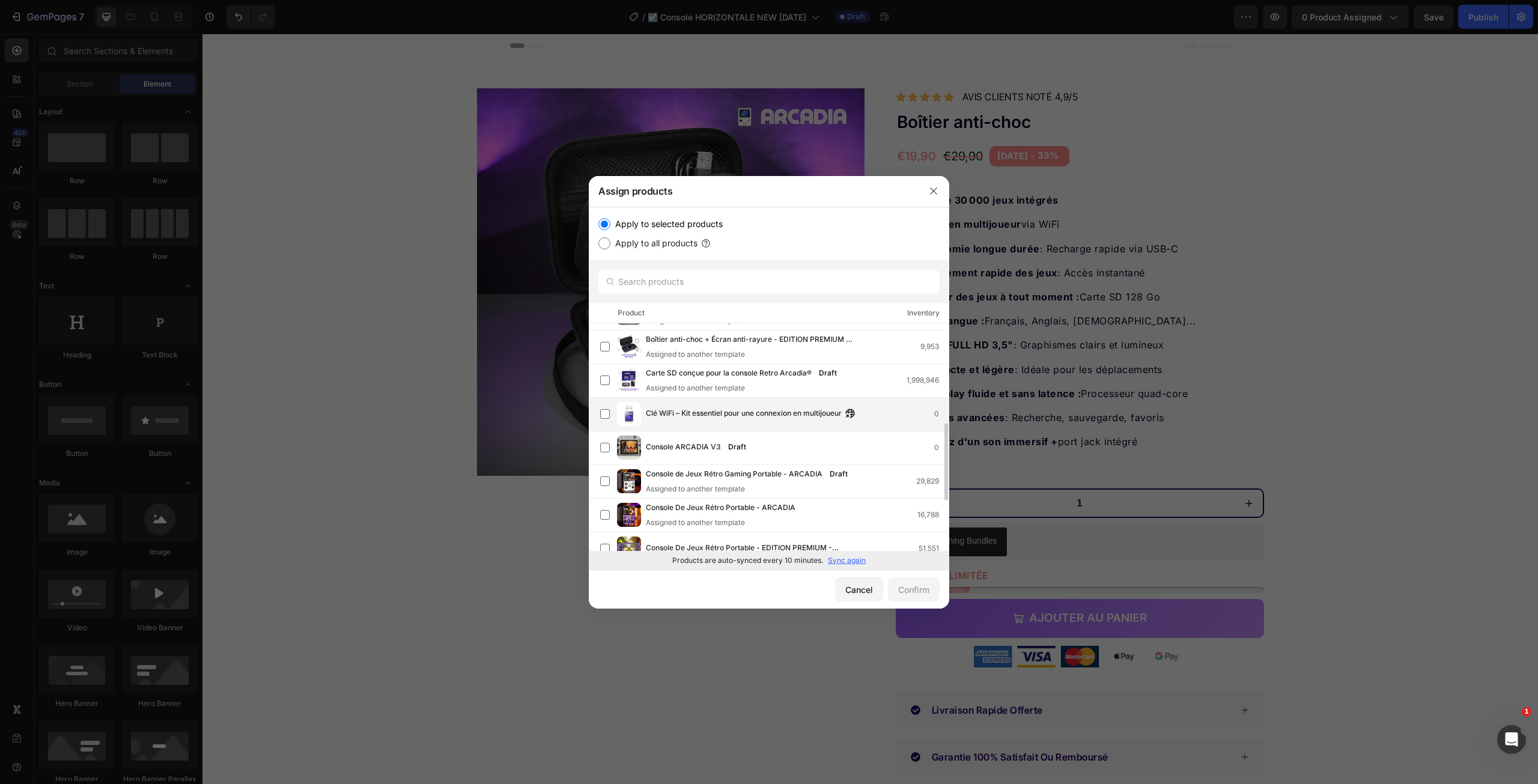
scroll to position [120, 0]
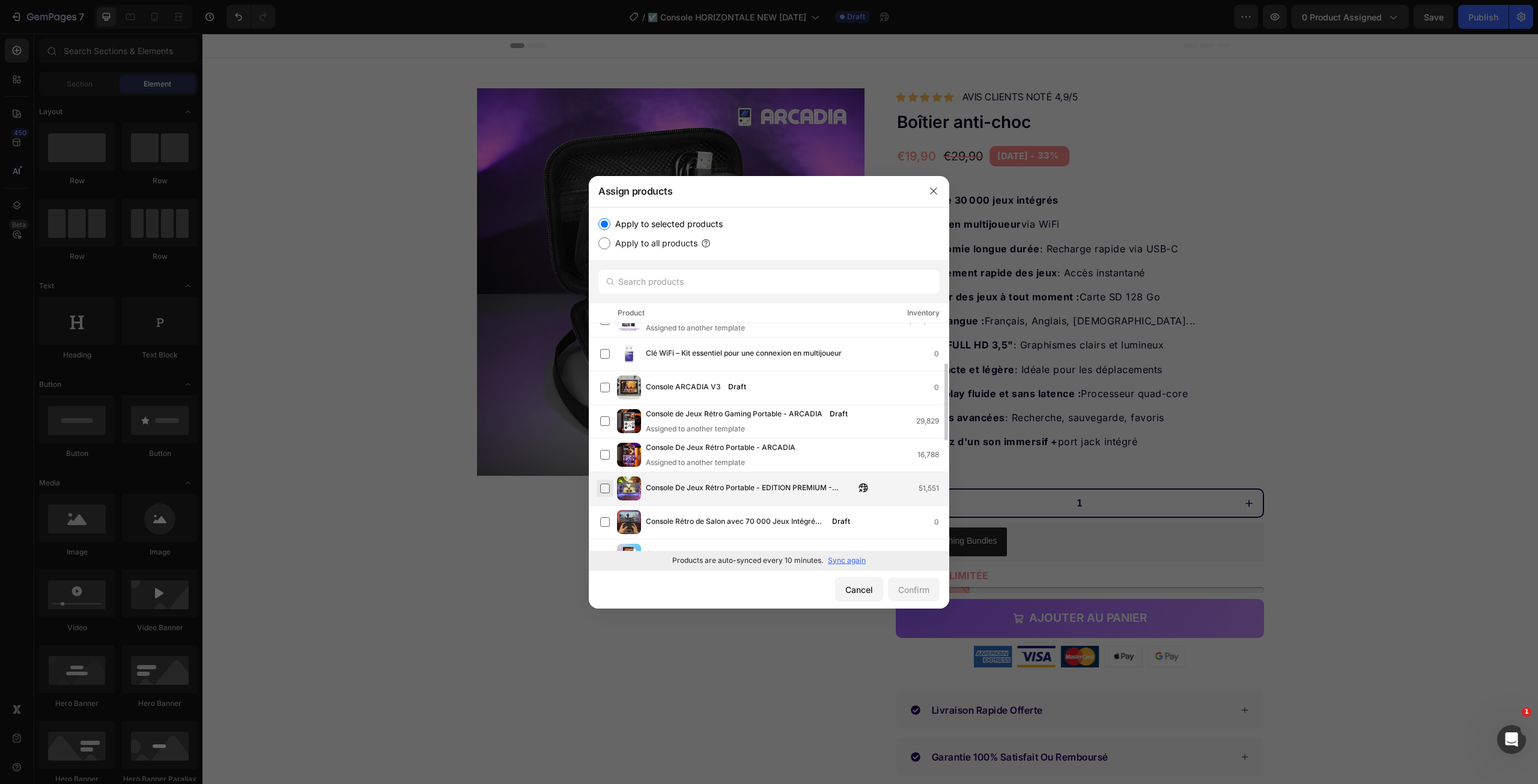
click at [603, 487] on label at bounding box center [605, 488] width 9 height 9
click at [904, 586] on div "Confirm" at bounding box center [913, 589] width 31 height 12
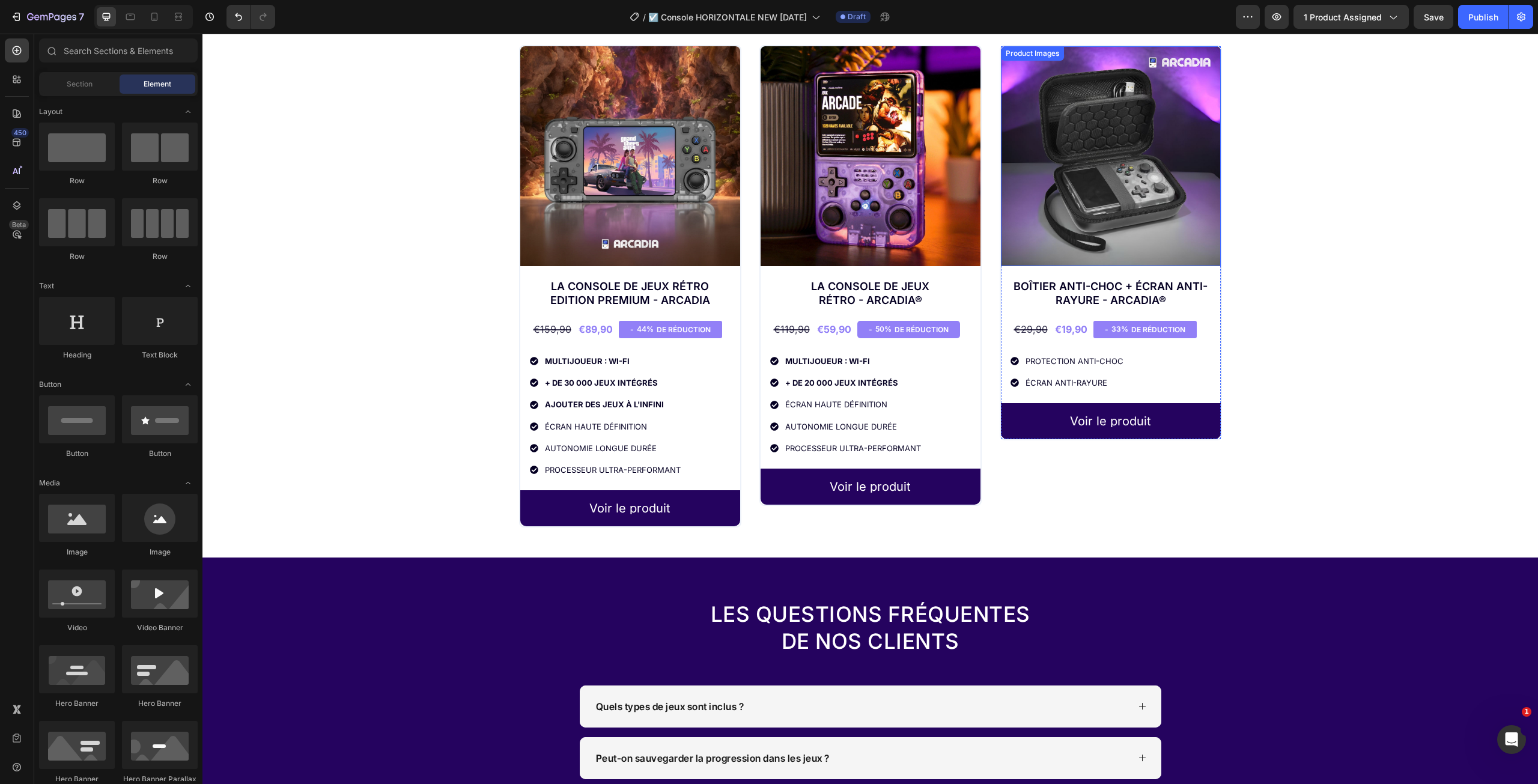
scroll to position [2462, 0]
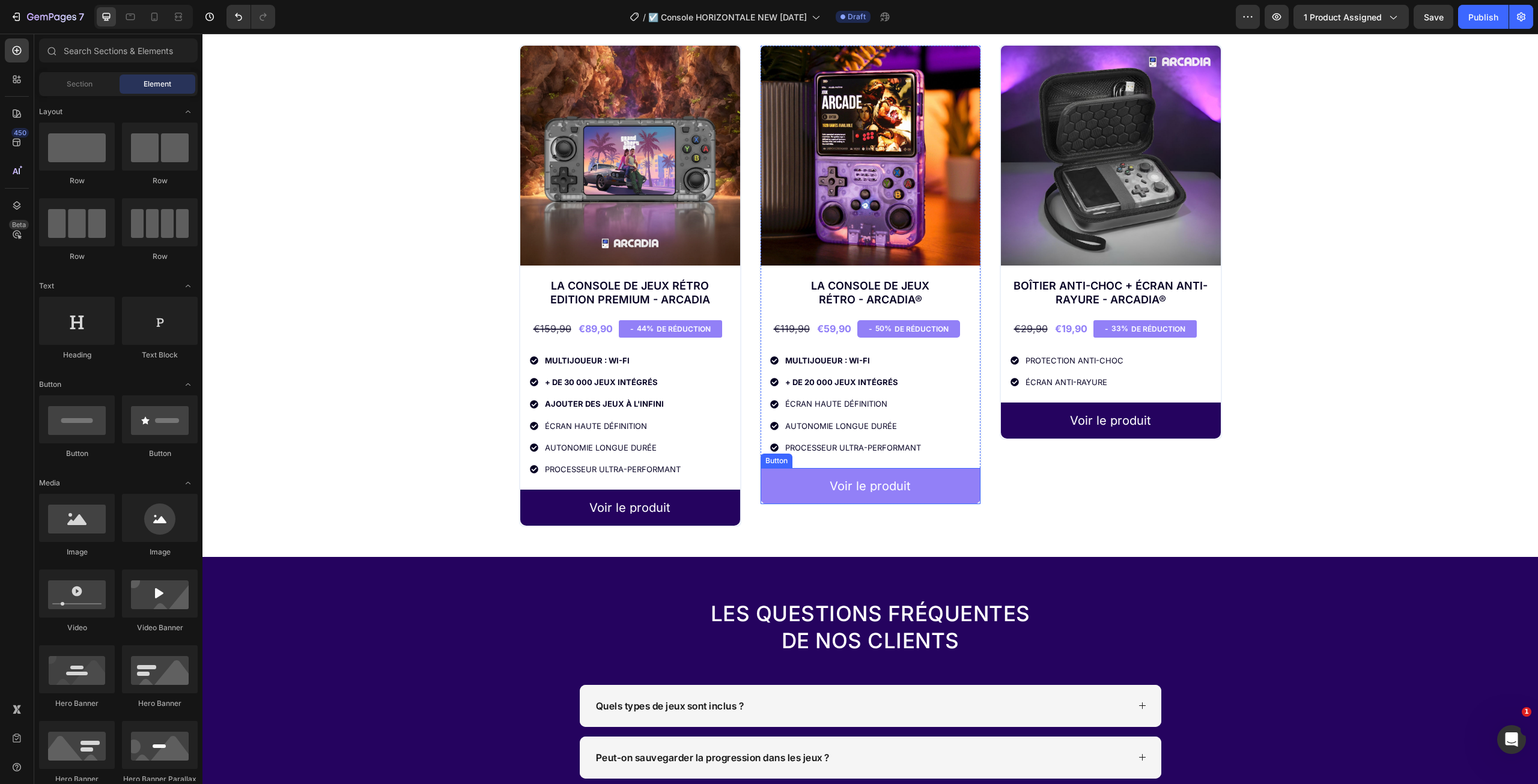
click at [921, 482] on link "Voir le produit" at bounding box center [871, 486] width 220 height 36
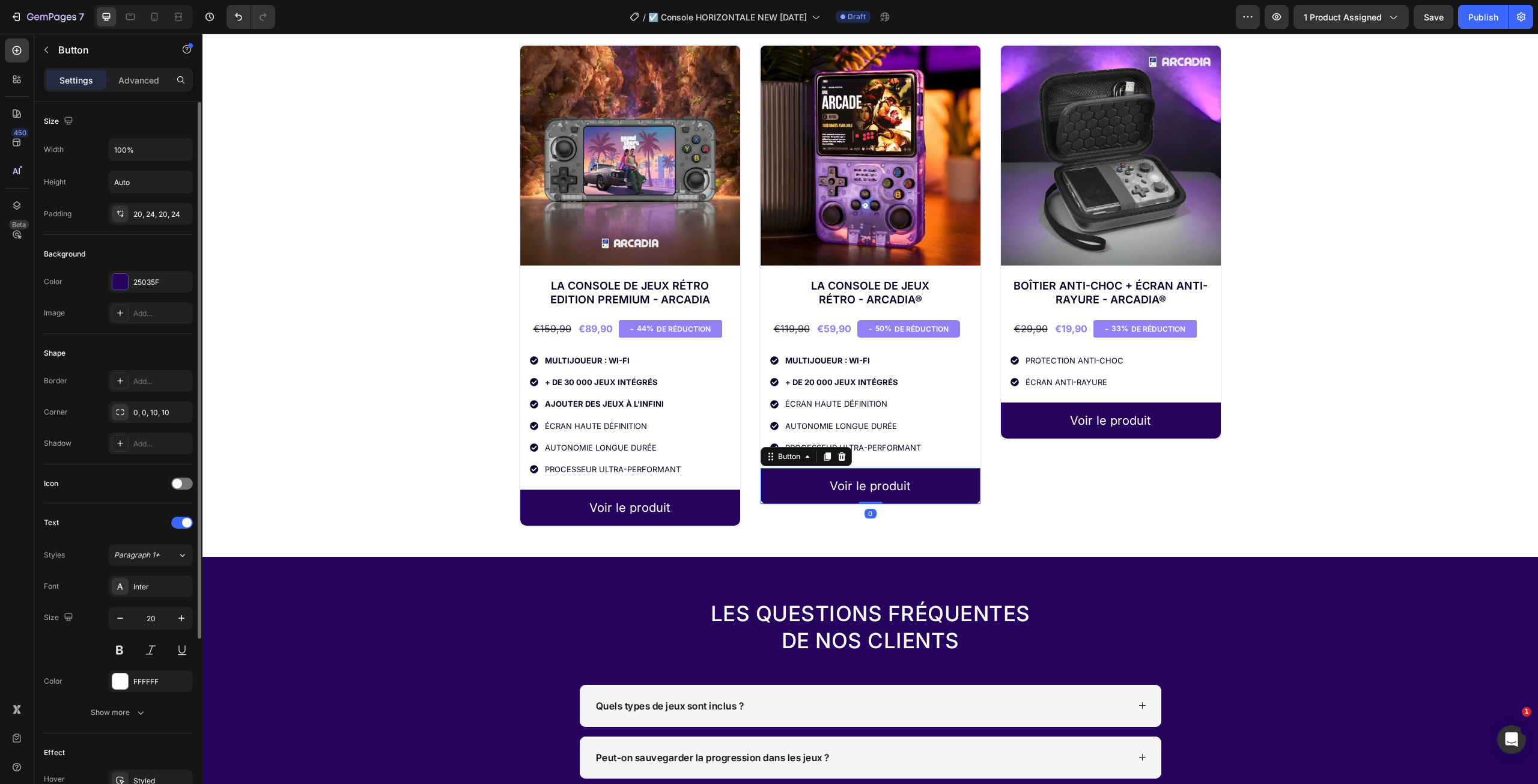
scroll to position [239, 0]
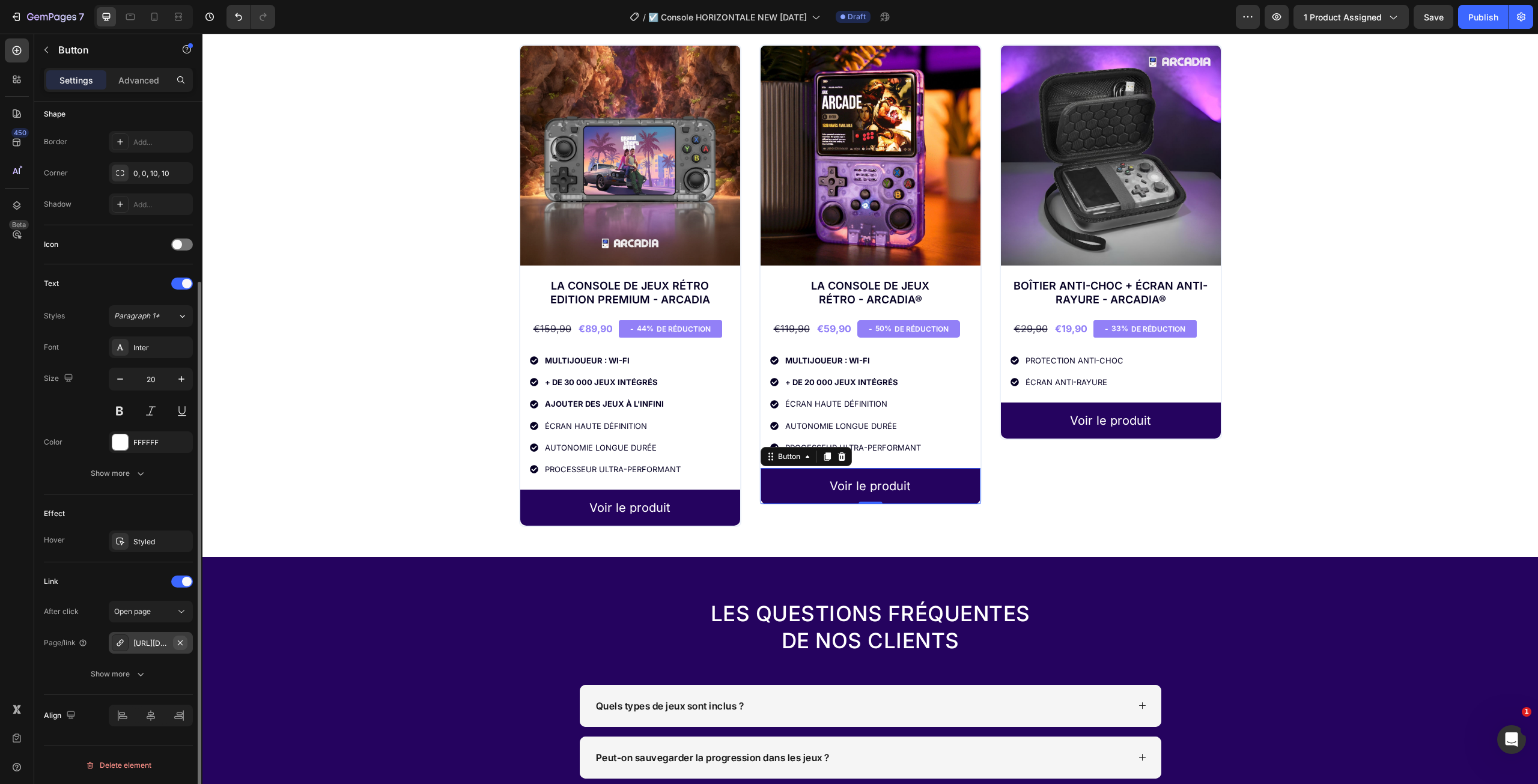
click at [183, 642] on icon "button" at bounding box center [180, 642] width 9 height 9
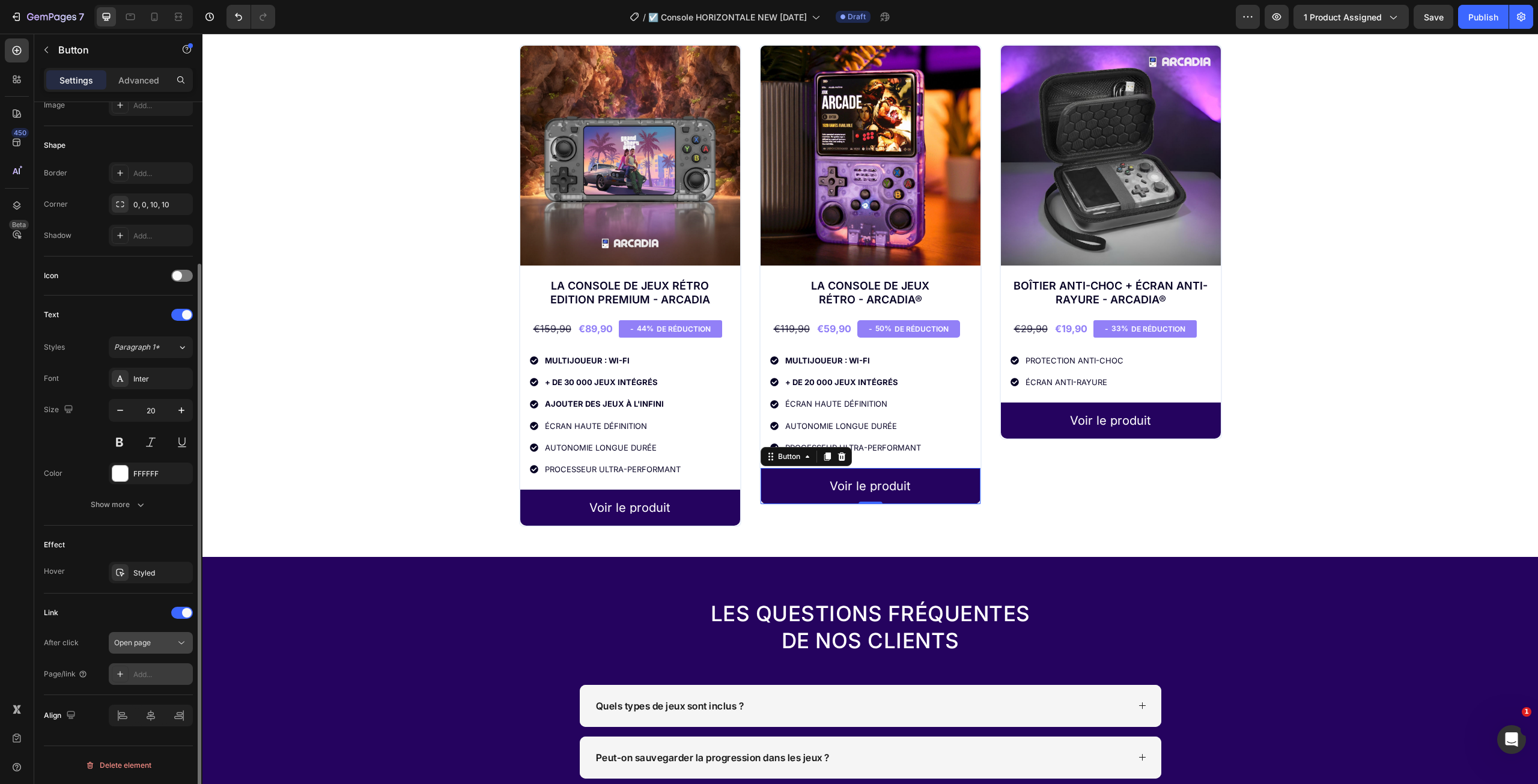
scroll to position [208, 0]
click at [155, 666] on div "Add..." at bounding box center [151, 673] width 84 height 22
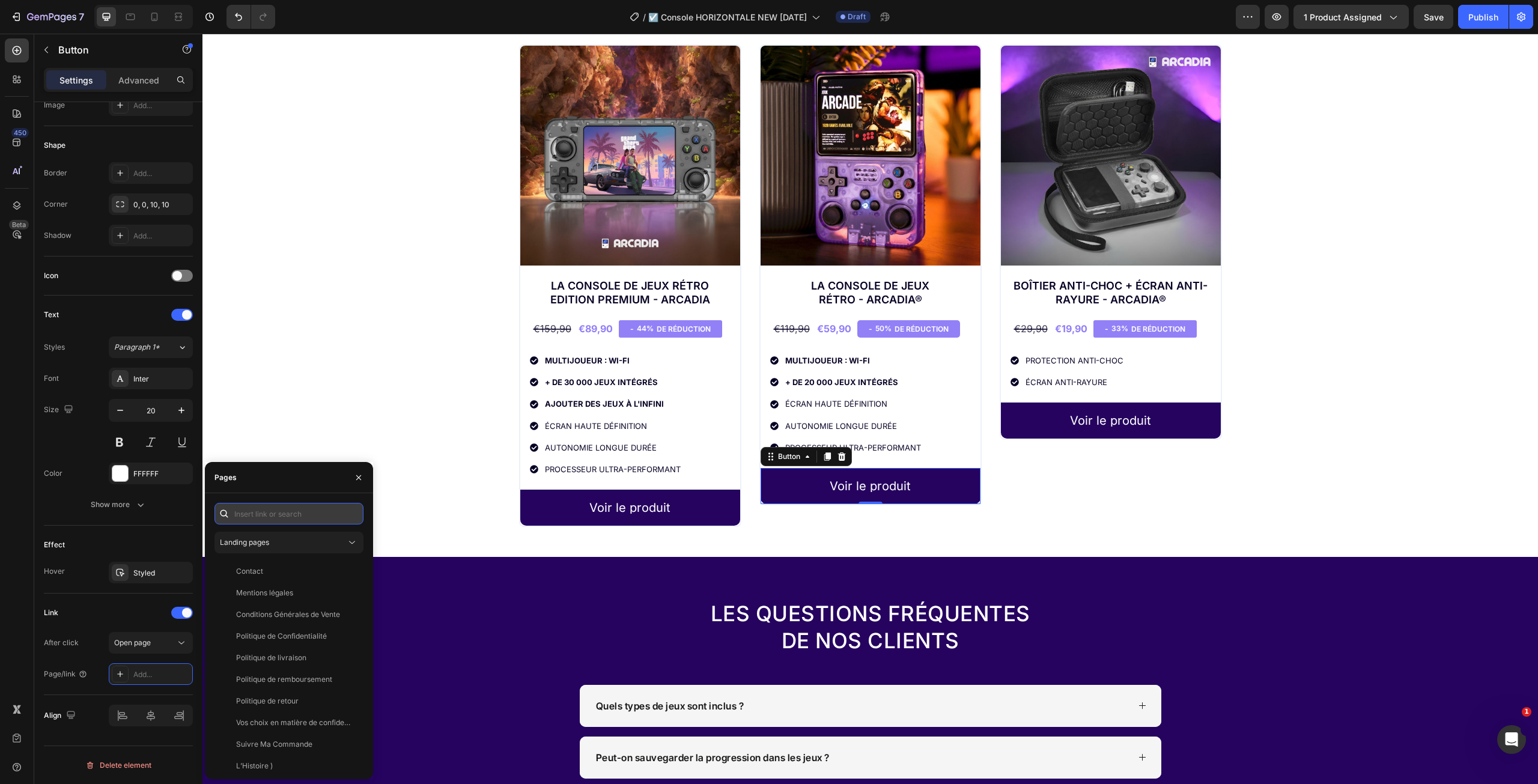
click at [261, 515] on input "text" at bounding box center [289, 513] width 149 height 22
paste input "https://infinitygame-france.com/products/console-de-jeux-retro-portable-arcadia"
type input "https://infinitygame-france.com/products/console-de-jeux-retro-portable-arcadia"
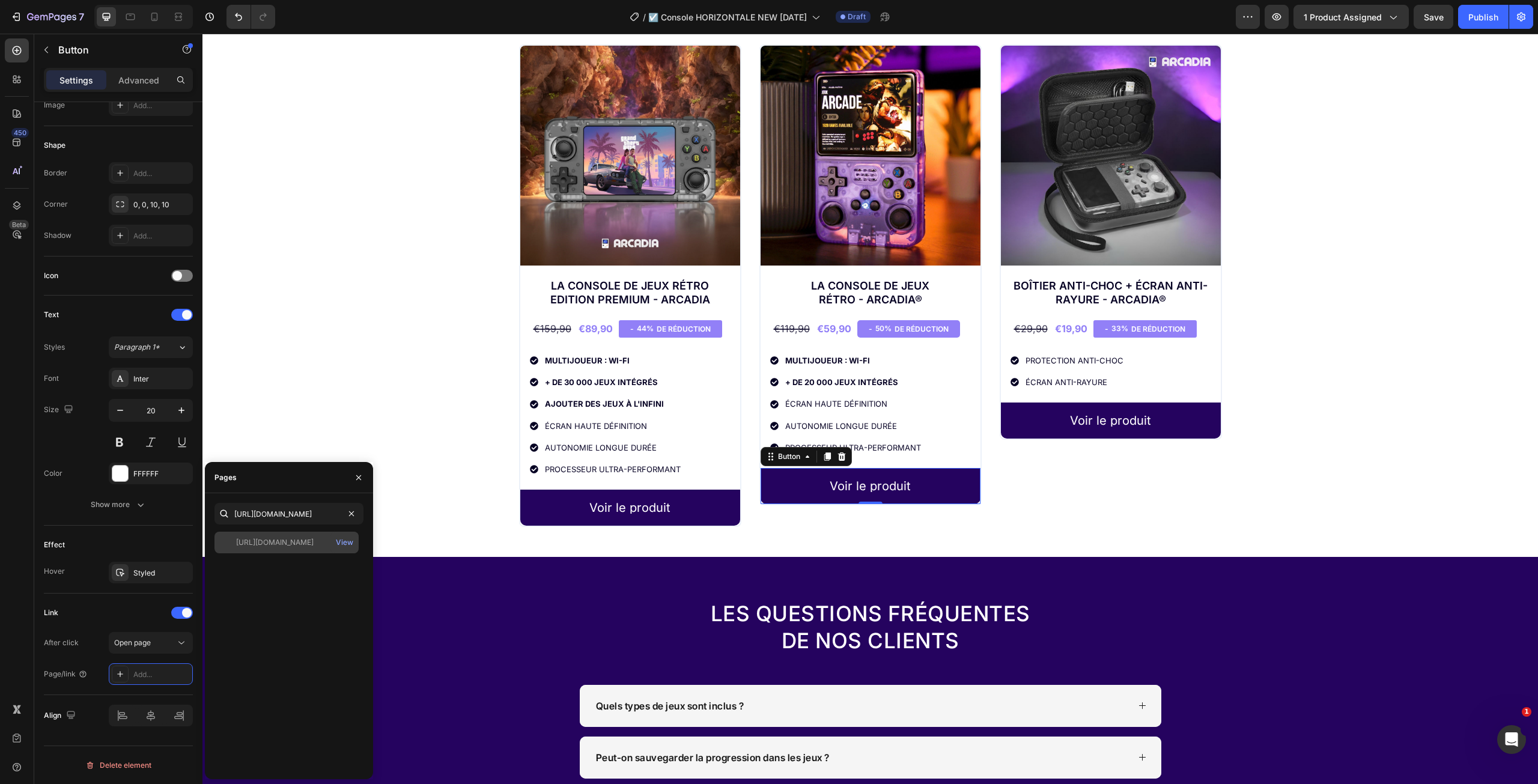
scroll to position [0, 0]
click at [309, 546] on div "https://infinitygame-france.com/products/console-de-jeux-retro-portable-arcadia" at bounding box center [275, 542] width 78 height 11
click at [313, 541] on div "https://infinitygame-france.com/products/console-de-jeux-retro-portable-arcadia" at bounding box center [275, 542] width 78 height 11
click at [361, 481] on icon "button" at bounding box center [358, 477] width 9 height 9
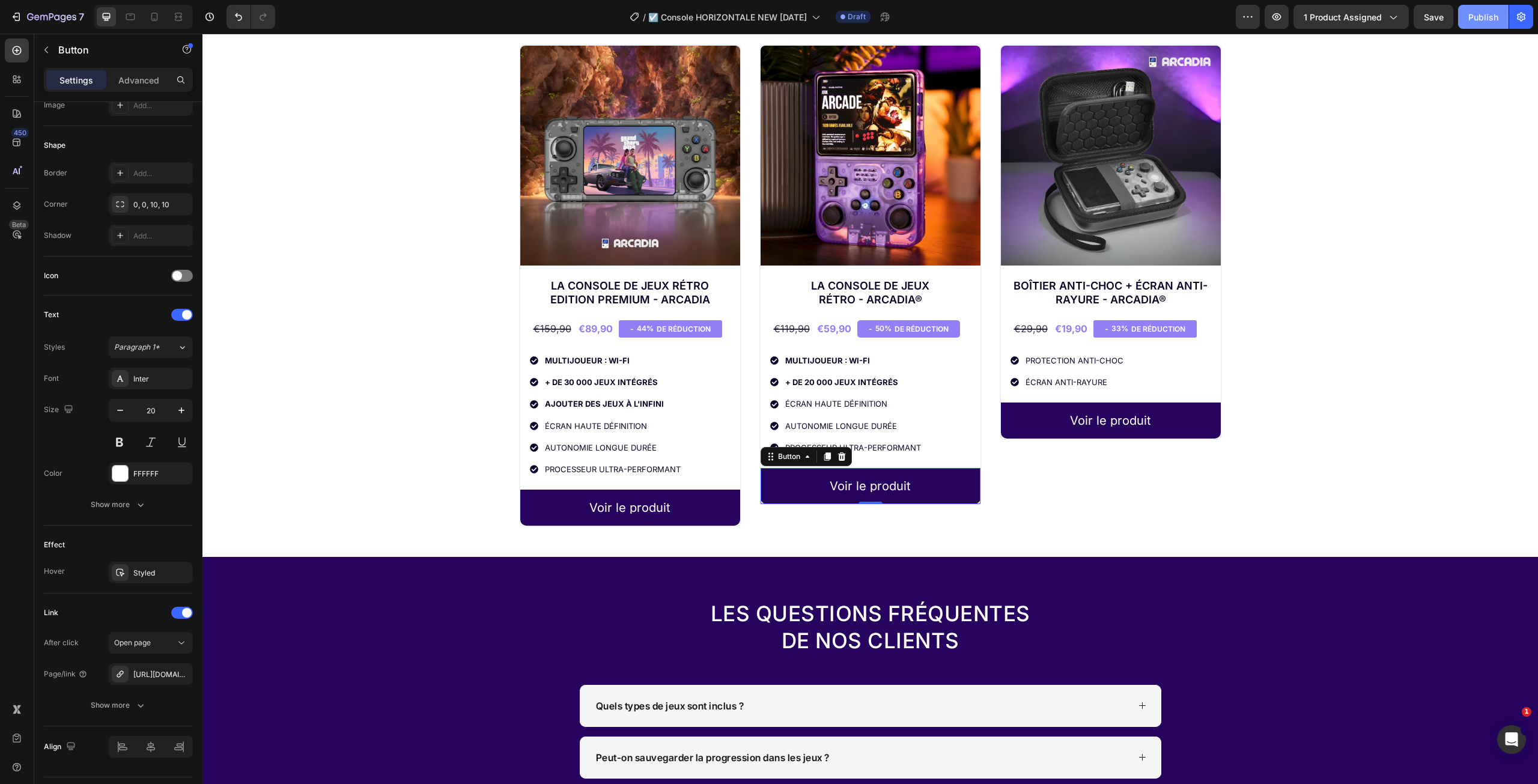
click at [1470, 26] on button "Publish" at bounding box center [1484, 17] width 51 height 24
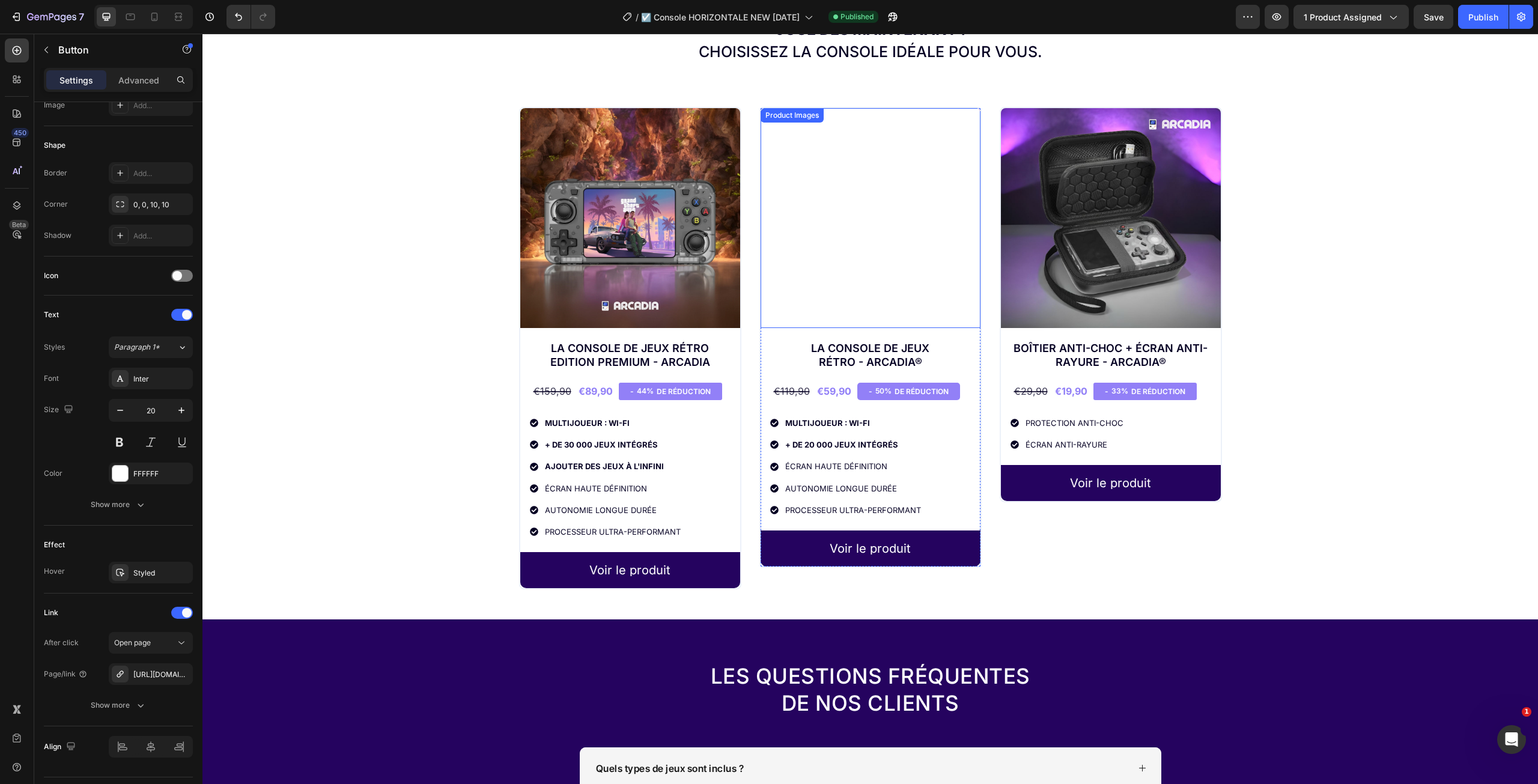
scroll to position [2462, 0]
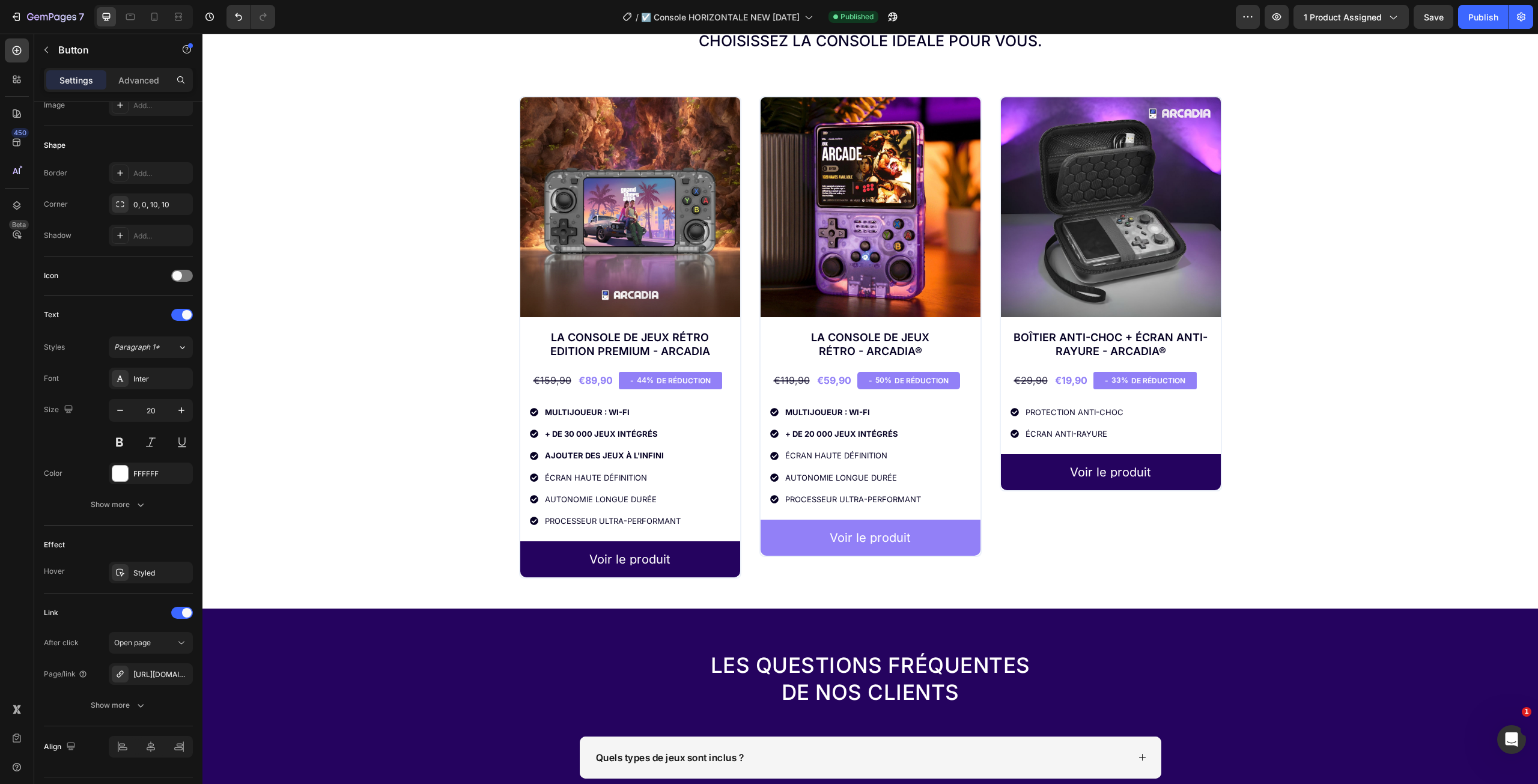
click at [943, 538] on link "Voir le produit" at bounding box center [871, 537] width 220 height 36
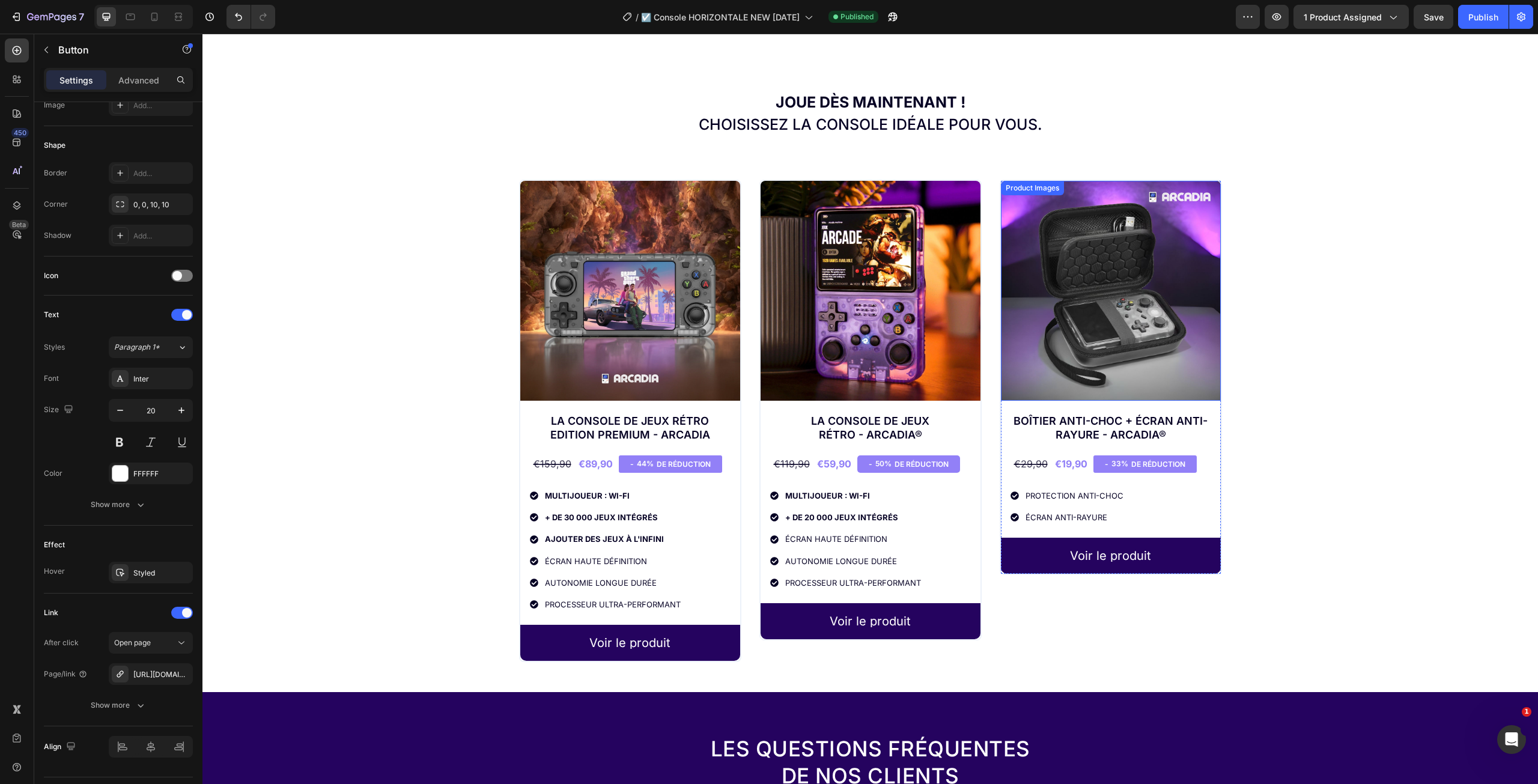
scroll to position [2222, 0]
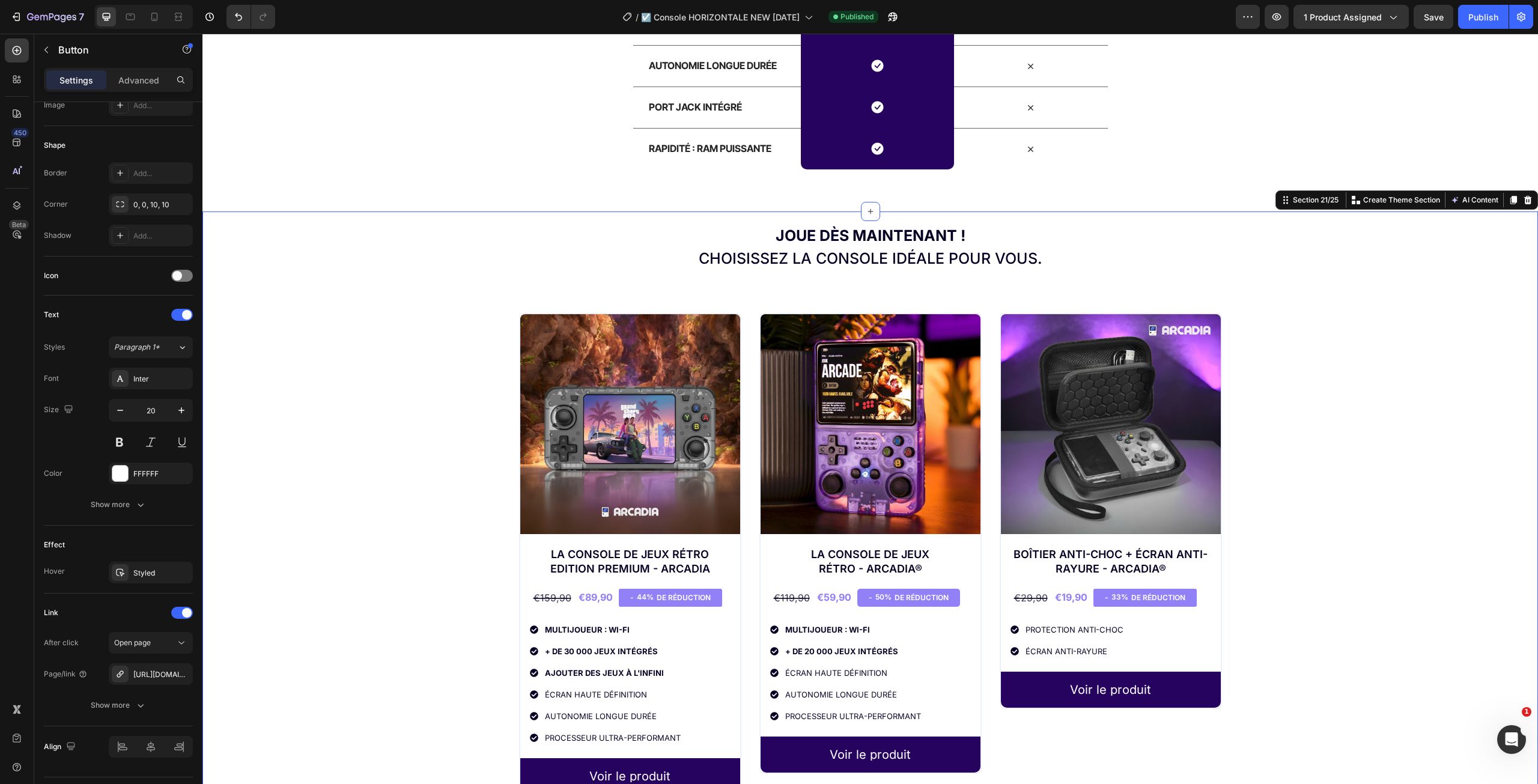
click at [1255, 241] on div "Joue dès maintenant ! Choisissez la console idéale pour vous. Heading Product I…" at bounding box center [870, 518] width 1335 height 613
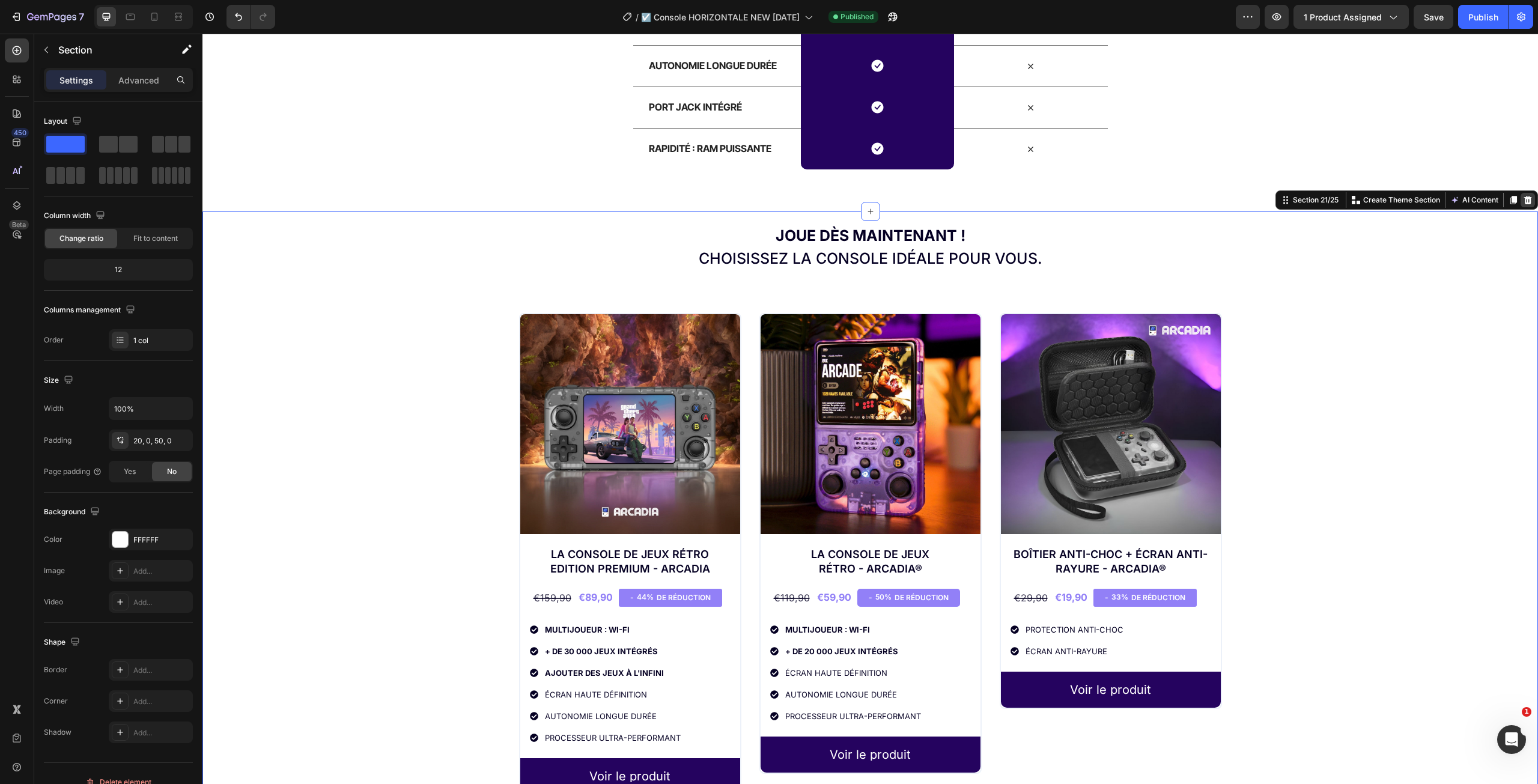
click at [1524, 204] on icon at bounding box center [1528, 200] width 8 height 8
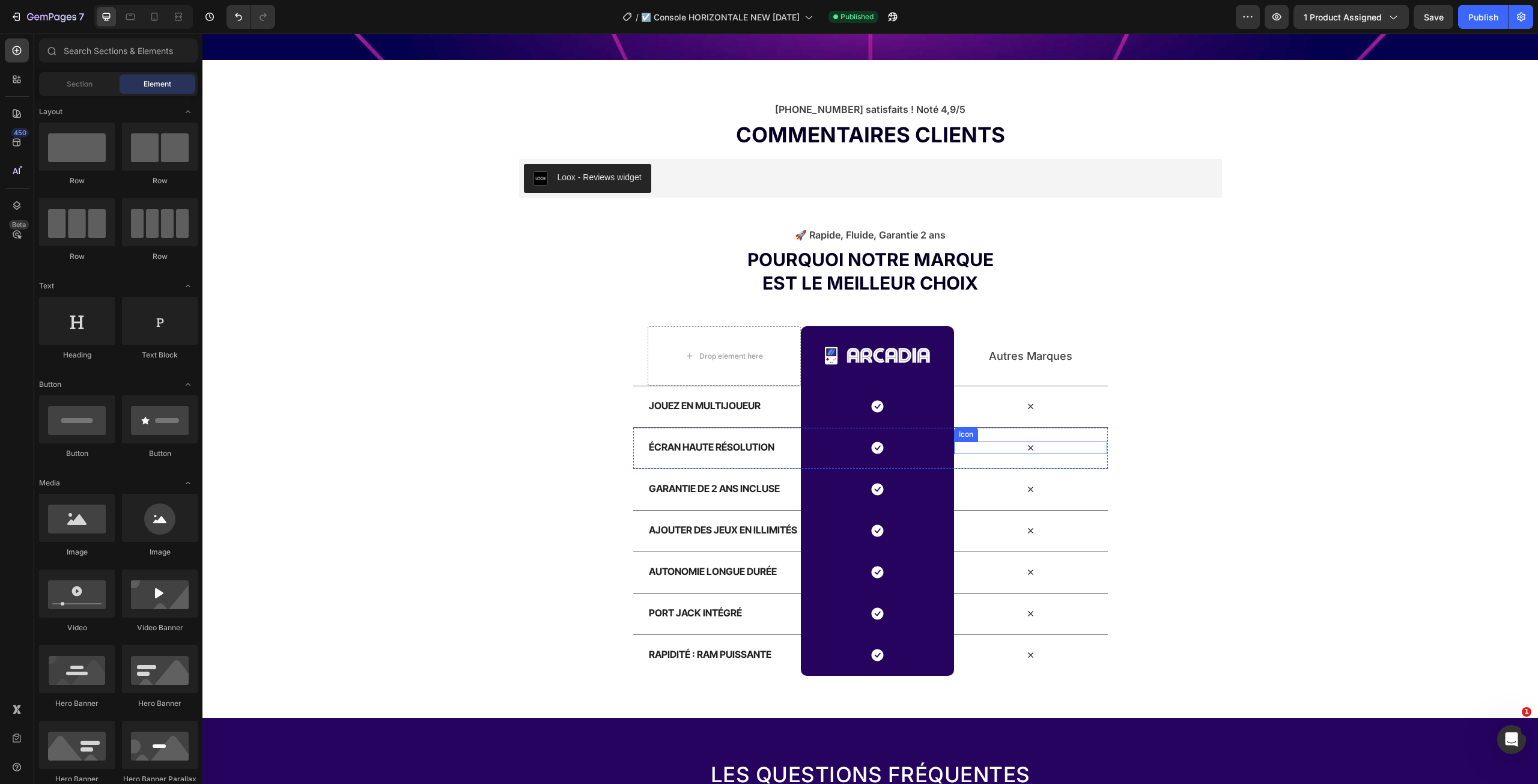
scroll to position [1530, 0]
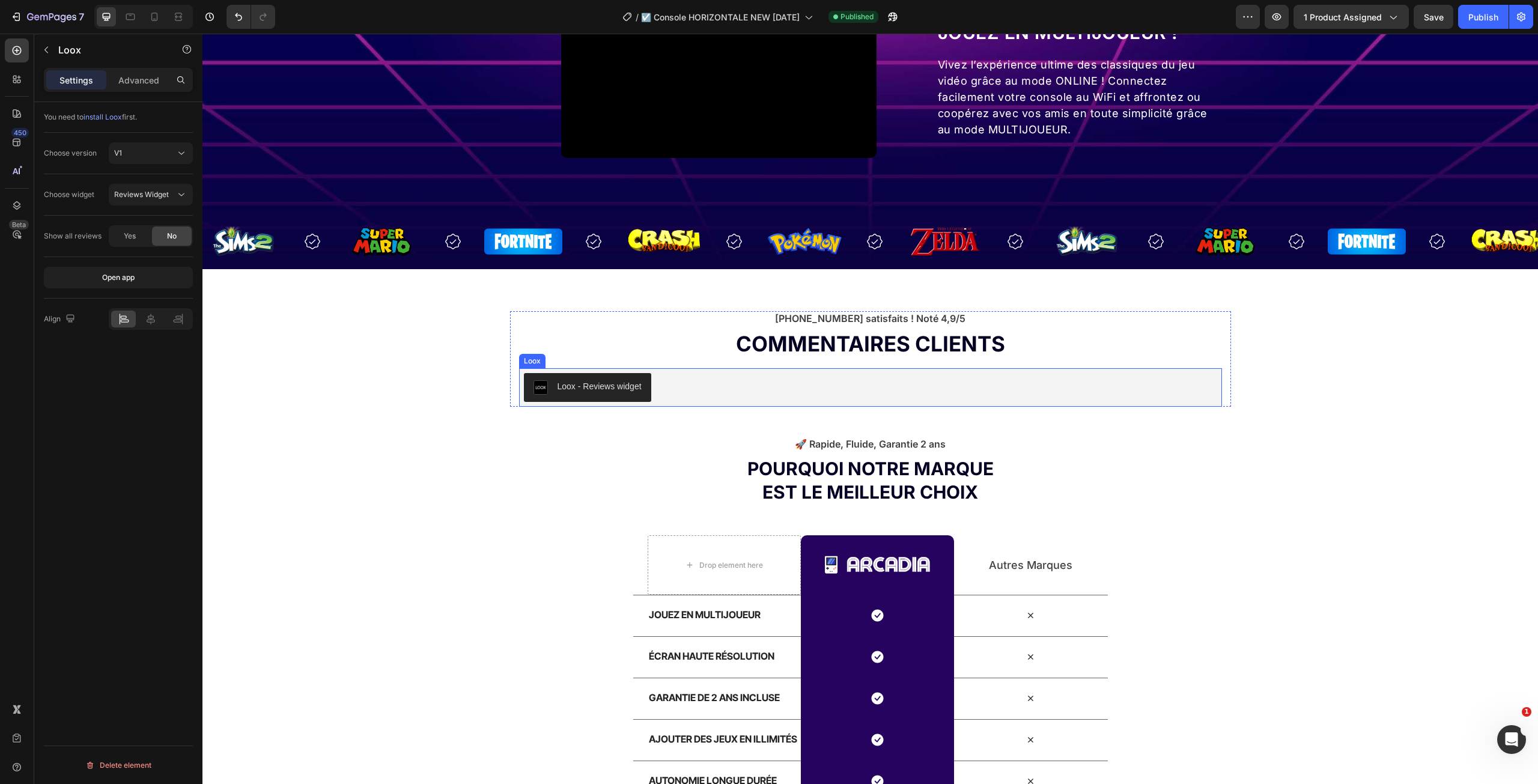
click at [686, 384] on div "Loox - Reviews widget" at bounding box center [870, 387] width 693 height 29
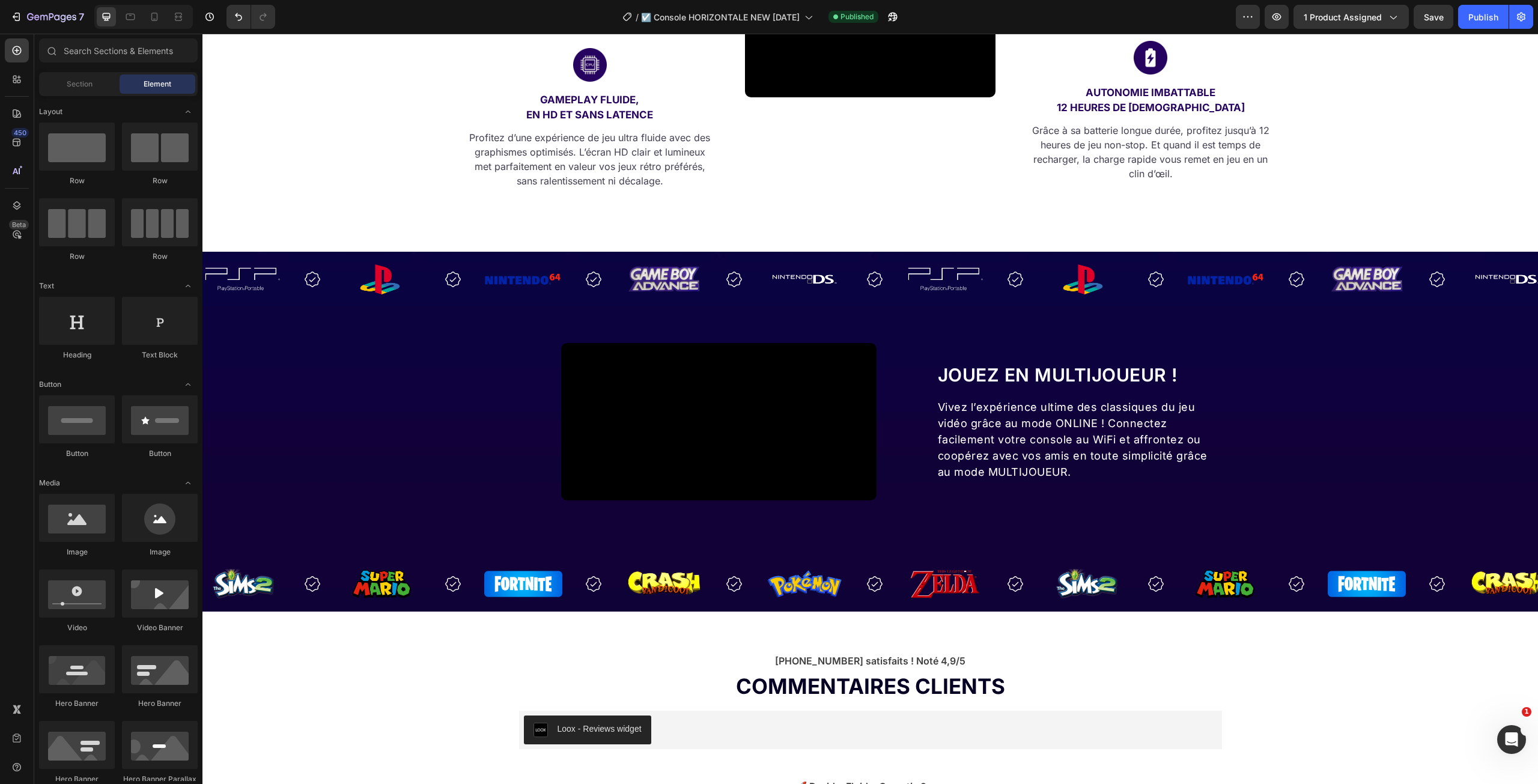
scroll to position [1311, 0]
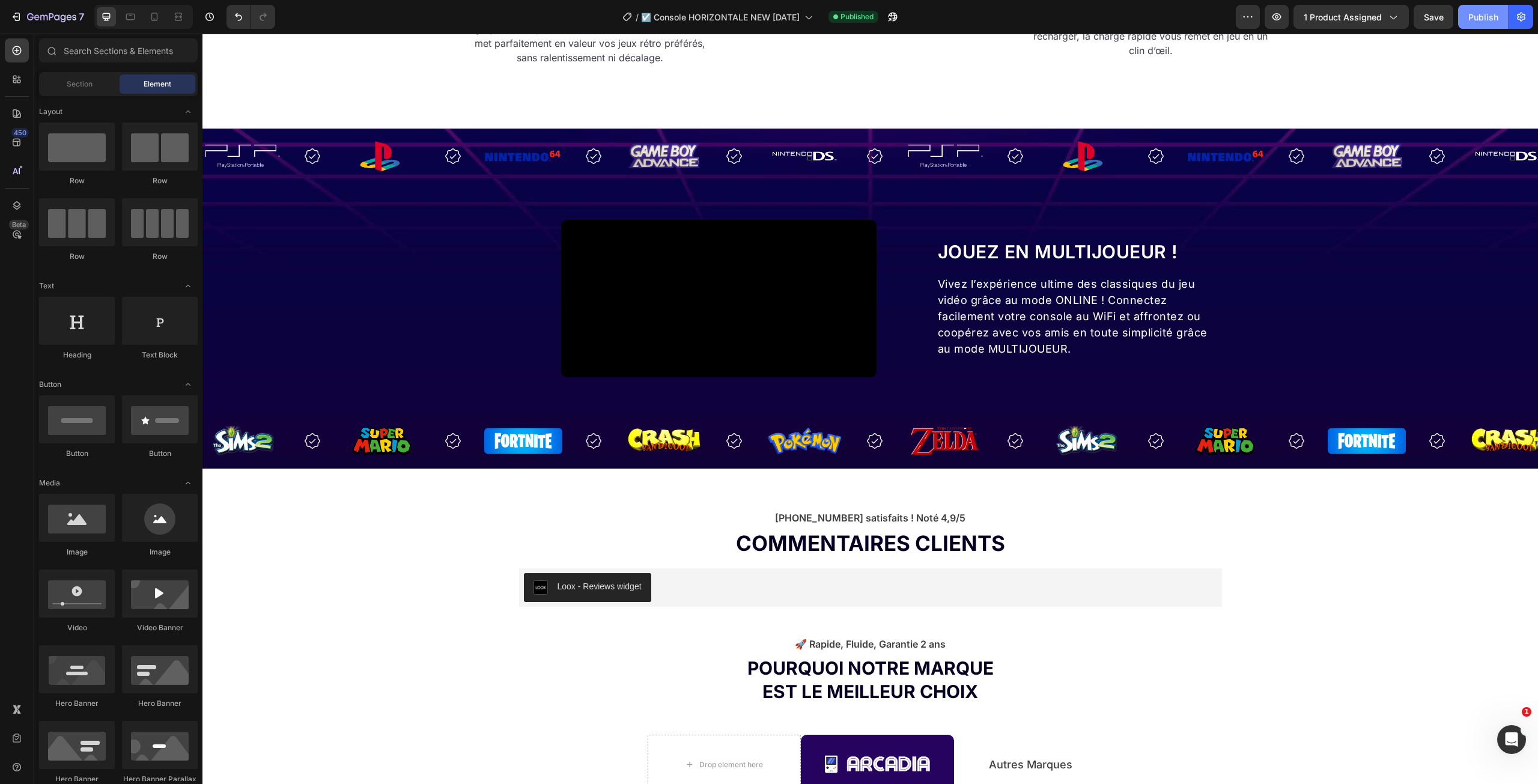
click at [1484, 14] on div "Publish" at bounding box center [1484, 17] width 30 height 12
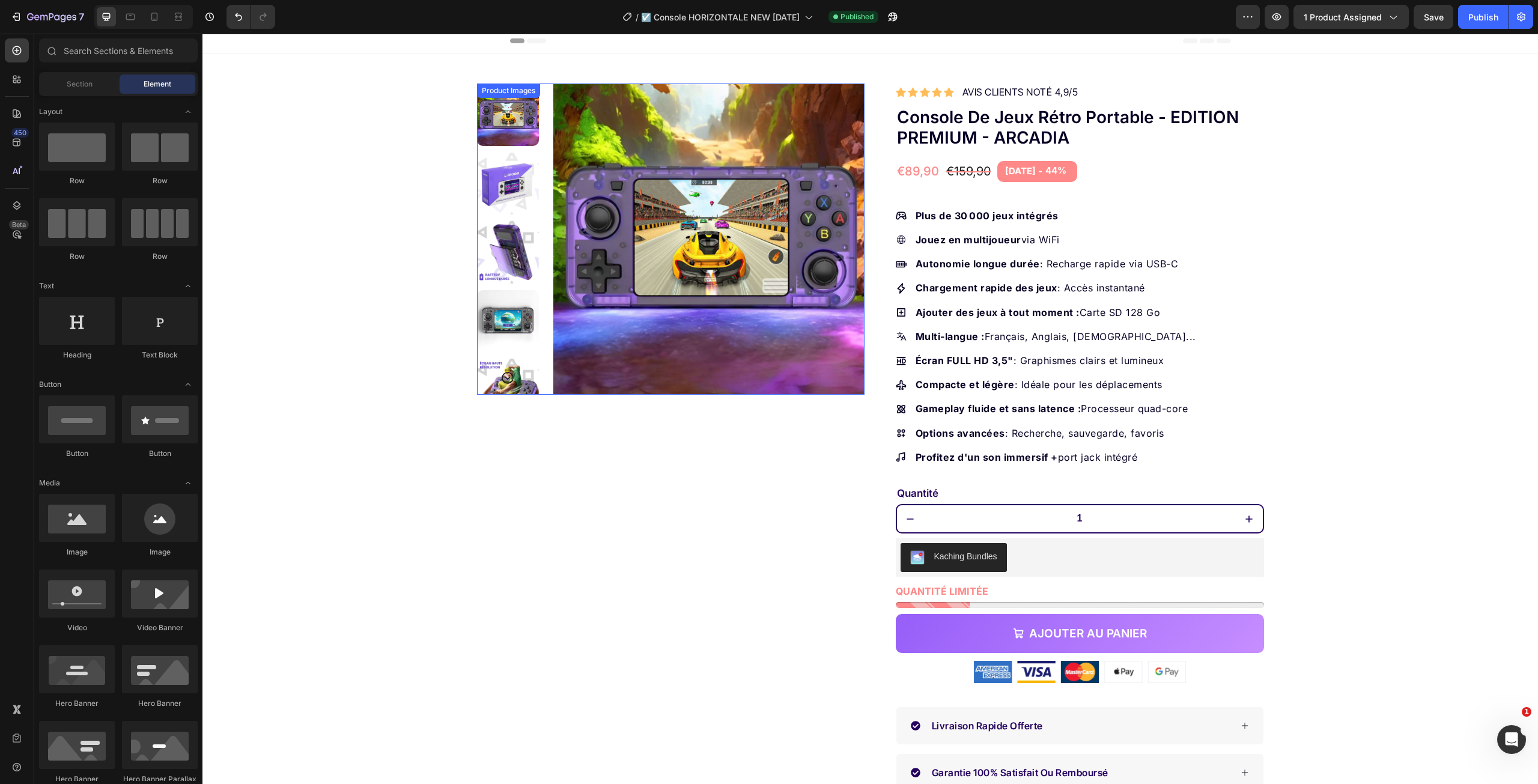
scroll to position [0, 0]
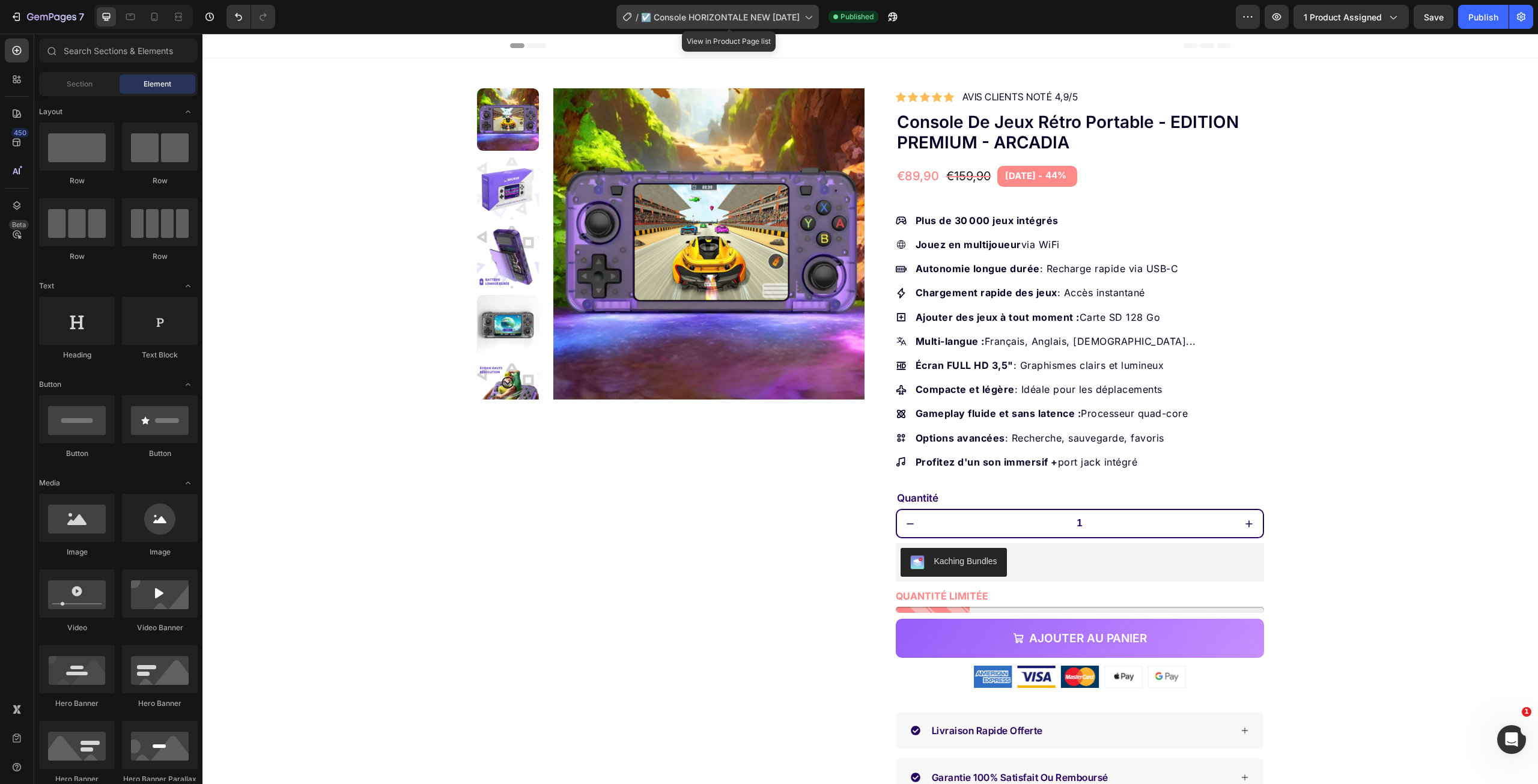
click at [812, 19] on icon at bounding box center [808, 18] width 7 height 4
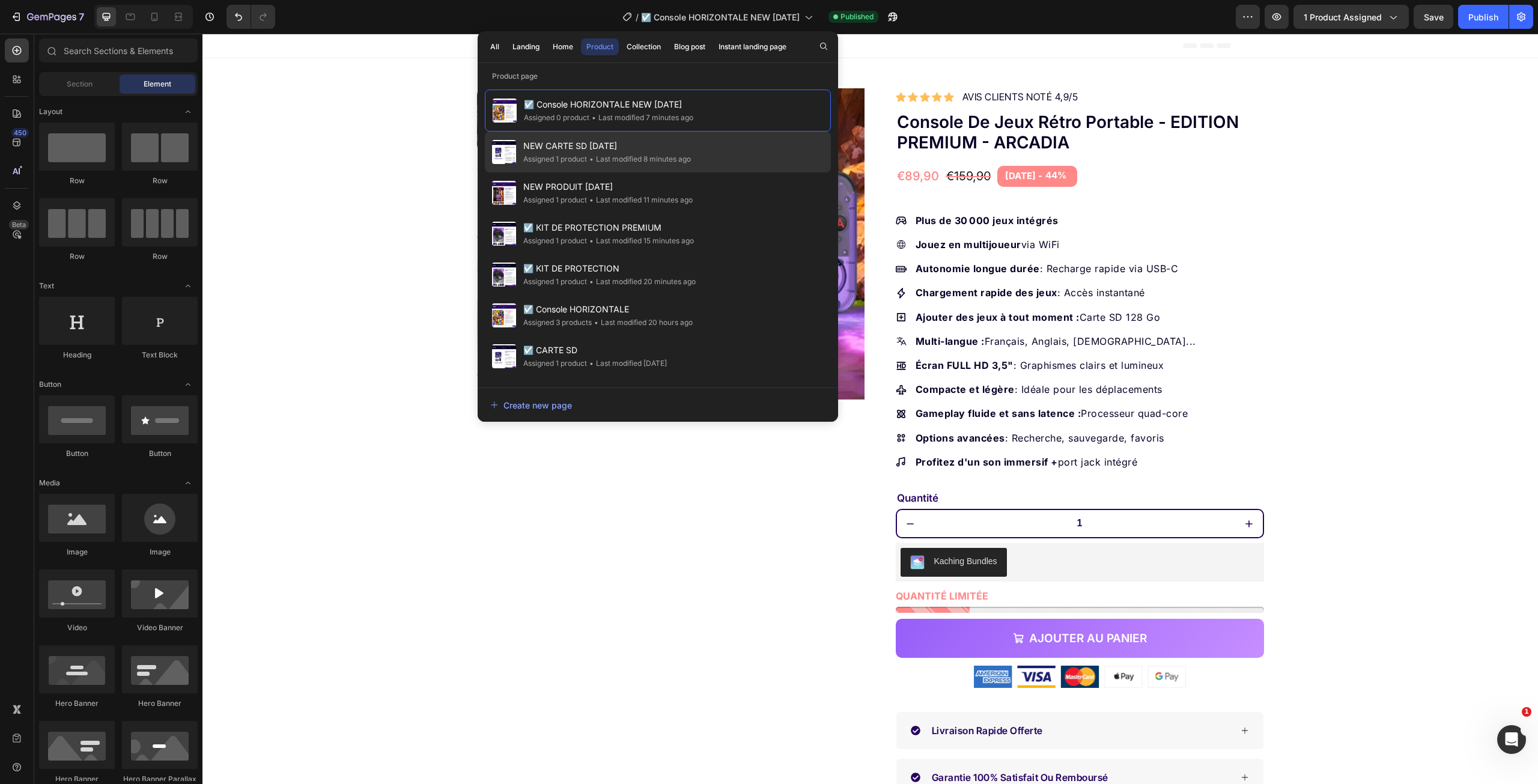
click at [654, 149] on span "NEW CARTE SD [DATE]" at bounding box center [607, 145] width 168 height 14
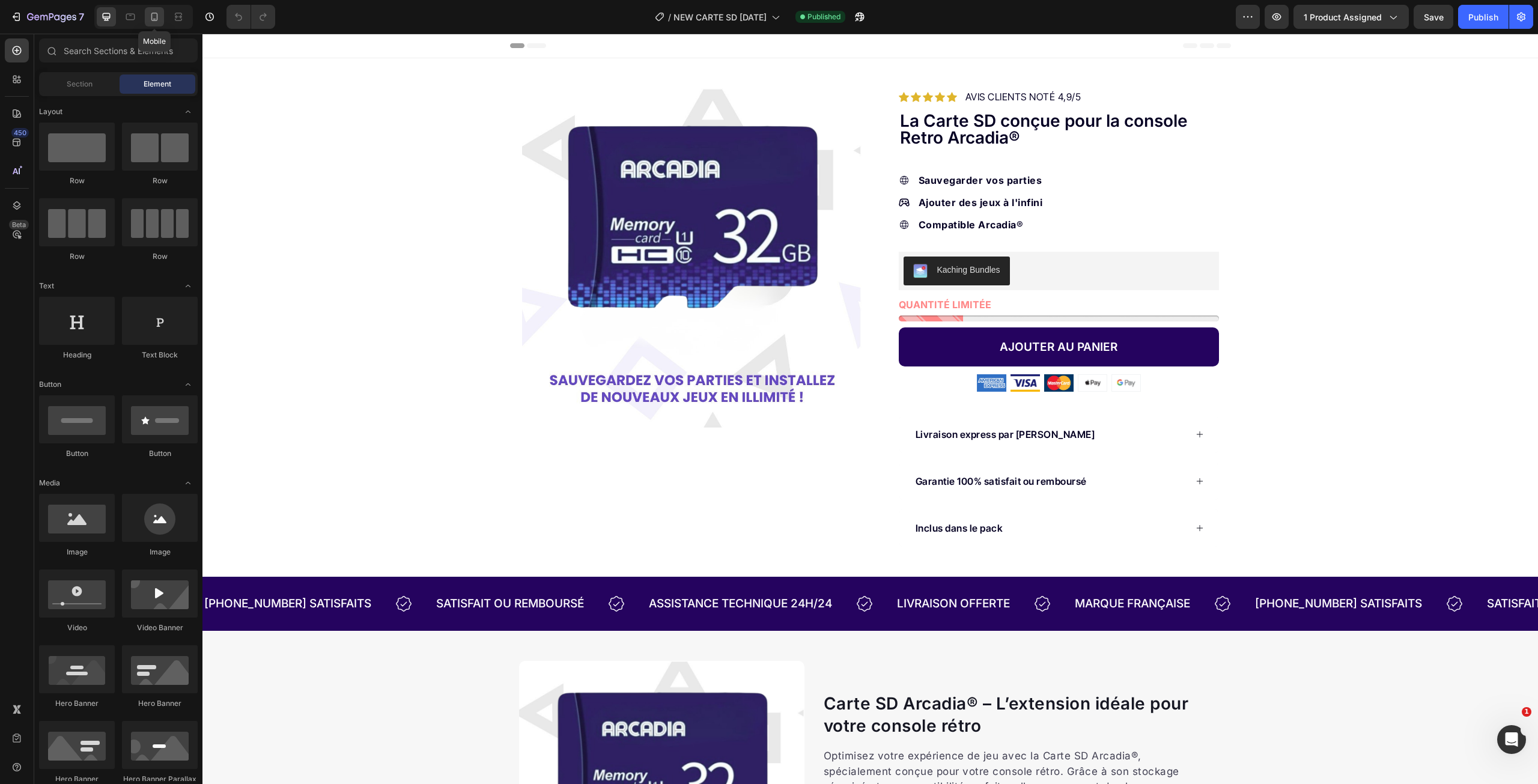
click at [159, 17] on icon at bounding box center [154, 17] width 12 height 12
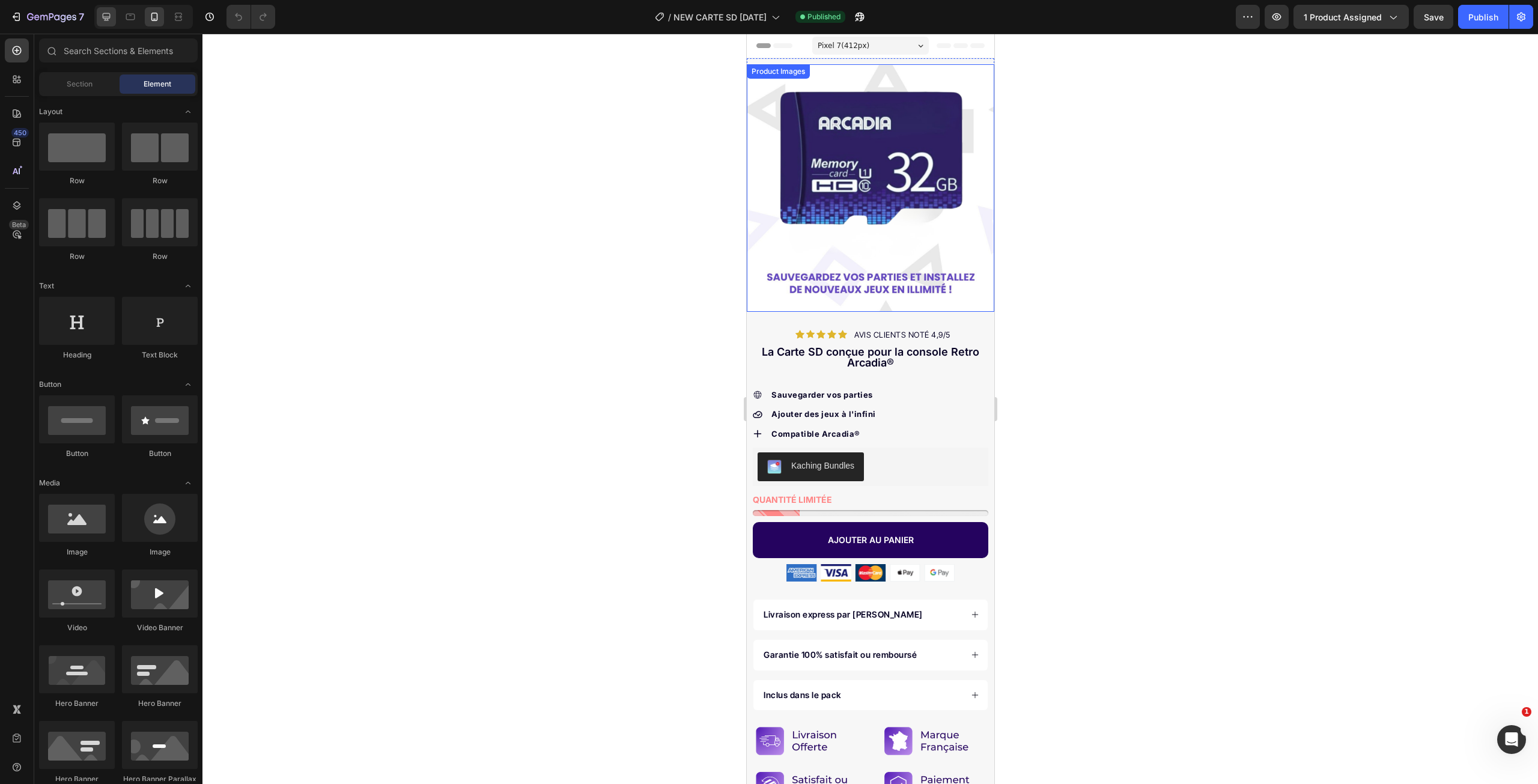
click at [108, 12] on icon at bounding box center [106, 17] width 12 height 12
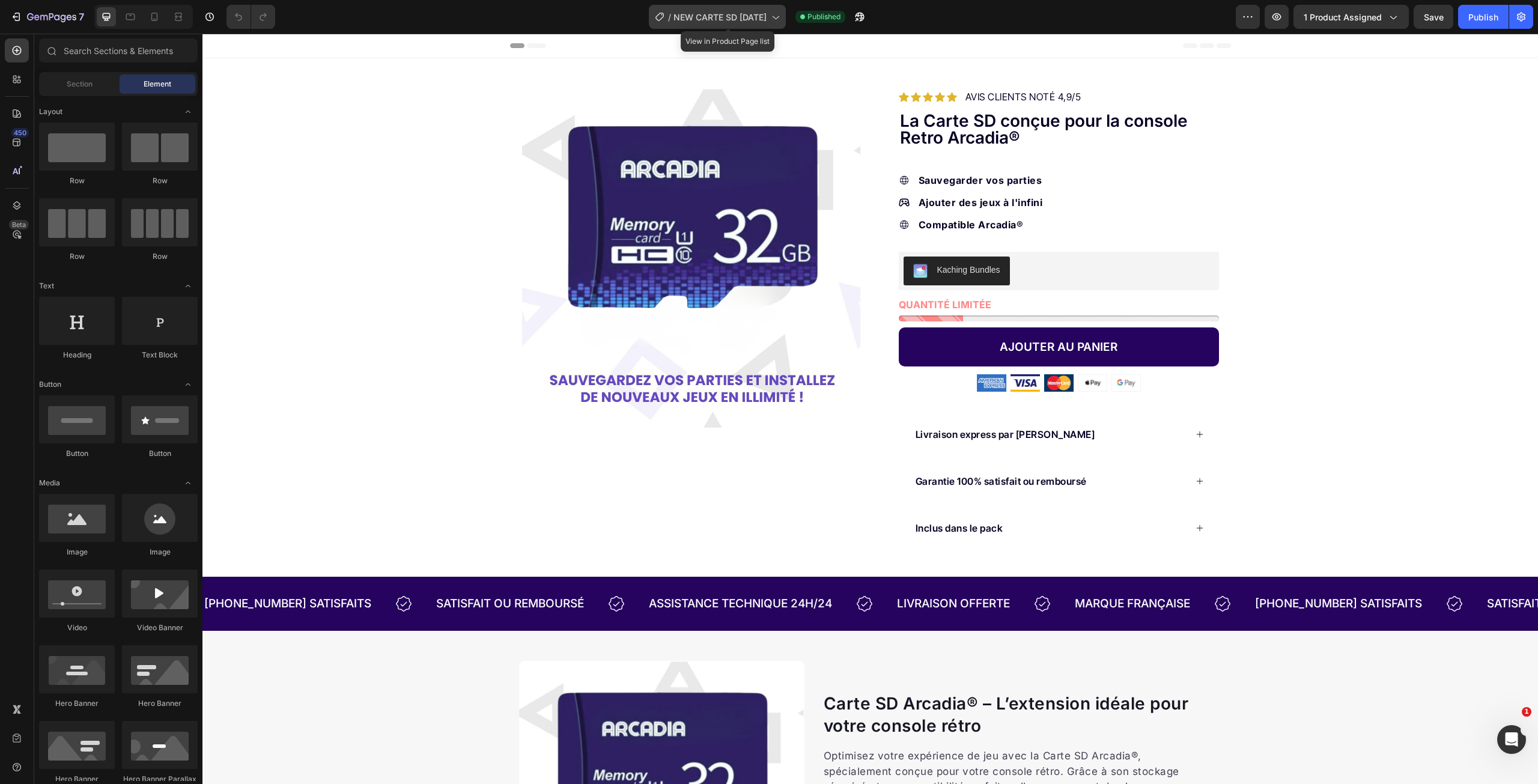
click at [767, 19] on span "NEW CARTE SD [DATE]" at bounding box center [720, 17] width 93 height 12
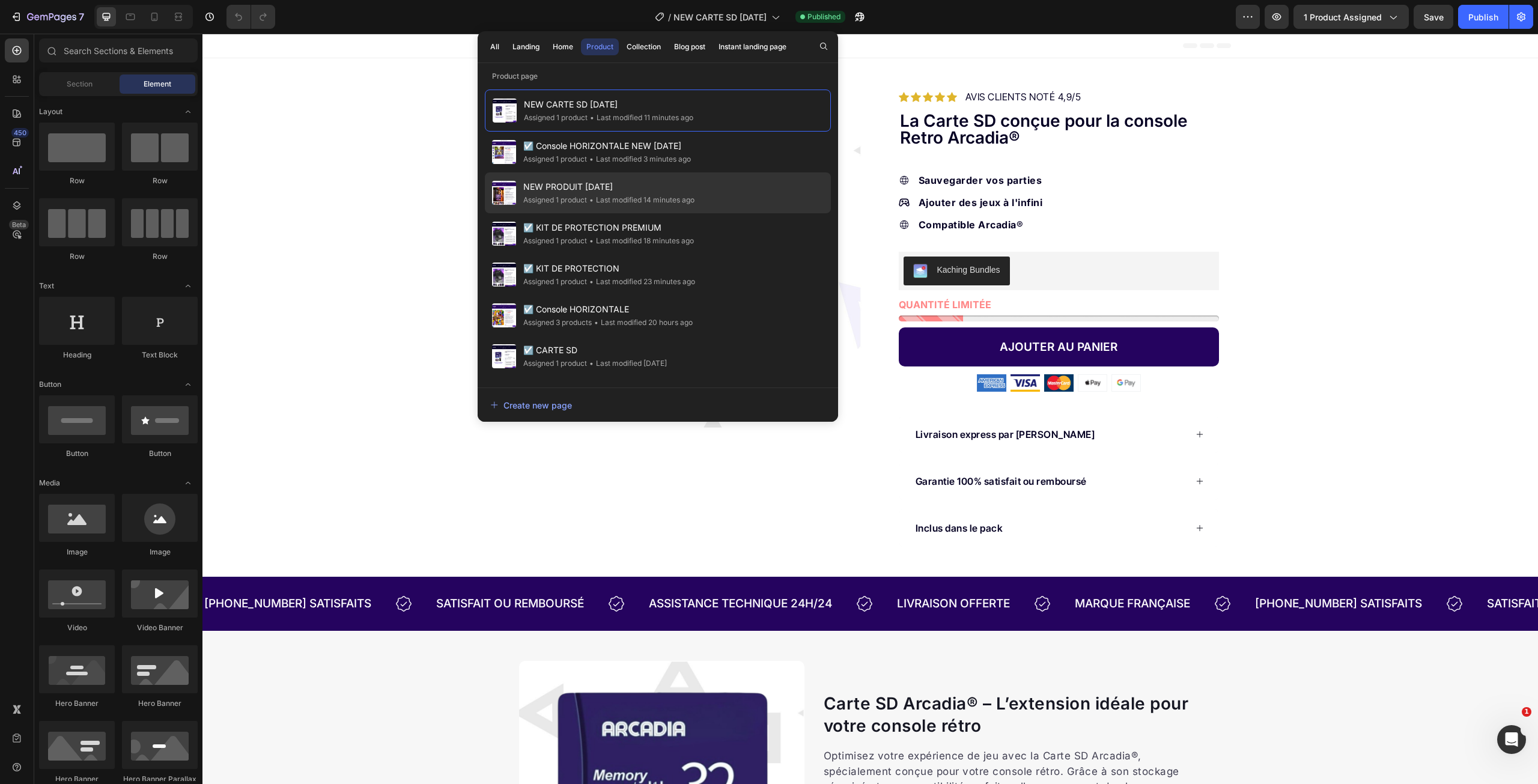
click at [730, 191] on div "NEW PRODUIT 26-09-25 Assigned 1 product • Last modified 14 minutes ago" at bounding box center [658, 193] width 346 height 41
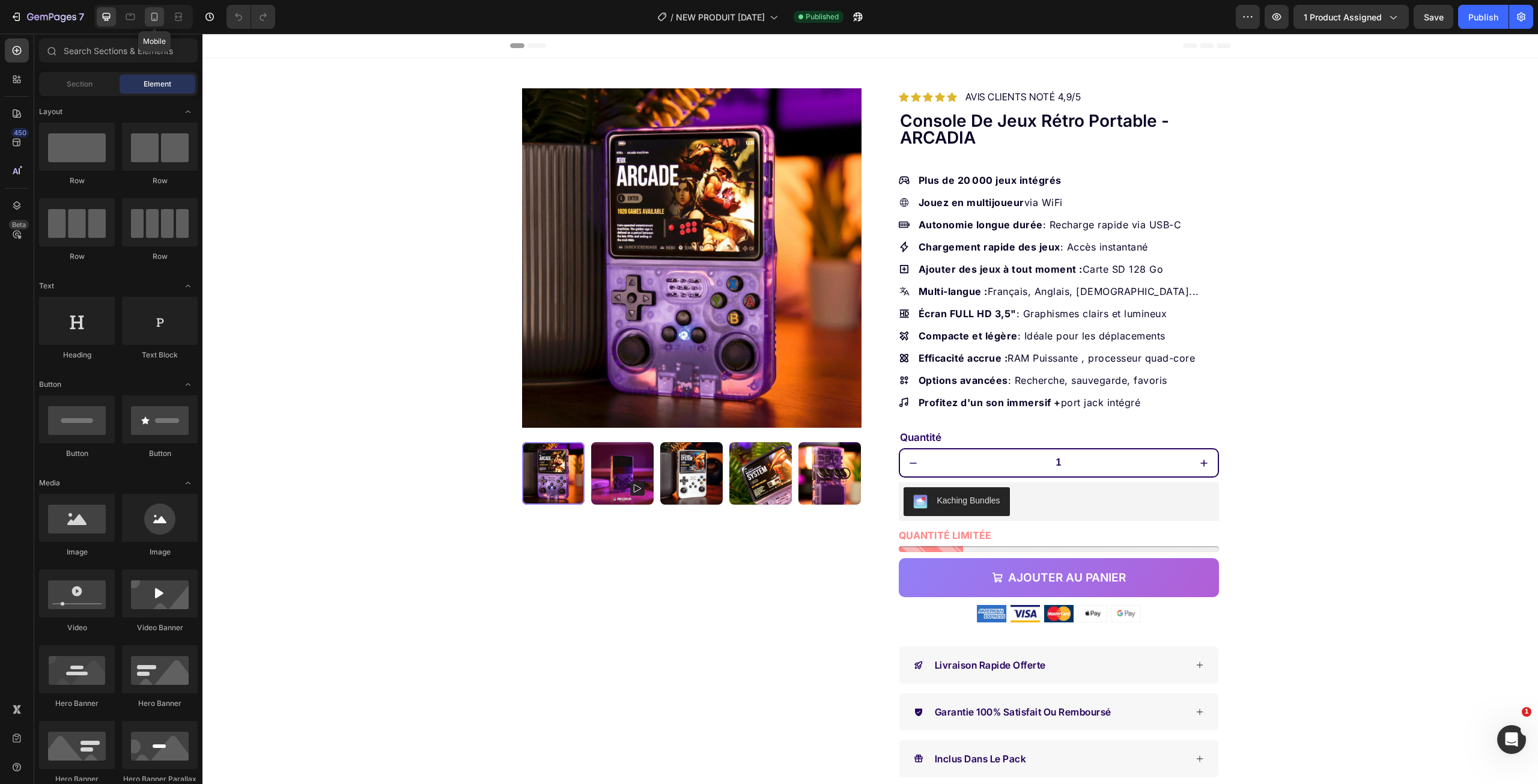
click at [160, 17] on icon at bounding box center [154, 17] width 12 height 12
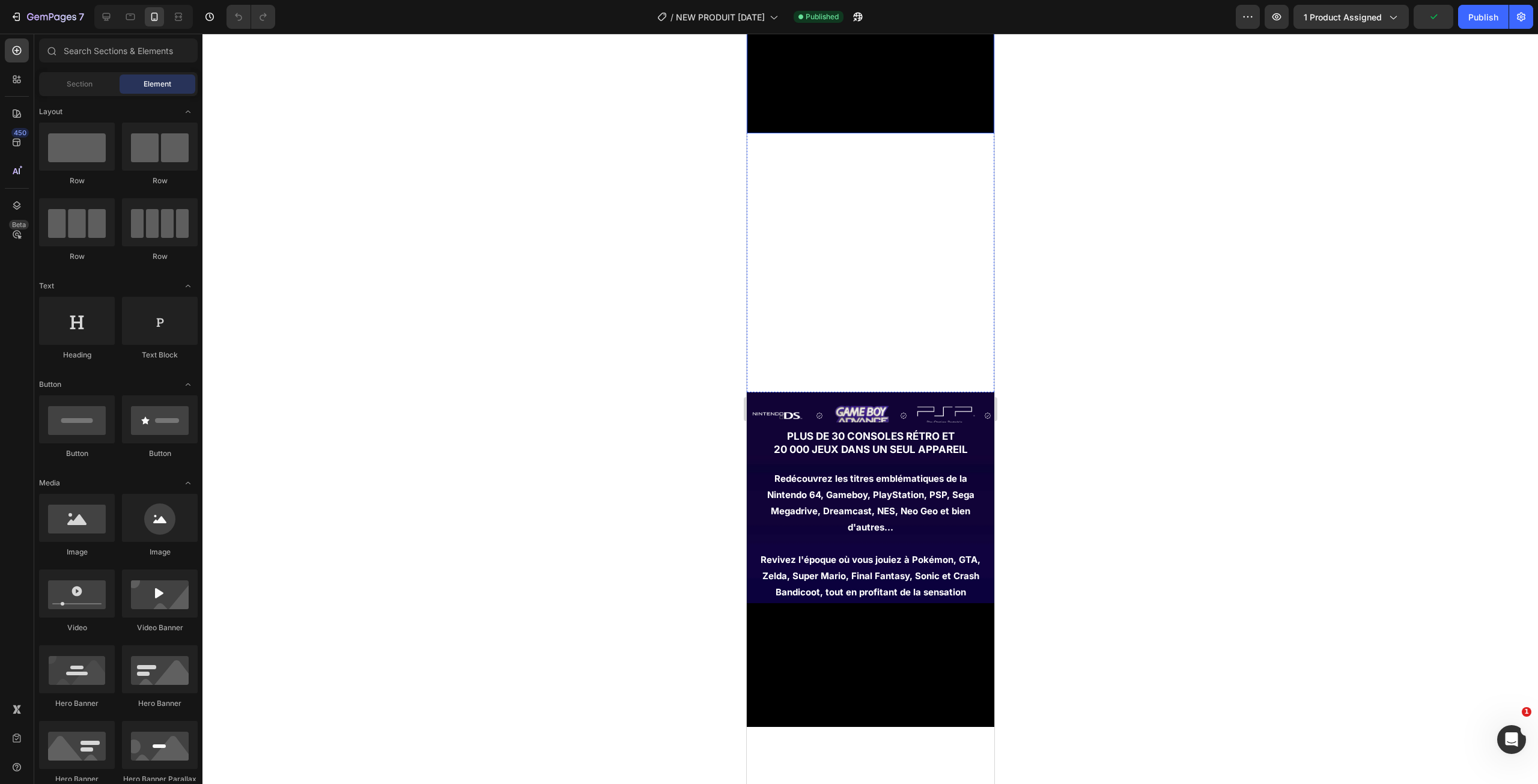
scroll to position [1441, 0]
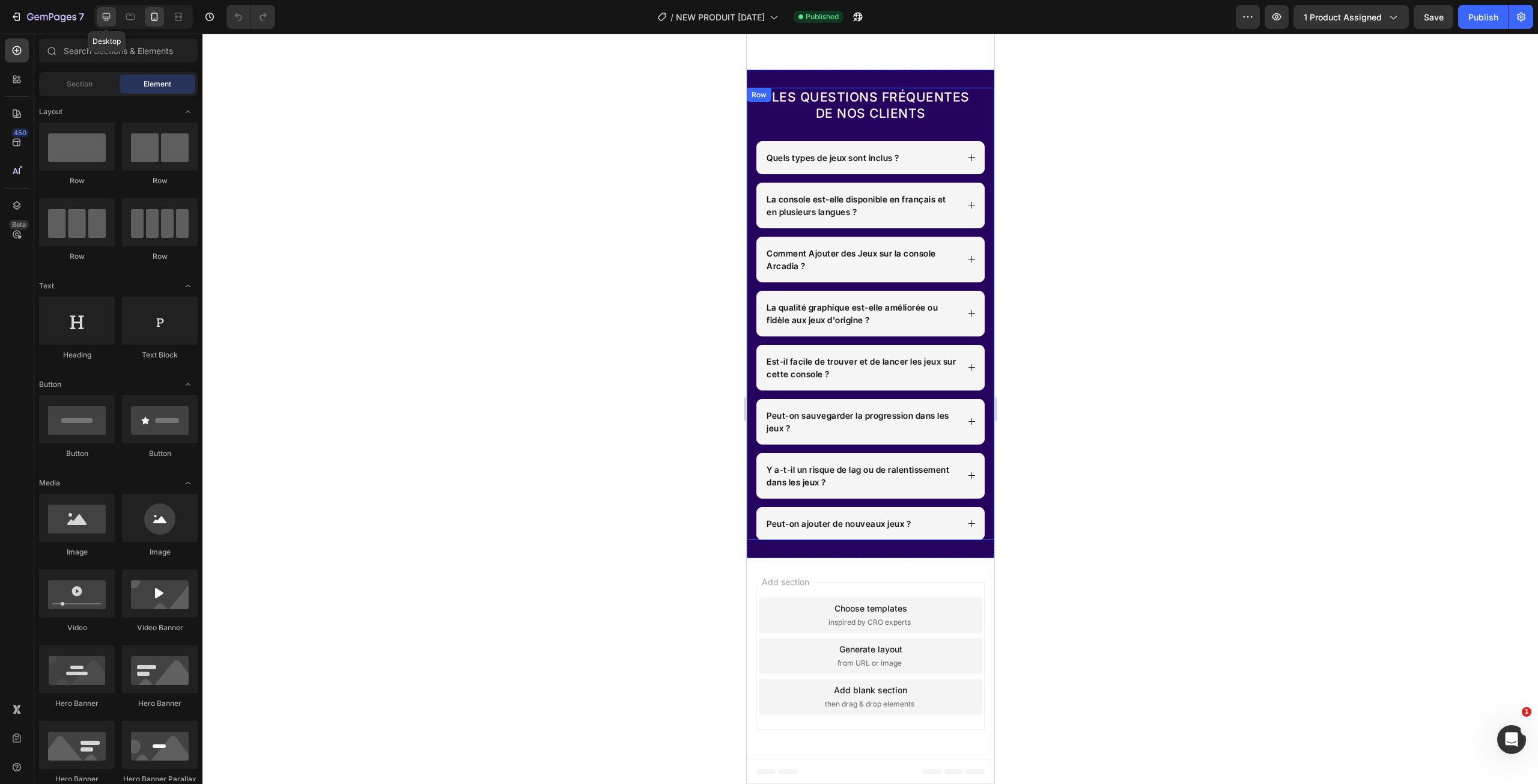
click at [113, 16] on div at bounding box center [106, 17] width 19 height 19
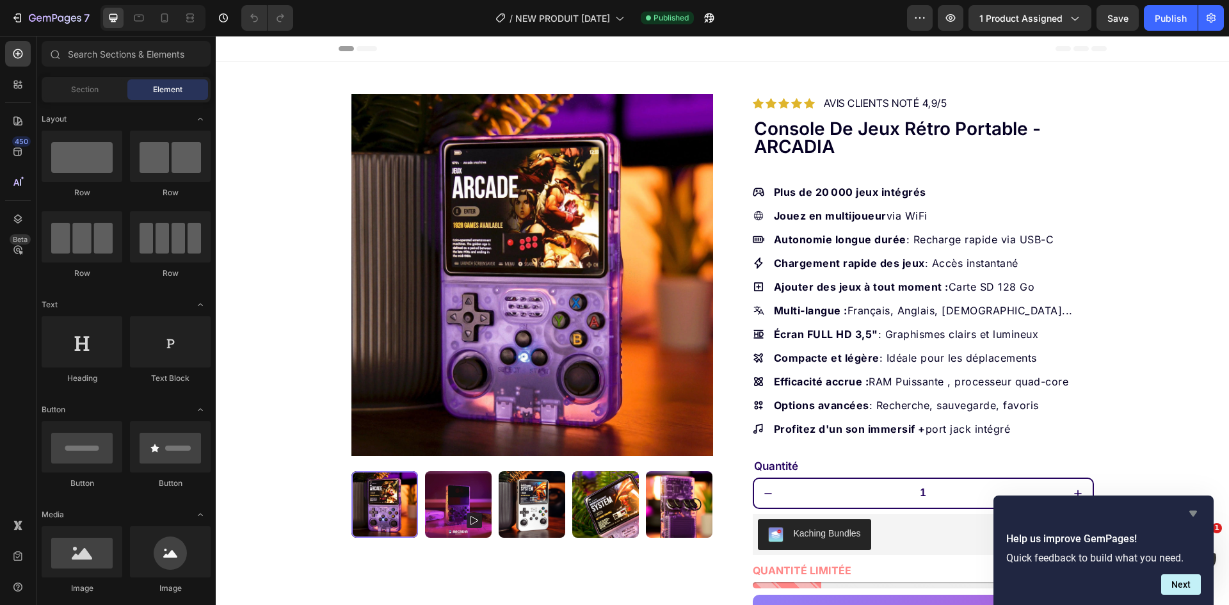
drag, startPoint x: 1195, startPoint y: 512, endPoint x: 981, endPoint y: 476, distance: 216.2
click at [1195, 512] on icon "Hide survey" at bounding box center [1194, 514] width 8 height 6
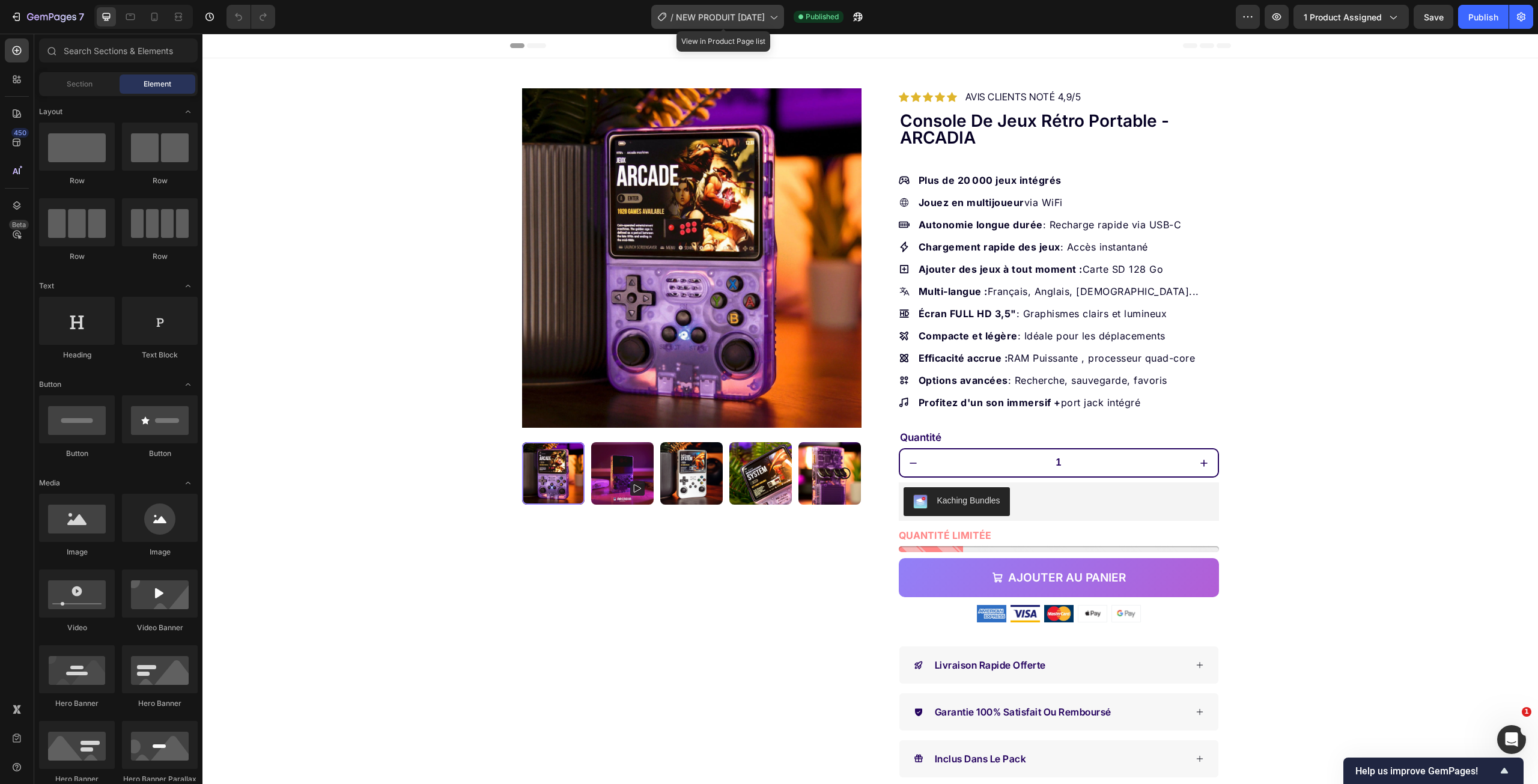
click at [755, 19] on span "NEW PRODUIT [DATE]" at bounding box center [720, 17] width 89 height 12
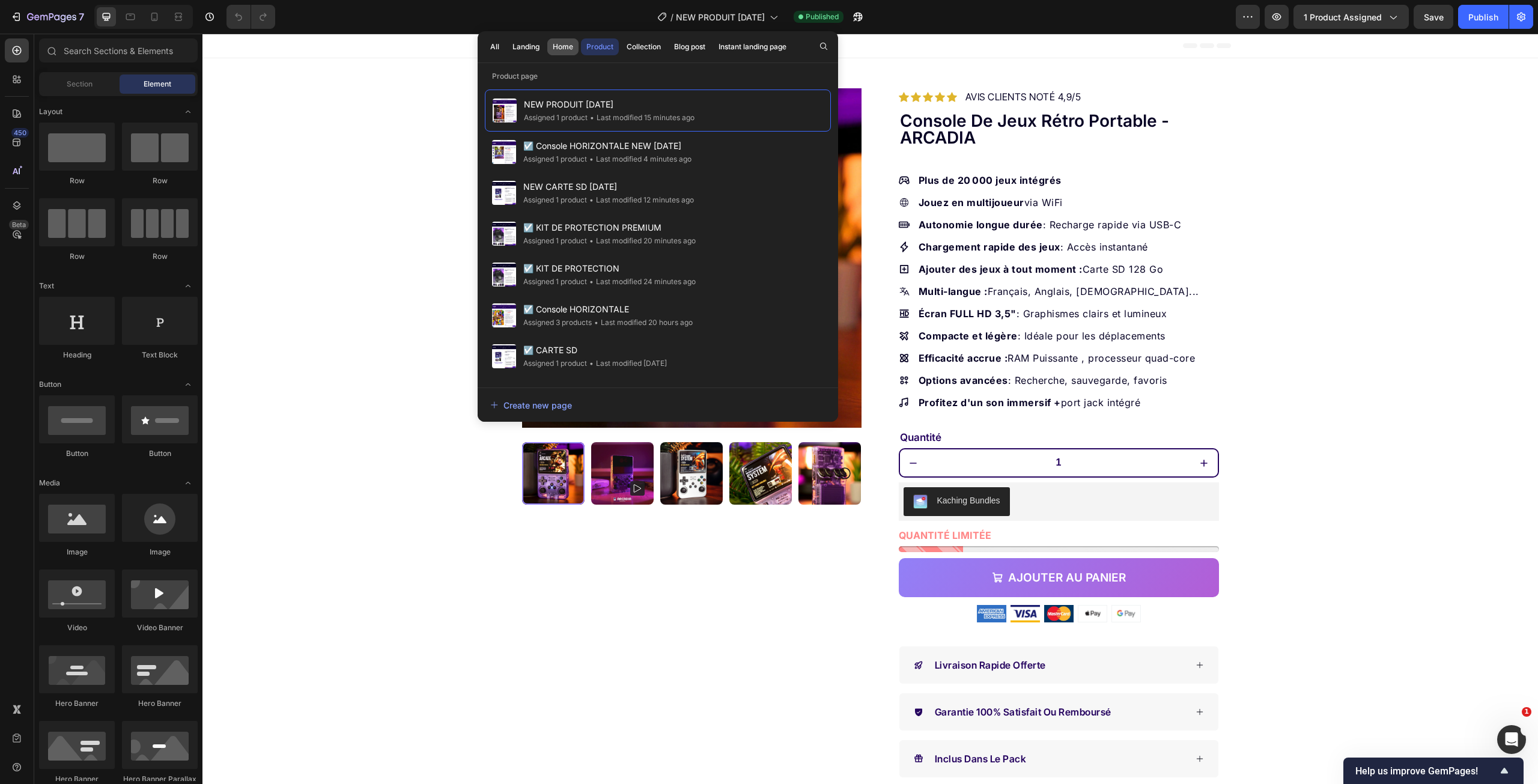
click at [557, 42] on div "Home" at bounding box center [563, 47] width 21 height 11
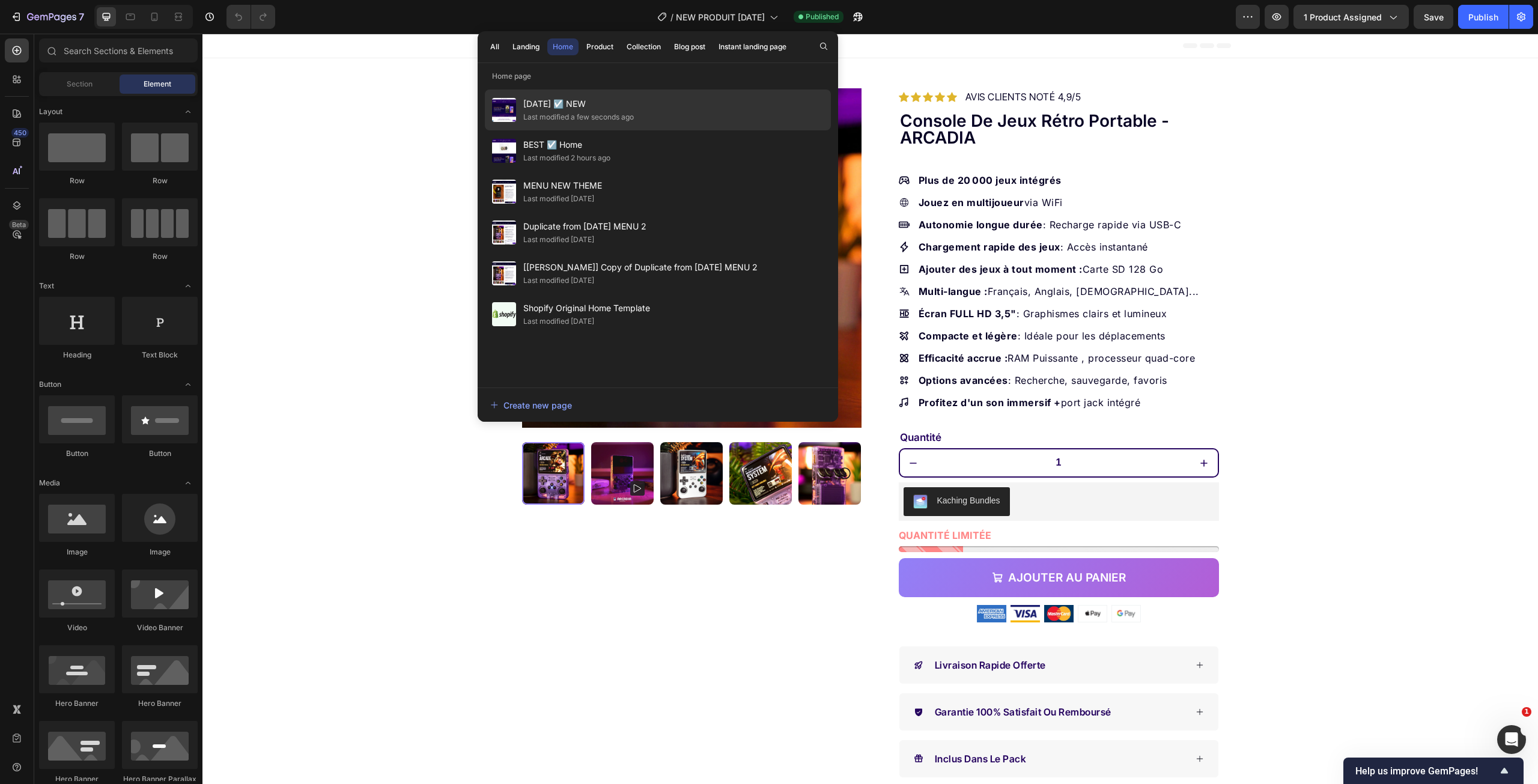
click at [678, 106] on div "[DATE] ☑️ NEW Last modified a few seconds ago" at bounding box center [658, 110] width 346 height 41
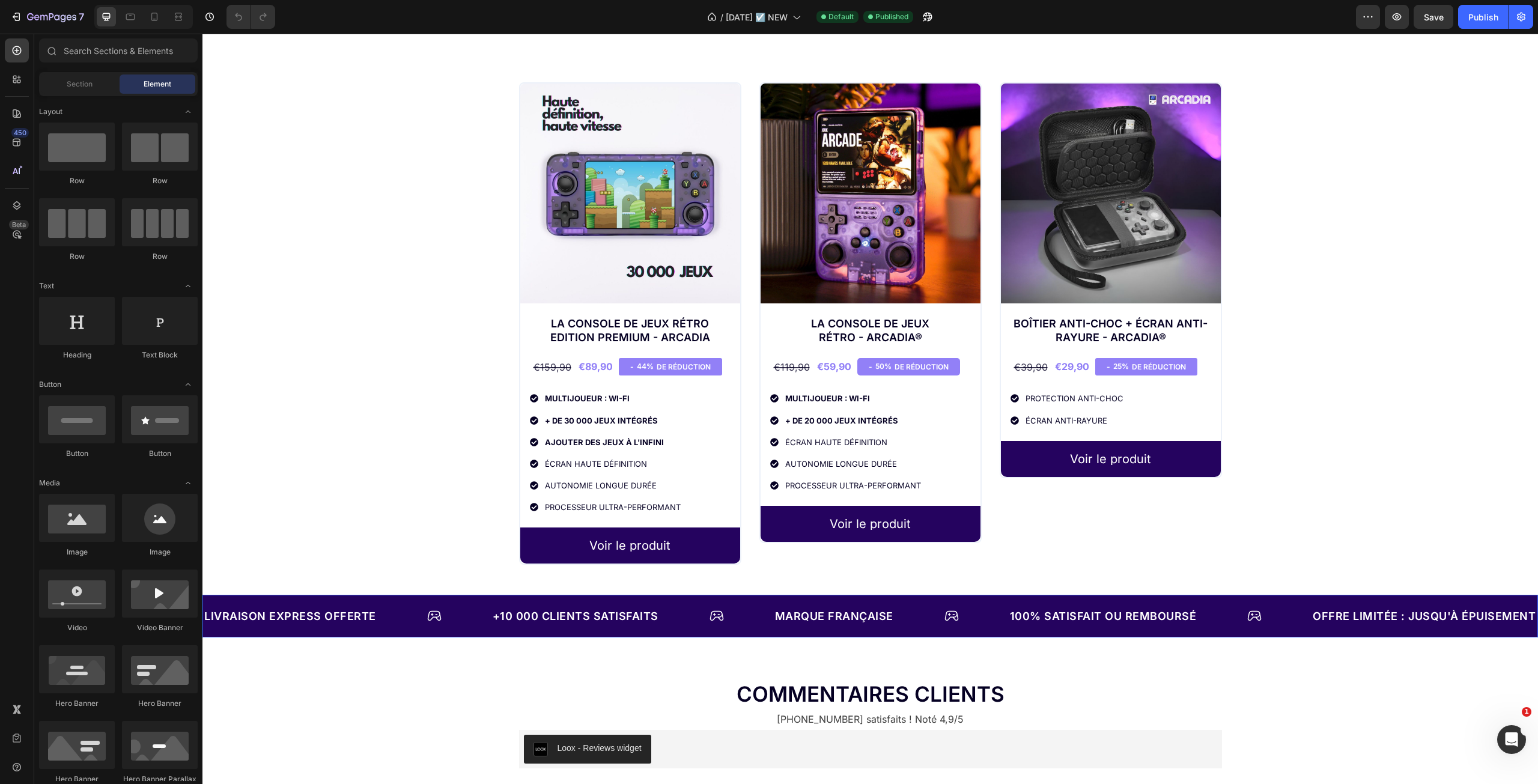
scroll to position [660, 0]
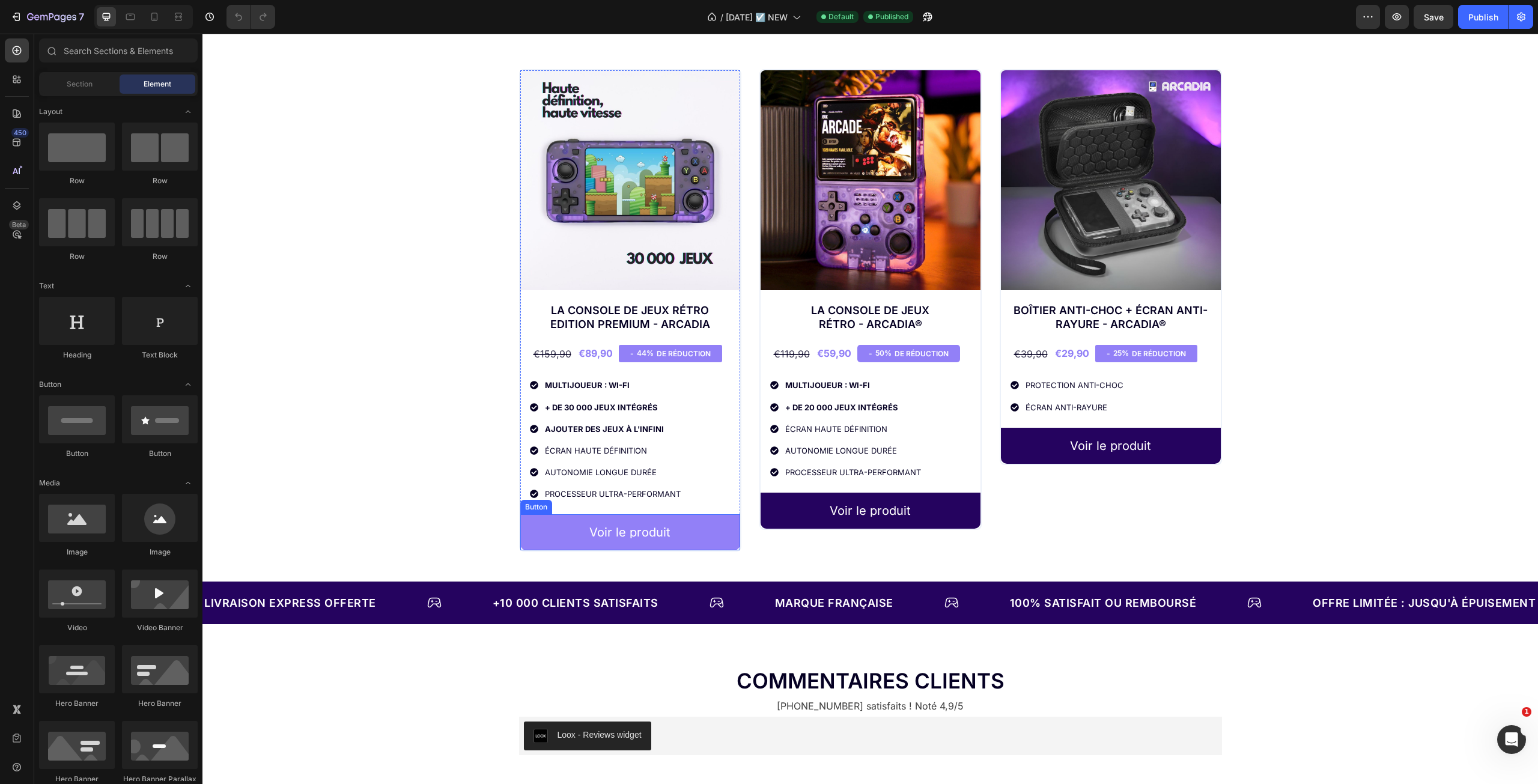
click at [693, 527] on link "Voir le produit" at bounding box center [630, 532] width 220 height 36
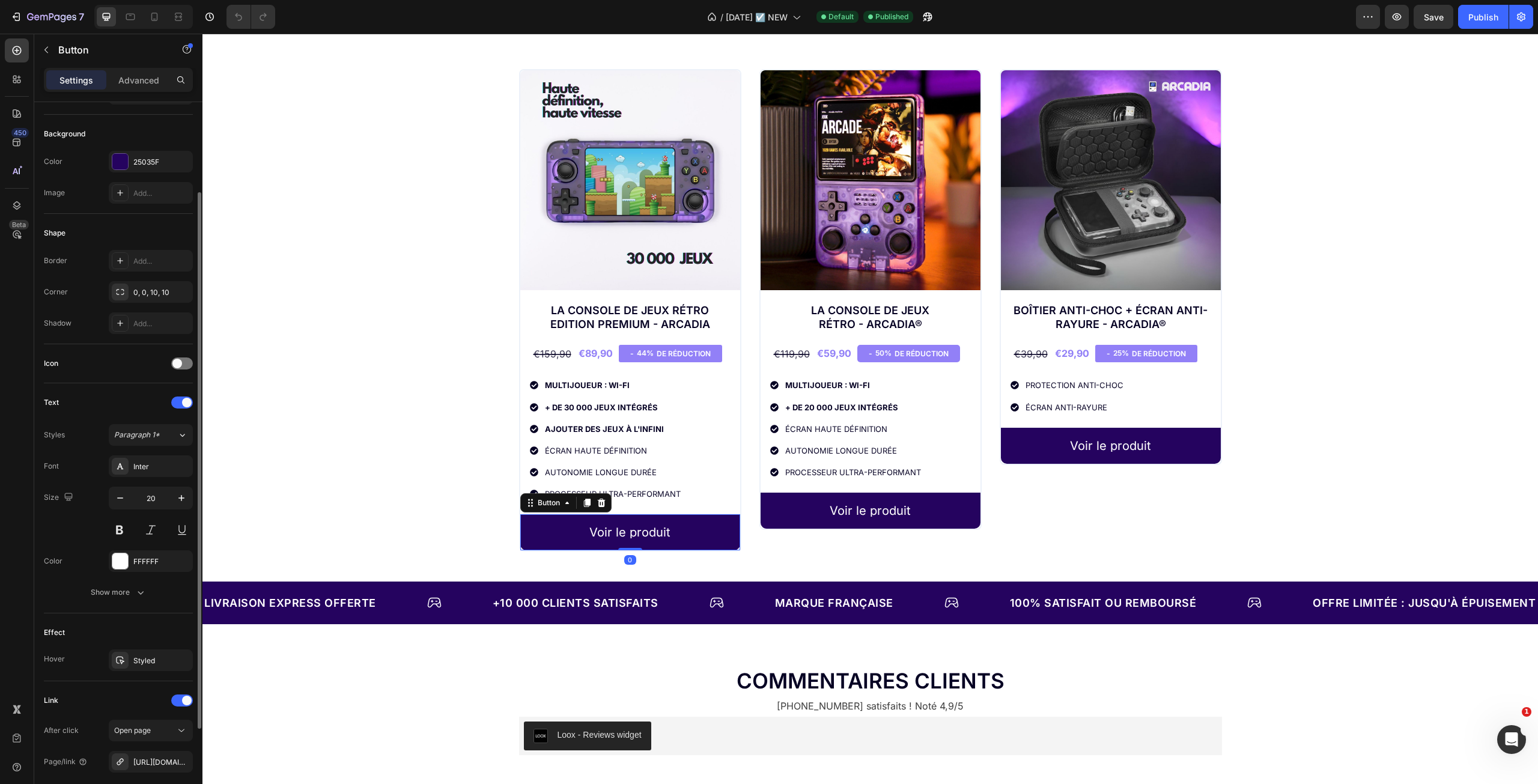
scroll to position [239, 0]
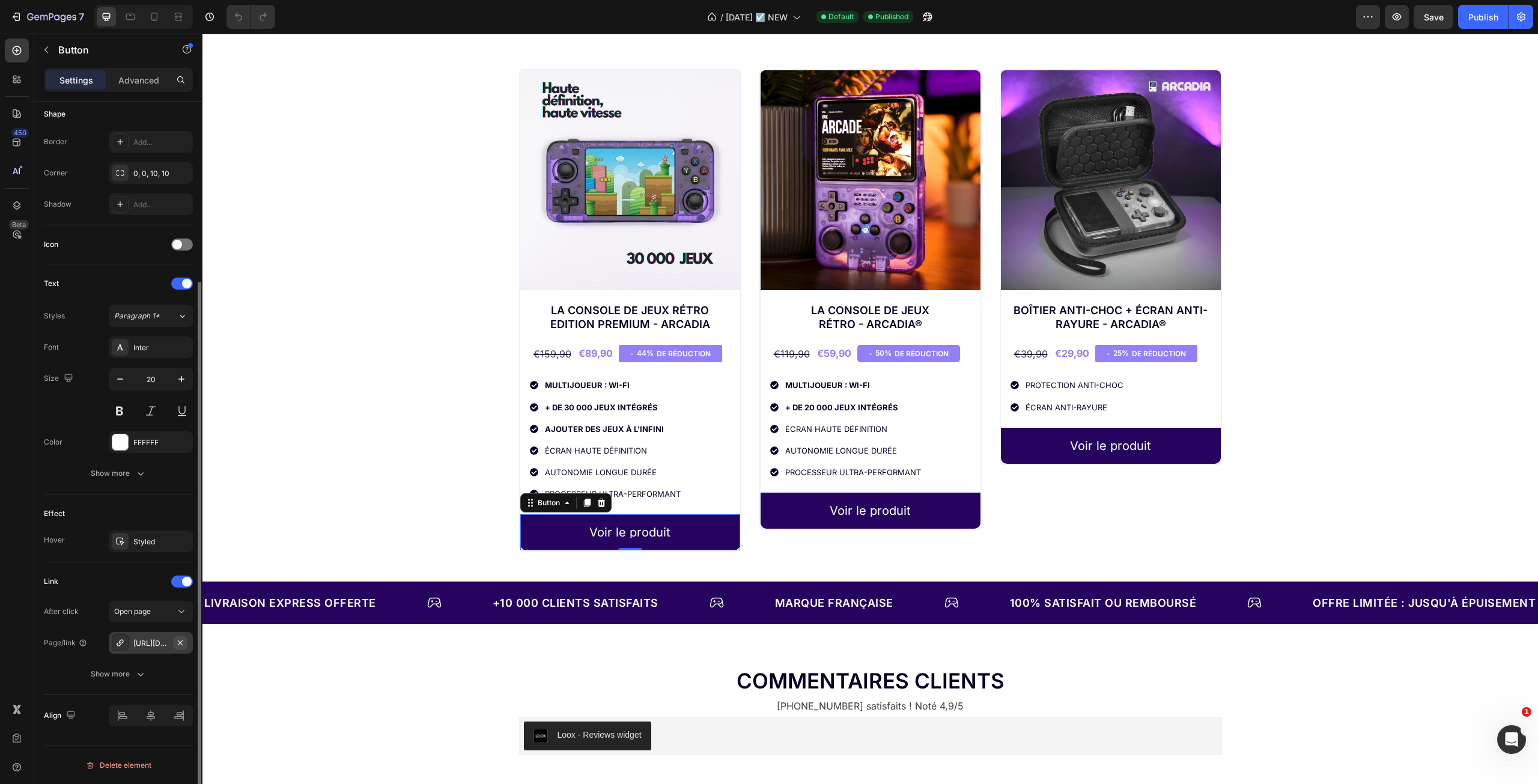
click at [179, 643] on icon "button" at bounding box center [180, 641] width 5 height 5
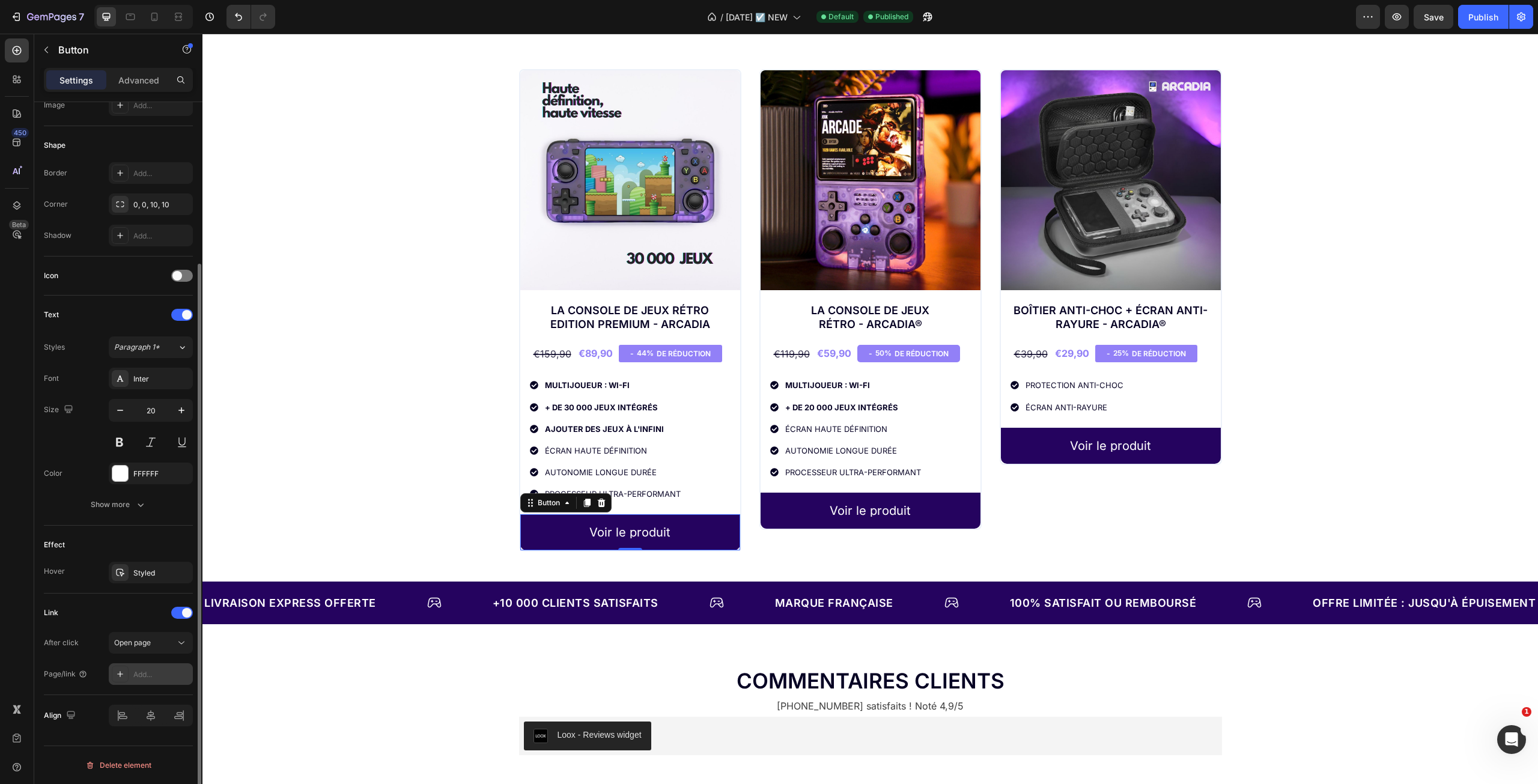
click at [158, 671] on div "Add..." at bounding box center [161, 674] width 56 height 11
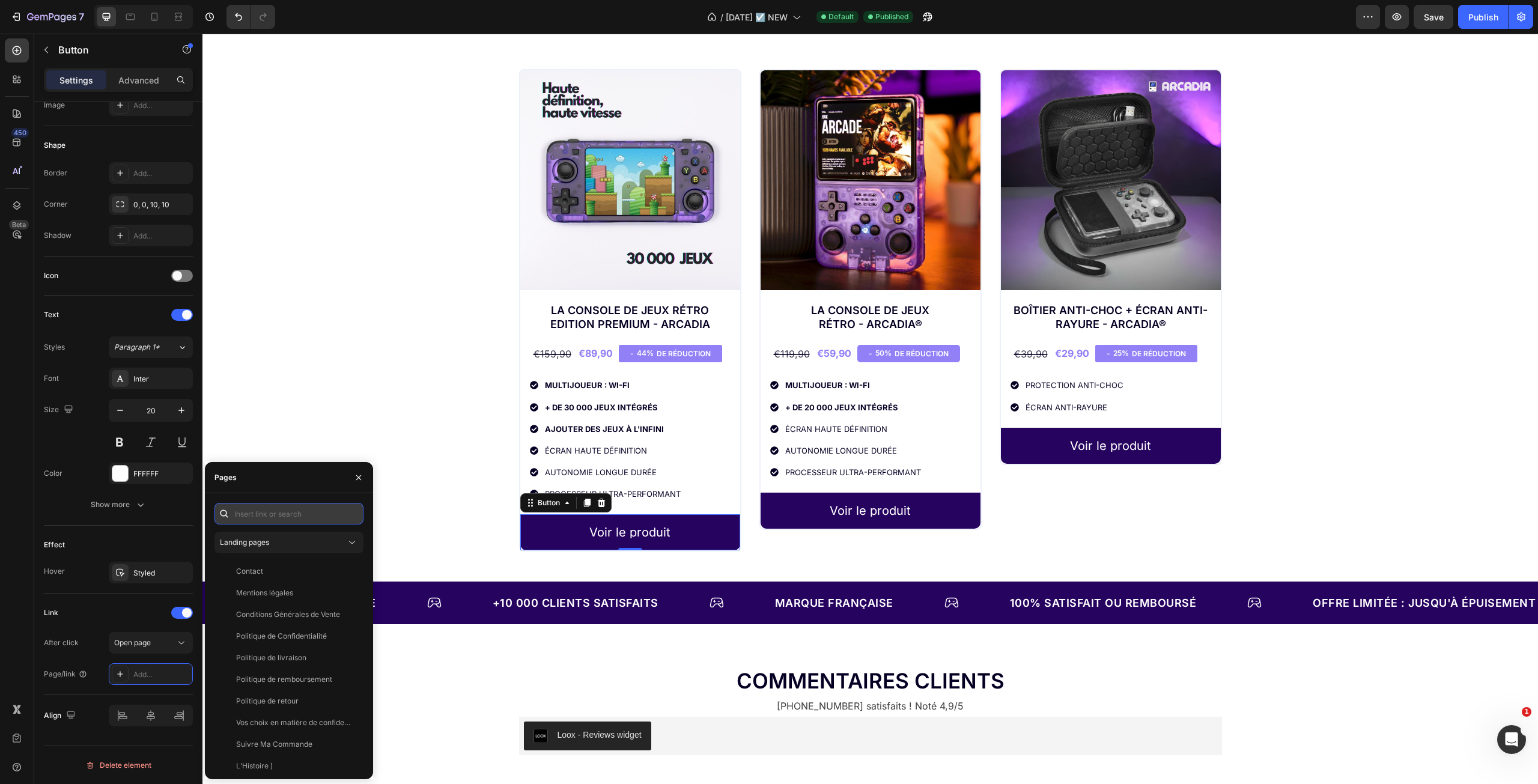
click at [259, 512] on input "text" at bounding box center [289, 513] width 149 height 22
paste input "https://infinitygame-france.com/products/console-de-jeux-retro-portable-edition…"
type input "https://infinitygame-france.com/products/console-de-jeux-retro-portable-edition…"
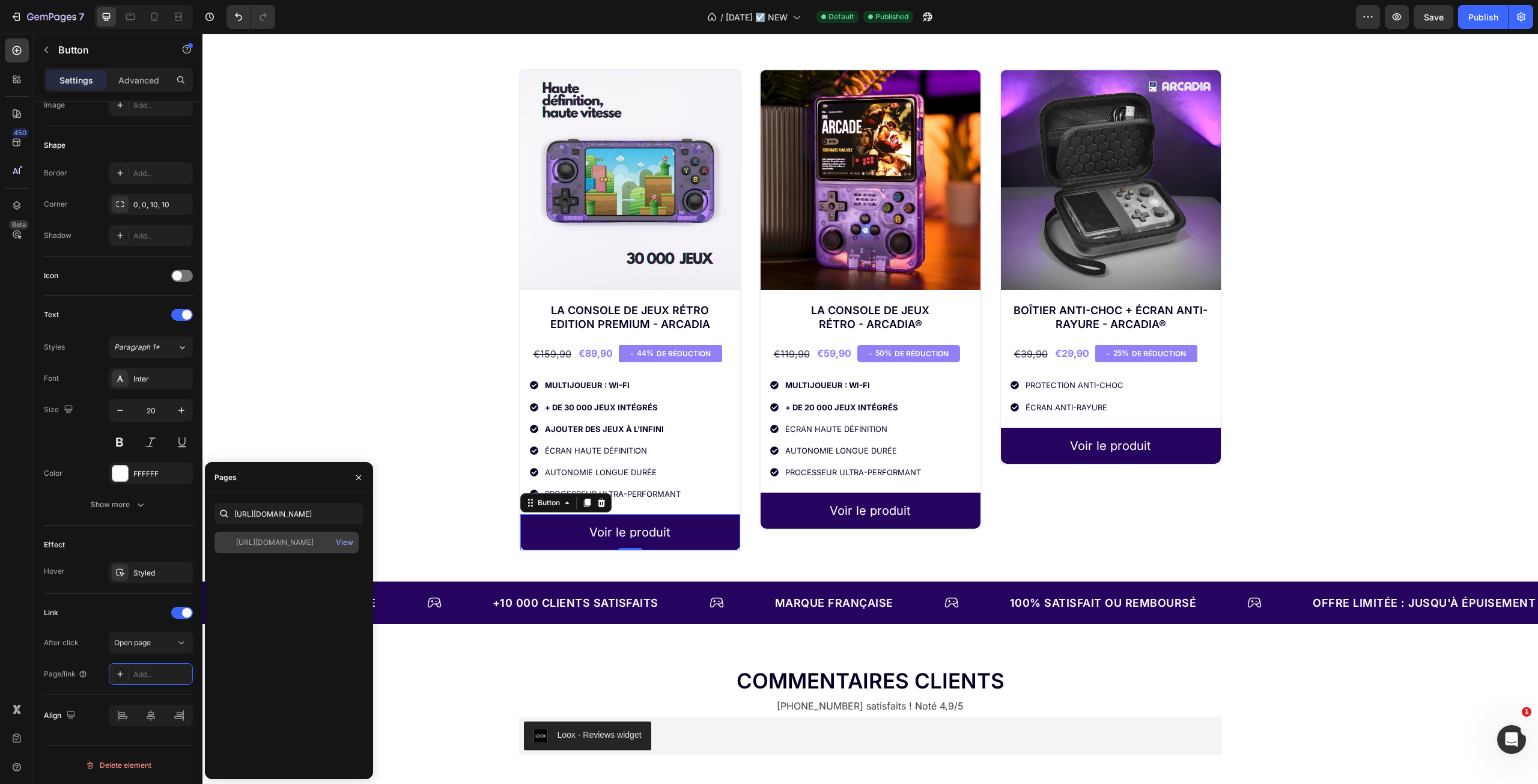
scroll to position [0, 0]
click at [303, 545] on div "https://infinitygame-france.com/products/console-de-jeux-retro-portable-edition…" at bounding box center [275, 542] width 78 height 11
click at [357, 476] on icon "button" at bounding box center [358, 477] width 9 height 9
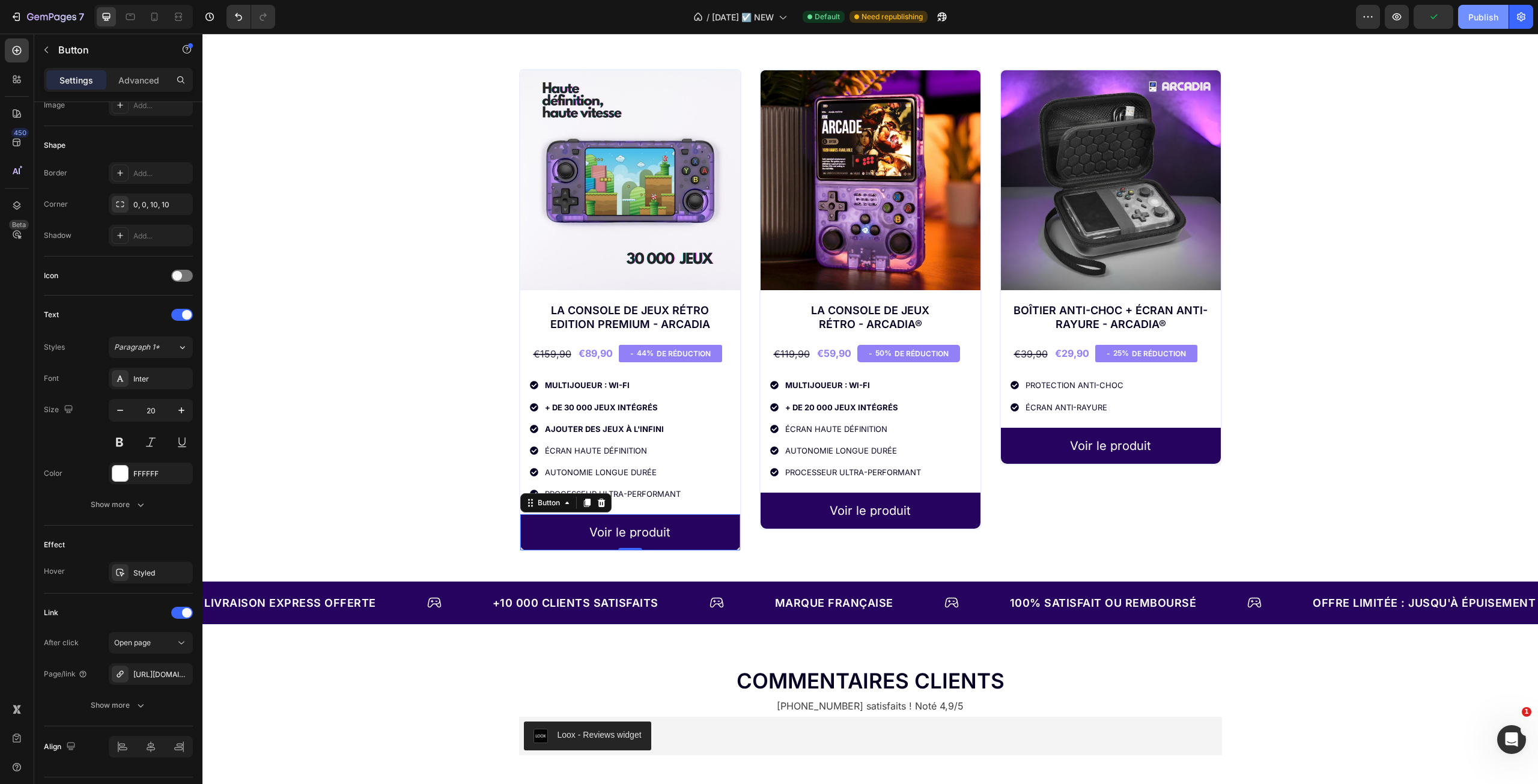
click at [1484, 13] on div "Publish" at bounding box center [1484, 17] width 30 height 12
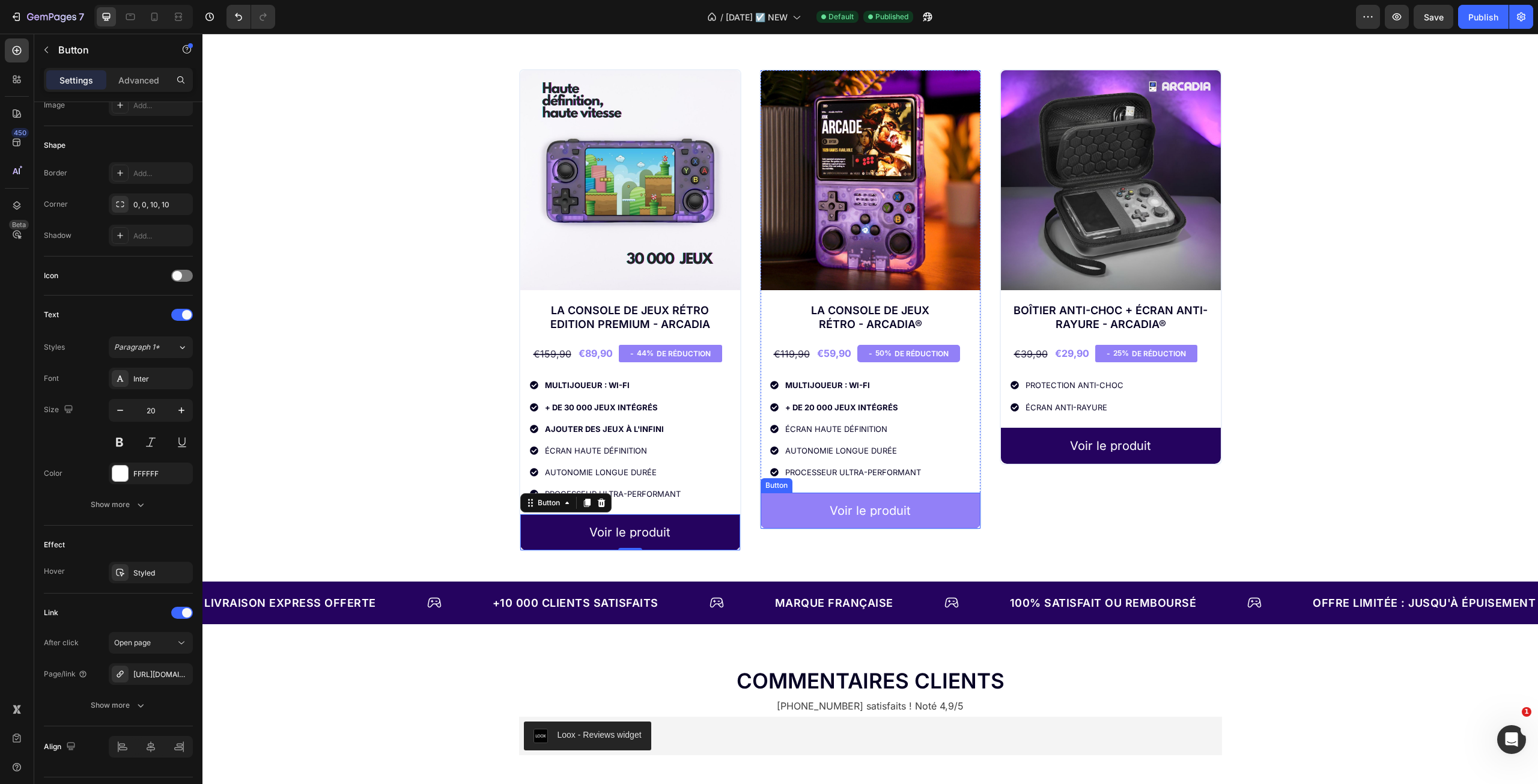
click at [943, 509] on link "Voir le produit" at bounding box center [871, 510] width 220 height 36
click at [928, 510] on link "Voir le produit" at bounding box center [871, 510] width 220 height 36
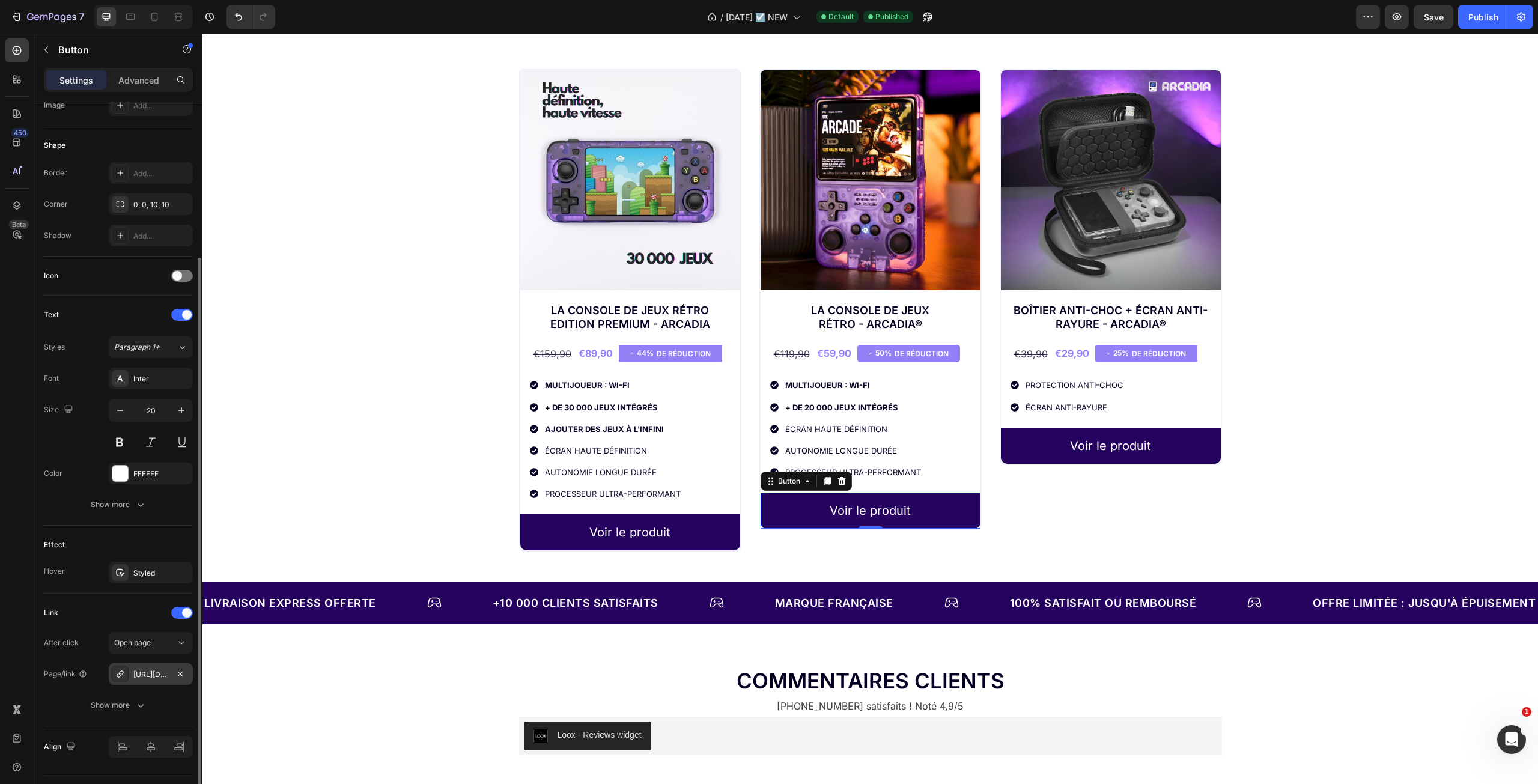
click at [147, 672] on div "https://infinitygame-france.com/console-de-jeux-retro" at bounding box center [150, 674] width 35 height 11
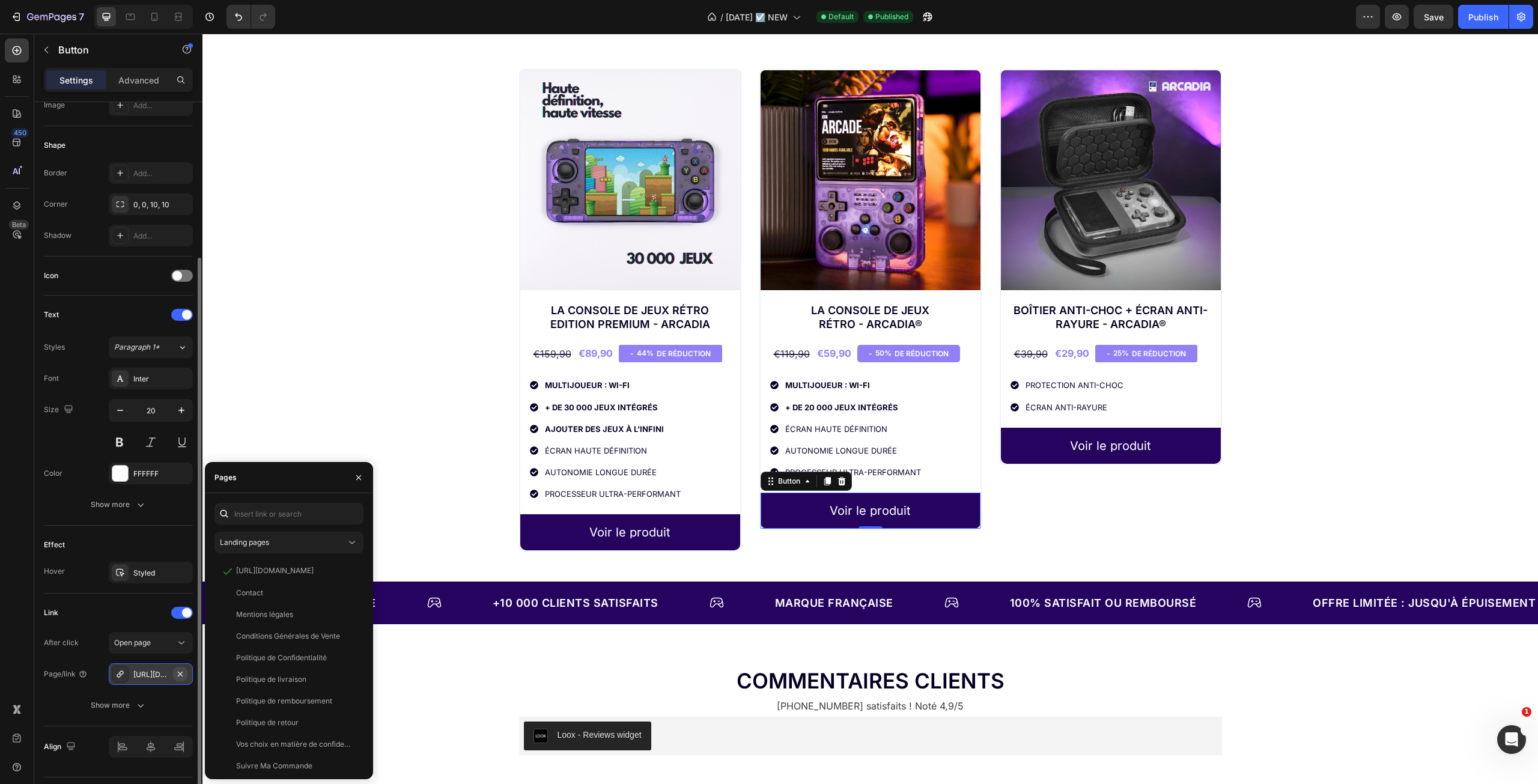
click at [178, 674] on icon "button" at bounding box center [180, 673] width 9 height 9
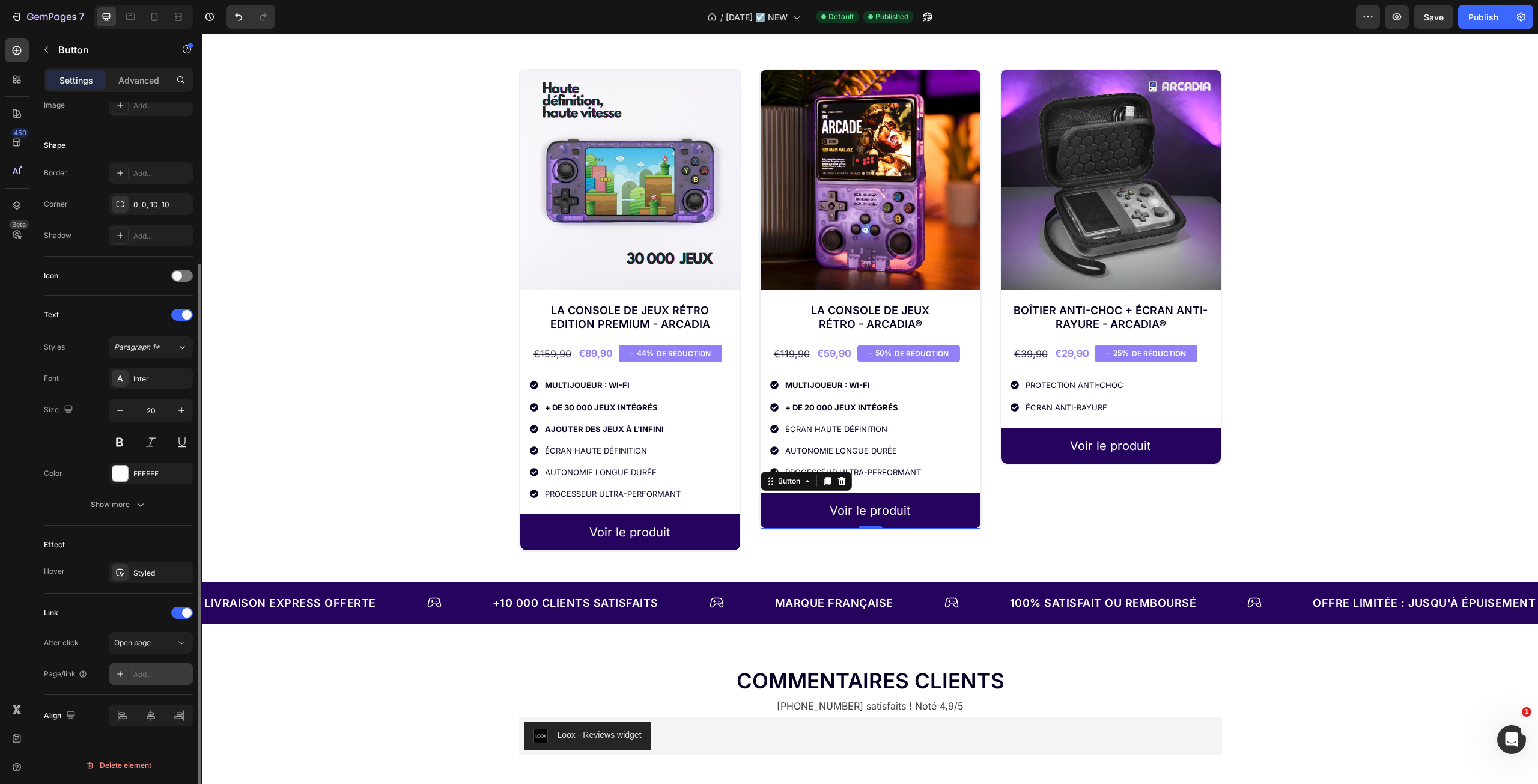
click at [151, 673] on div "Add..." at bounding box center [161, 674] width 56 height 11
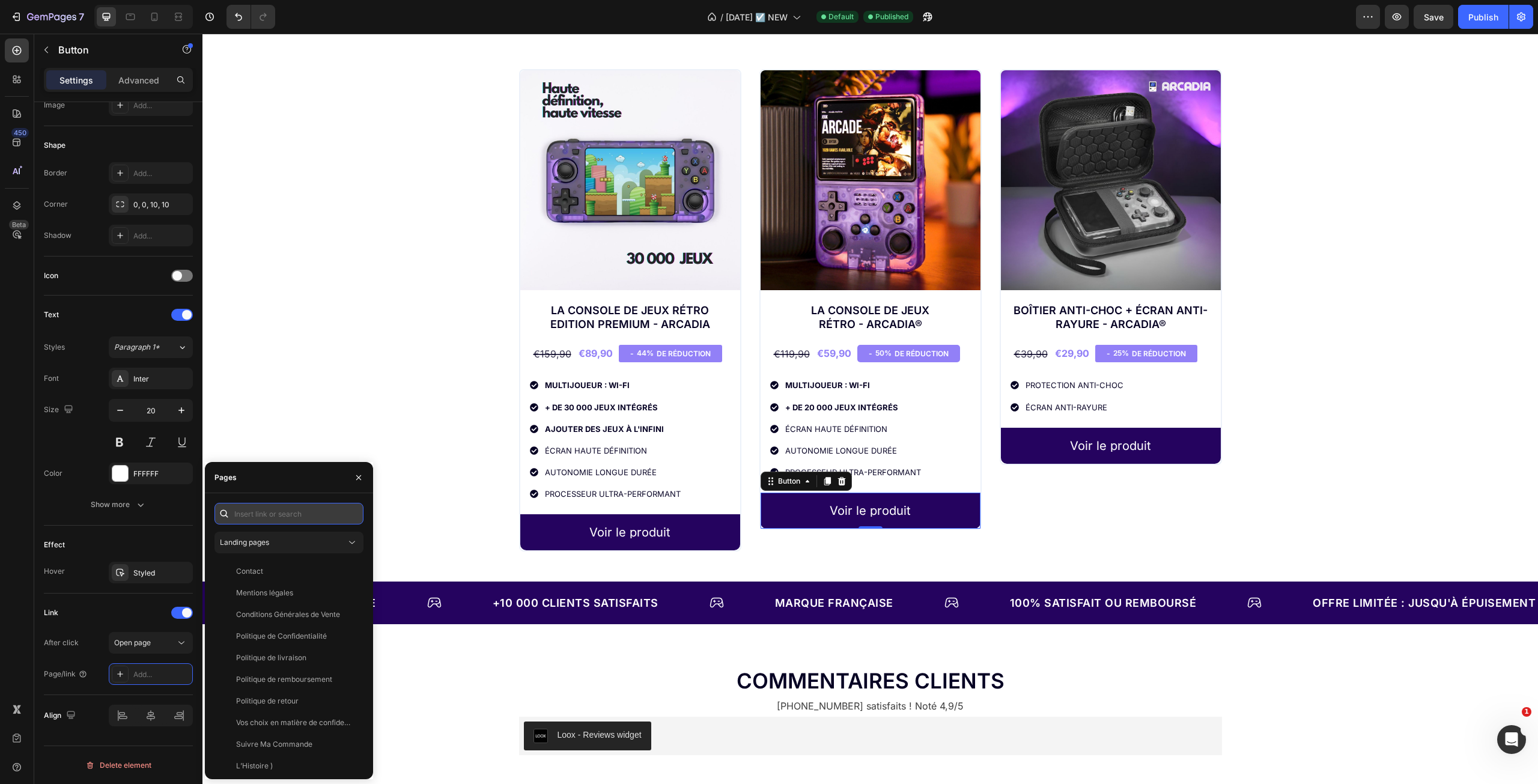
paste input "https://infinitygame-france.com/products/console-de-jeux-retro-portable-arcadia"
type input "https://infinitygame-france.com/products/console-de-jeux-retro-portable-arcadia"
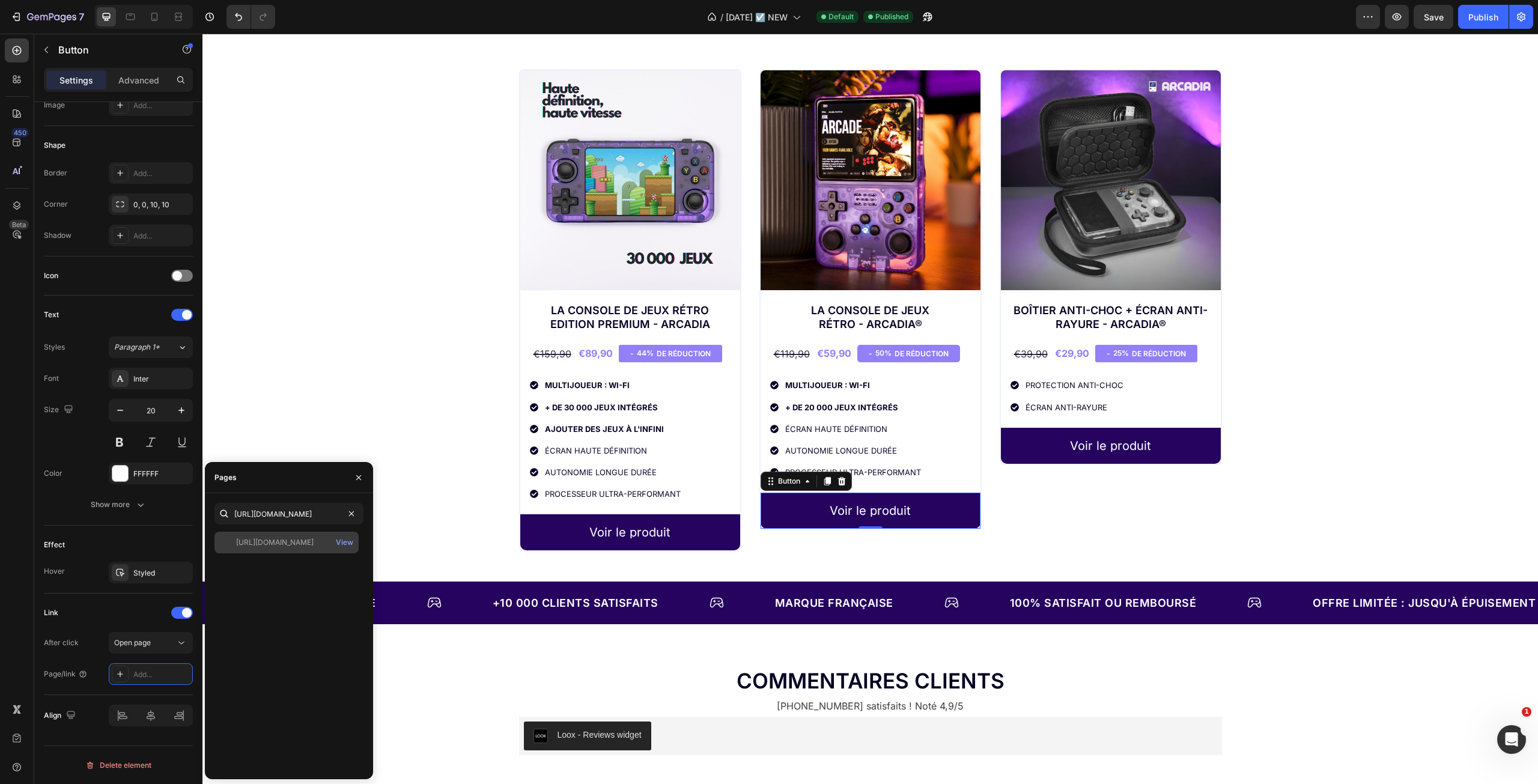
click at [311, 543] on div "https://infinitygame-france.com/products/console-de-jeux-retro-portable-arcadia" at bounding box center [275, 542] width 78 height 11
click at [360, 480] on icon "button" at bounding box center [358, 477] width 9 height 9
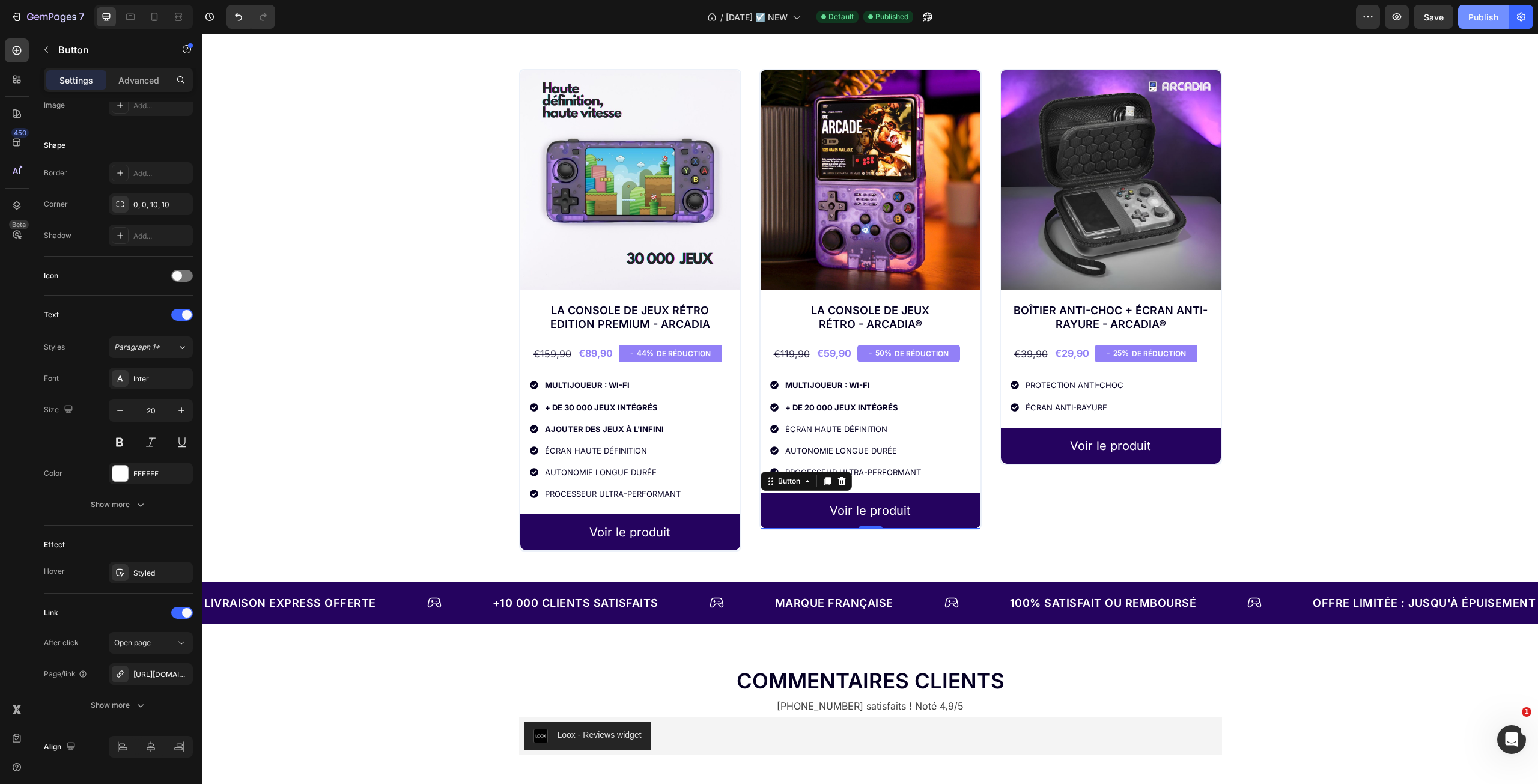
click at [1484, 12] on div "Publish" at bounding box center [1484, 17] width 30 height 12
click at [777, 18] on span "26-09-25 ☑️ NEW" at bounding box center [756, 17] width 62 height 12
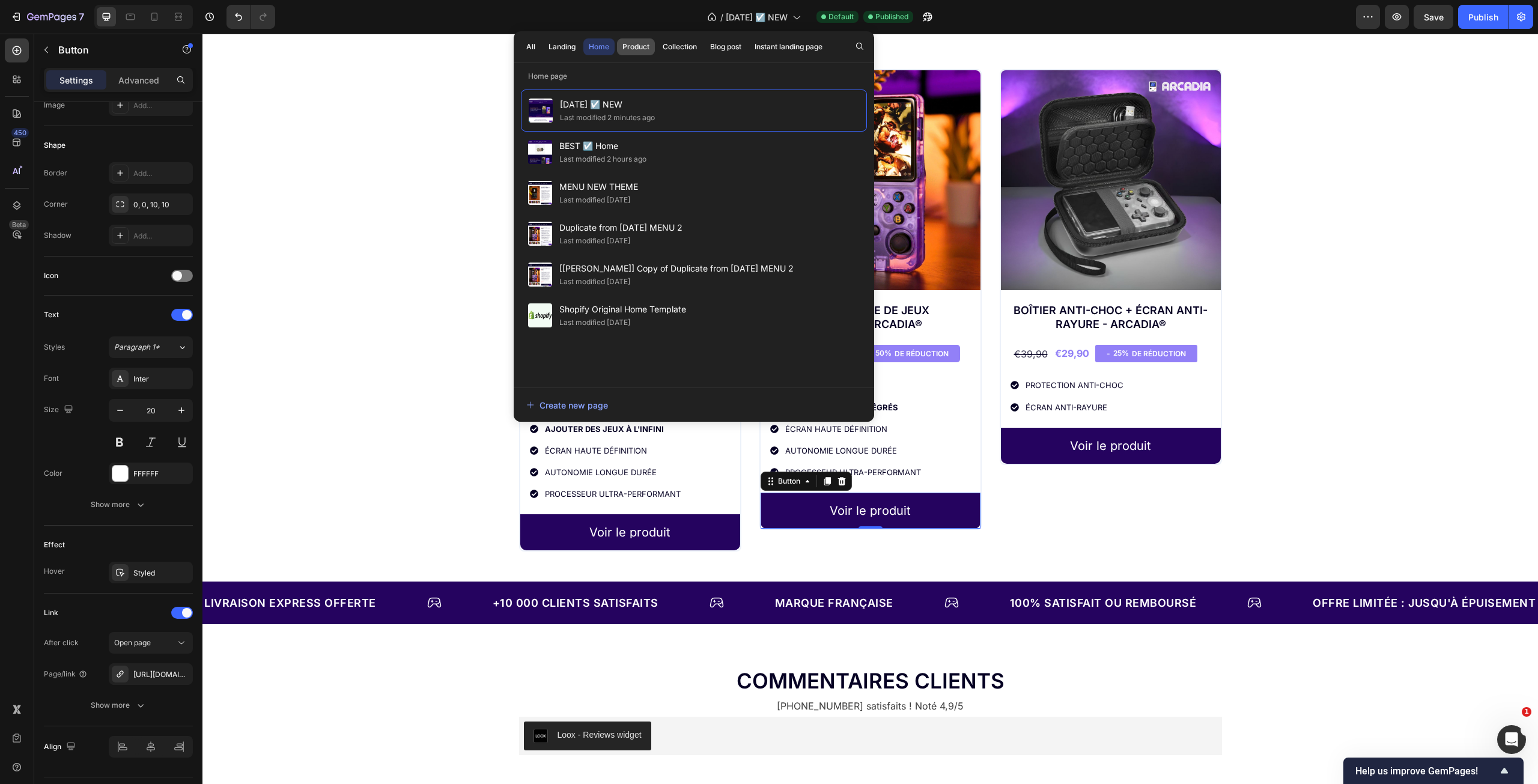
click at [632, 46] on div "Product" at bounding box center [635, 47] width 27 height 11
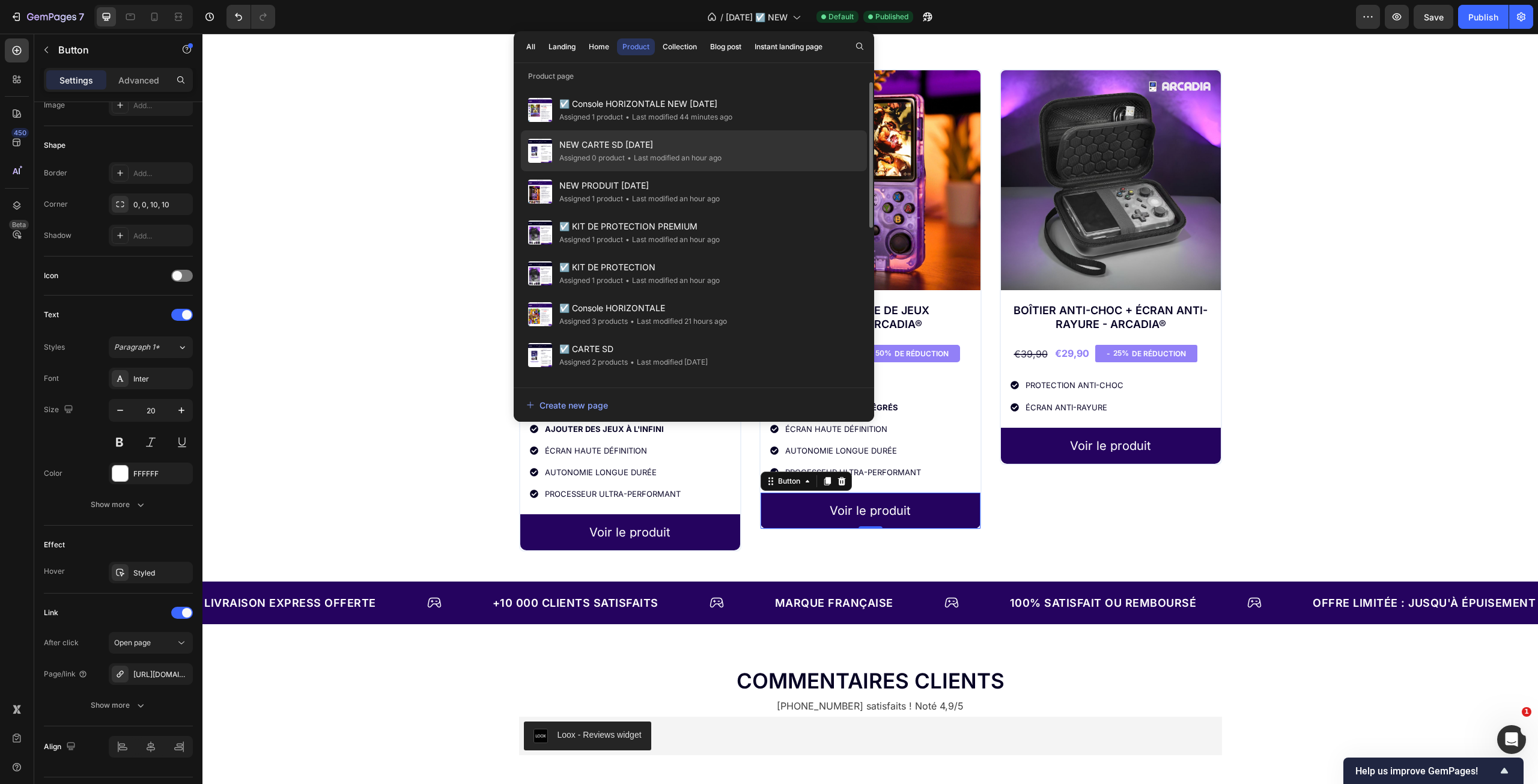
click at [735, 147] on div "NEW CARTE SD 26/09/2025 Assigned 0 product • Last modified an hour ago" at bounding box center [693, 151] width 346 height 41
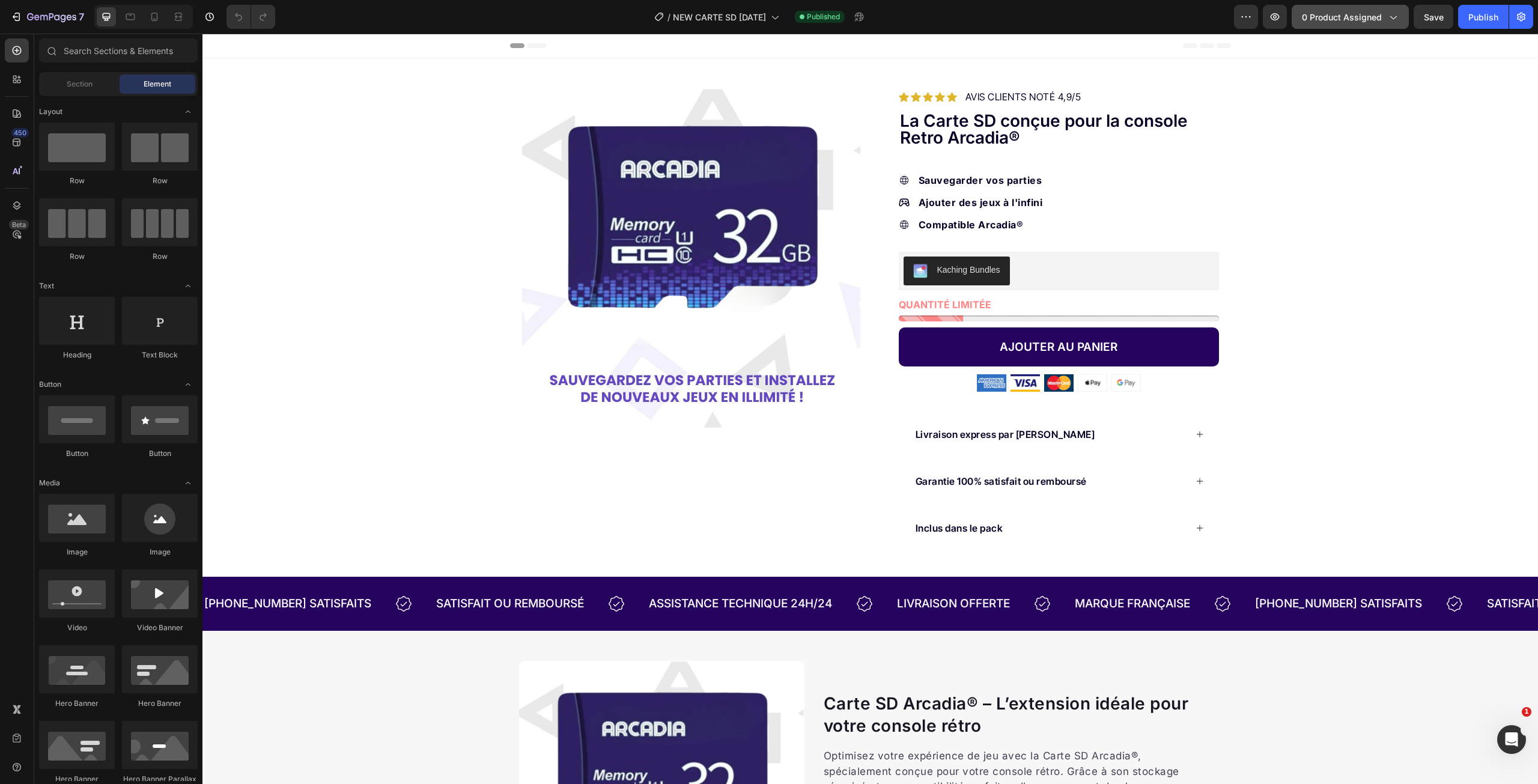
click at [1345, 15] on span "0 product assigned" at bounding box center [1341, 17] width 80 height 12
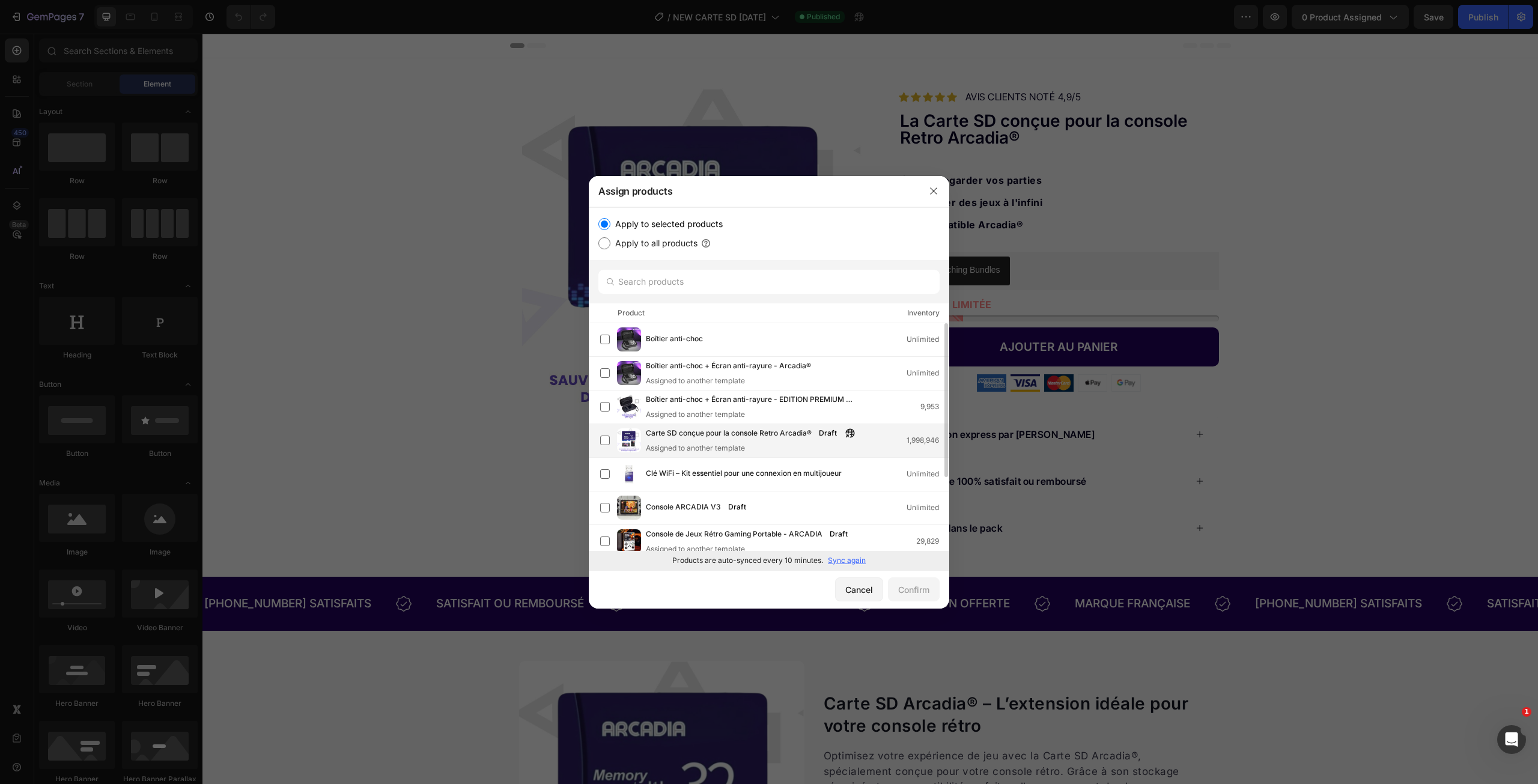
drag, startPoint x: 603, startPoint y: 438, endPoint x: 618, endPoint y: 440, distance: 15.1
click at [603, 438] on label at bounding box center [605, 440] width 9 height 9
click at [913, 596] on button "Confirm" at bounding box center [913, 589] width 52 height 24
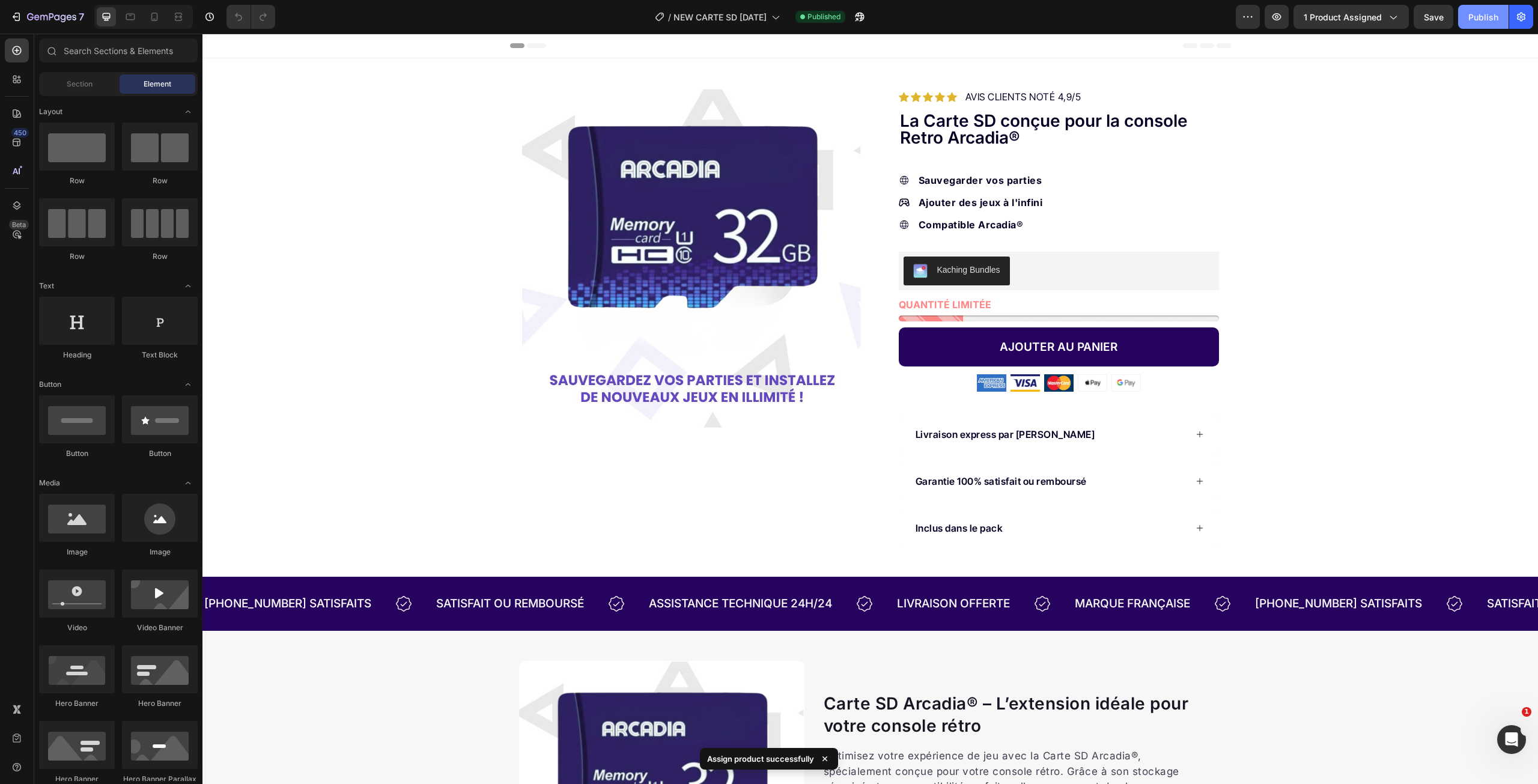
click at [1480, 19] on div "Publish" at bounding box center [1484, 17] width 30 height 12
click at [53, 12] on div "7" at bounding box center [55, 16] width 57 height 14
